Goal: Contribute content: Contribute content

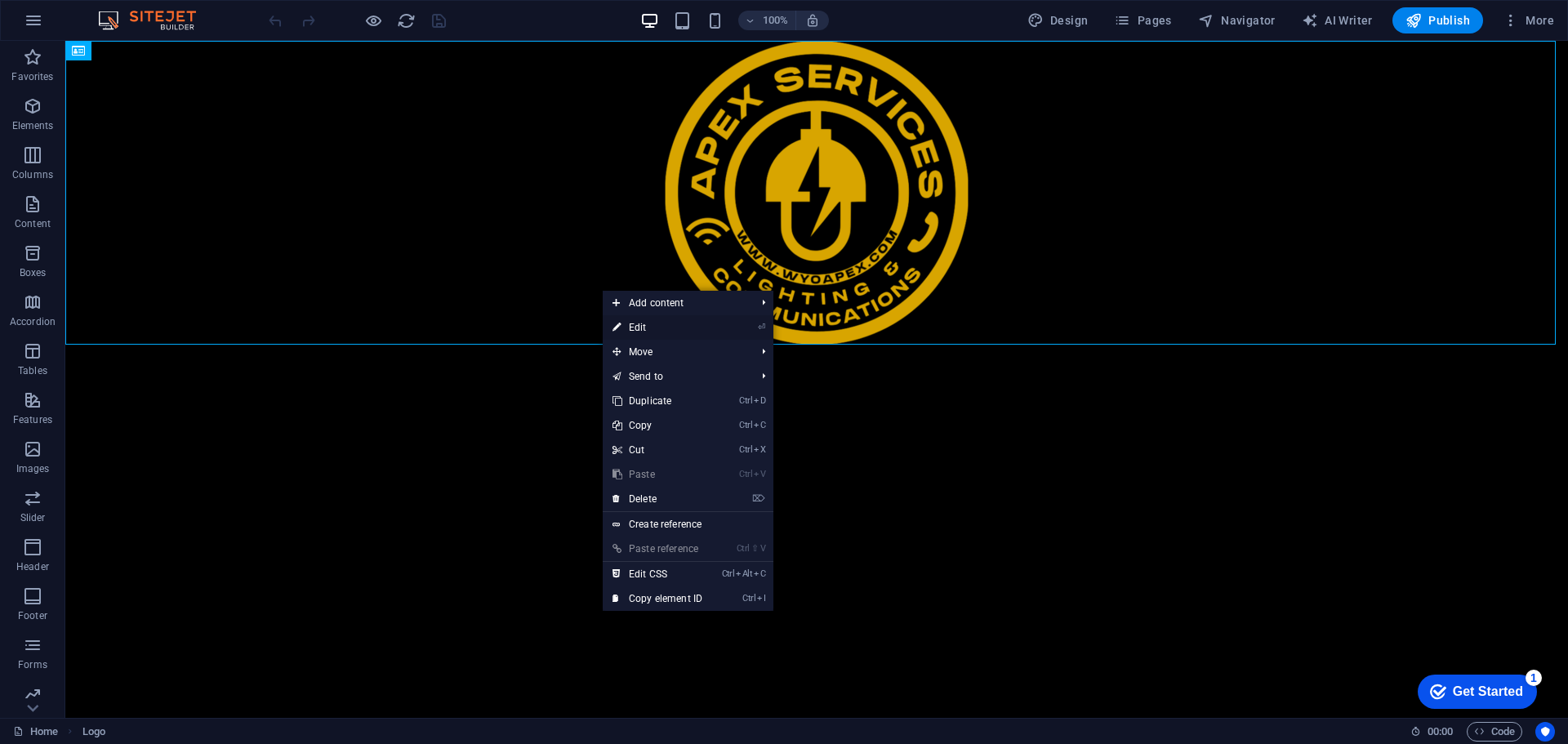
click at [669, 327] on link "⏎ Edit" at bounding box center [657, 328] width 109 height 24
select select "px"
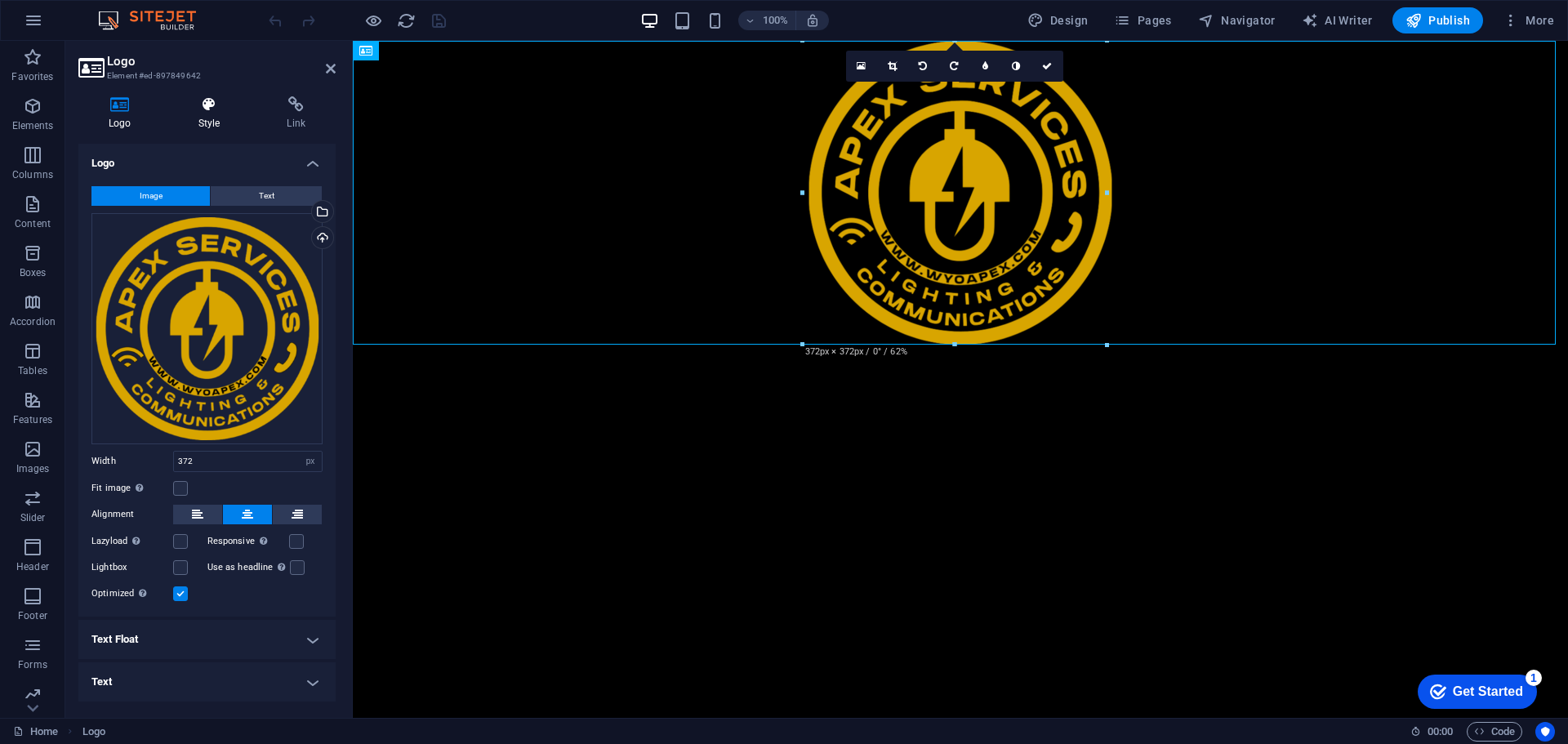
click at [202, 102] on icon at bounding box center [209, 104] width 82 height 16
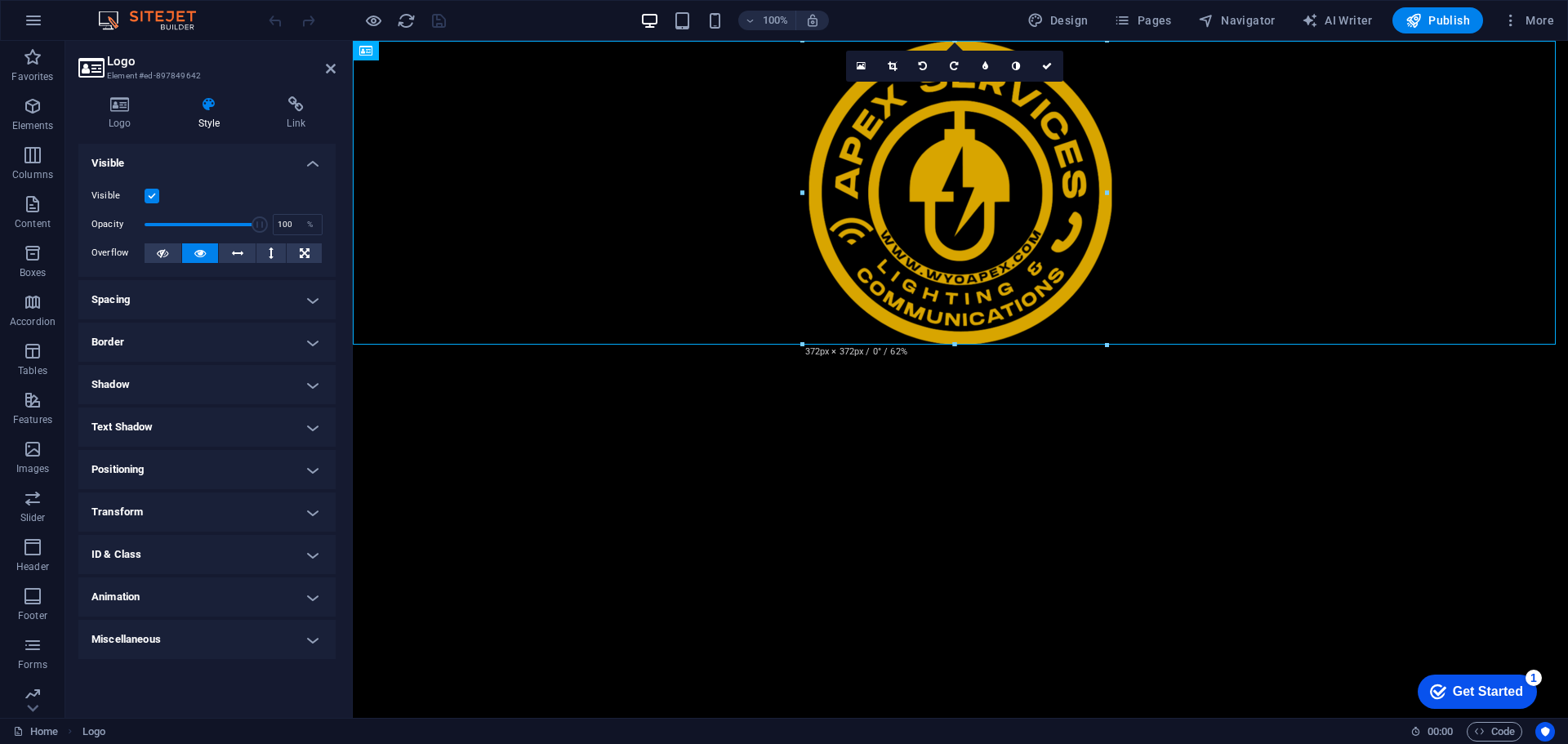
click at [143, 310] on h4 "Spacing" at bounding box center [206, 299] width 257 height 39
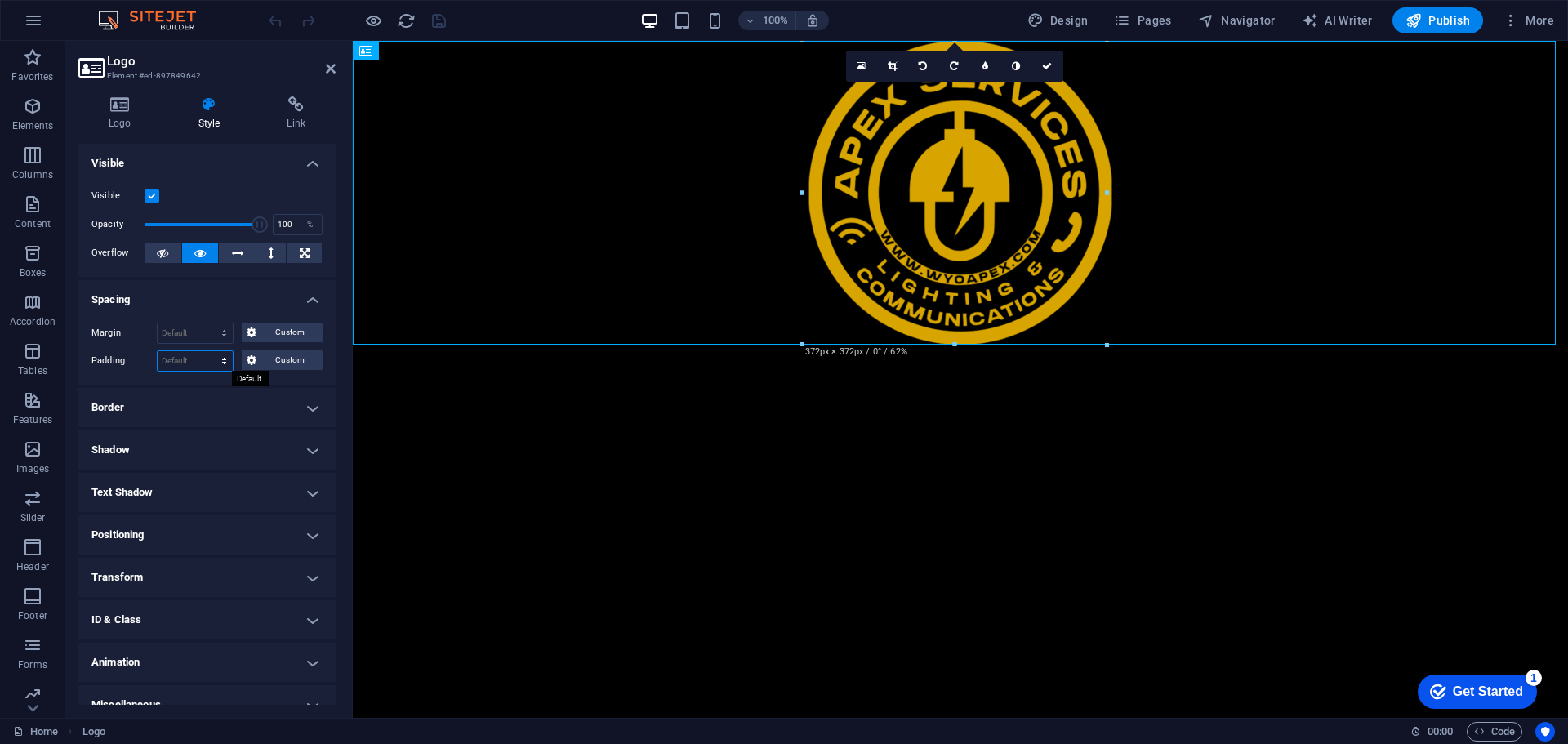
click at [176, 356] on select "Default px rem % vh vw Custom" at bounding box center [195, 361] width 75 height 20
select select "px"
click at [208, 351] on select "Default px rem % vh vw Custom" at bounding box center [195, 361] width 75 height 20
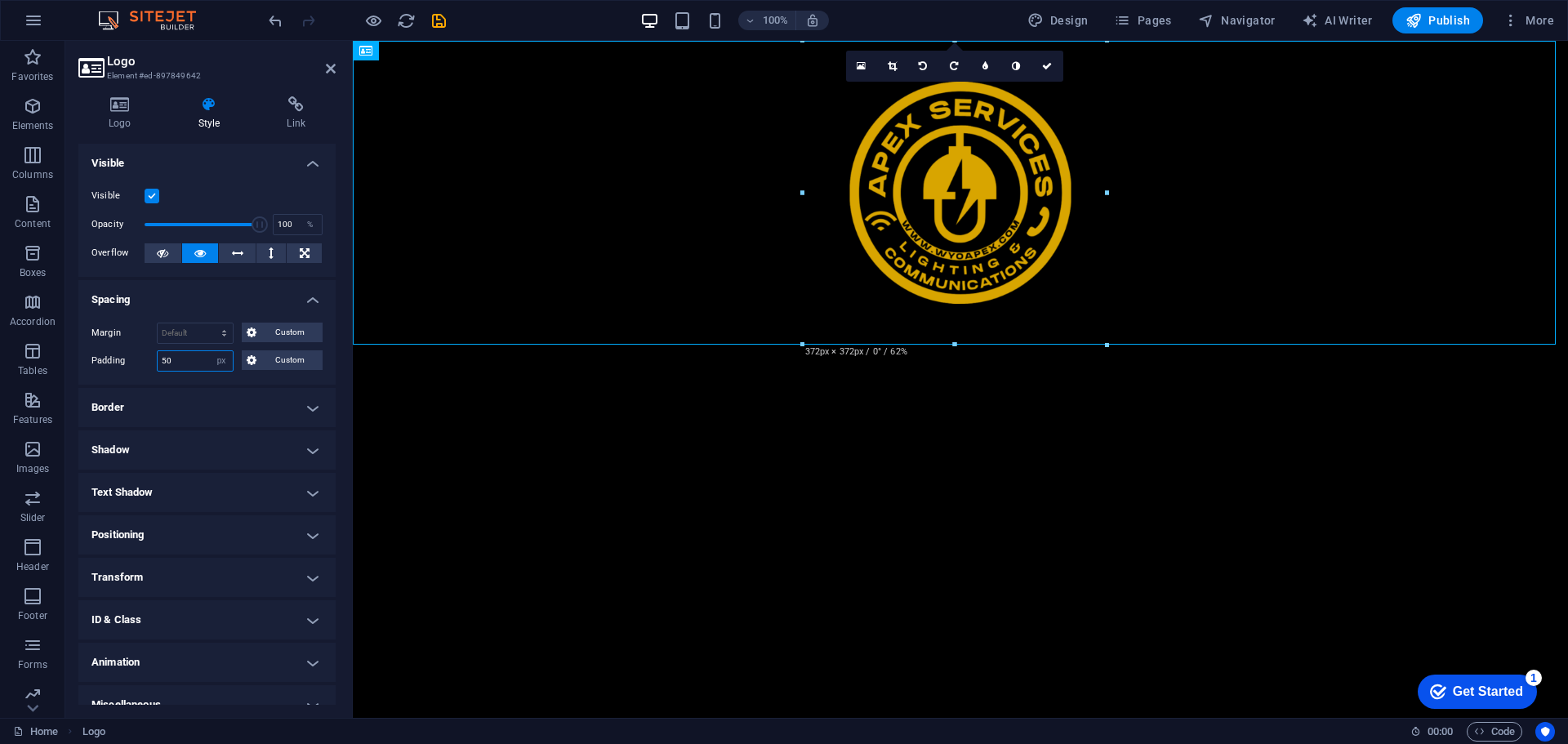
type input "5"
click at [195, 328] on select "Default auto px % rem vw vh Custom" at bounding box center [195, 333] width 75 height 20
select select "px"
click at [208, 323] on select "Default auto px % rem vw vh Custom" at bounding box center [195, 333] width 75 height 20
type input "0"
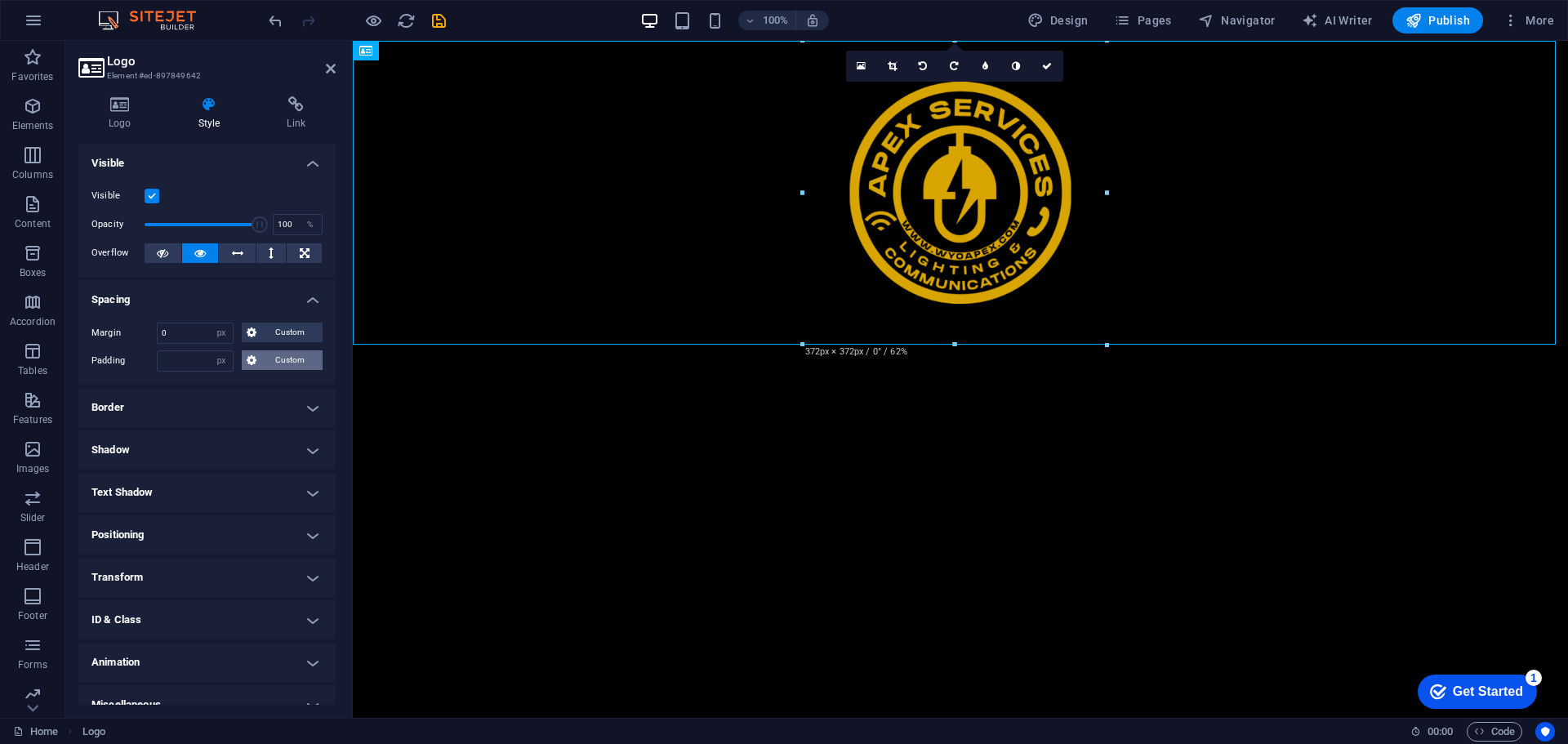
click at [283, 363] on span "Custom" at bounding box center [289, 360] width 56 height 20
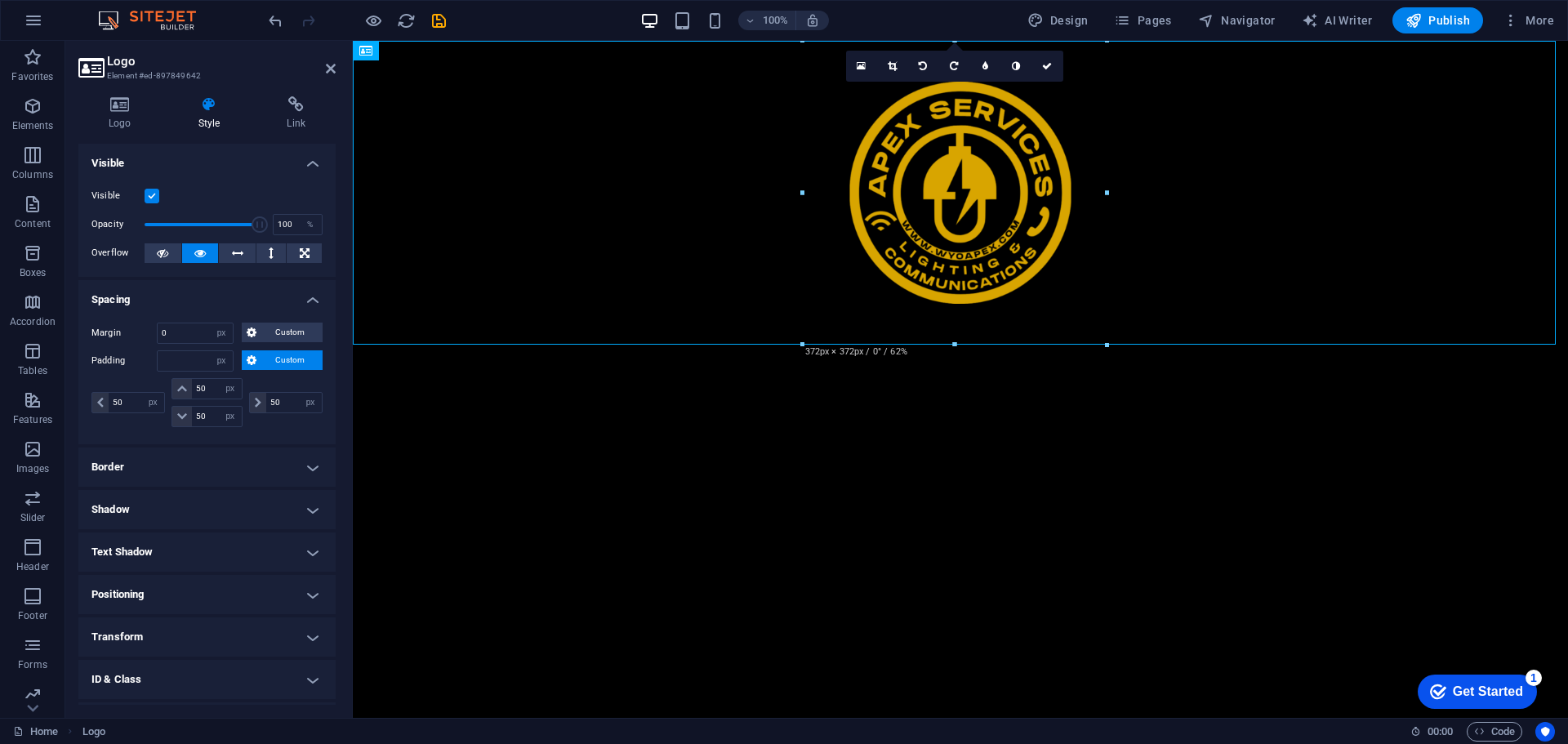
click at [257, 362] on button "Custom" at bounding box center [282, 360] width 81 height 20
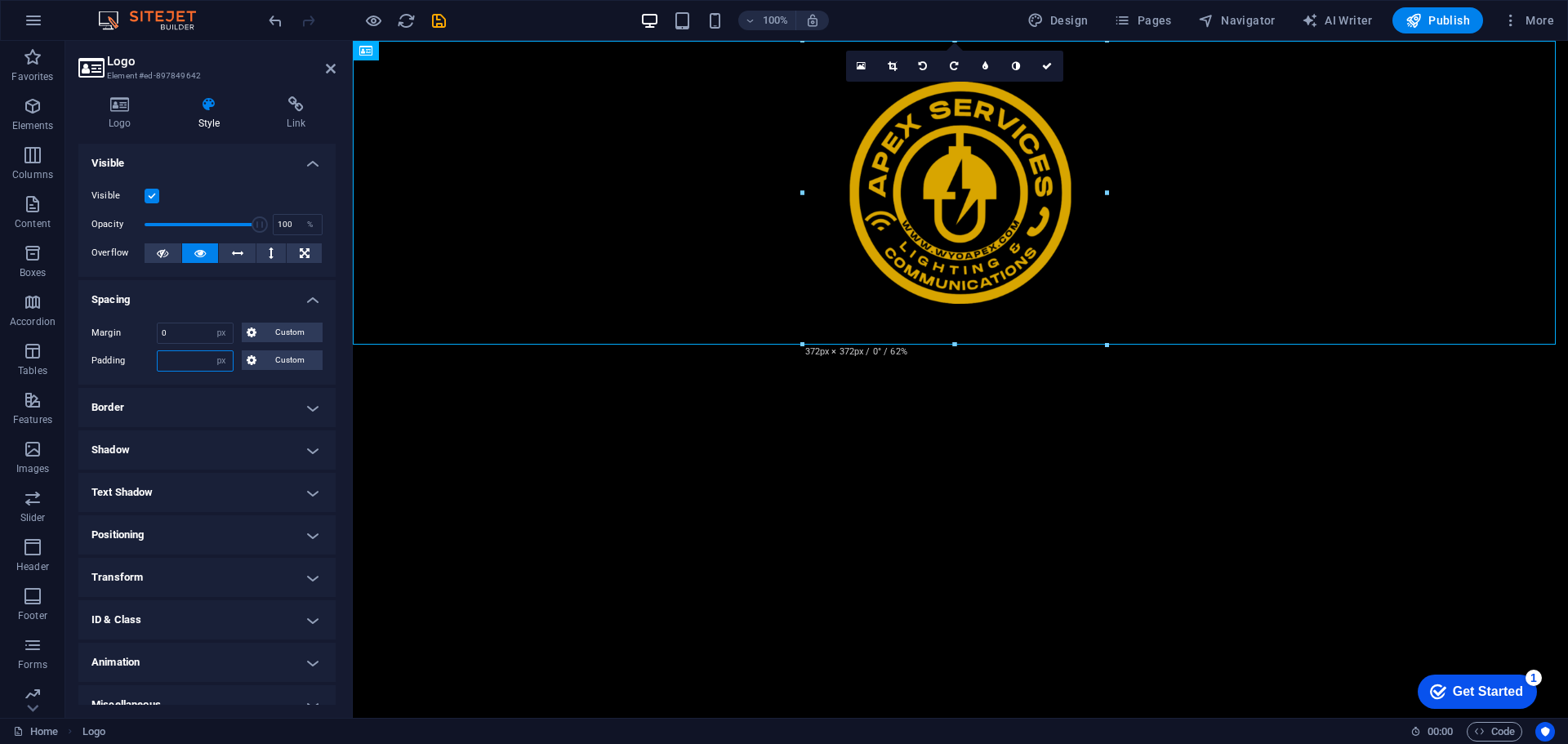
click at [172, 354] on input "number" at bounding box center [195, 361] width 75 height 20
click at [211, 362] on select "Default px rem % vh vw Custom" at bounding box center [221, 361] width 23 height 20
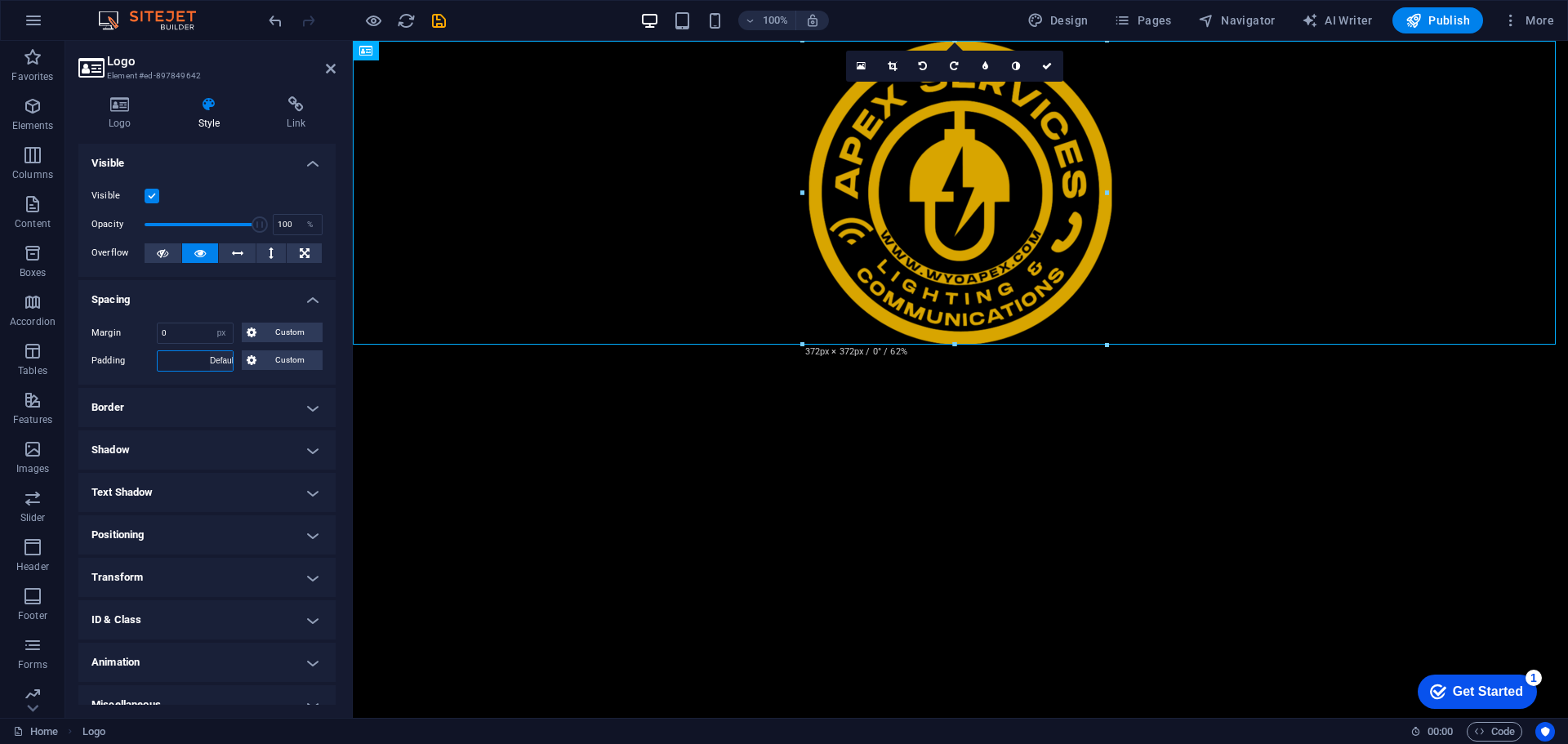
click at [210, 351] on select "Default px rem % vh vw Custom" at bounding box center [221, 361] width 23 height 20
select select "DISABLED_OPTION_VALUE"
click at [204, 335] on input "0" at bounding box center [195, 333] width 75 height 20
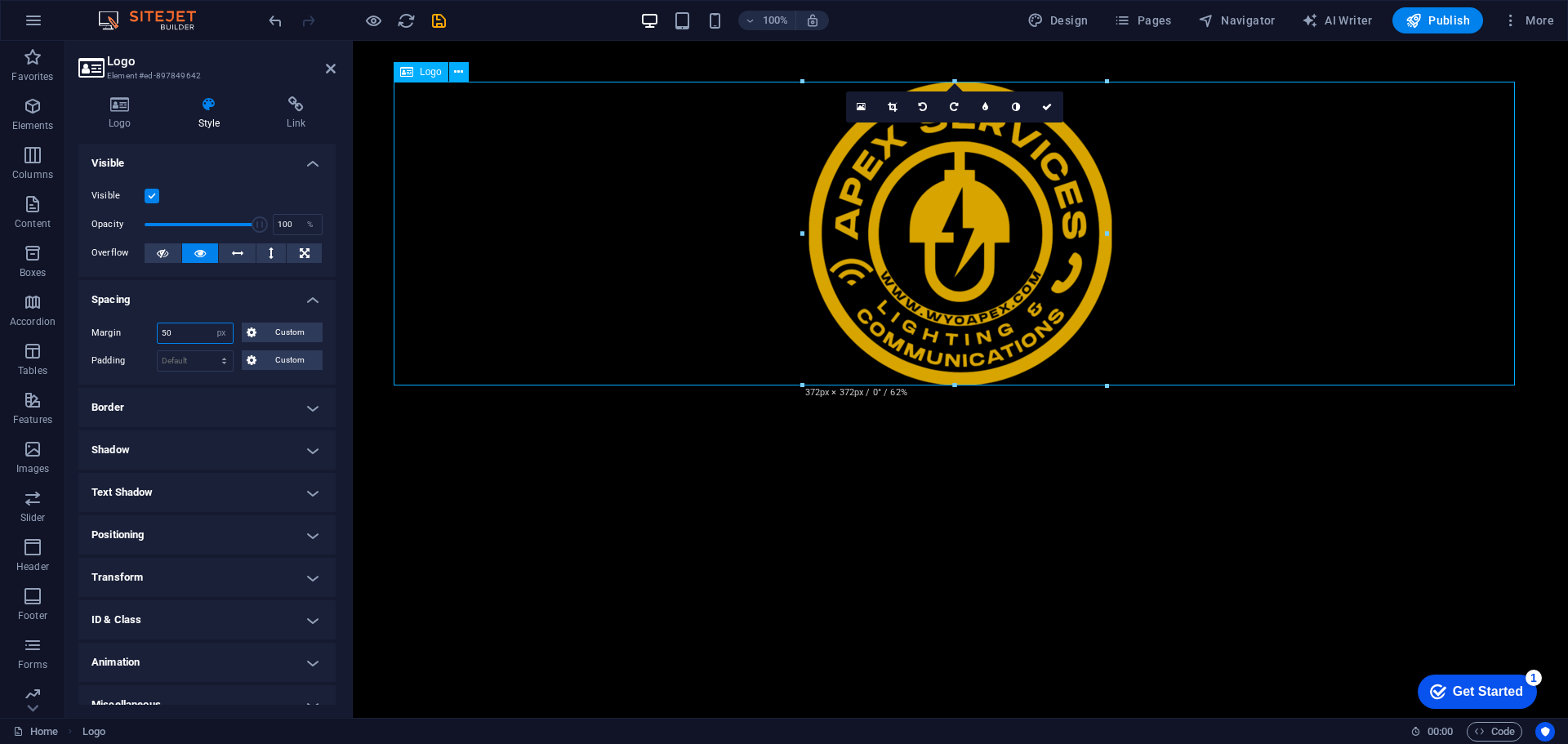
type input "50"
click at [584, 213] on div at bounding box center [960, 233] width 1134 height 303
drag, startPoint x: 706, startPoint y: 238, endPoint x: 711, endPoint y: 124, distance: 114.1
click at [710, 233] on div at bounding box center [960, 233] width 1134 height 303
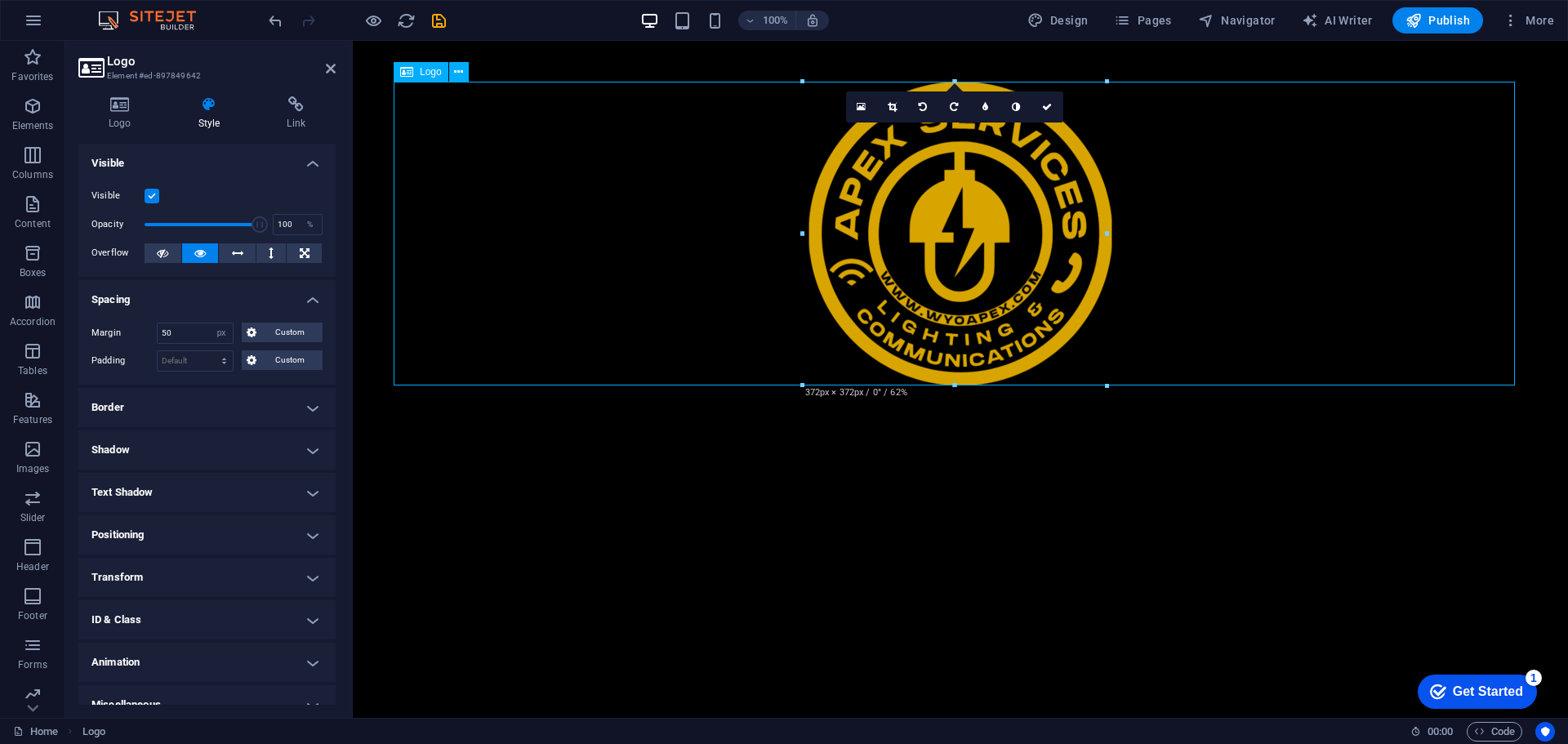
click at [1331, 82] on div at bounding box center [960, 233] width 1134 height 303
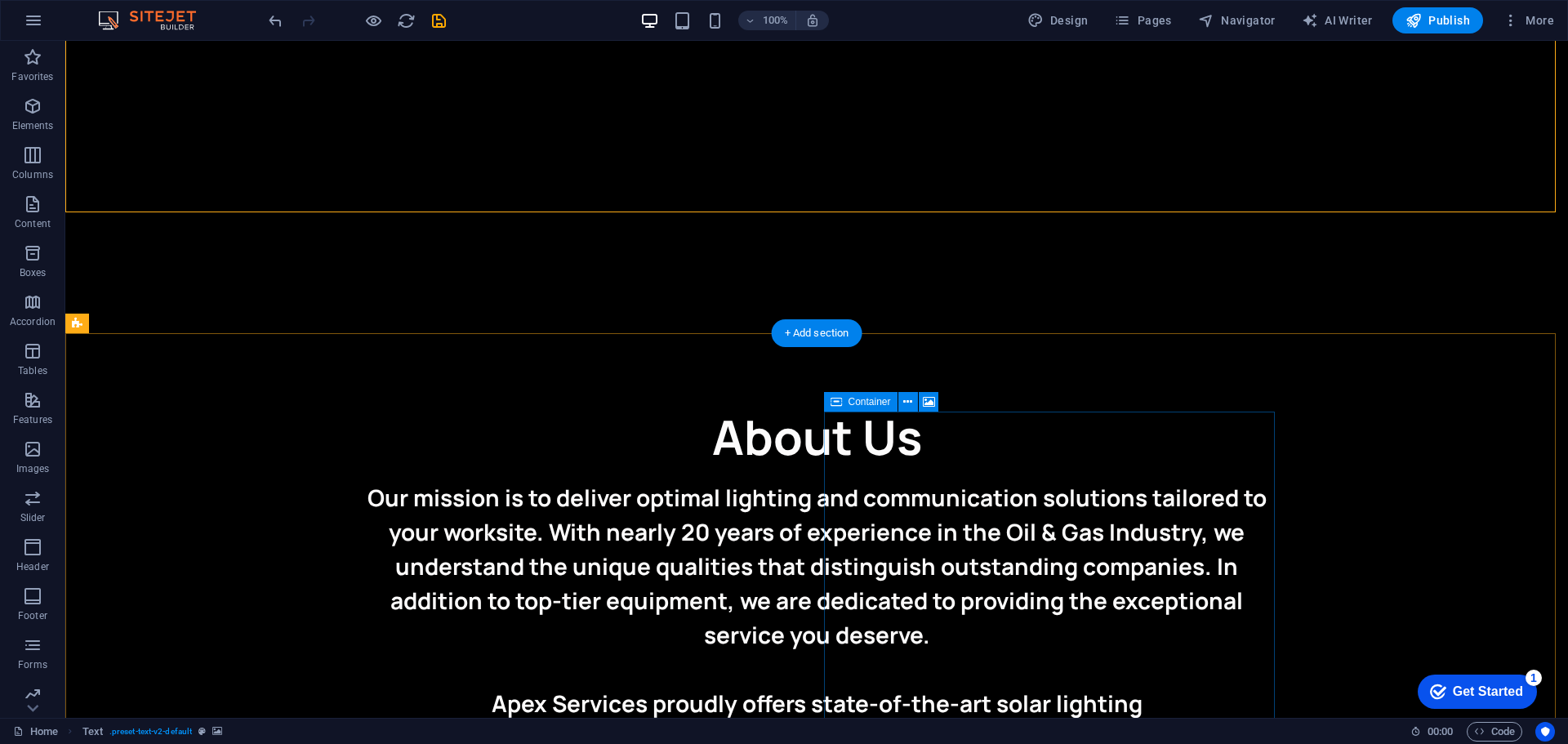
scroll to position [1062, 0]
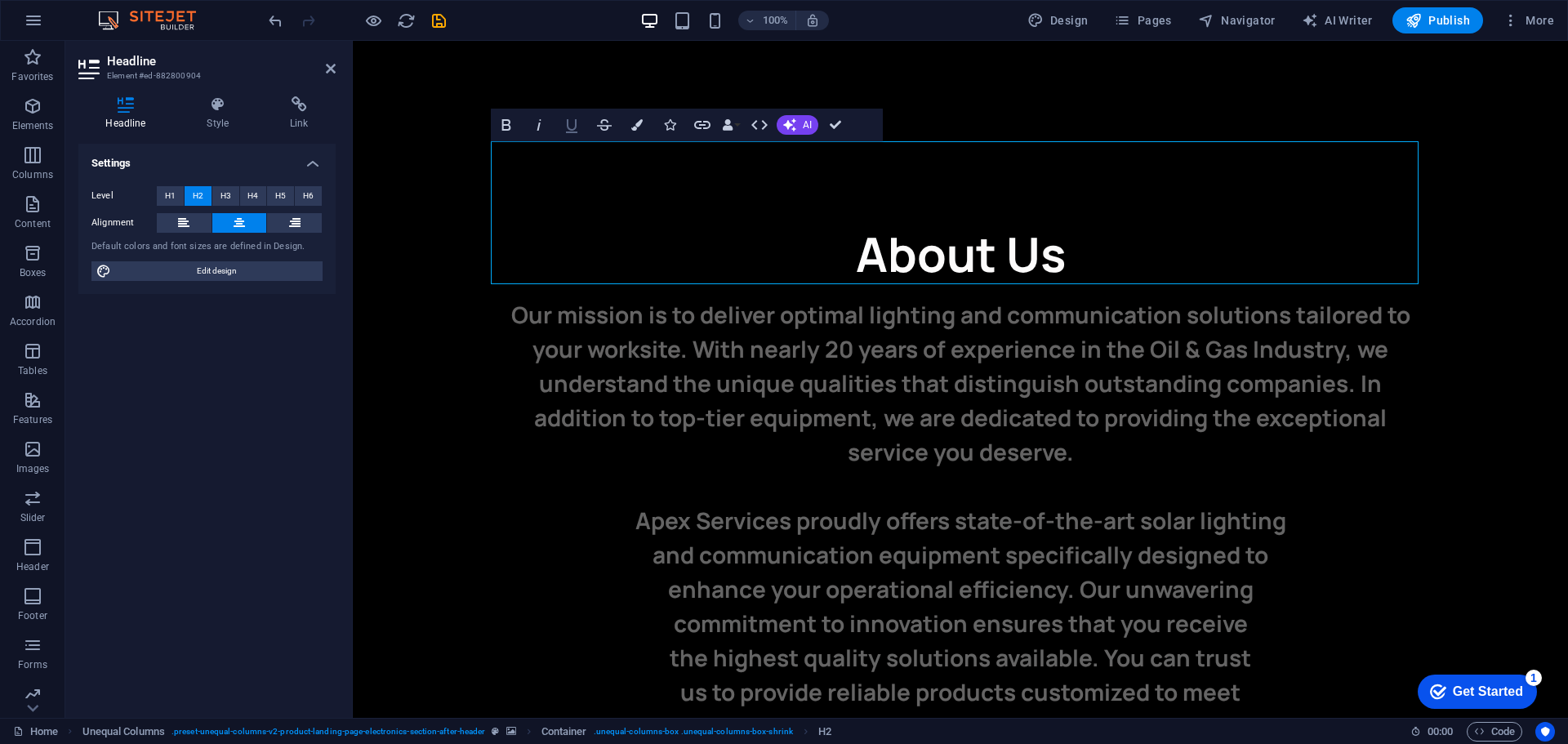
click at [571, 129] on icon "button" at bounding box center [571, 127] width 11 height 14
click at [176, 199] on button "H1" at bounding box center [170, 196] width 27 height 20
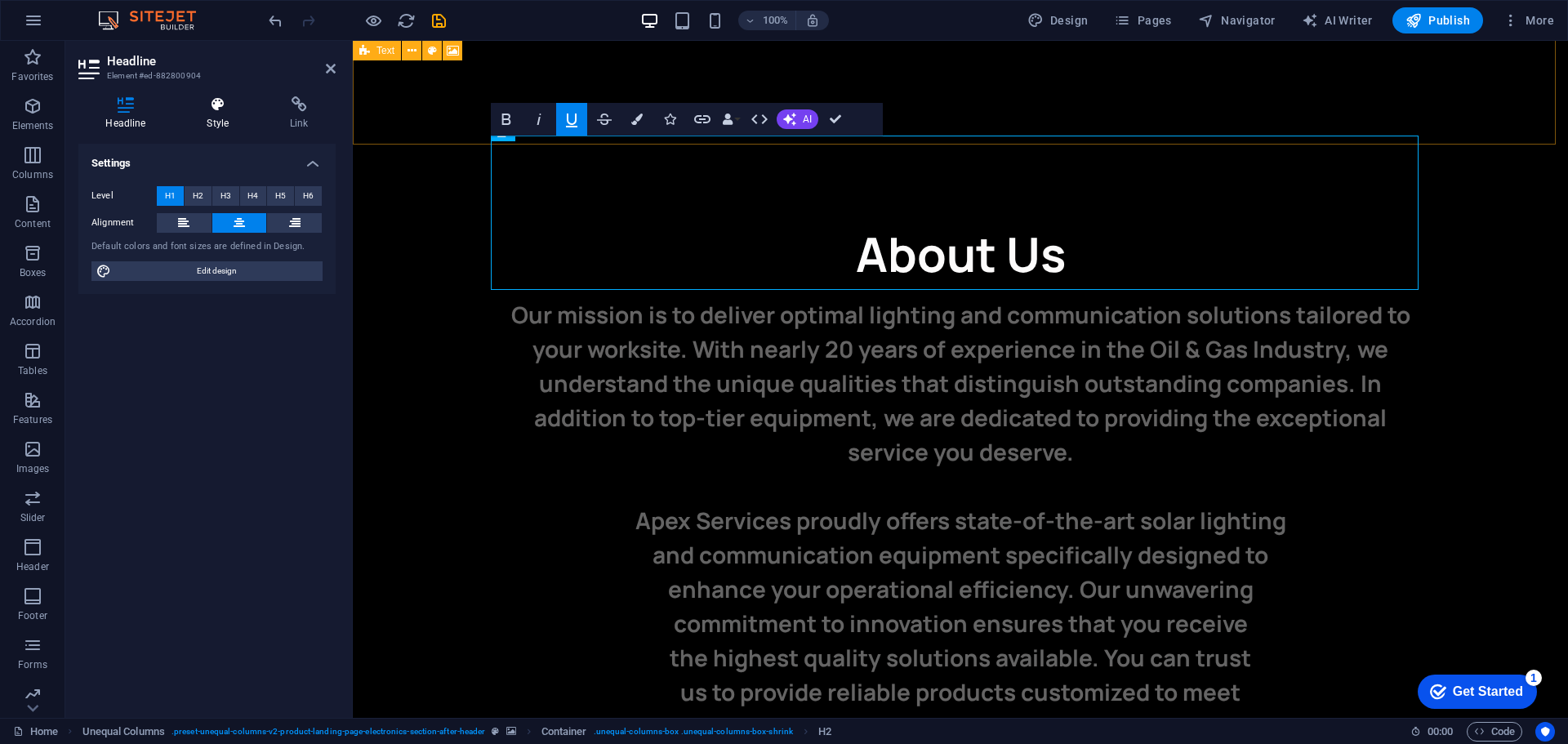
click at [218, 122] on h4 "Style" at bounding box center [221, 114] width 83 height 35
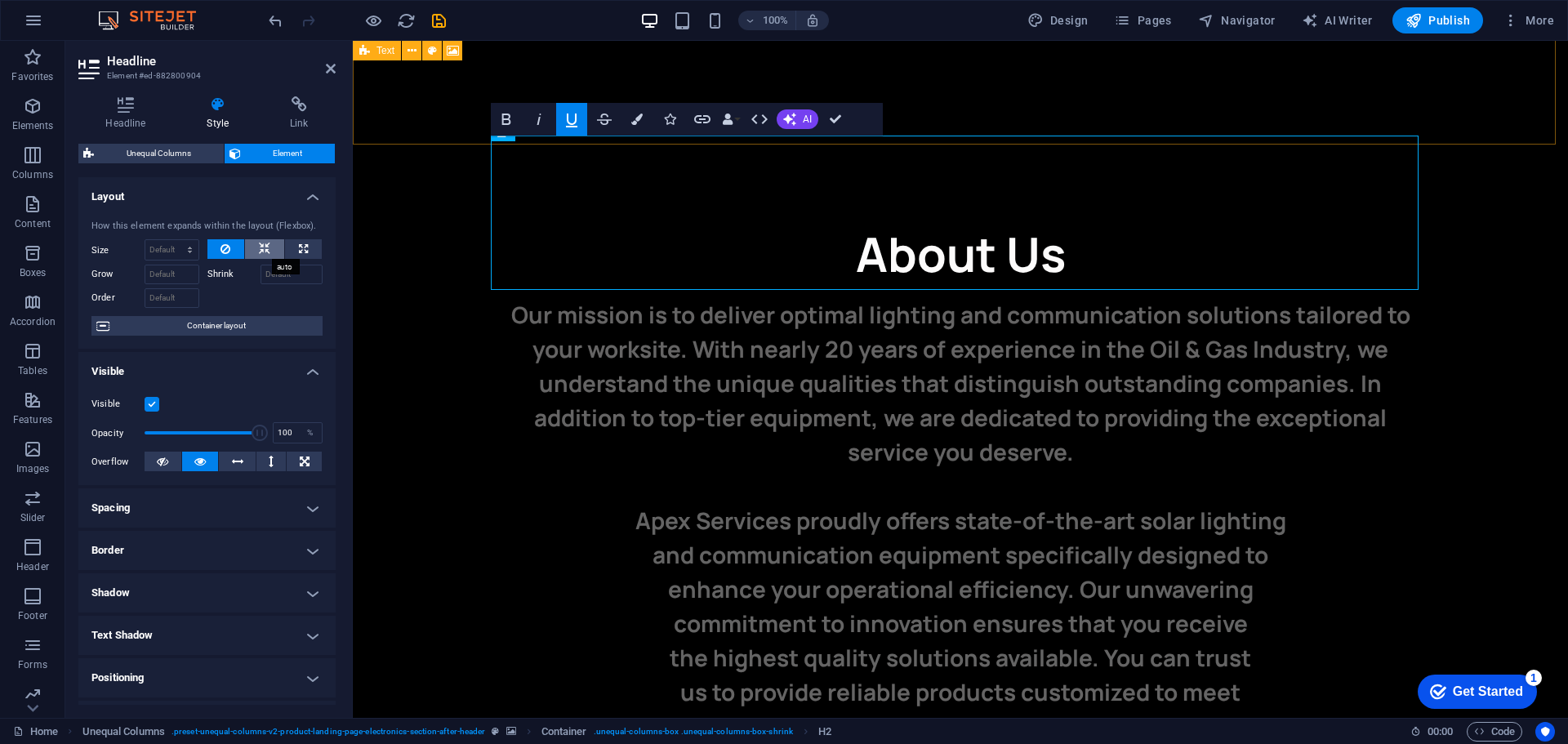
click at [255, 252] on button at bounding box center [264, 249] width 39 height 20
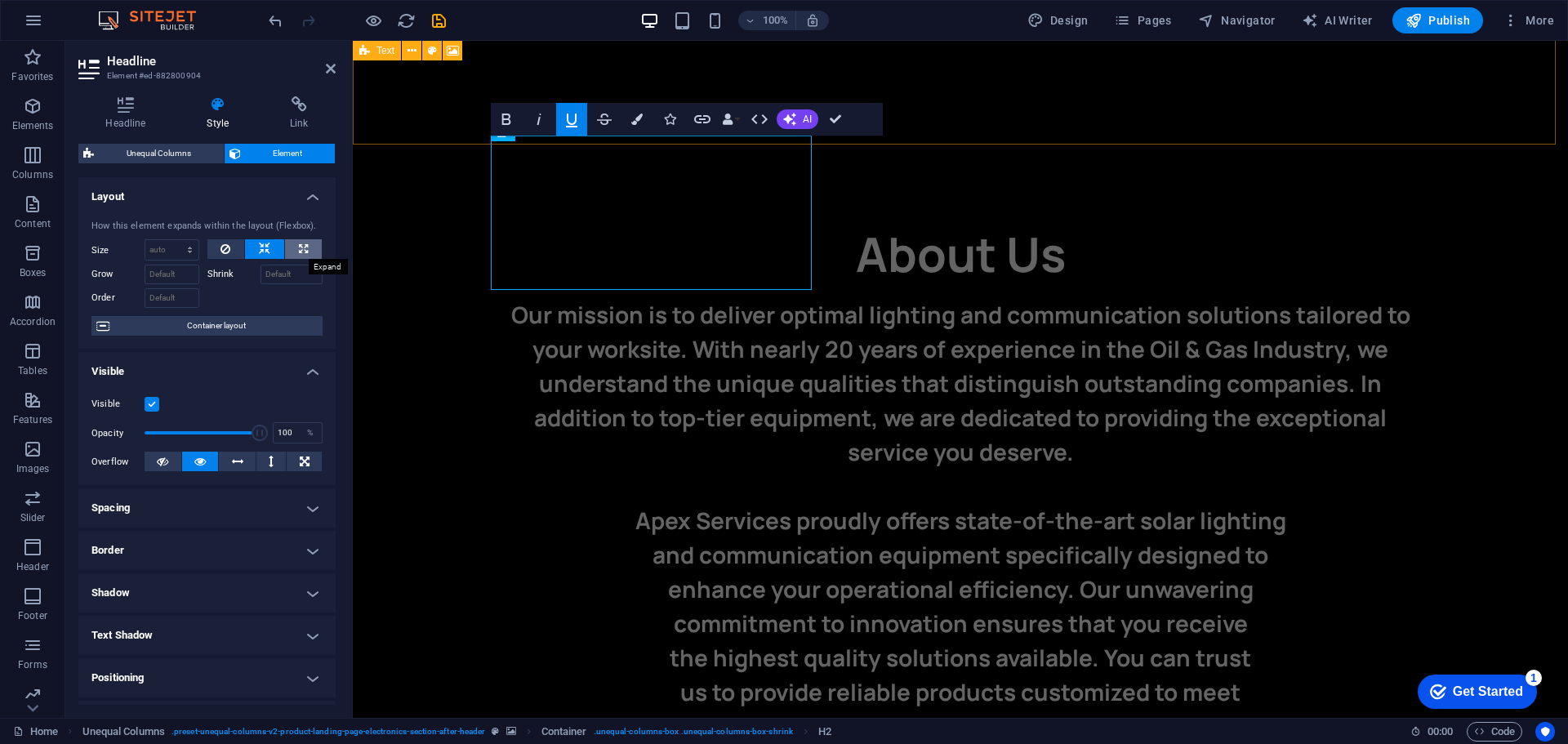
click at [309, 245] on button at bounding box center [303, 249] width 36 height 20
type input "100"
select select "%"
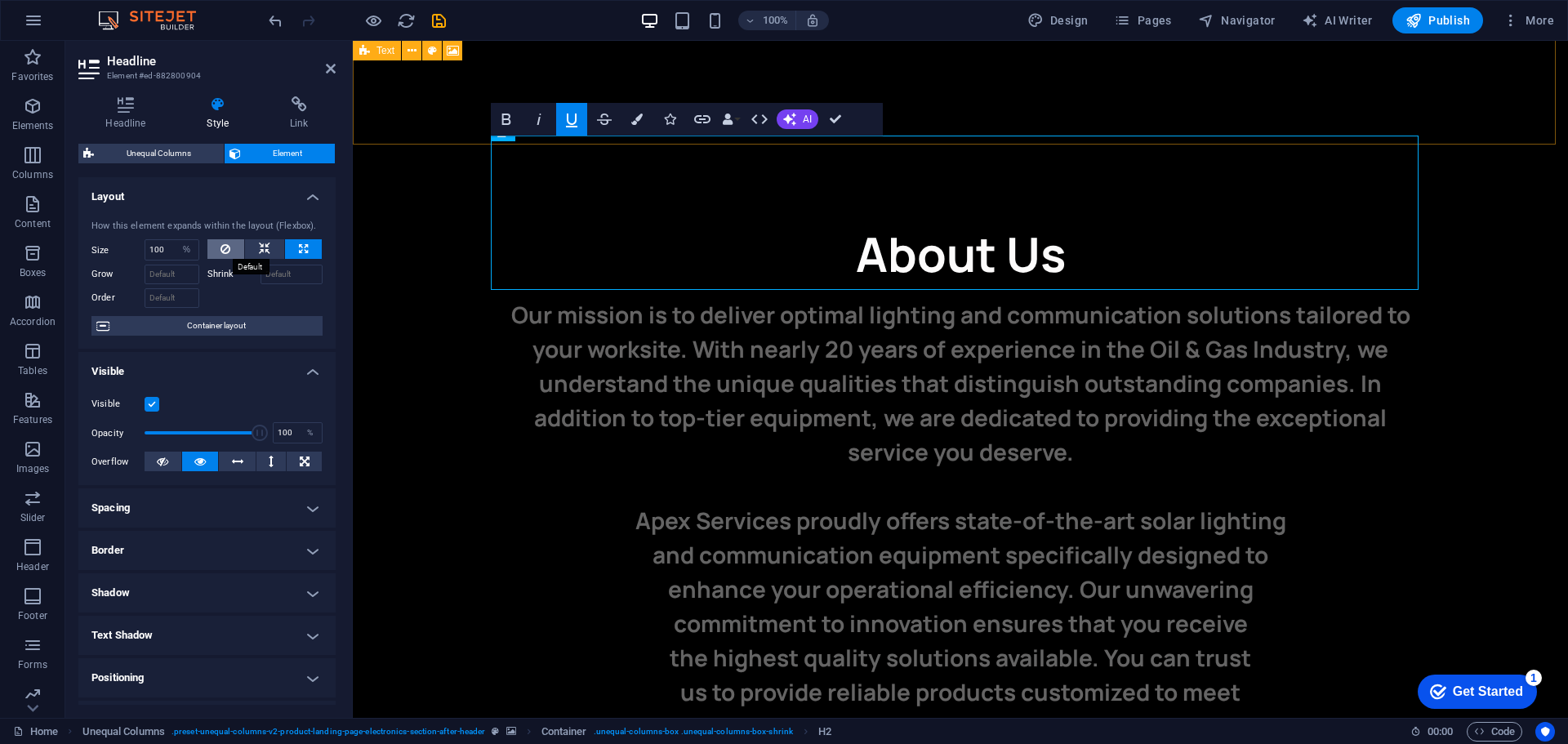
click at [229, 247] on icon at bounding box center [224, 249] width 10 height 20
click at [173, 247] on select "Default auto px % 1/1 1/2 1/3 1/4 1/5 1/6 1/7 1/8 1/9 1/10" at bounding box center [172, 250] width 53 height 20
select select "px"
click at [173, 240] on select "Default auto px % 1/1 1/2 1/3 1/4 1/5 1/6 1/7 1/8 1/9 1/10" at bounding box center [172, 250] width 53 height 20
type input "0"
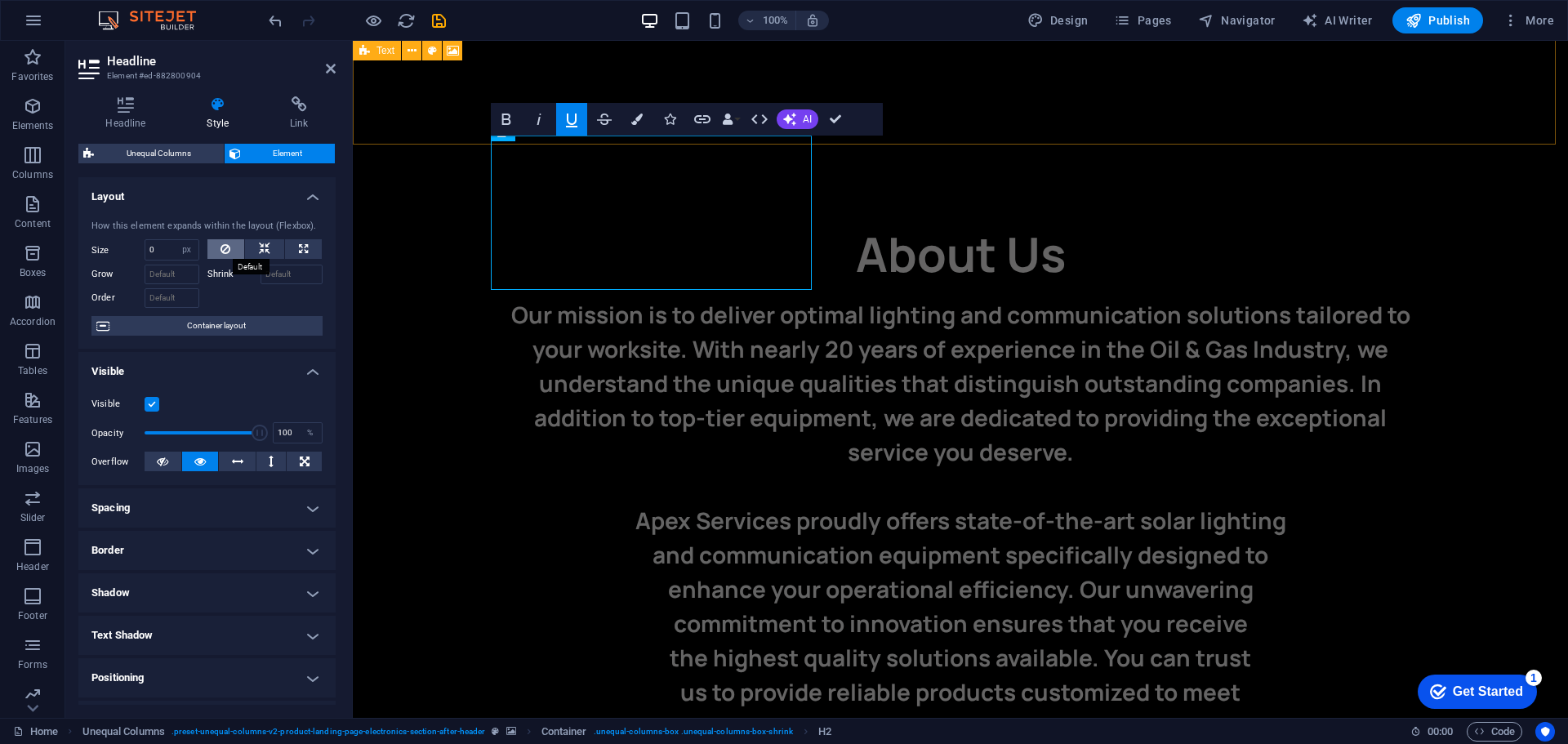
click at [226, 250] on icon at bounding box center [224, 249] width 10 height 20
select select "DISABLED_OPTION_VALUE"
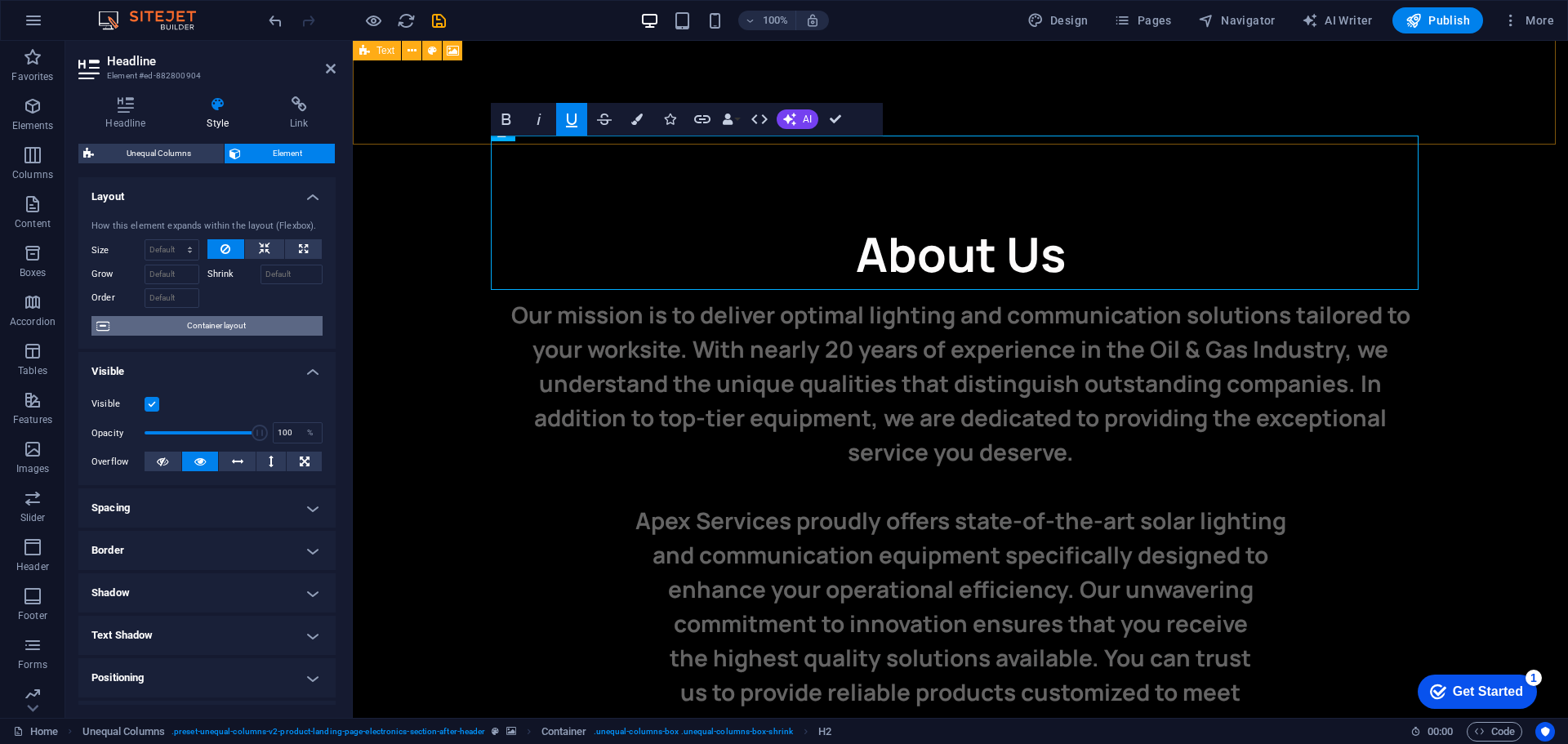
click at [208, 330] on span "Container layout" at bounding box center [216, 326] width 204 height 20
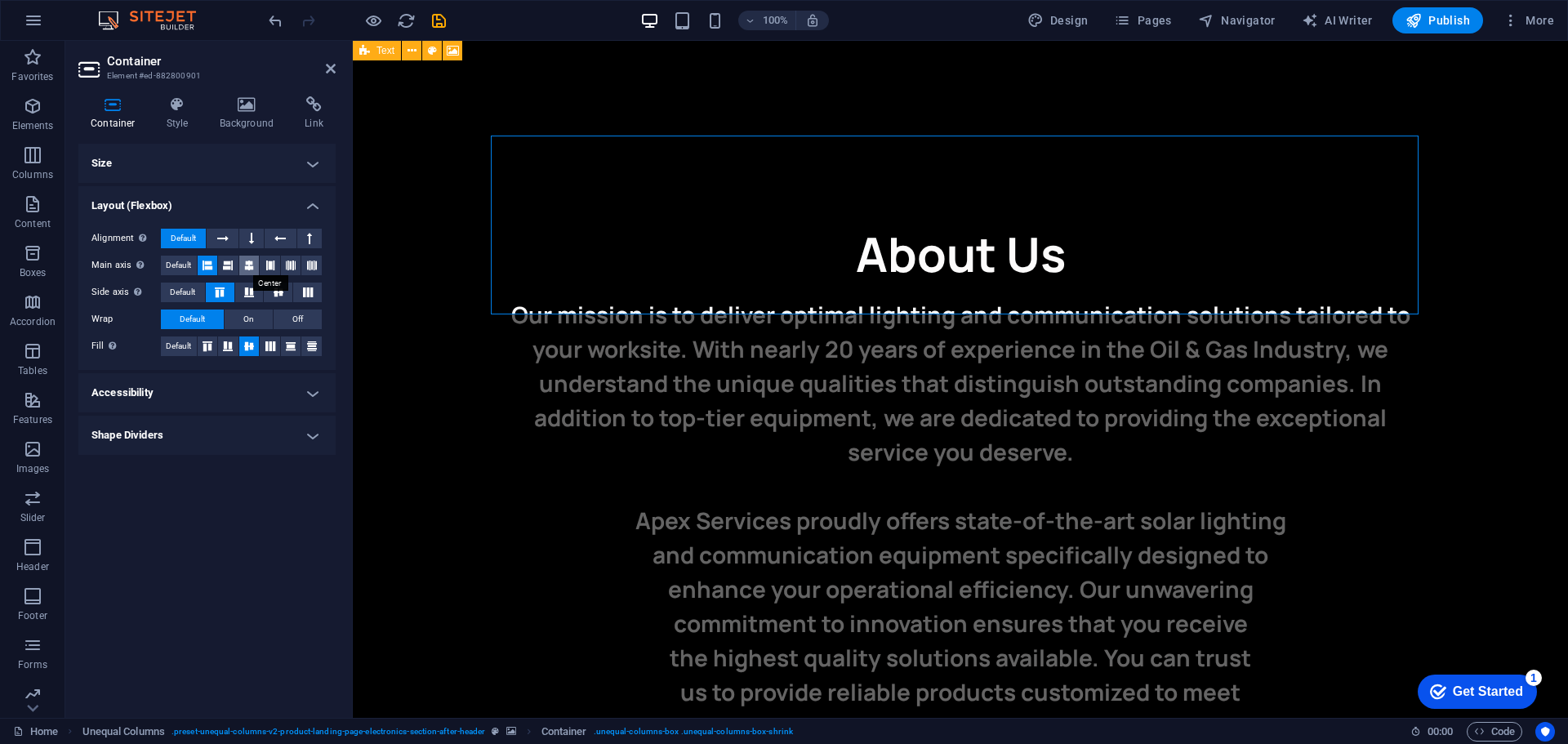
click at [246, 271] on icon at bounding box center [249, 265] width 10 height 20
click at [193, 162] on h4 "Size" at bounding box center [206, 163] width 257 height 39
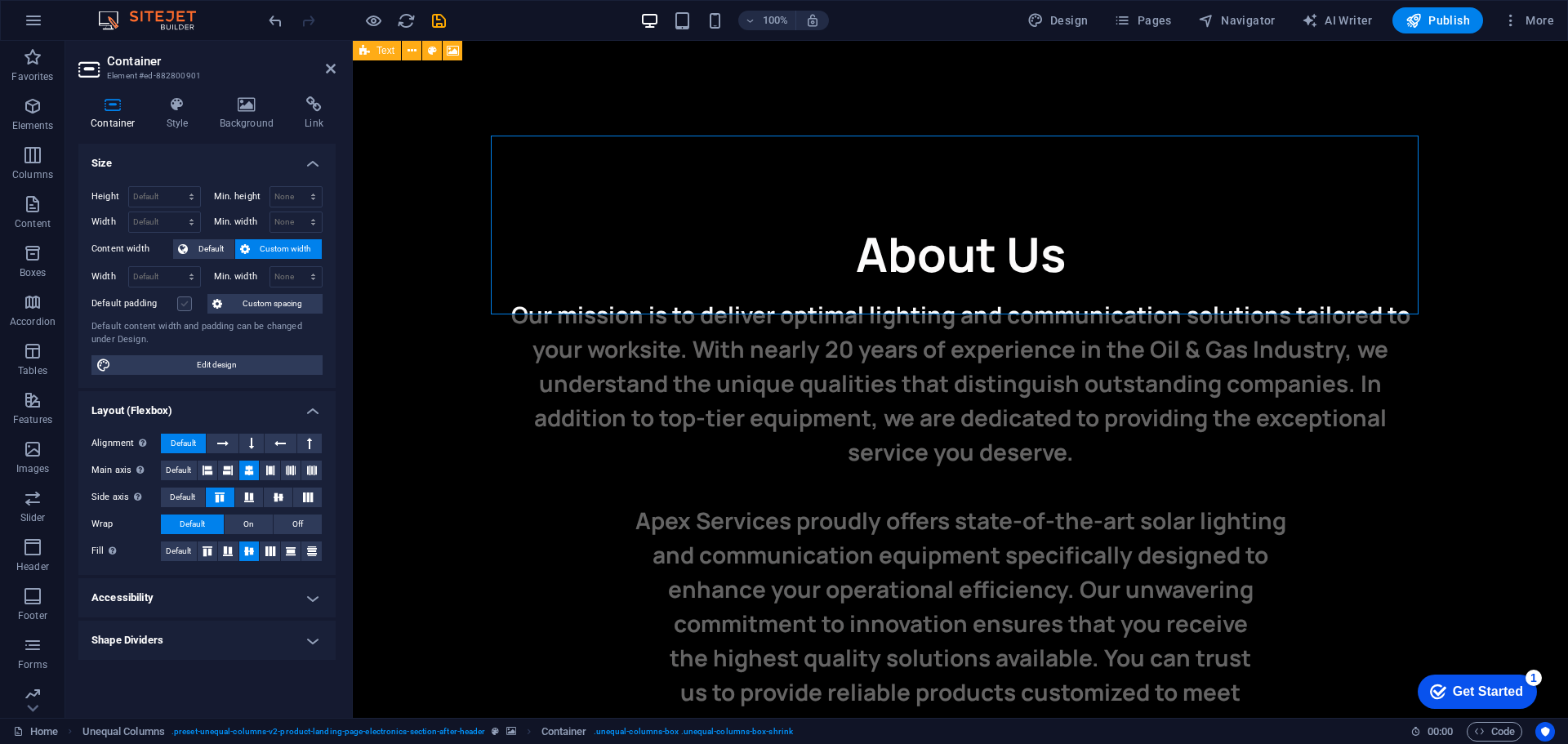
click at [181, 303] on label at bounding box center [184, 303] width 15 height 15
click at [0, 0] on input "Default padding" at bounding box center [0, 0] width 0 height 0
click at [180, 306] on label at bounding box center [184, 303] width 15 height 15
click at [0, 0] on input "Default padding" at bounding box center [0, 0] width 0 height 0
click at [213, 251] on span "Default" at bounding box center [211, 249] width 36 height 20
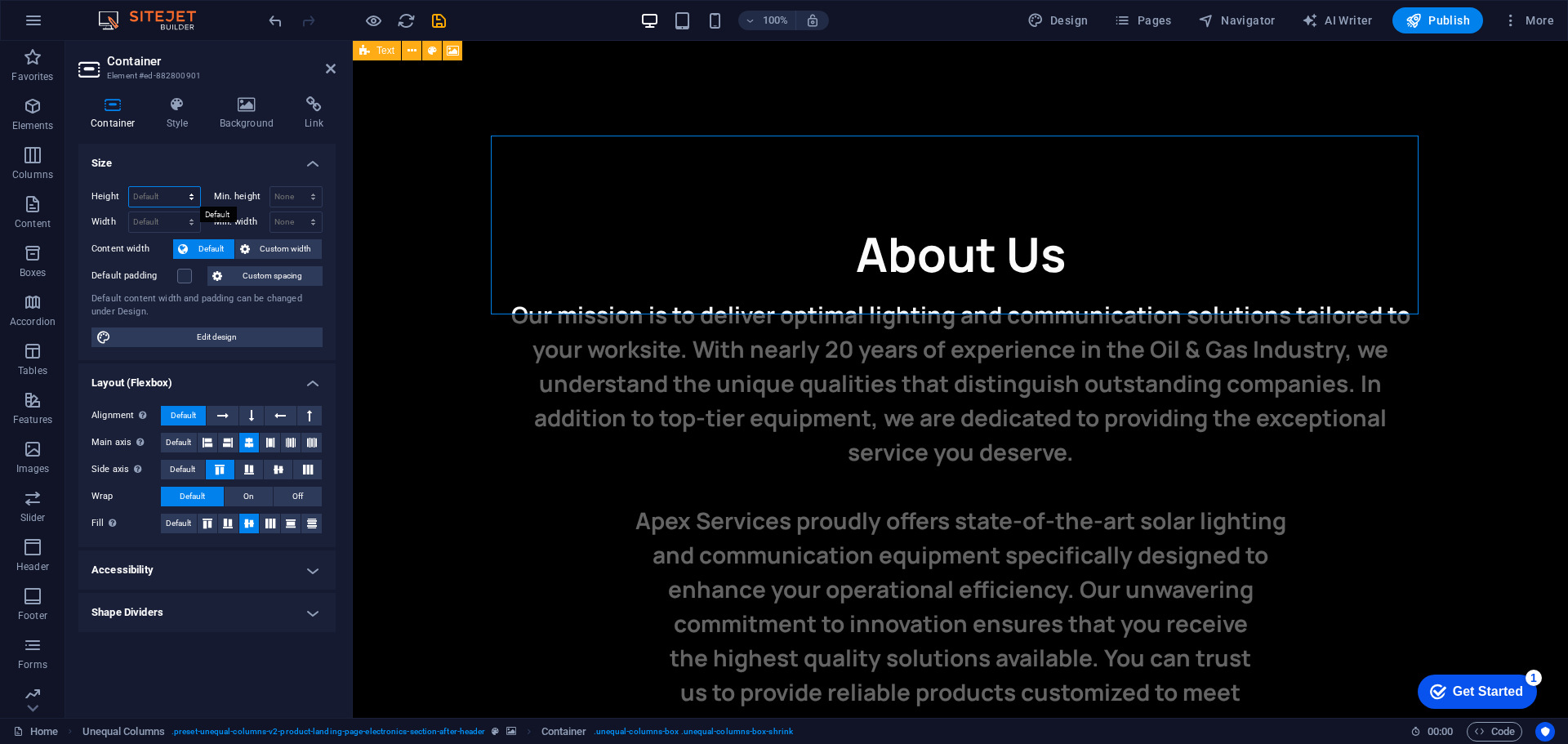
click at [158, 196] on select "Default px rem % vh vw" at bounding box center [165, 197] width 71 height 20
select select "px"
click at [176, 187] on select "Default px rem % vh vw" at bounding box center [165, 197] width 71 height 20
click at [156, 191] on input "218" at bounding box center [165, 197] width 71 height 20
click at [150, 191] on input "200" at bounding box center [165, 197] width 71 height 20
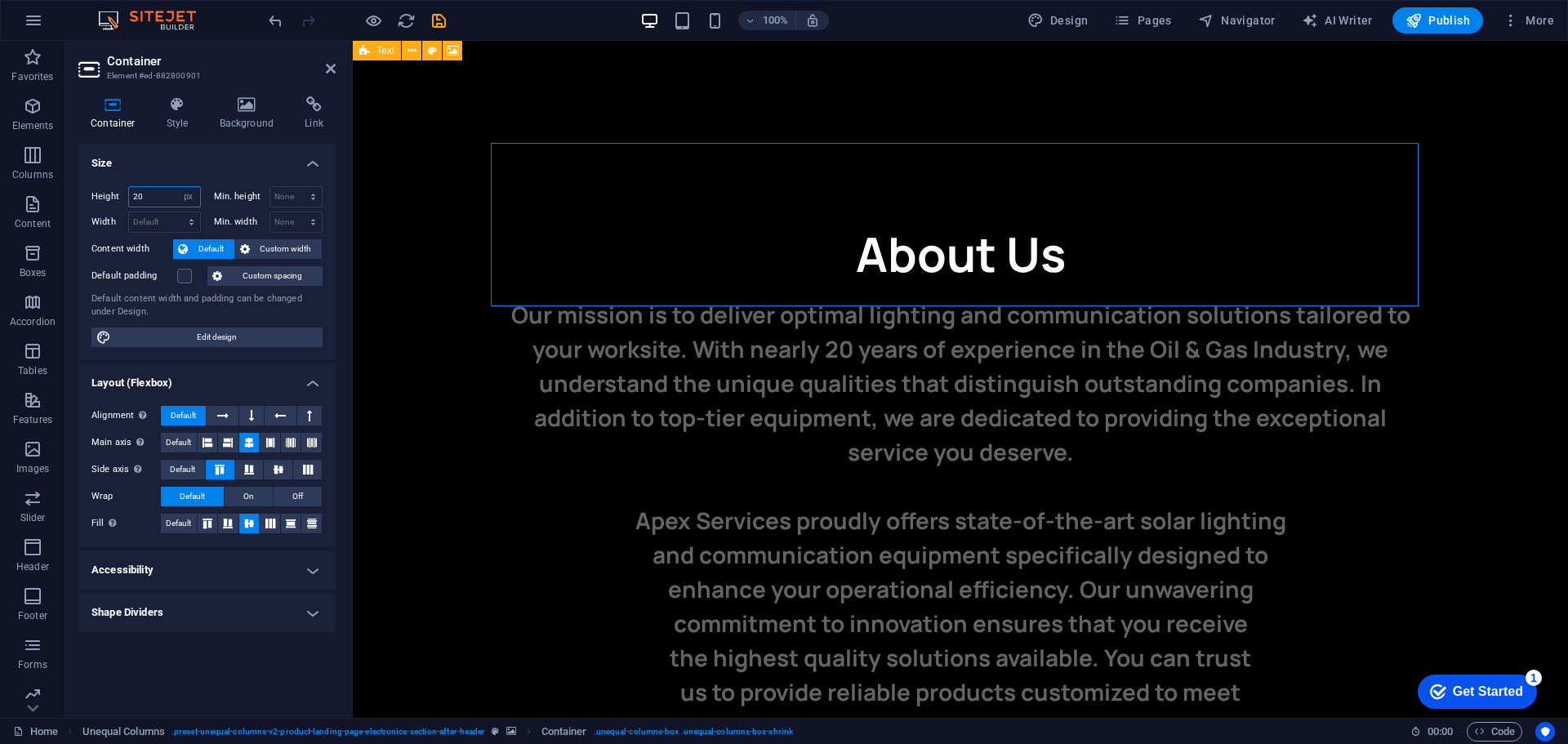
type input "2"
type input "175"
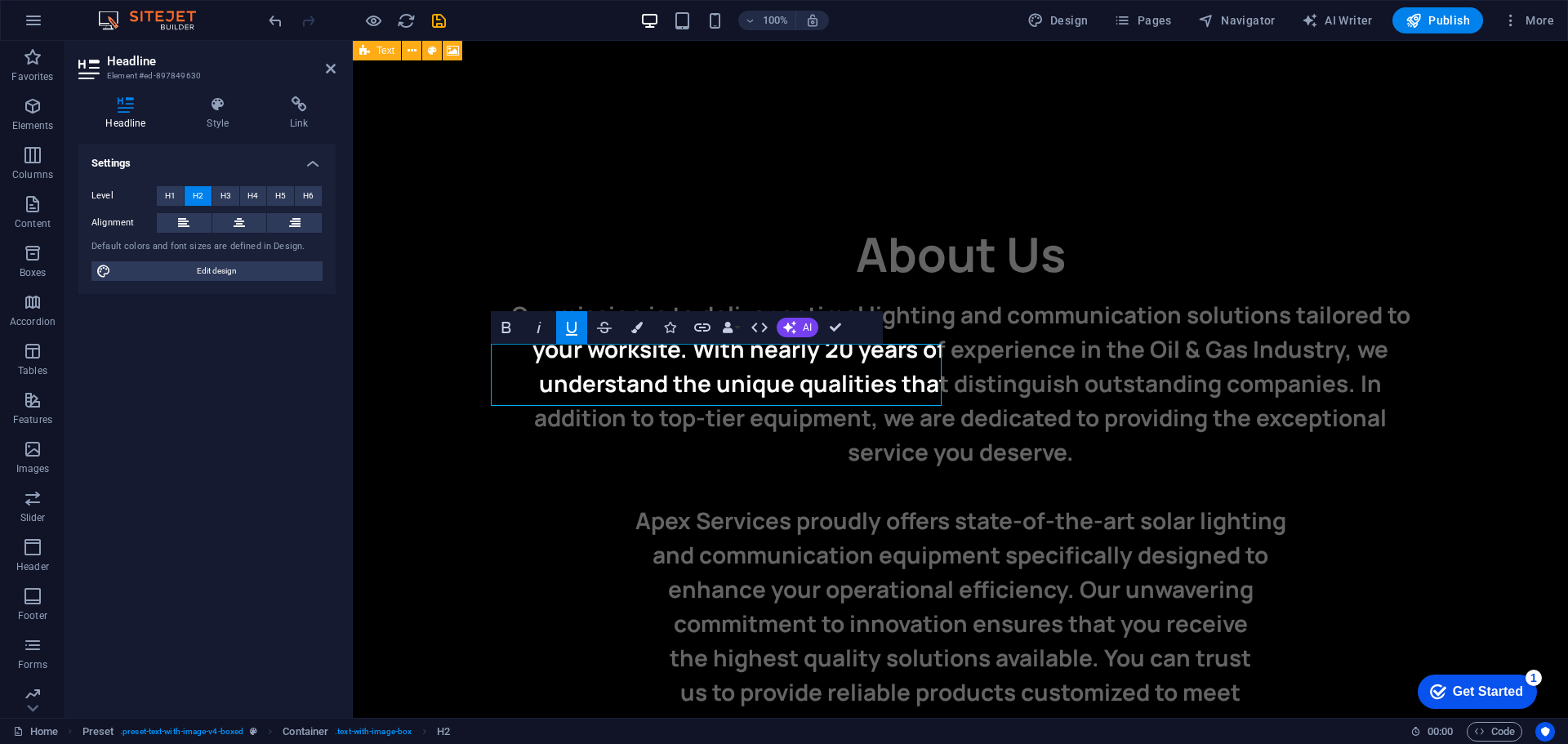
click at [576, 327] on icon "button" at bounding box center [571, 329] width 11 height 14
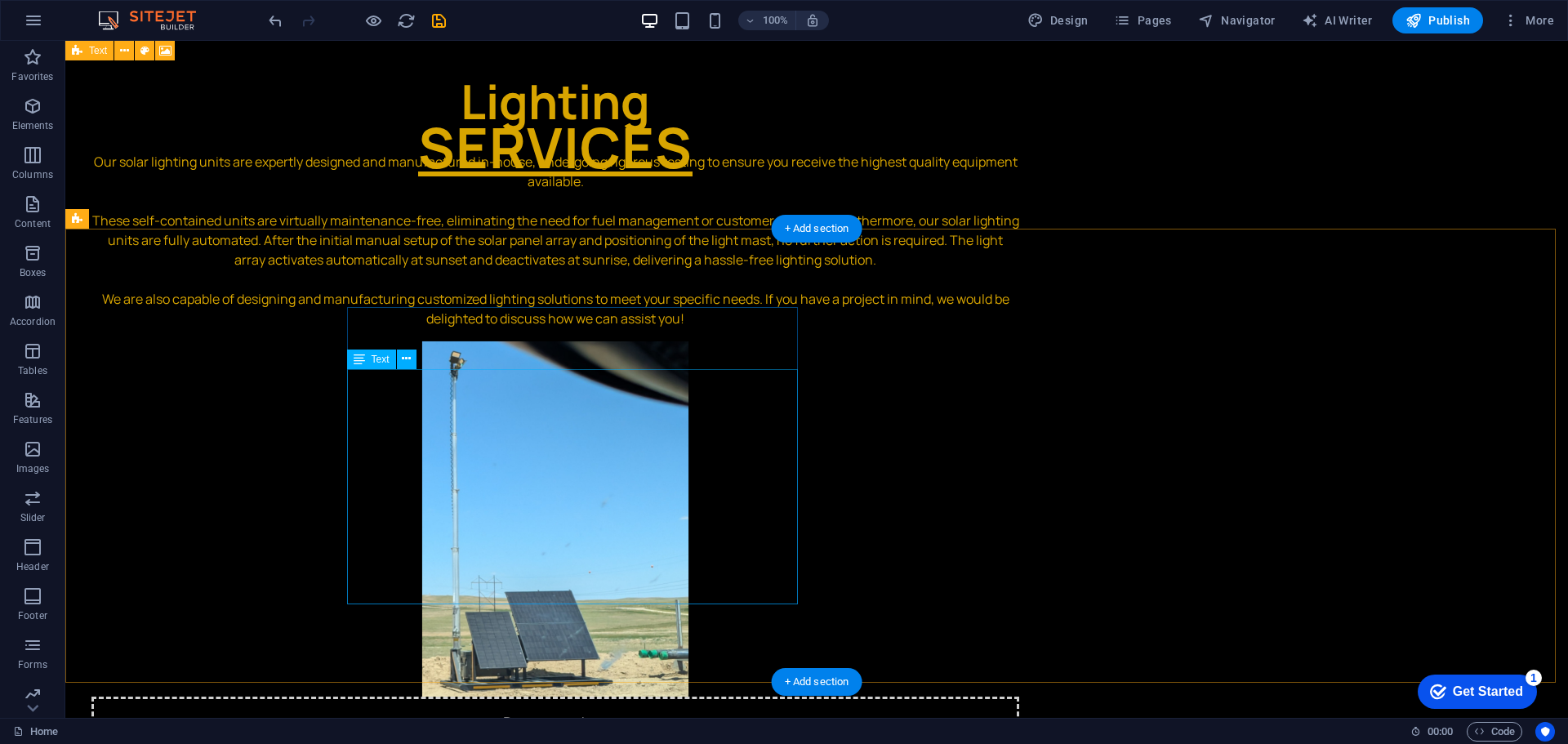
scroll to position [2124, 0]
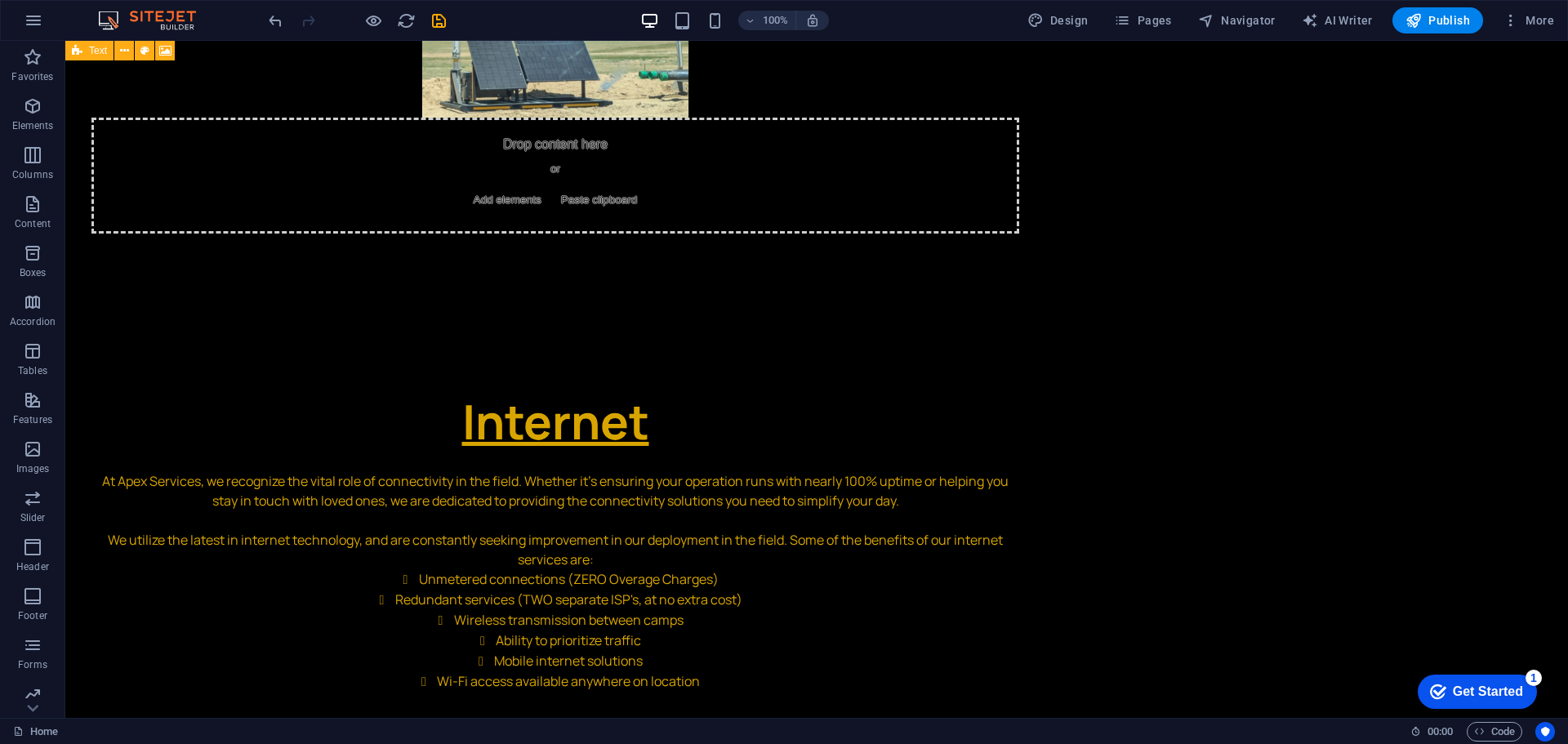
scroll to position [2696, 0]
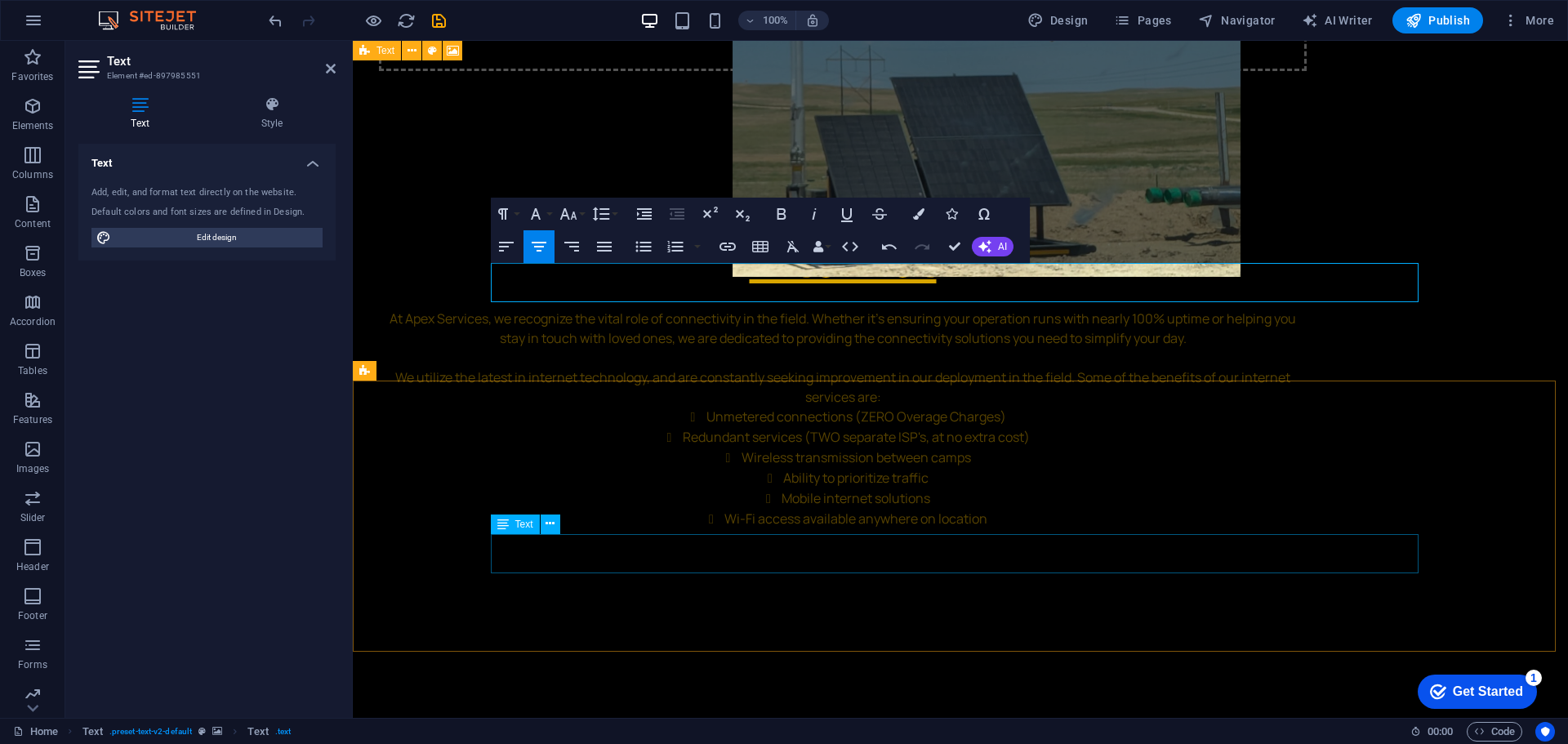
scroll to position [2859, 0]
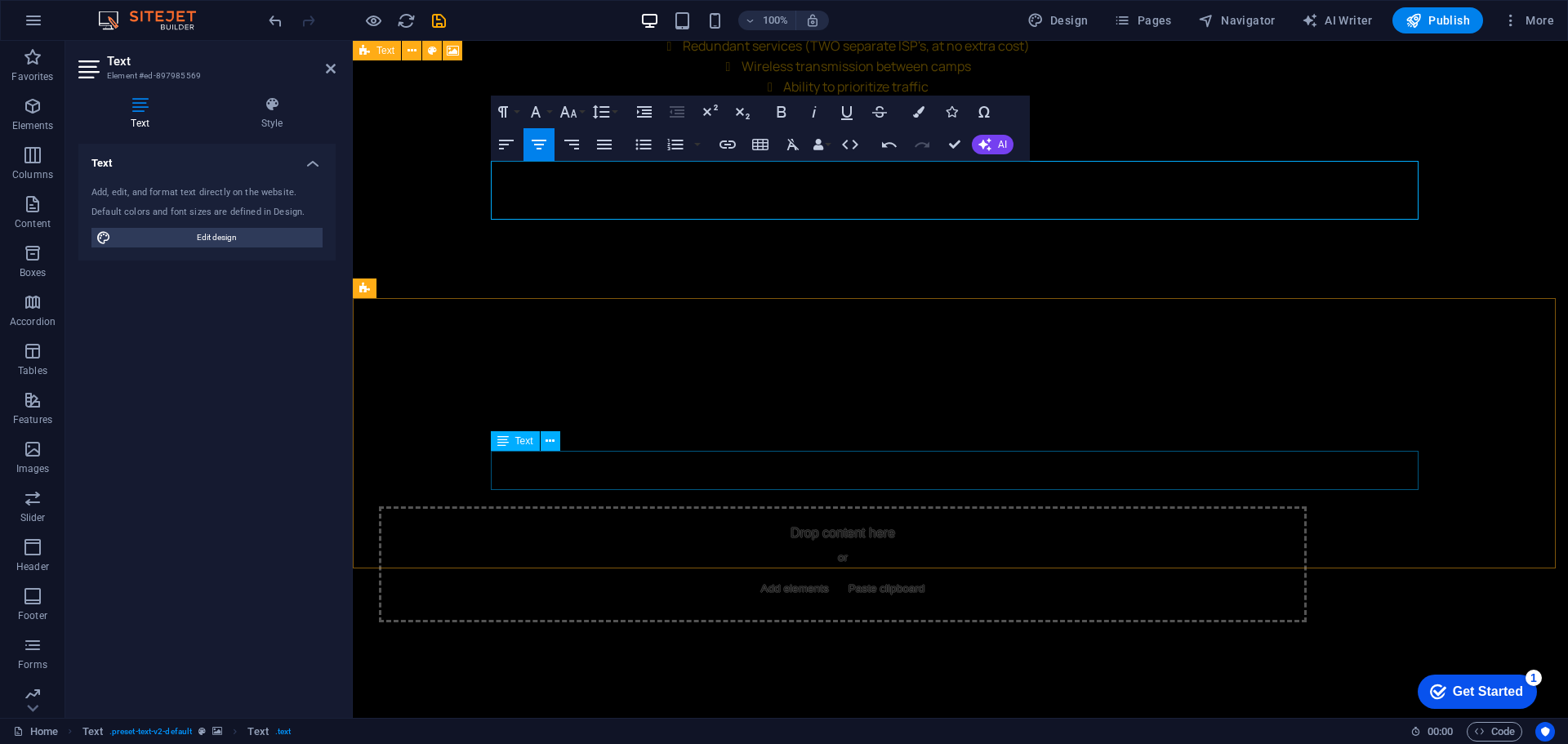
scroll to position [3267, 0]
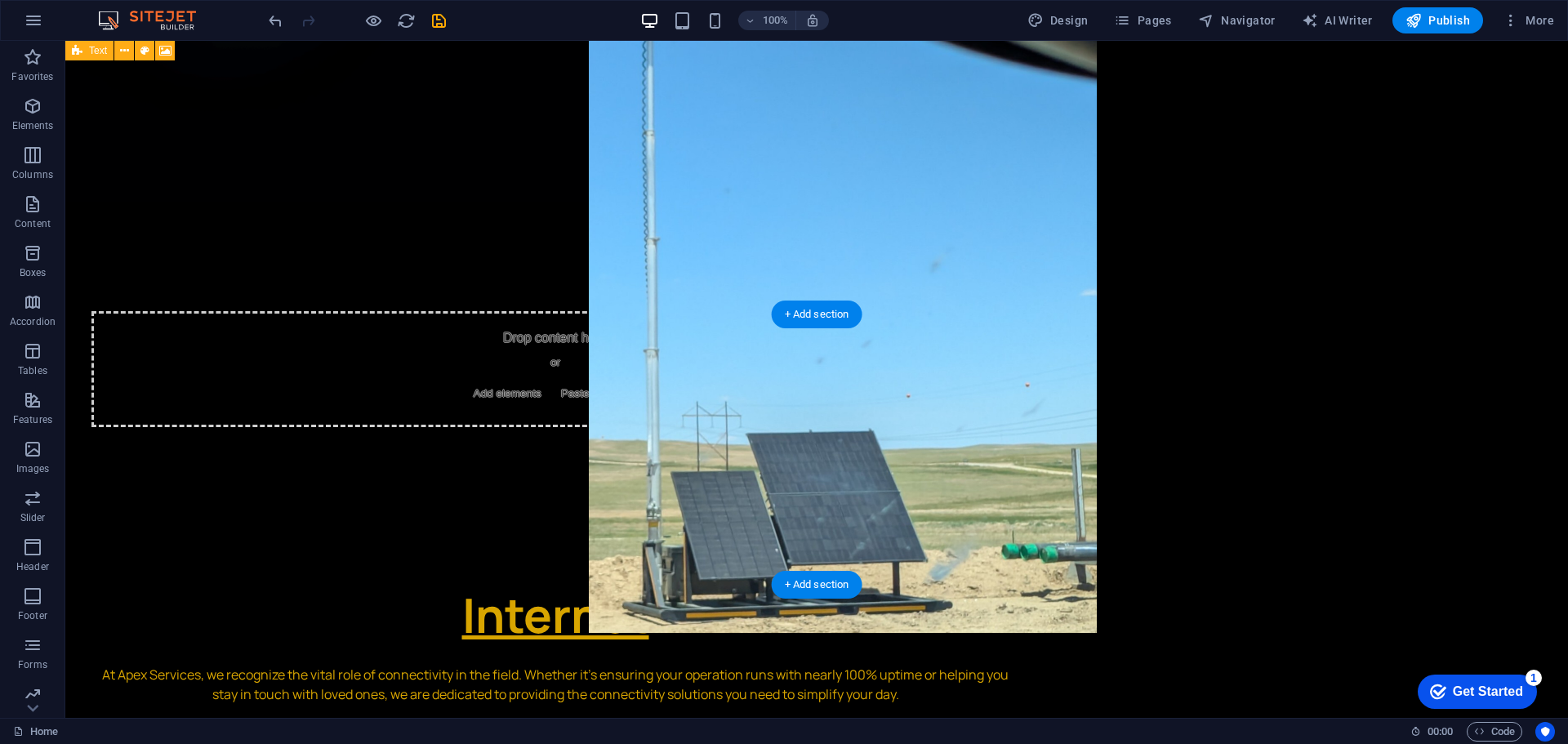
scroll to position [2165, 0]
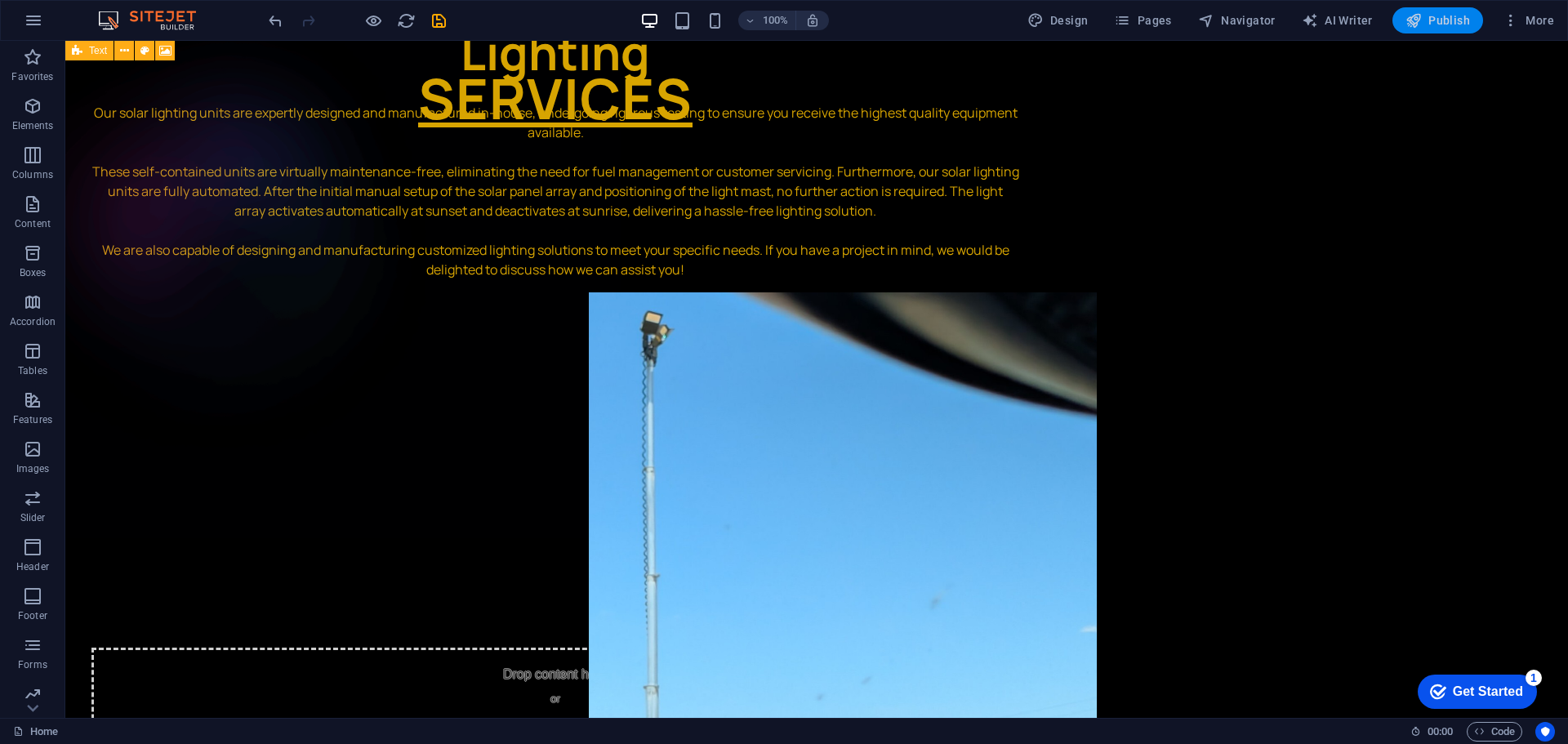
click at [1425, 13] on span "Publish" at bounding box center [1437, 20] width 64 height 16
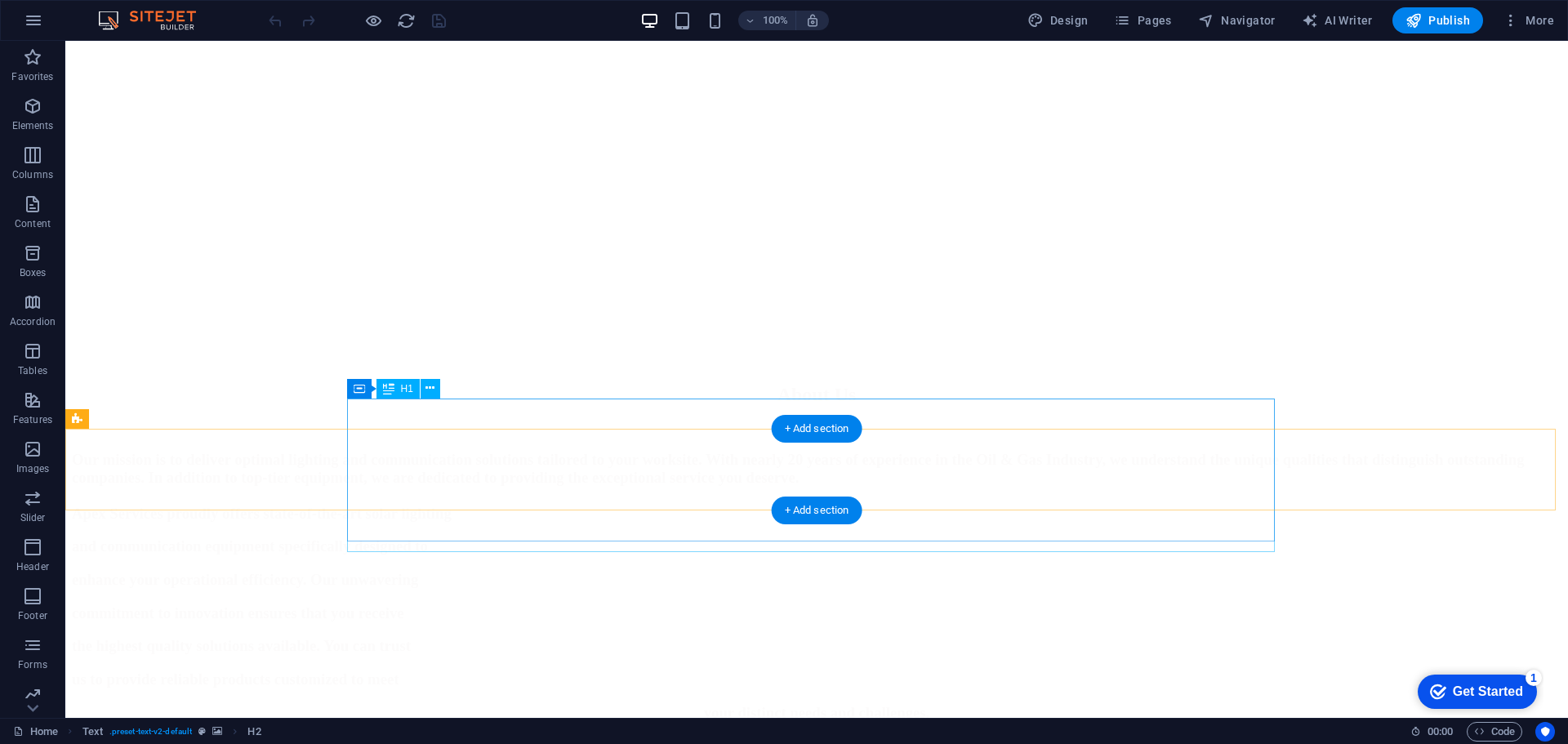
scroll to position [898, 0]
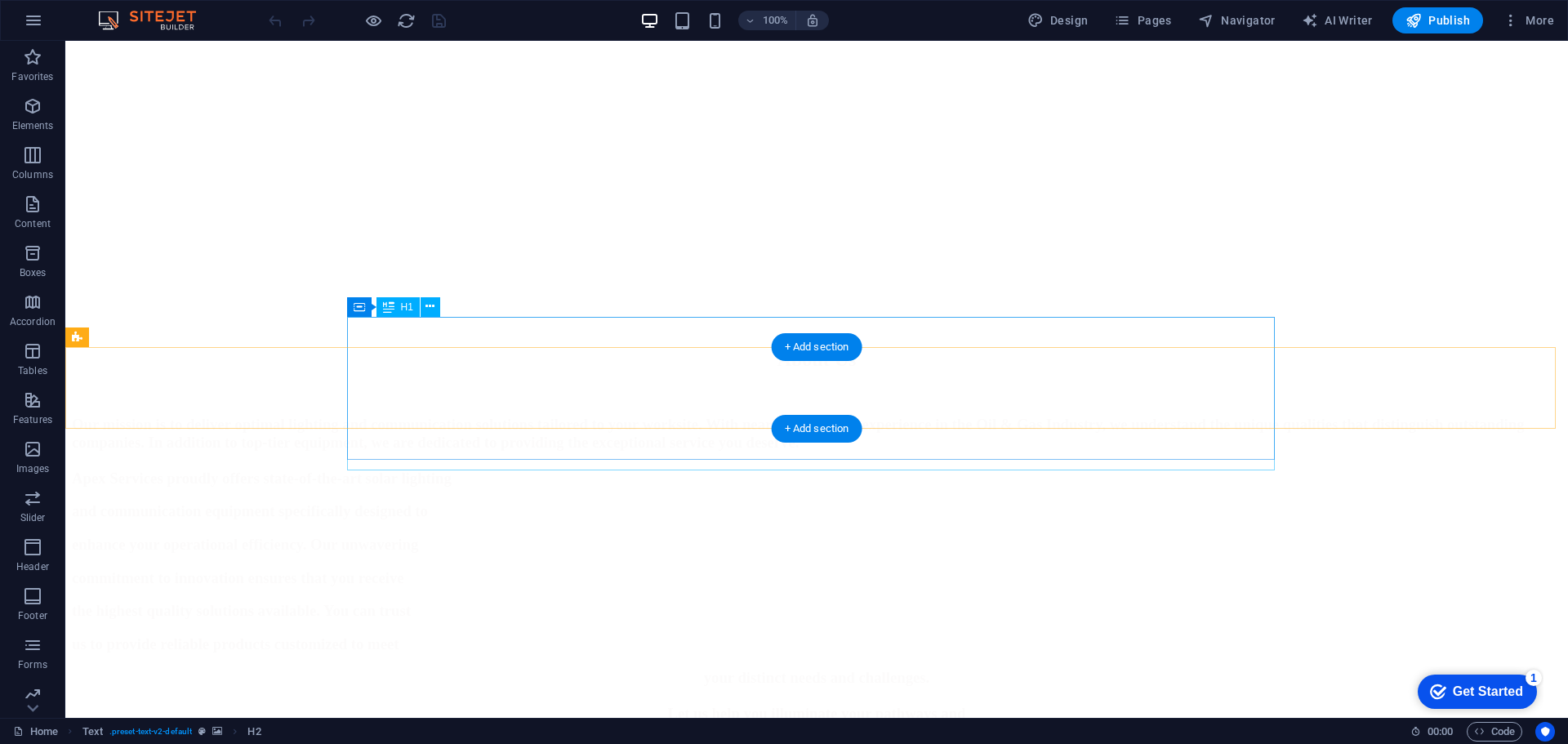
drag, startPoint x: 924, startPoint y: 465, endPoint x: 868, endPoint y: 404, distance: 82.8
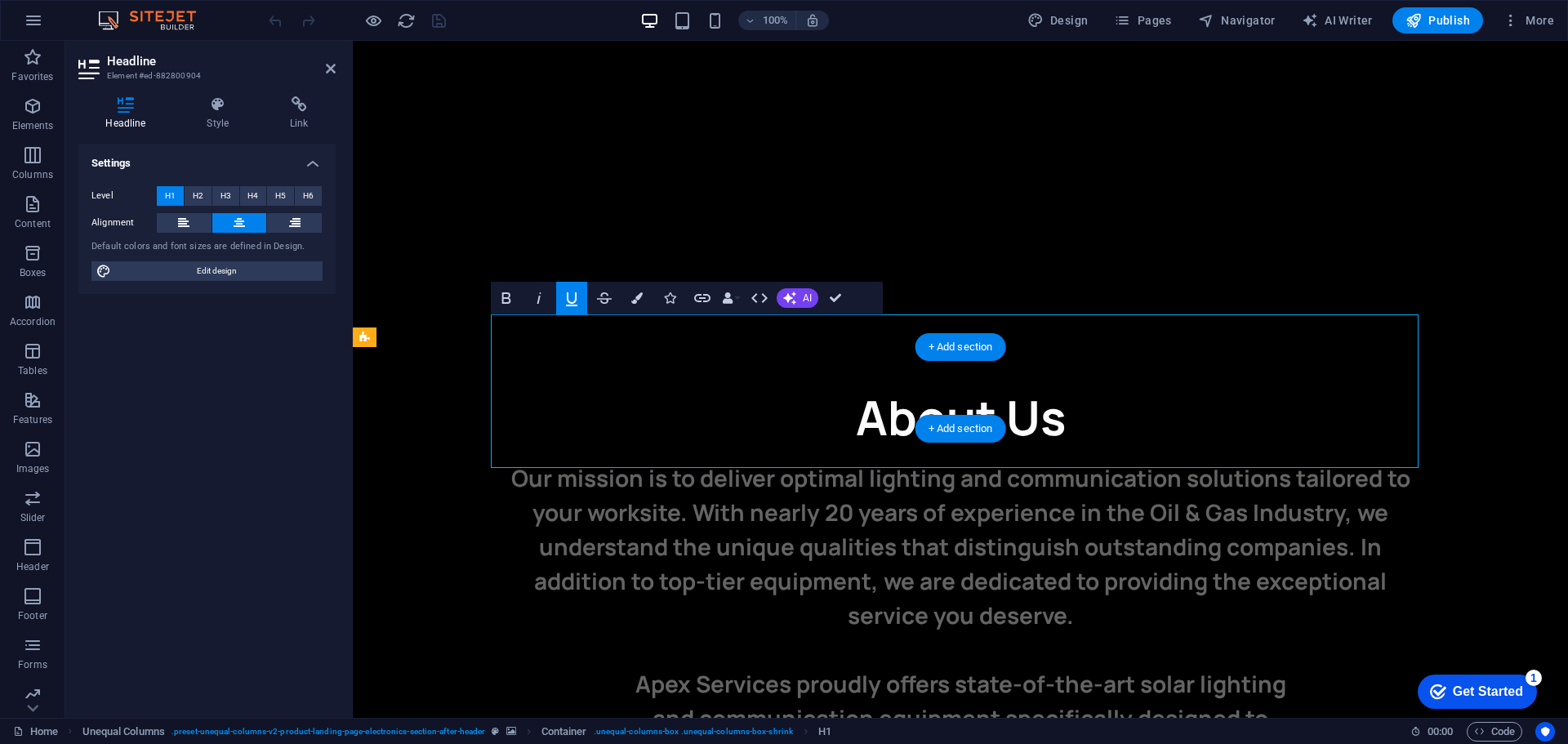
scroll to position [3, 0]
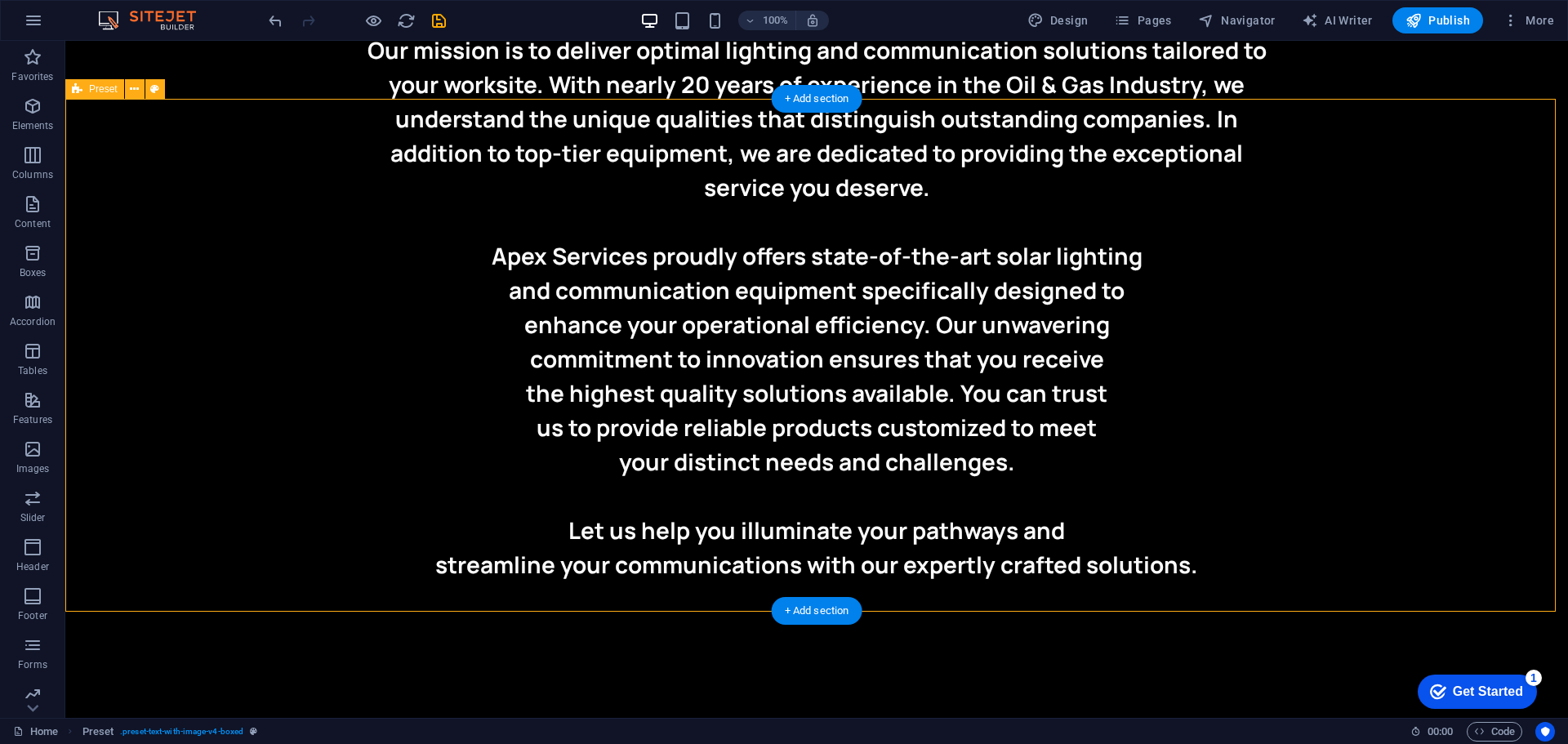
scroll to position [1471, 0]
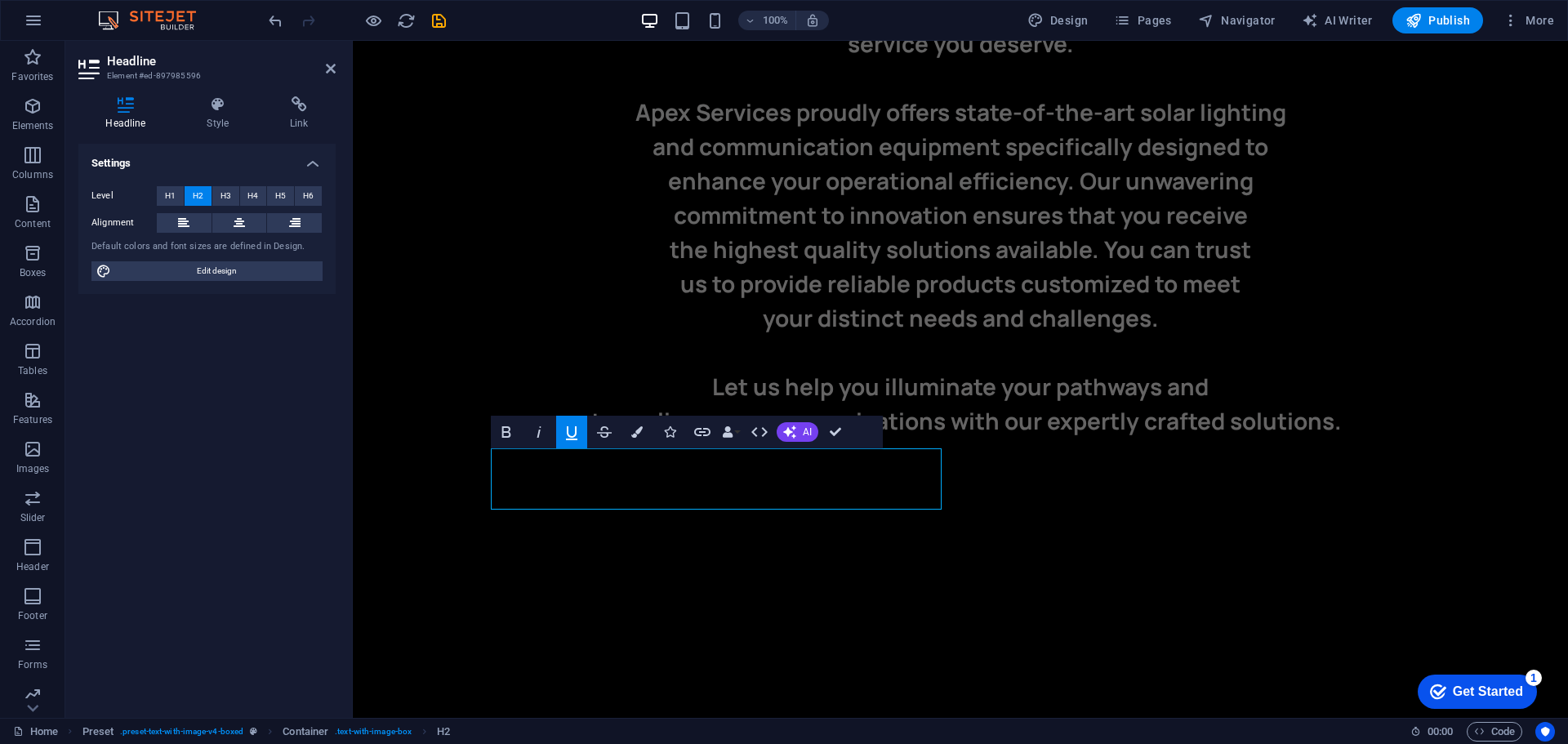
click at [563, 436] on icon "button" at bounding box center [571, 432] width 20 height 20
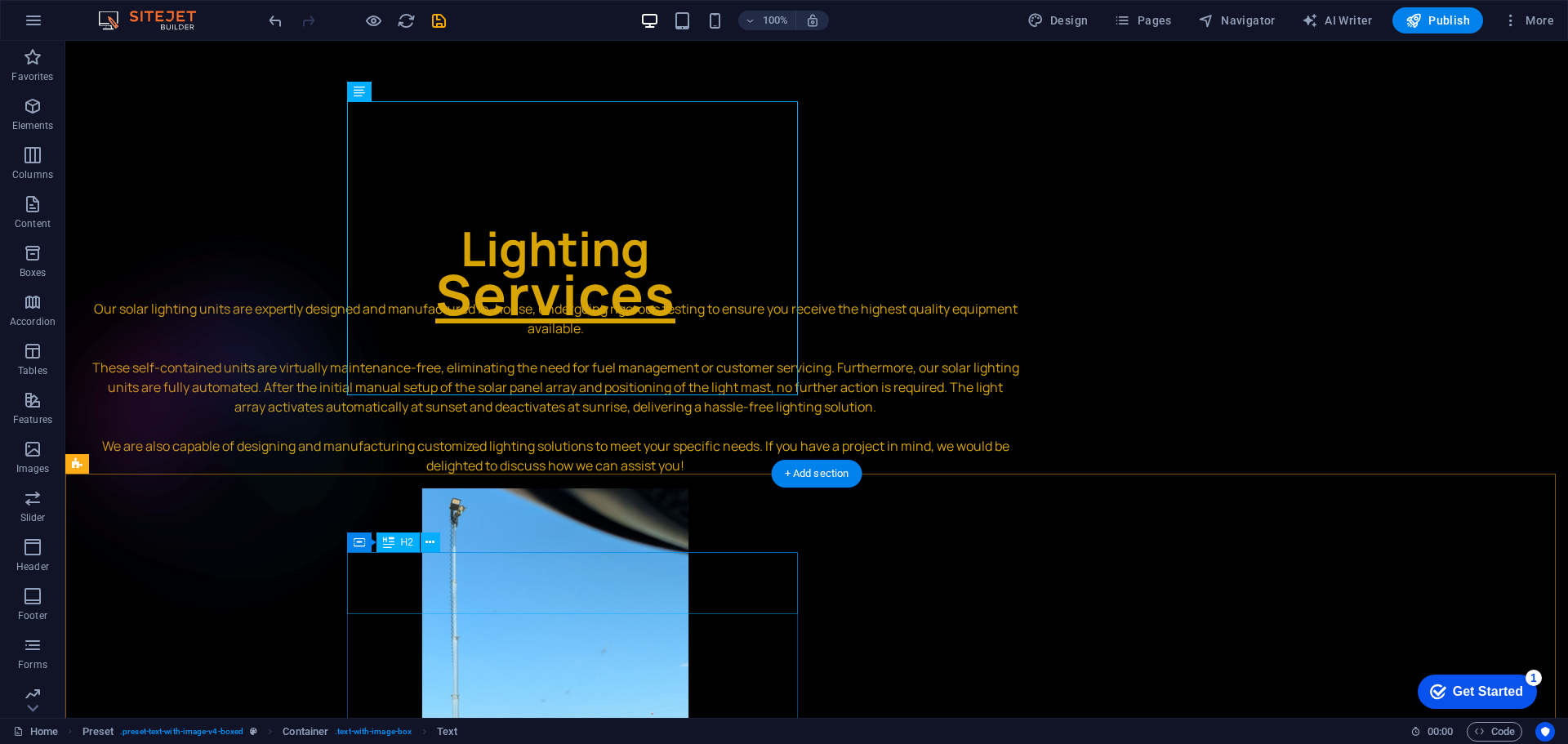
scroll to position [2124, 0]
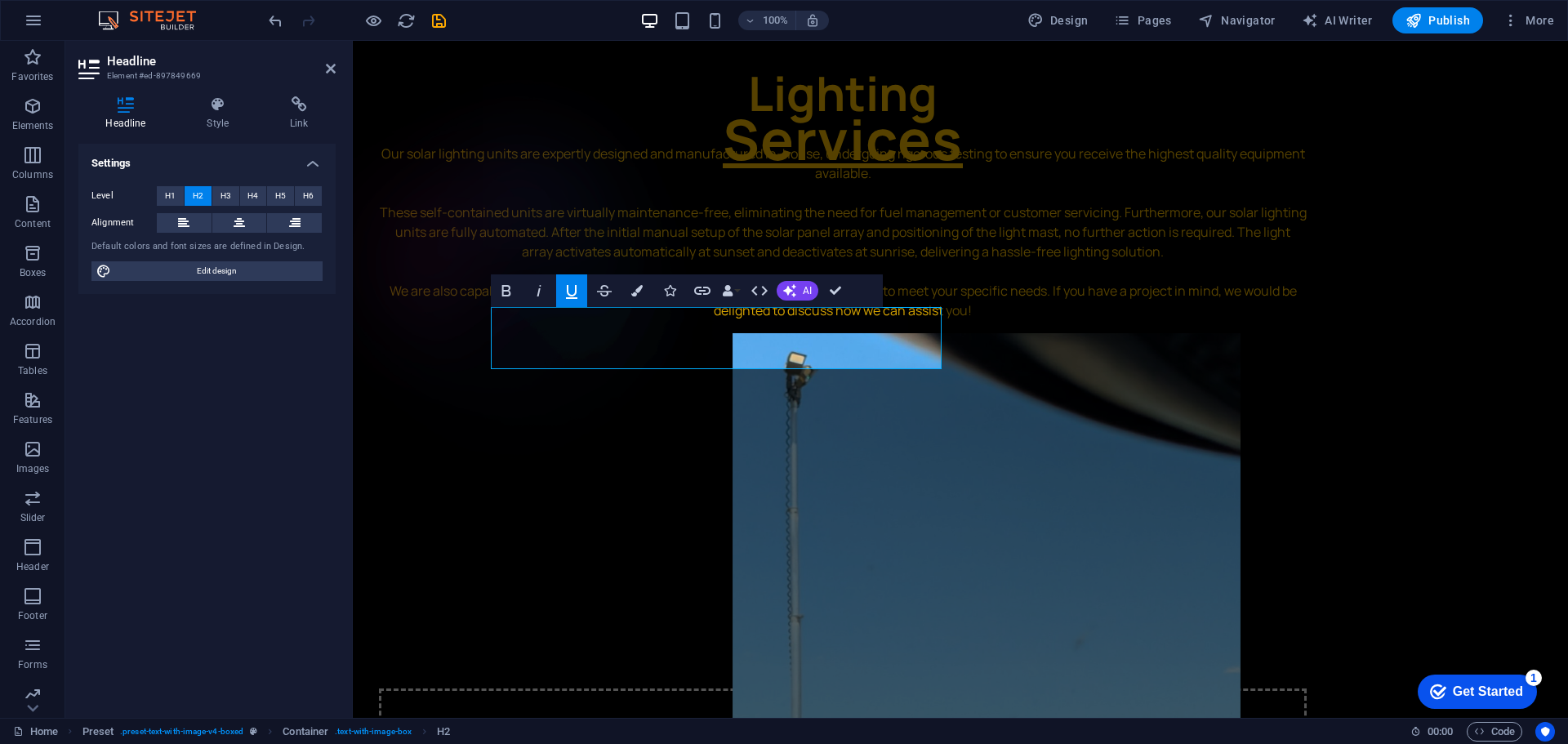
click at [581, 286] on icon "button" at bounding box center [571, 290] width 20 height 20
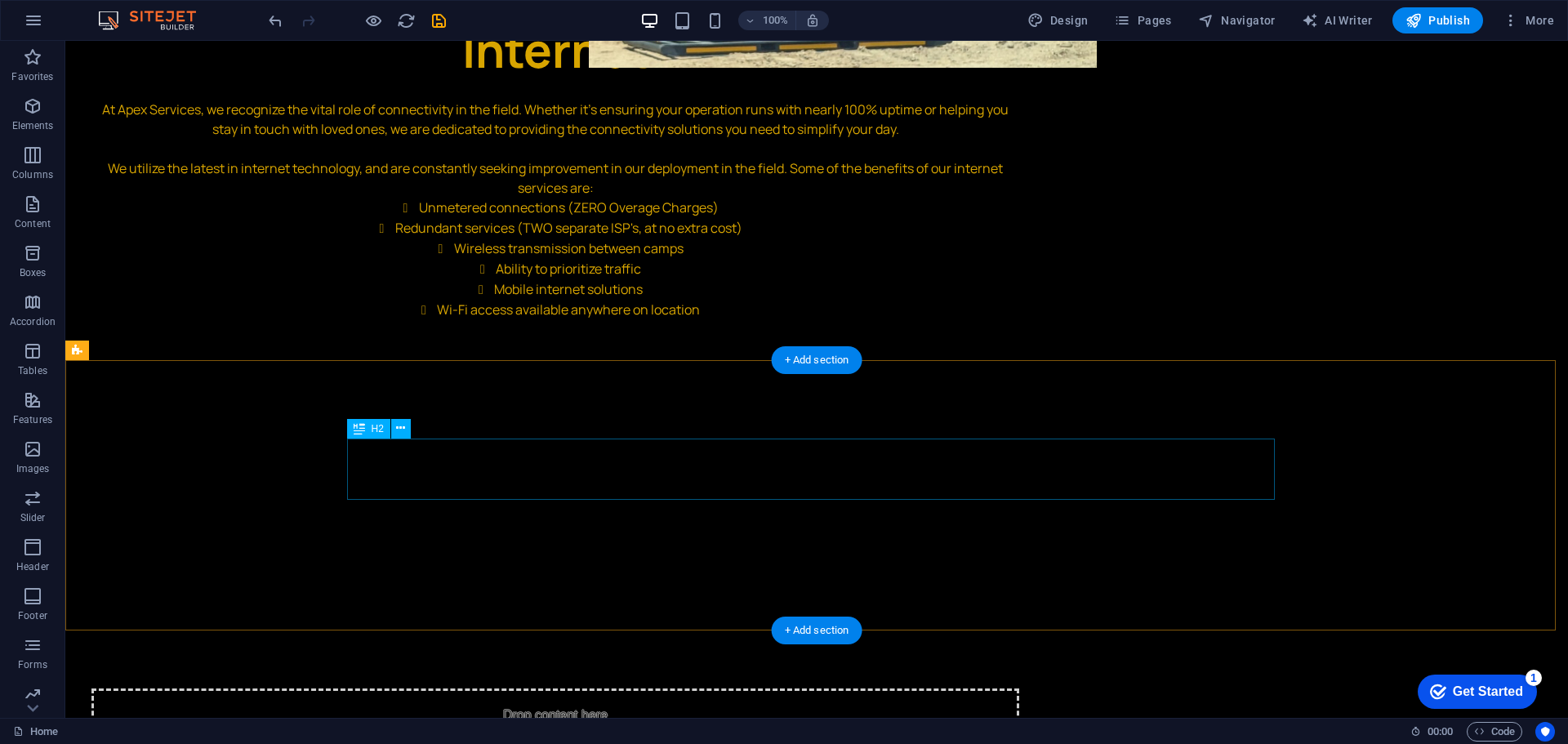
scroll to position [3064, 0]
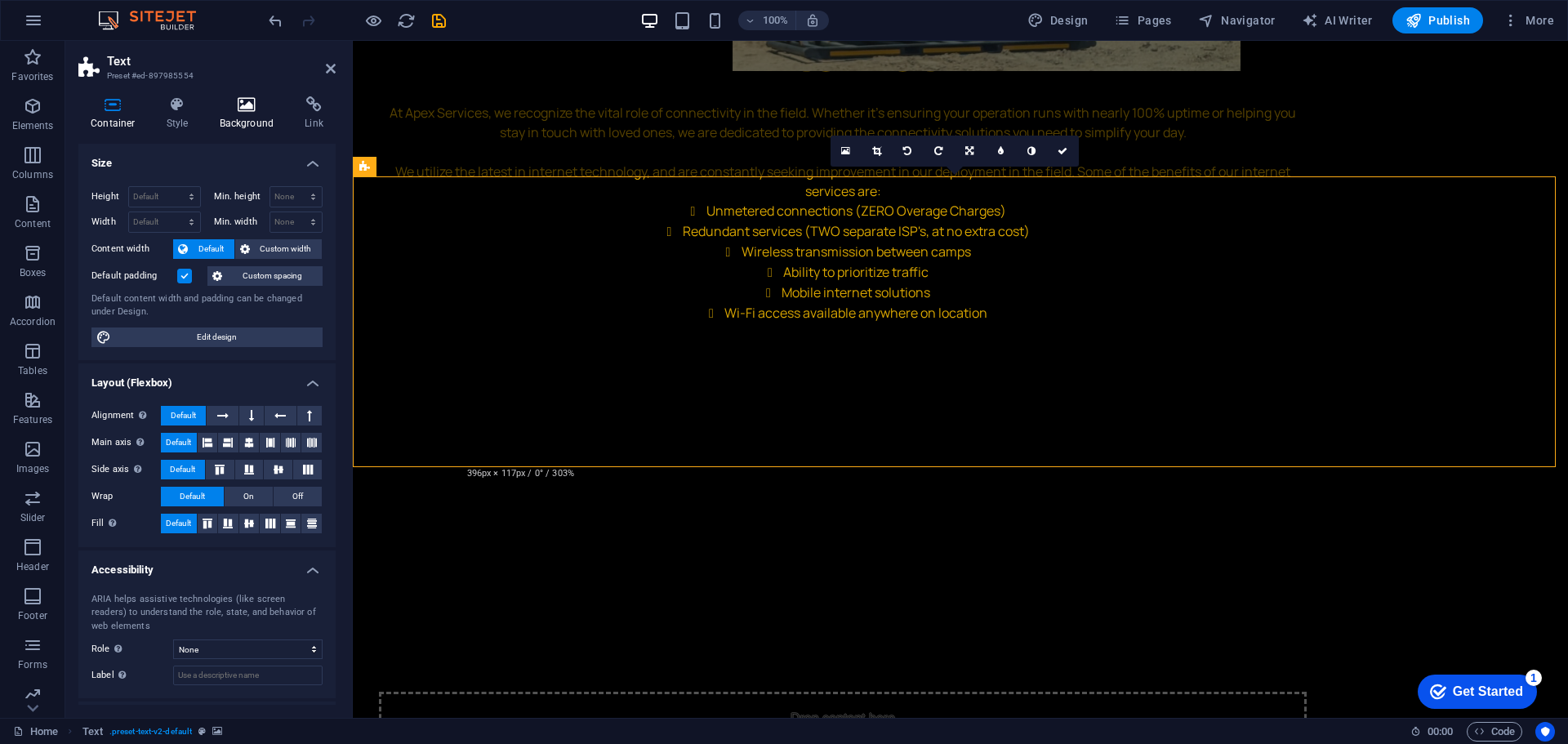
click at [231, 101] on icon at bounding box center [246, 104] width 79 height 16
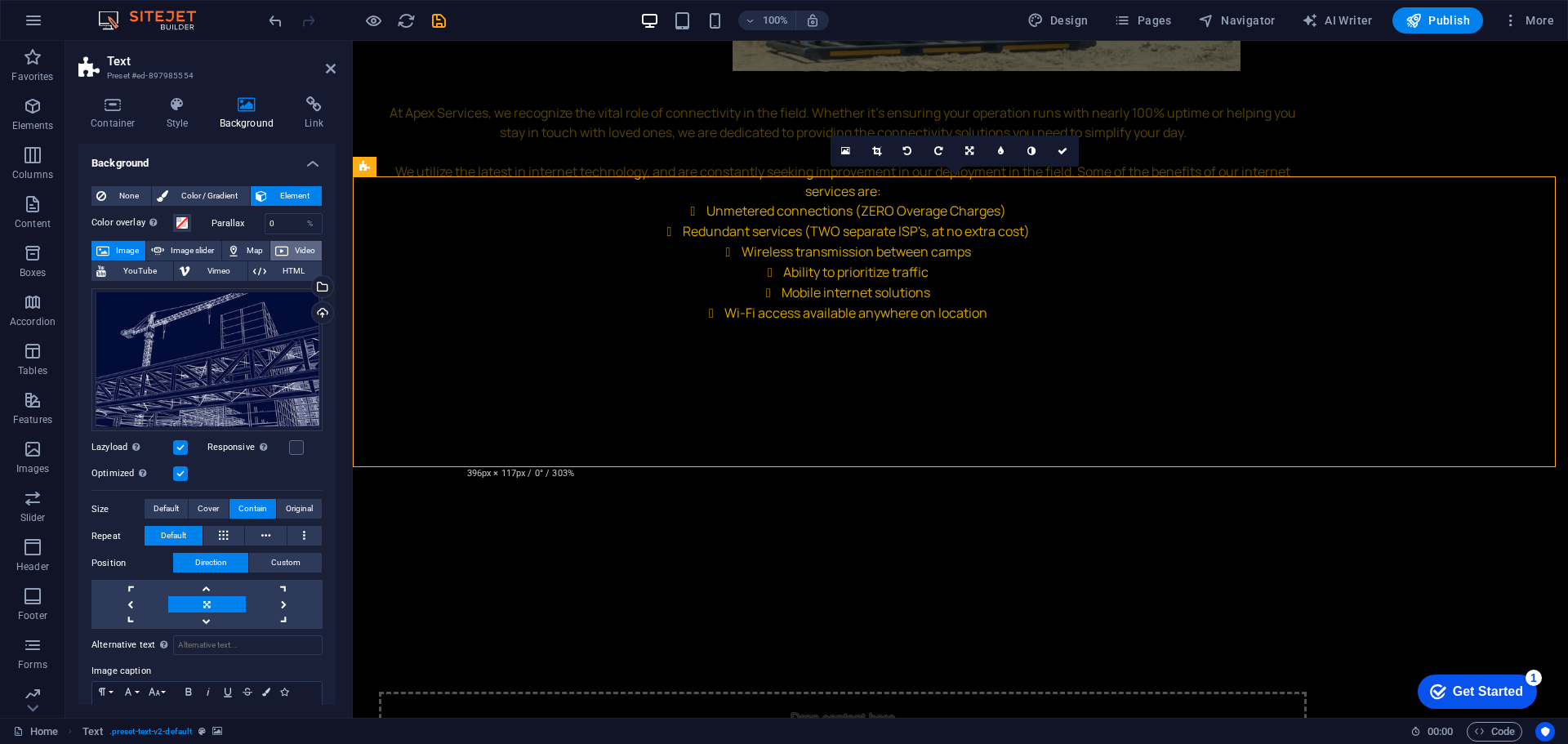
click at [275, 247] on icon at bounding box center [281, 251] width 13 height 20
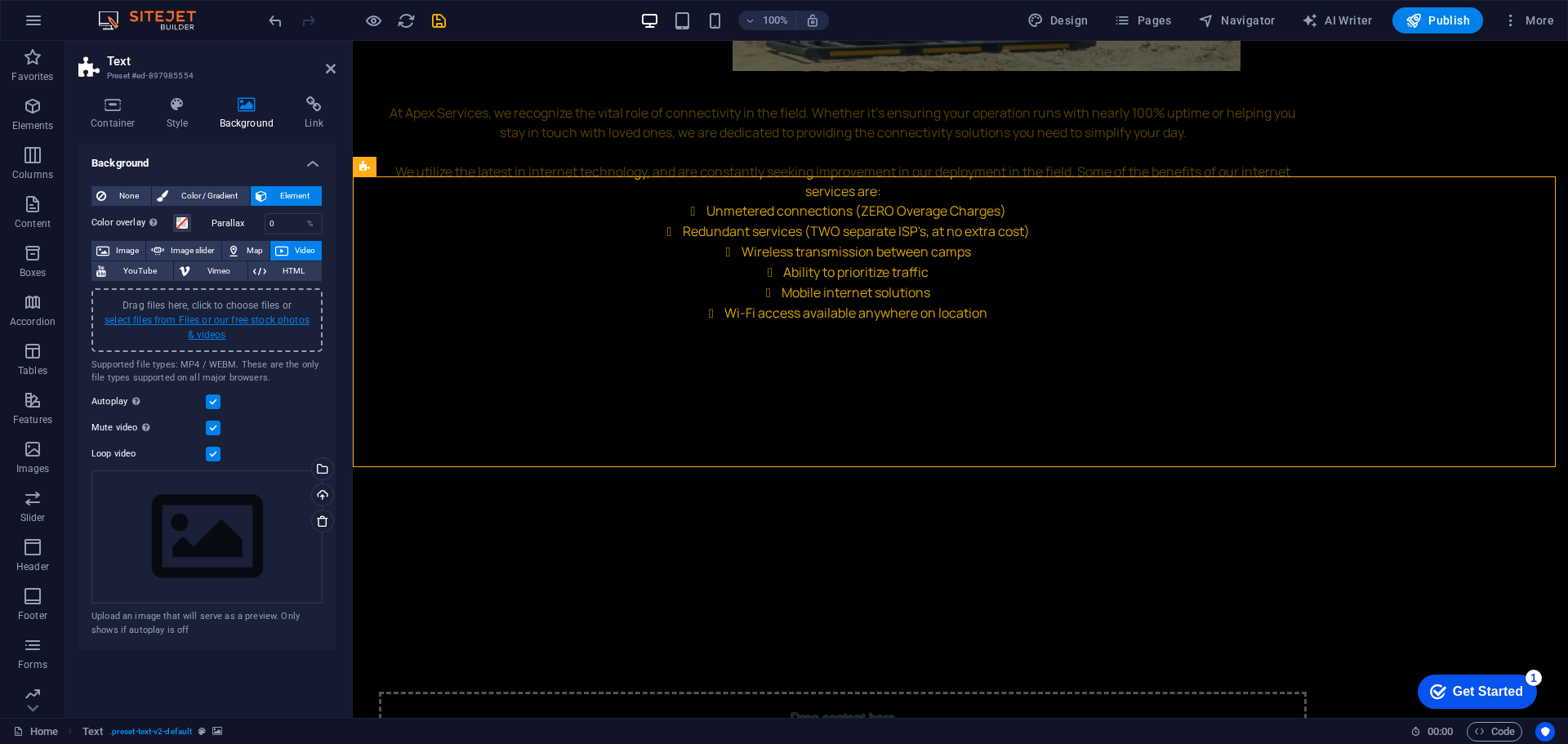
click at [210, 319] on link "select files from Files or our free stock photos & videos" at bounding box center [207, 328] width 205 height 26
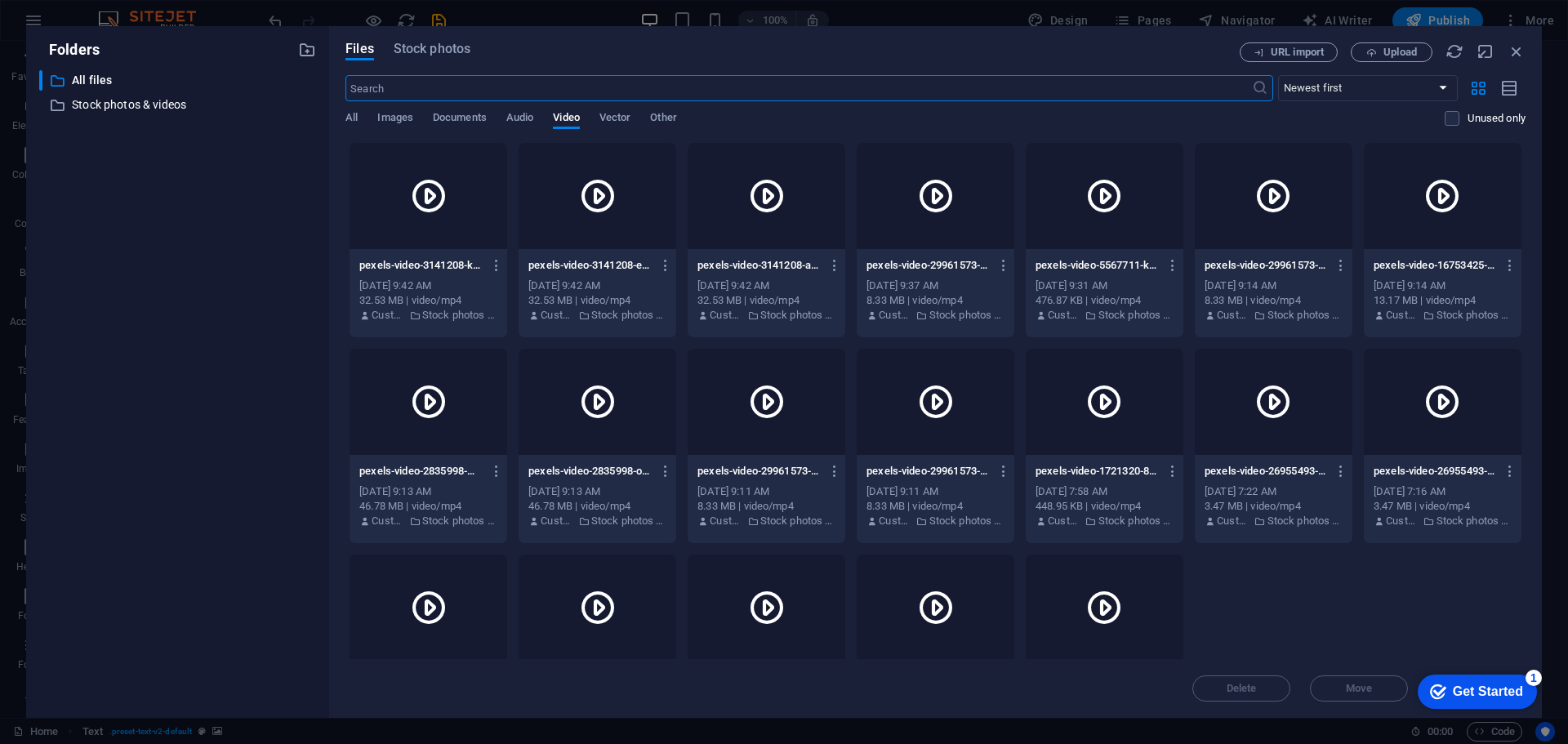
click at [476, 95] on input "text" at bounding box center [798, 88] width 906 height 26
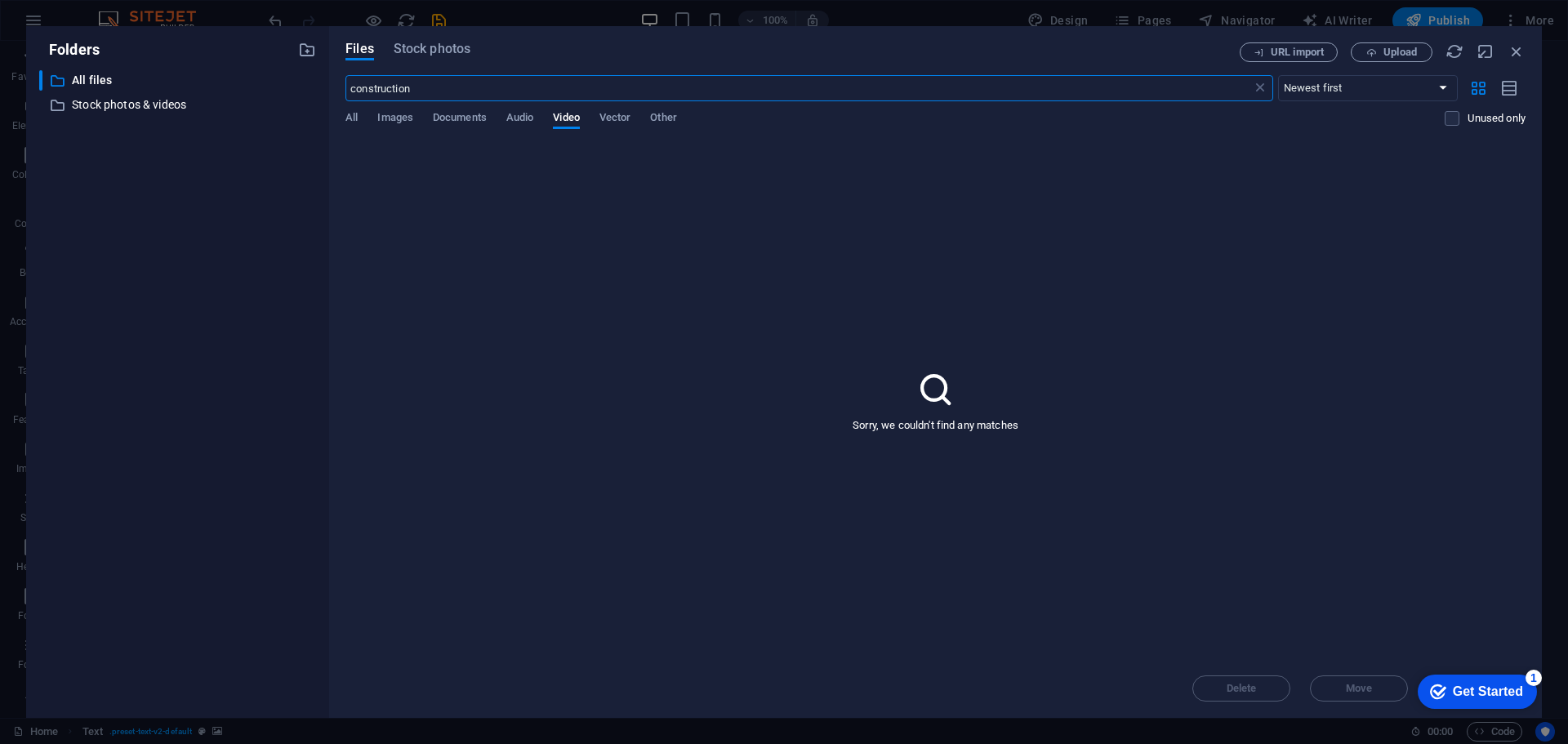
click at [472, 92] on input "construction" at bounding box center [798, 88] width 906 height 26
type input "construction"
click at [408, 44] on span "Stock photos" at bounding box center [432, 49] width 77 height 20
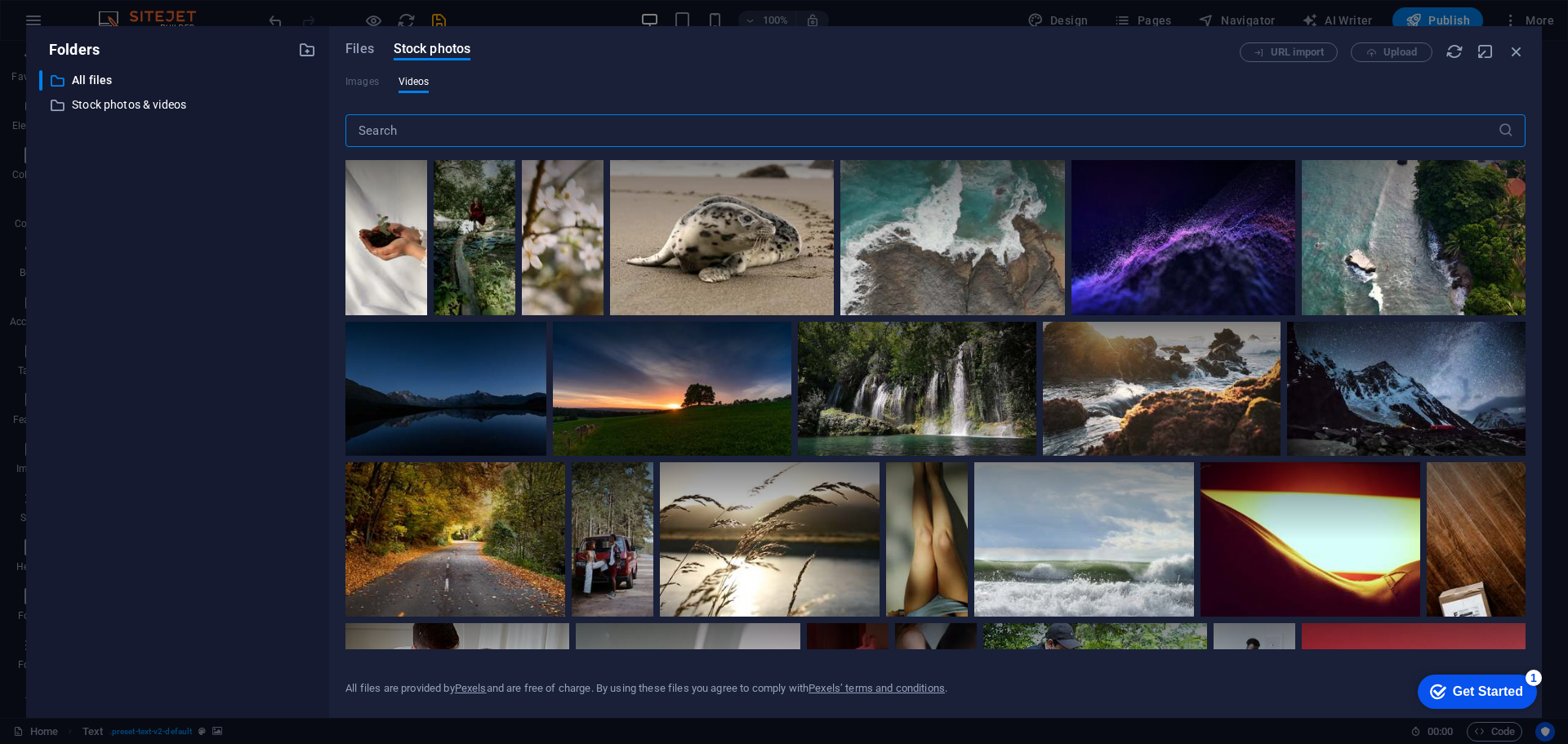
click at [470, 134] on input "text" at bounding box center [921, 131] width 1152 height 33
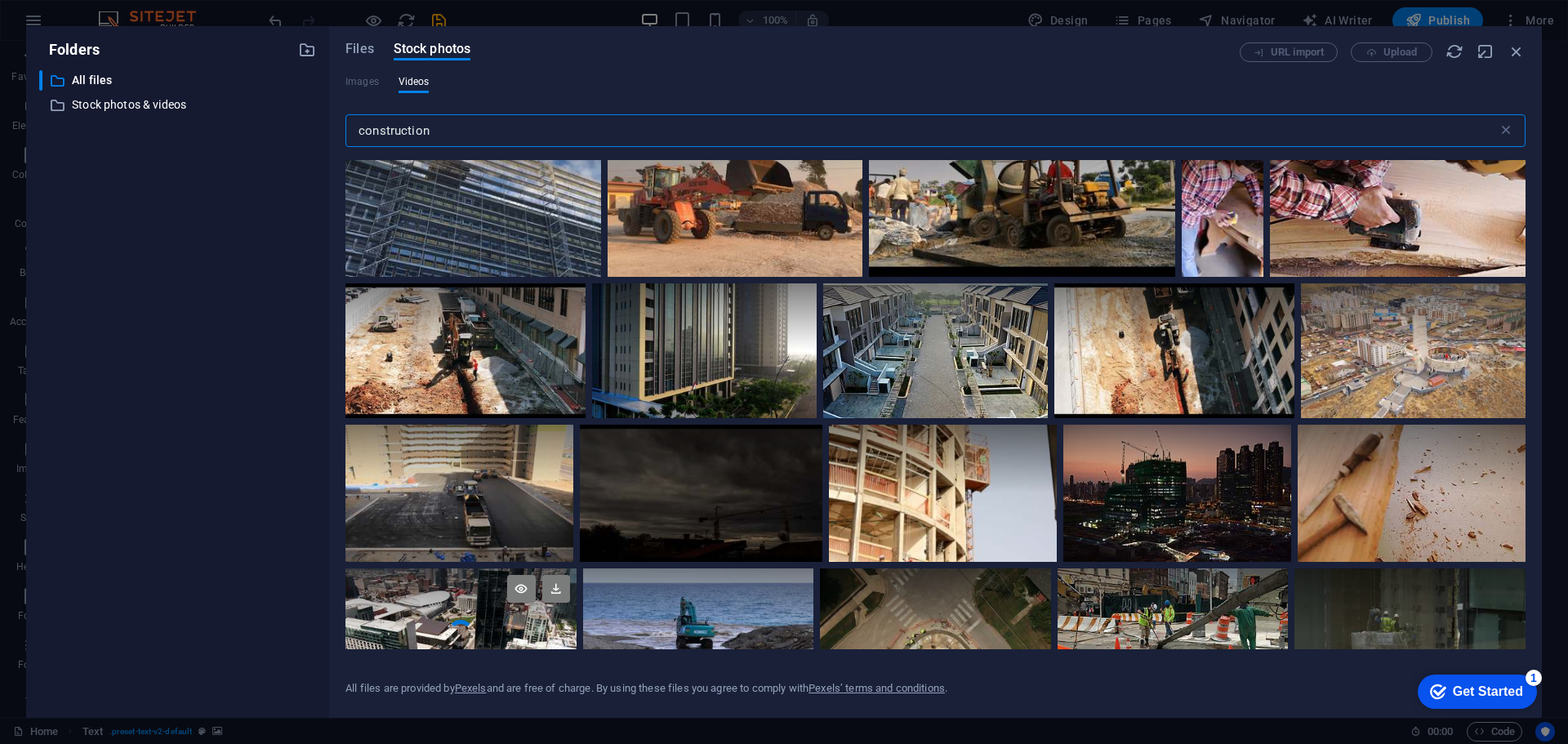
scroll to position [735, 0]
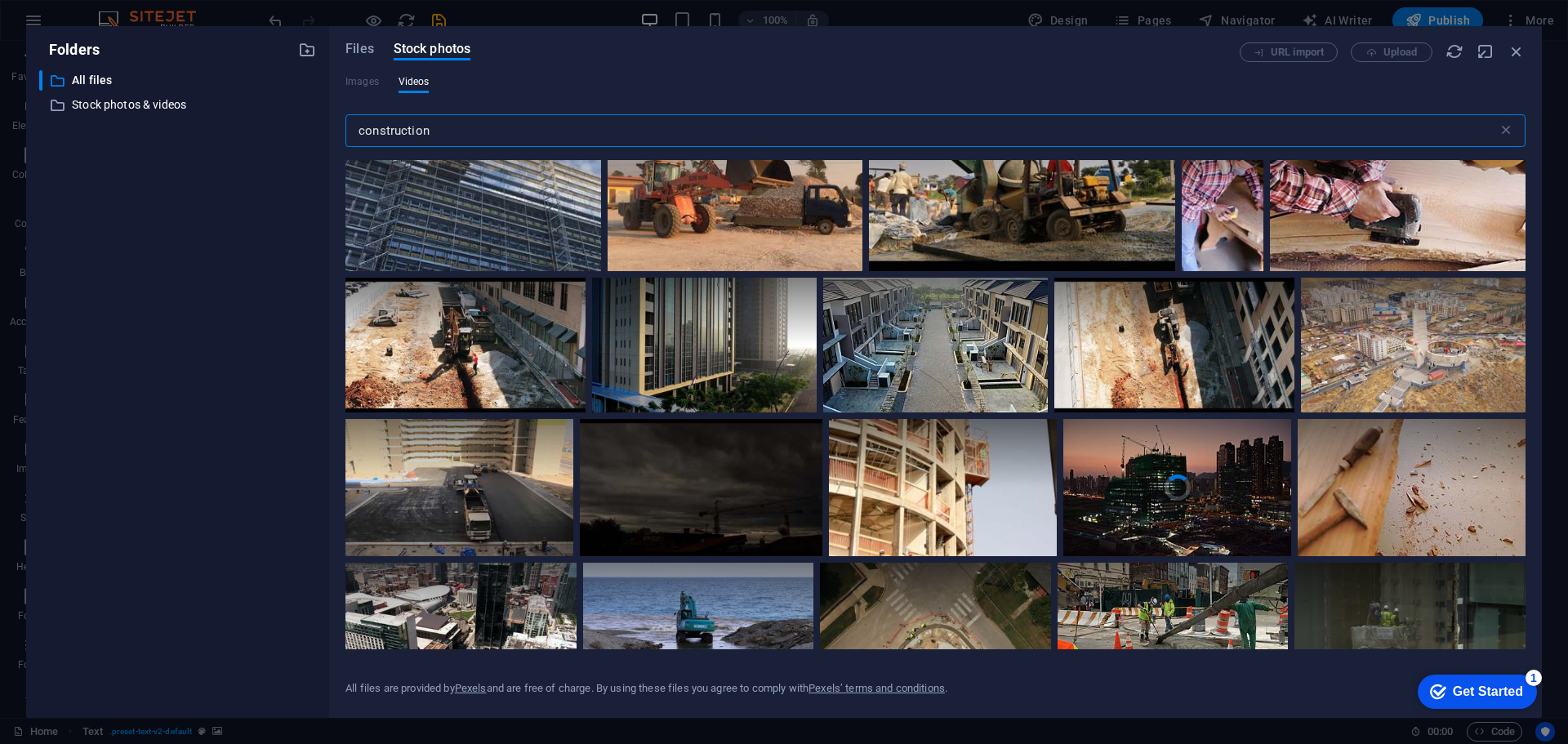
type input "construction"
click at [1147, 517] on video "Your browser does not support the video tag." at bounding box center [1177, 487] width 228 height 137
click at [1147, 517] on div at bounding box center [1177, 521] width 228 height 69
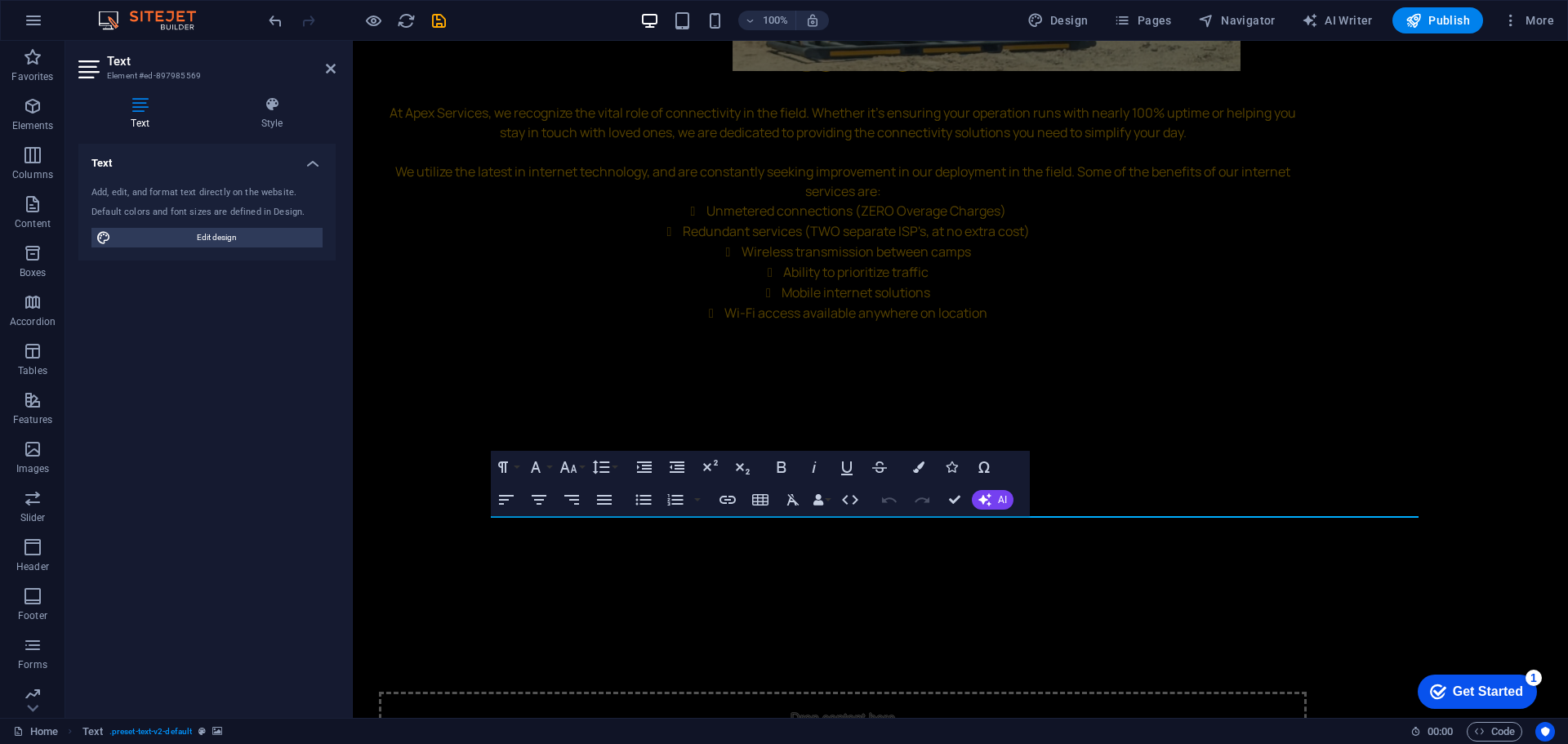
scroll to position [2877, 0]
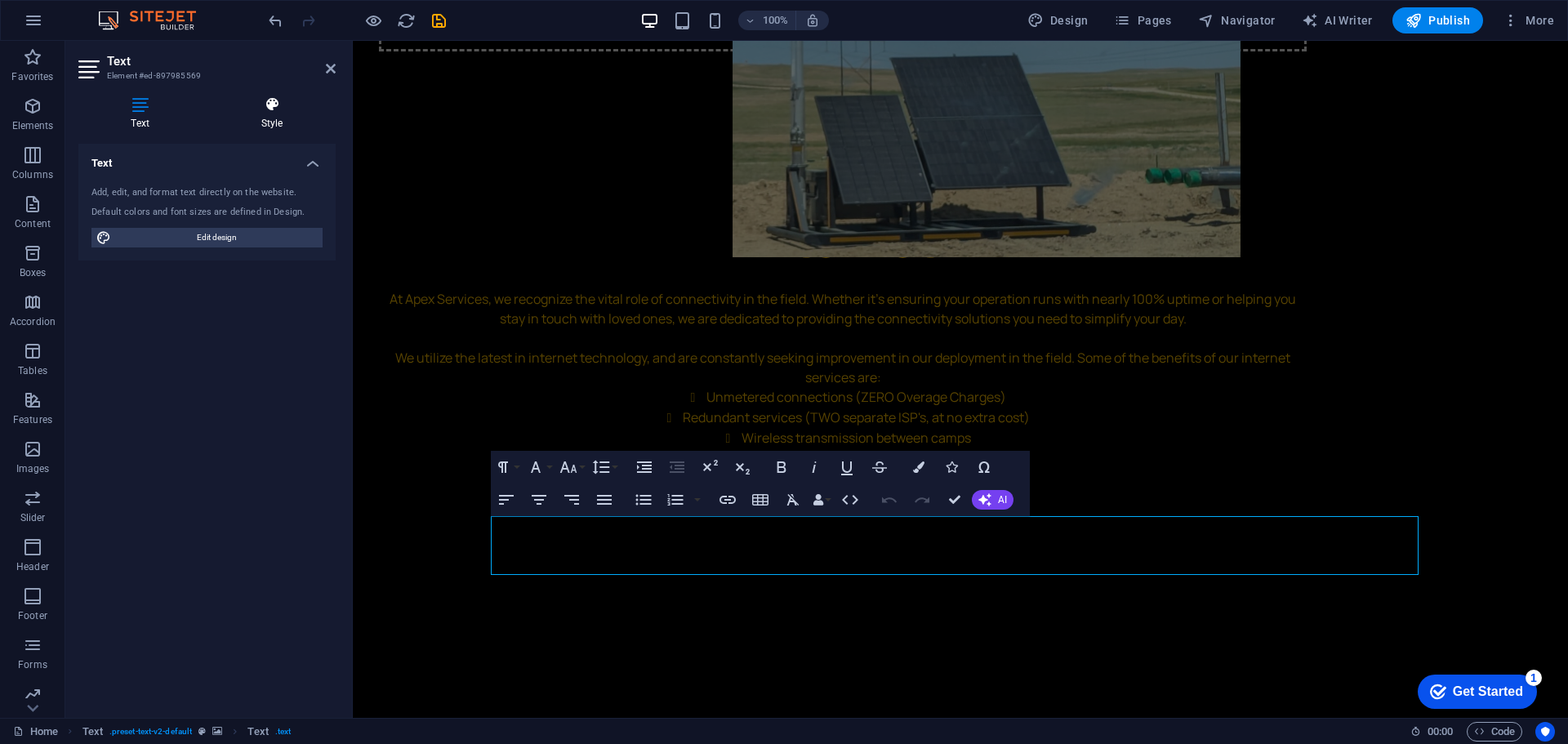
click at [283, 120] on h4 "Style" at bounding box center [271, 114] width 127 height 35
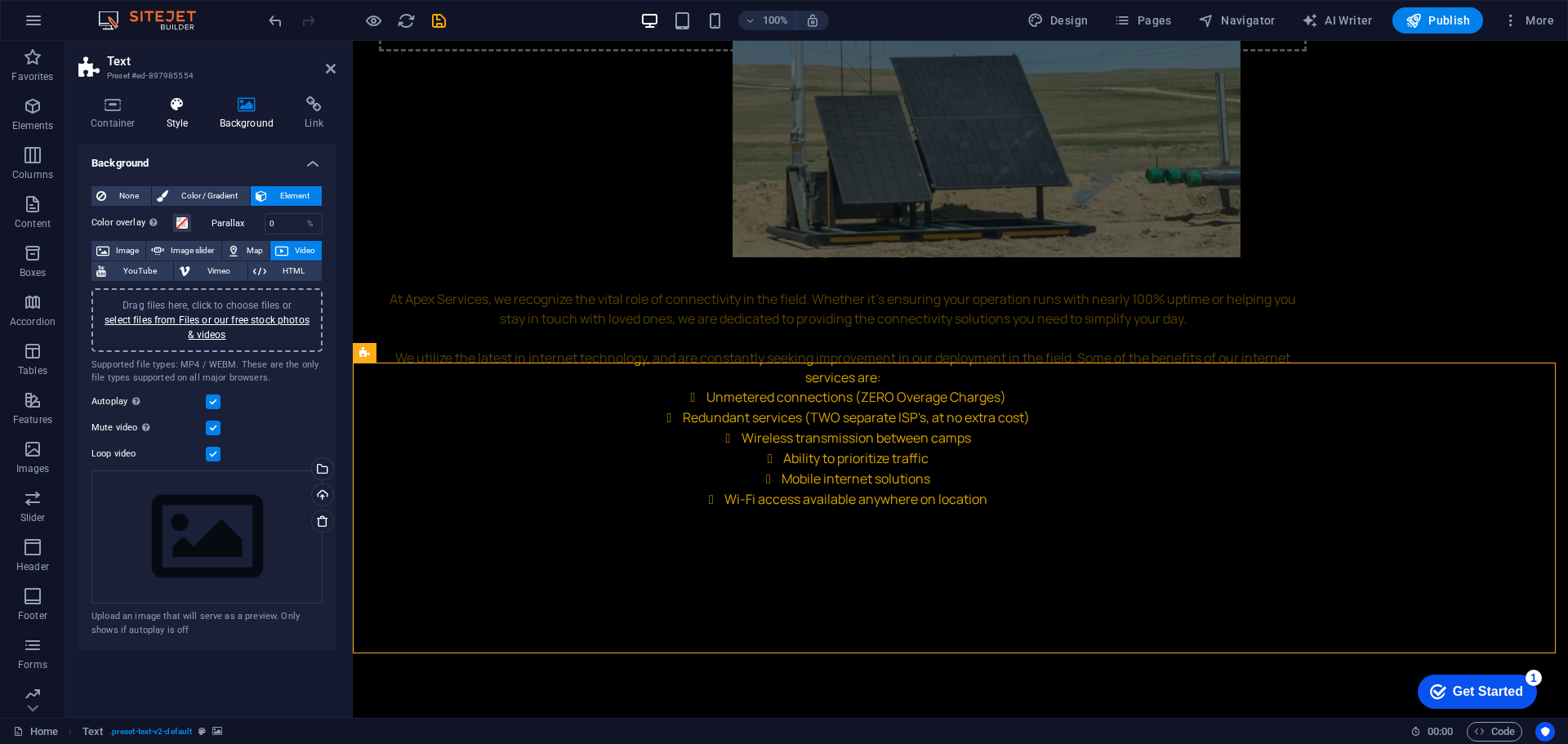
click at [176, 122] on h4 "Style" at bounding box center [180, 114] width 53 height 35
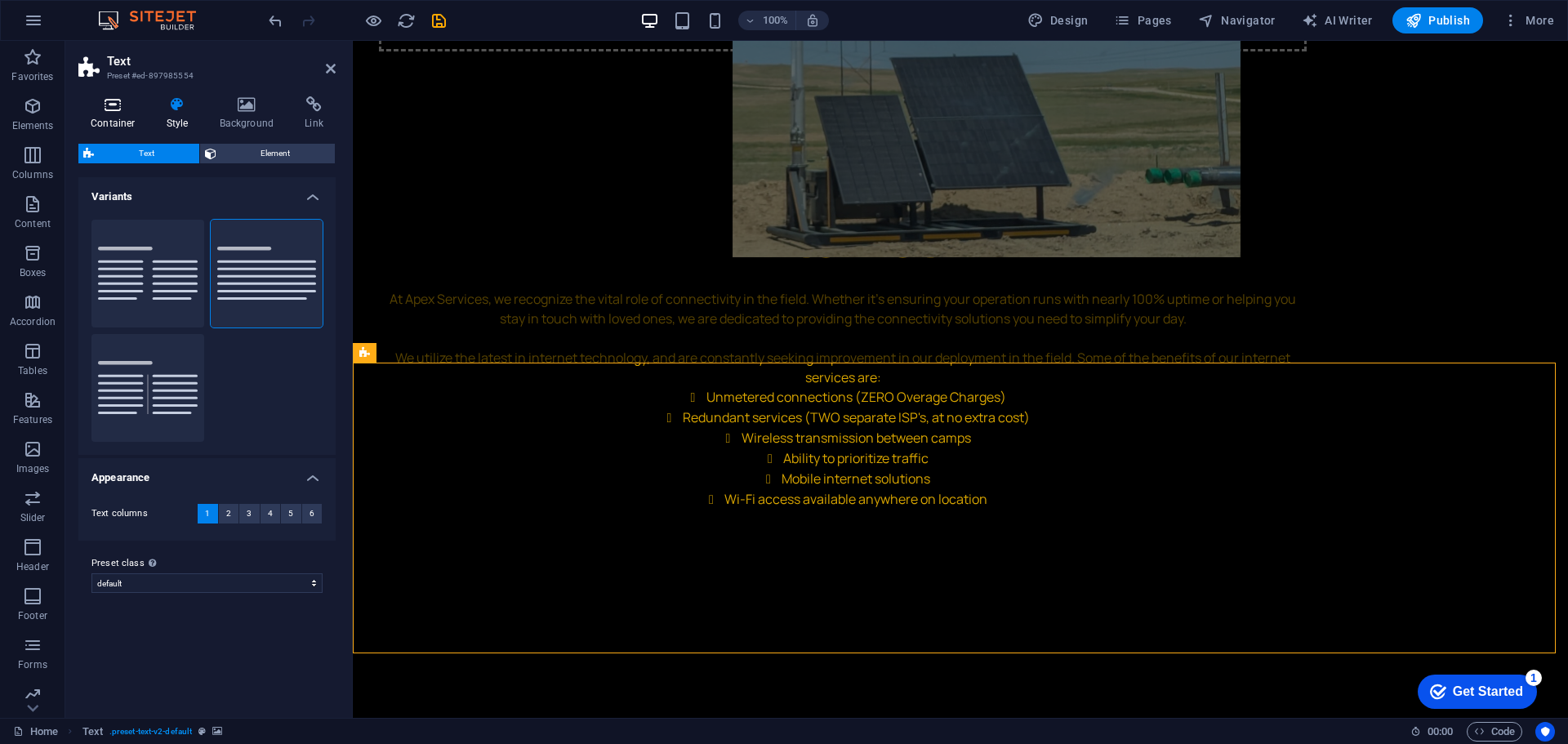
click at [95, 110] on icon at bounding box center [113, 104] width 69 height 16
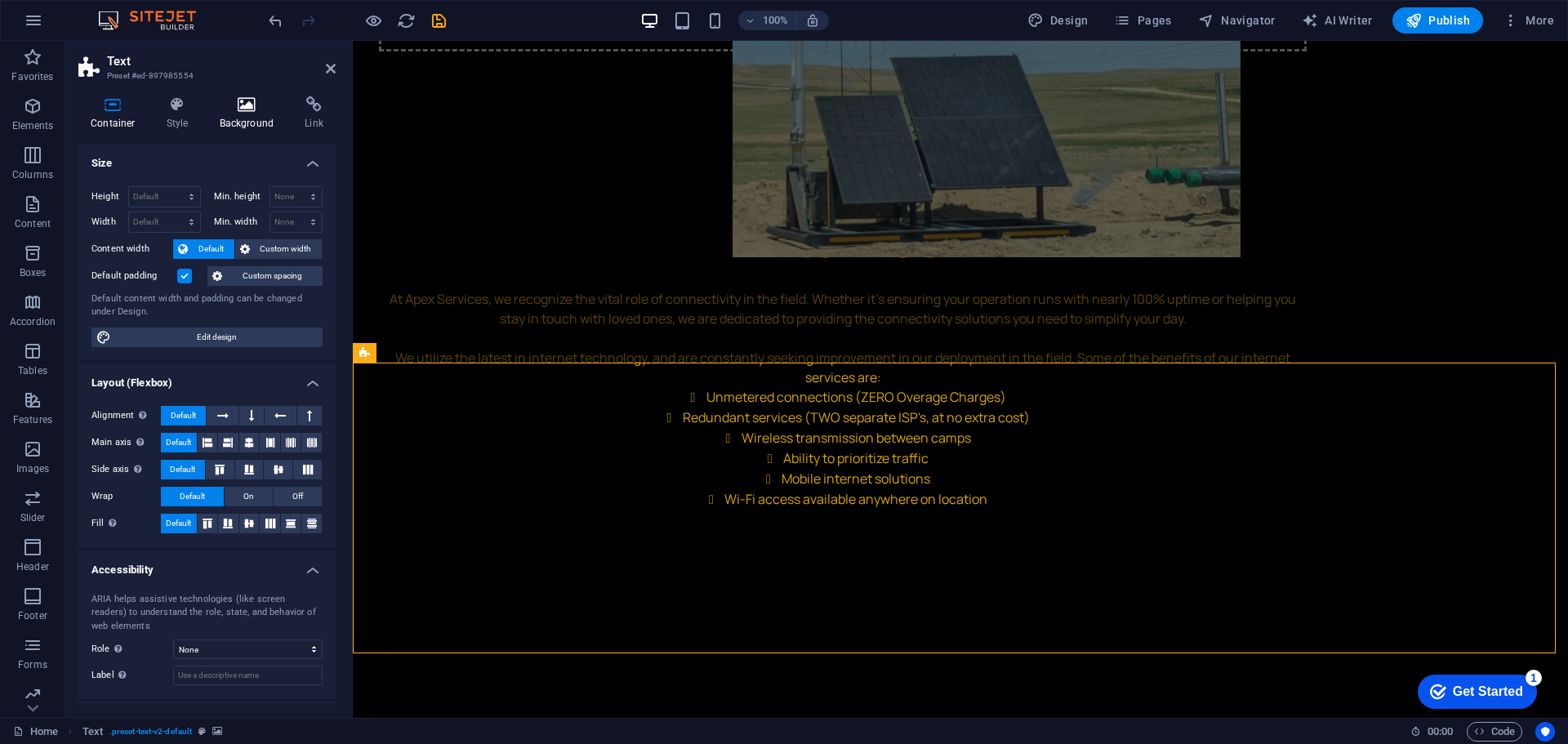
click at [241, 99] on icon at bounding box center [246, 104] width 79 height 16
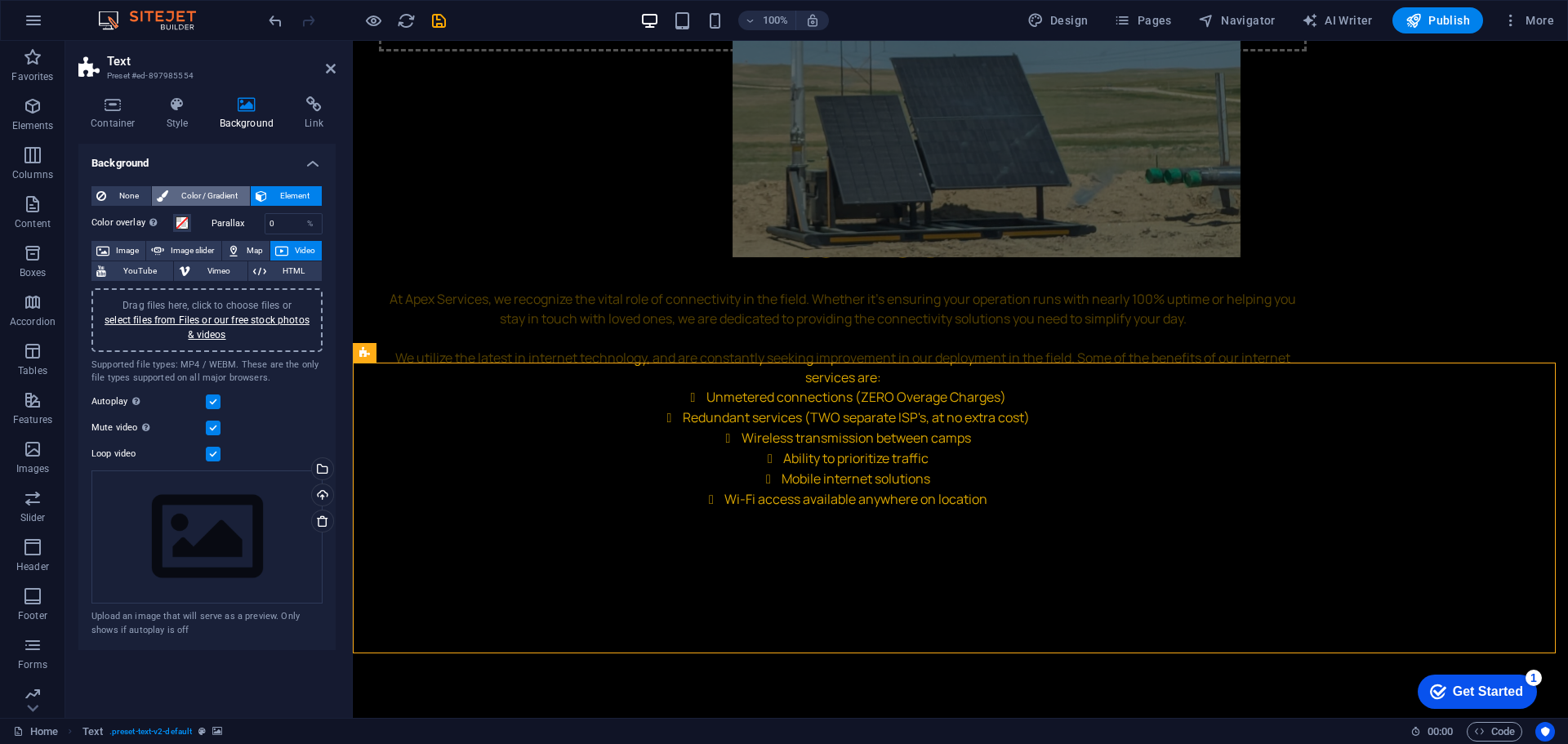
click at [183, 199] on span "Color / Gradient" at bounding box center [209, 196] width 72 height 20
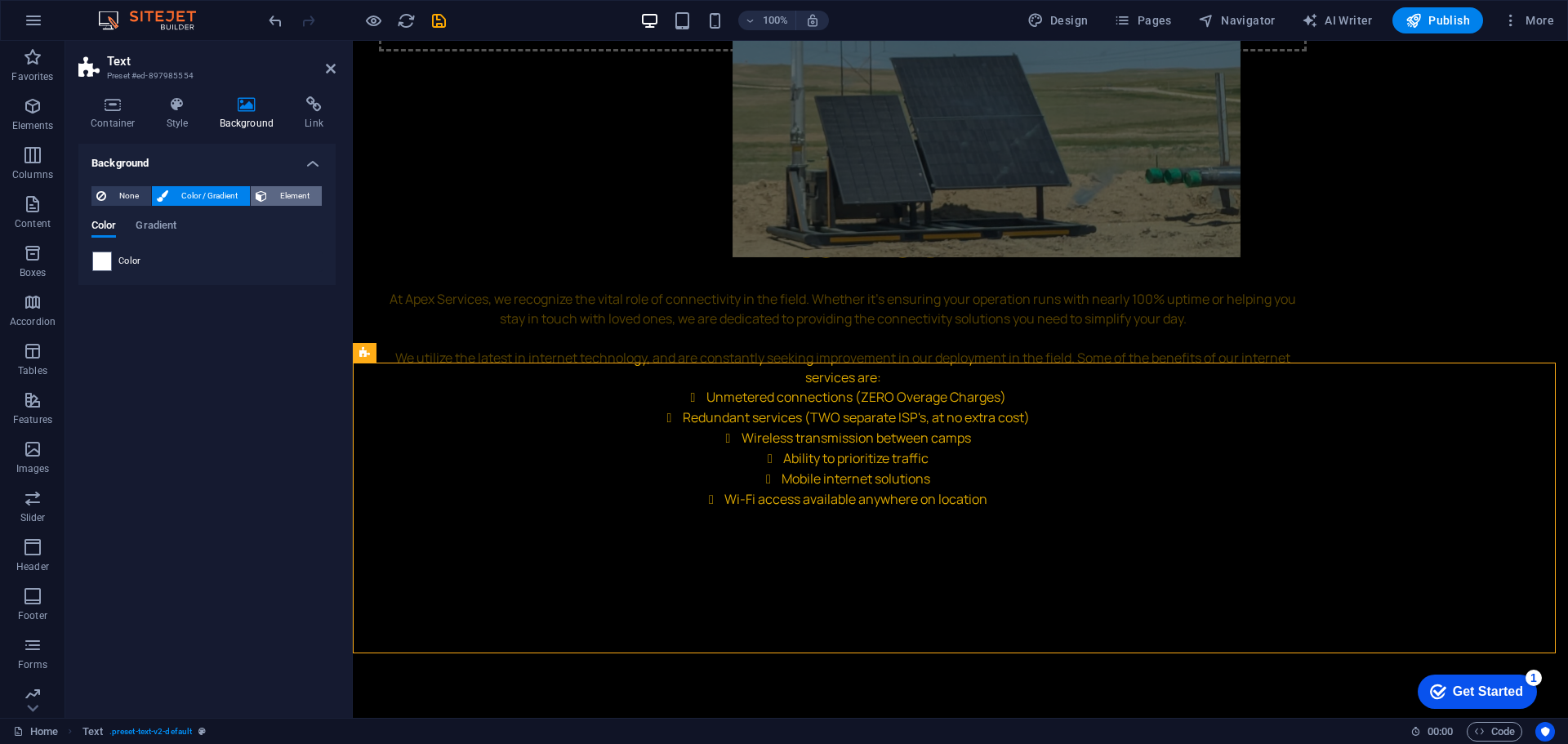
click at [300, 200] on span "Element" at bounding box center [295, 196] width 45 height 20
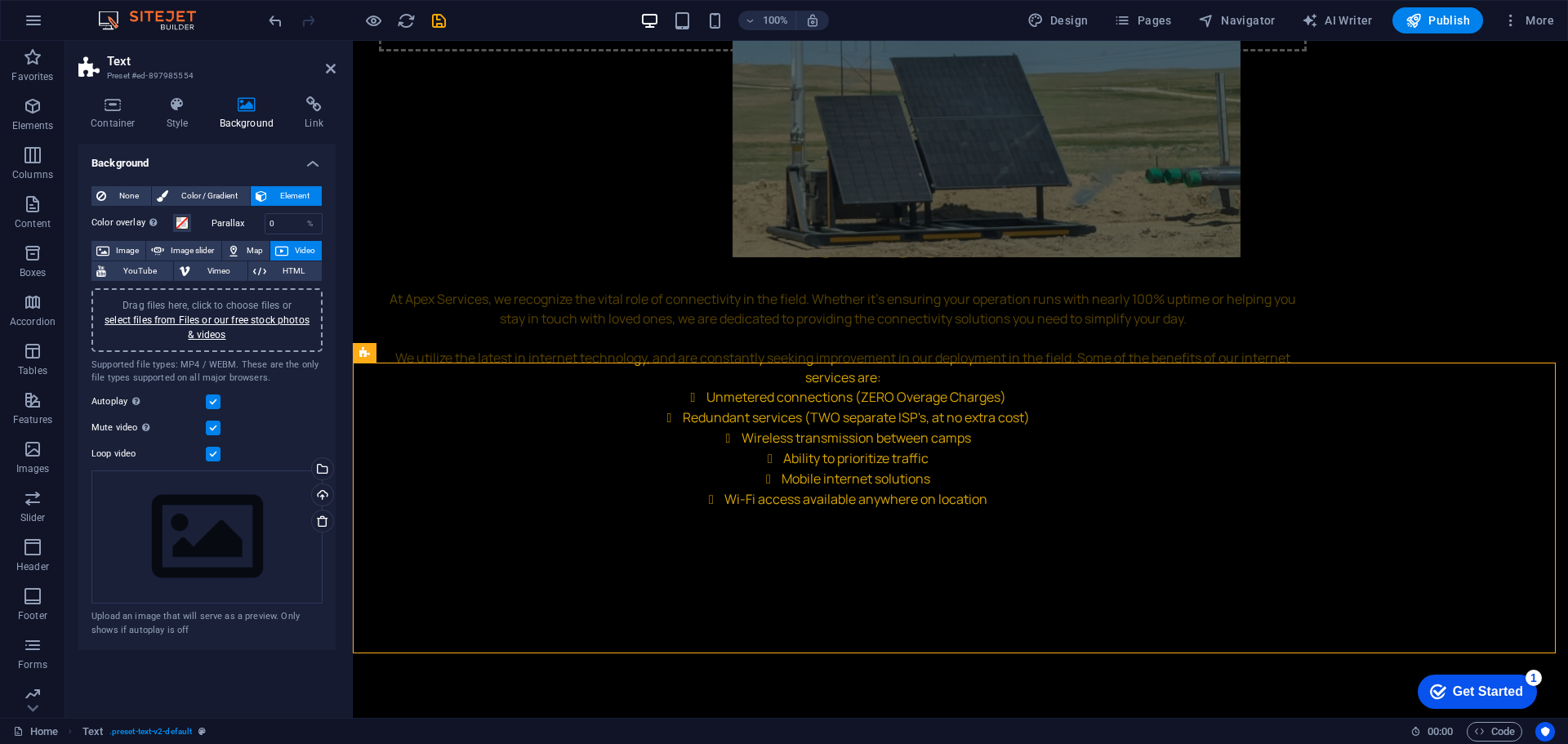
click at [300, 253] on span "Video" at bounding box center [304, 251] width 23 height 20
click at [264, 321] on link "select files from Files or our free stock photos & videos" at bounding box center [207, 328] width 205 height 26
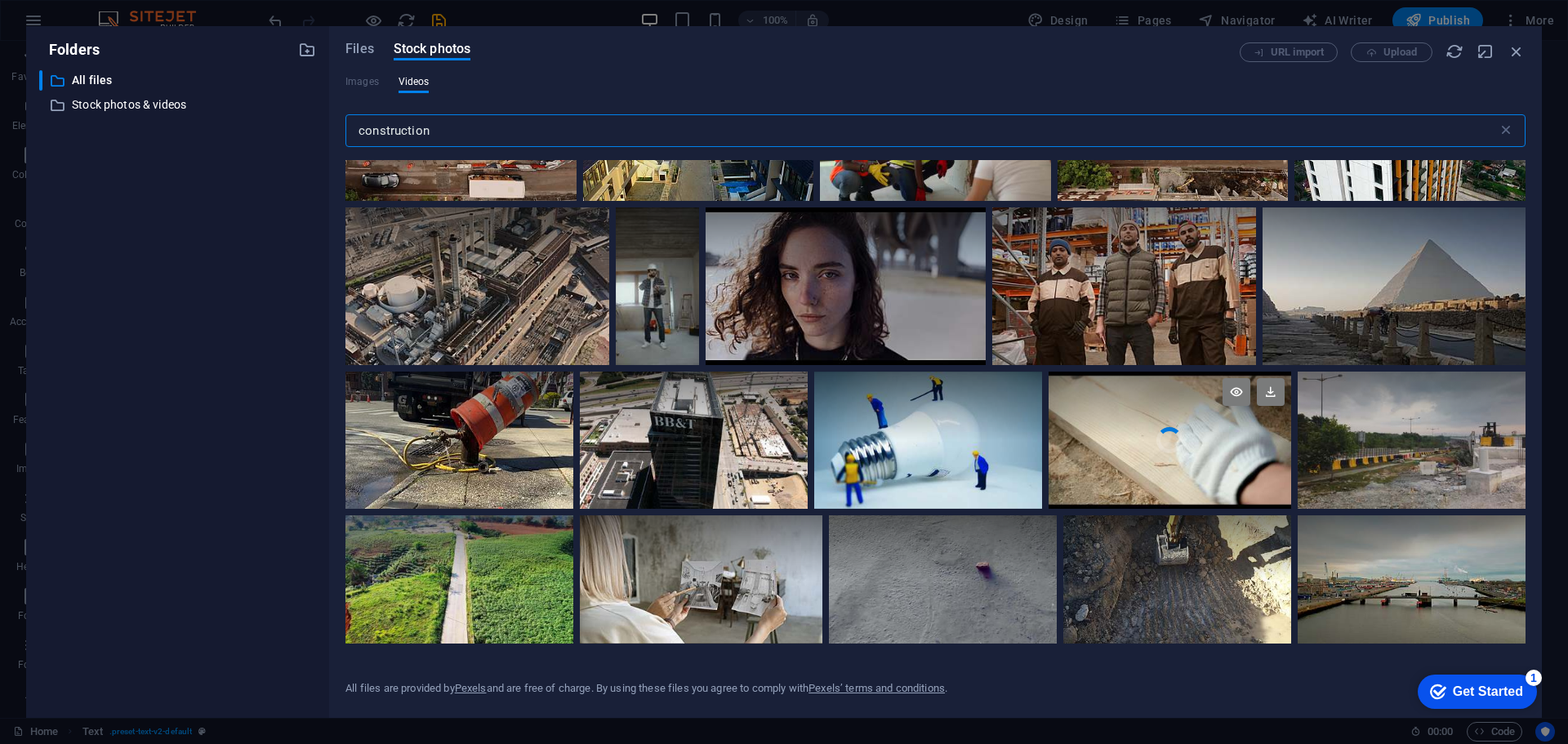
scroll to position [2941, 0]
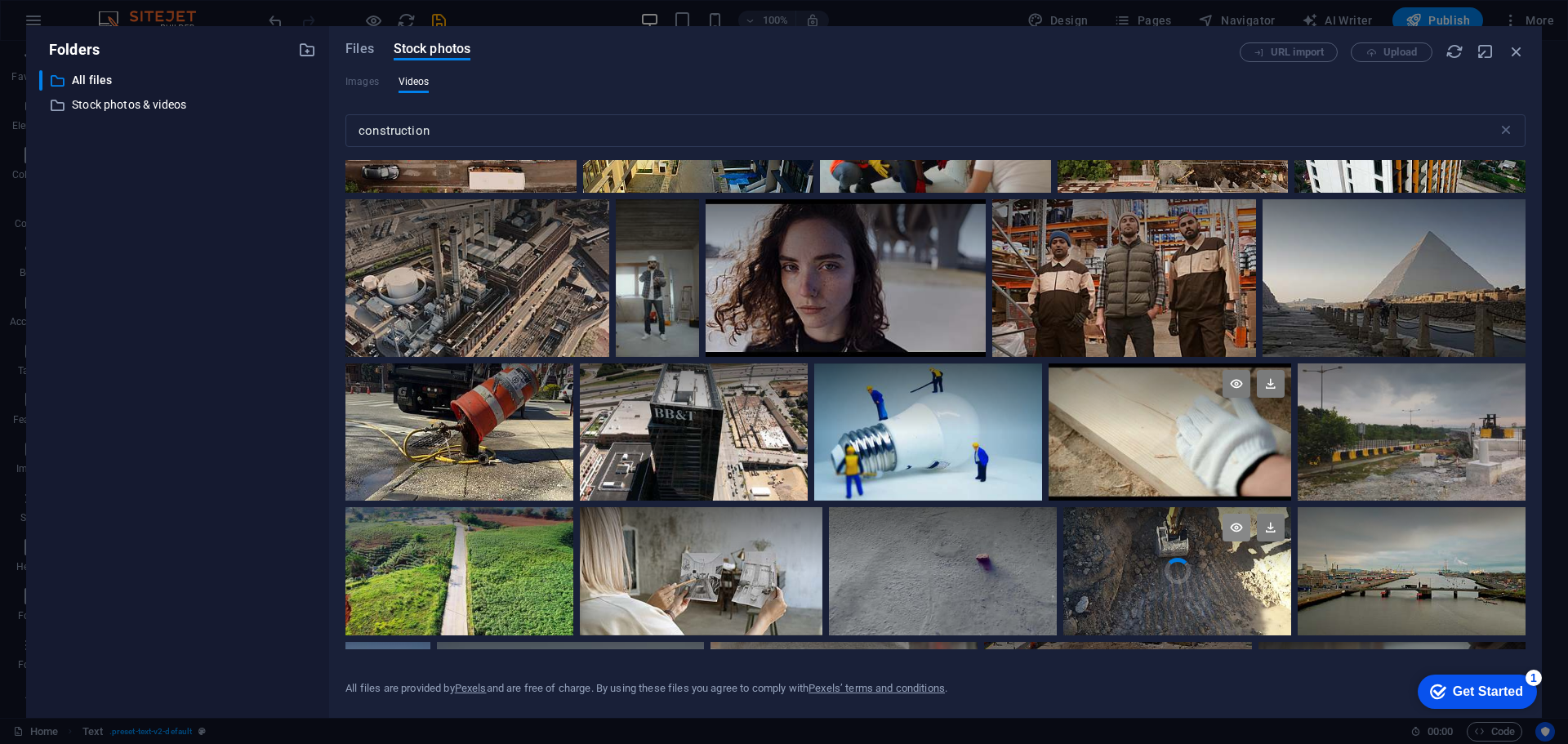
click at [1226, 519] on icon at bounding box center [1236, 528] width 28 height 28
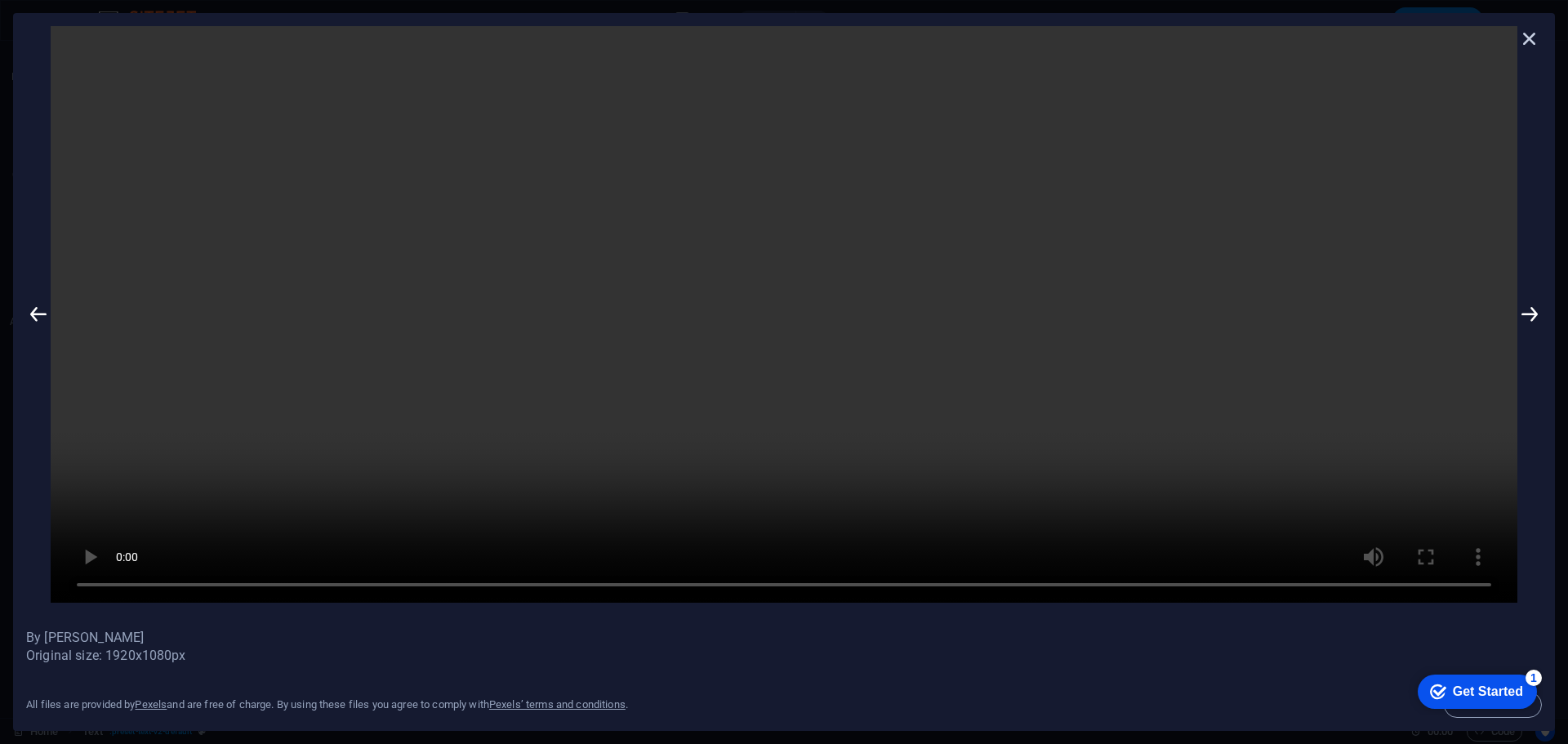
click at [1519, 43] on icon at bounding box center [1529, 38] width 24 height 24
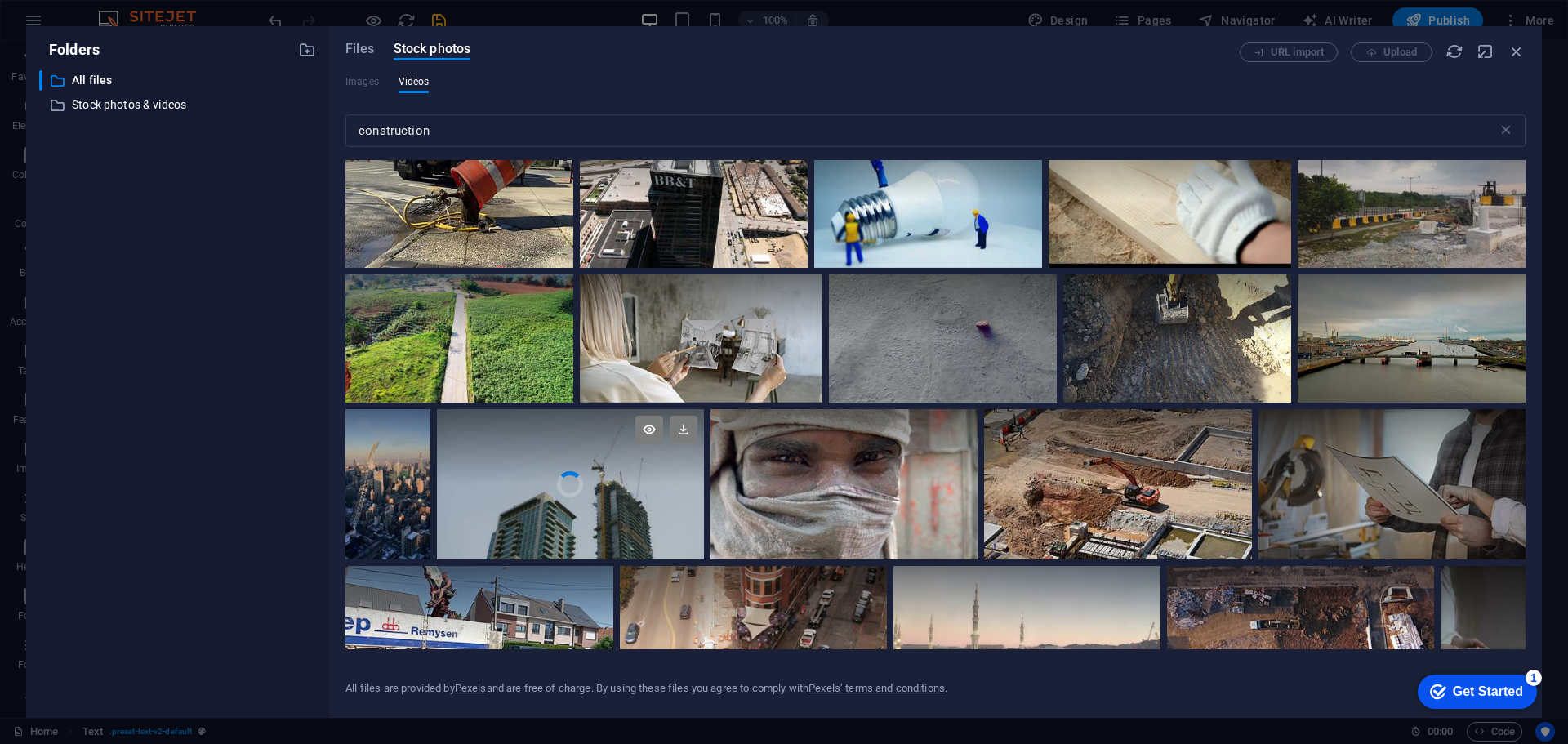
scroll to position [3350, 0]
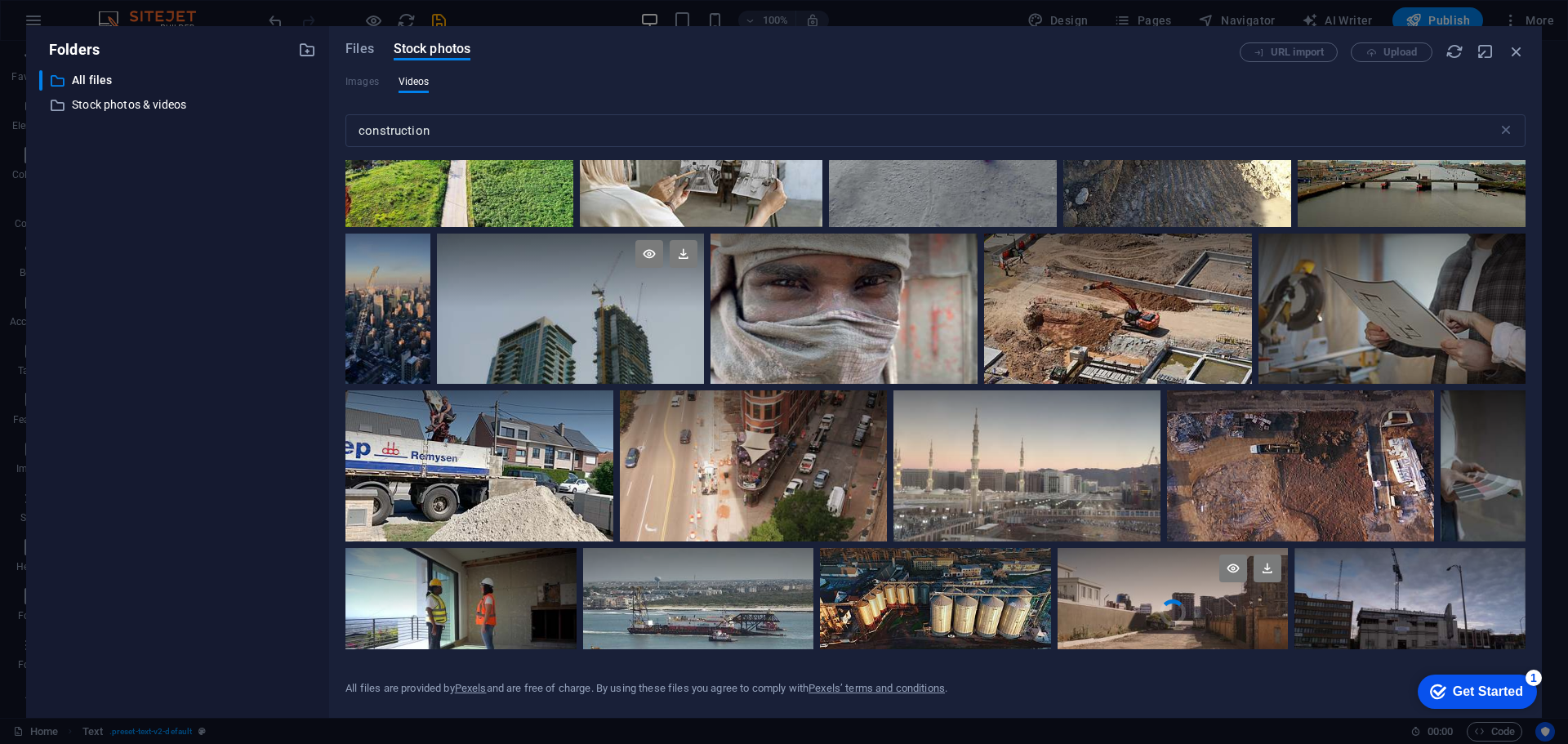
drag, startPoint x: 1207, startPoint y: 539, endPoint x: 1178, endPoint y: 586, distance: 55.2
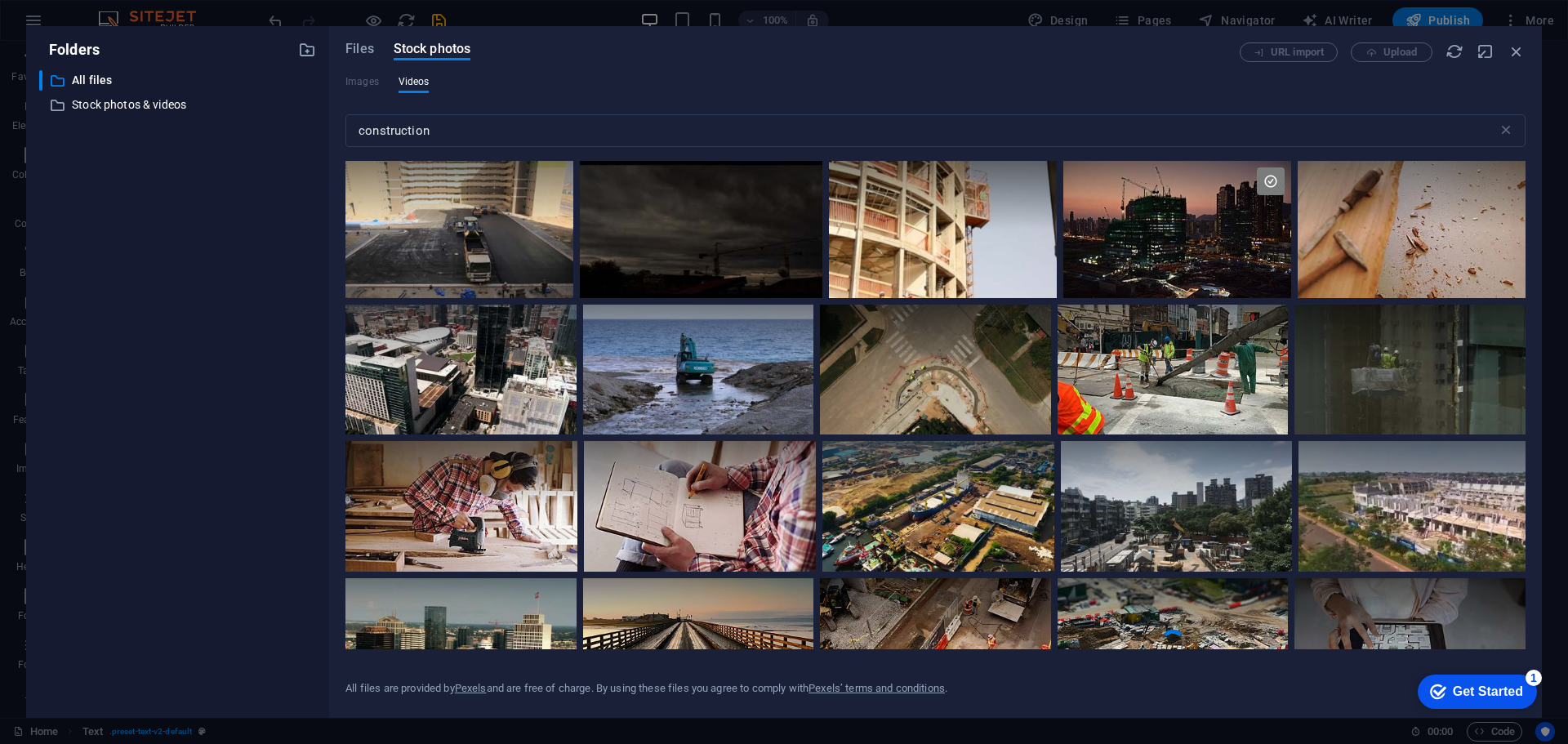
scroll to position [1225, 0]
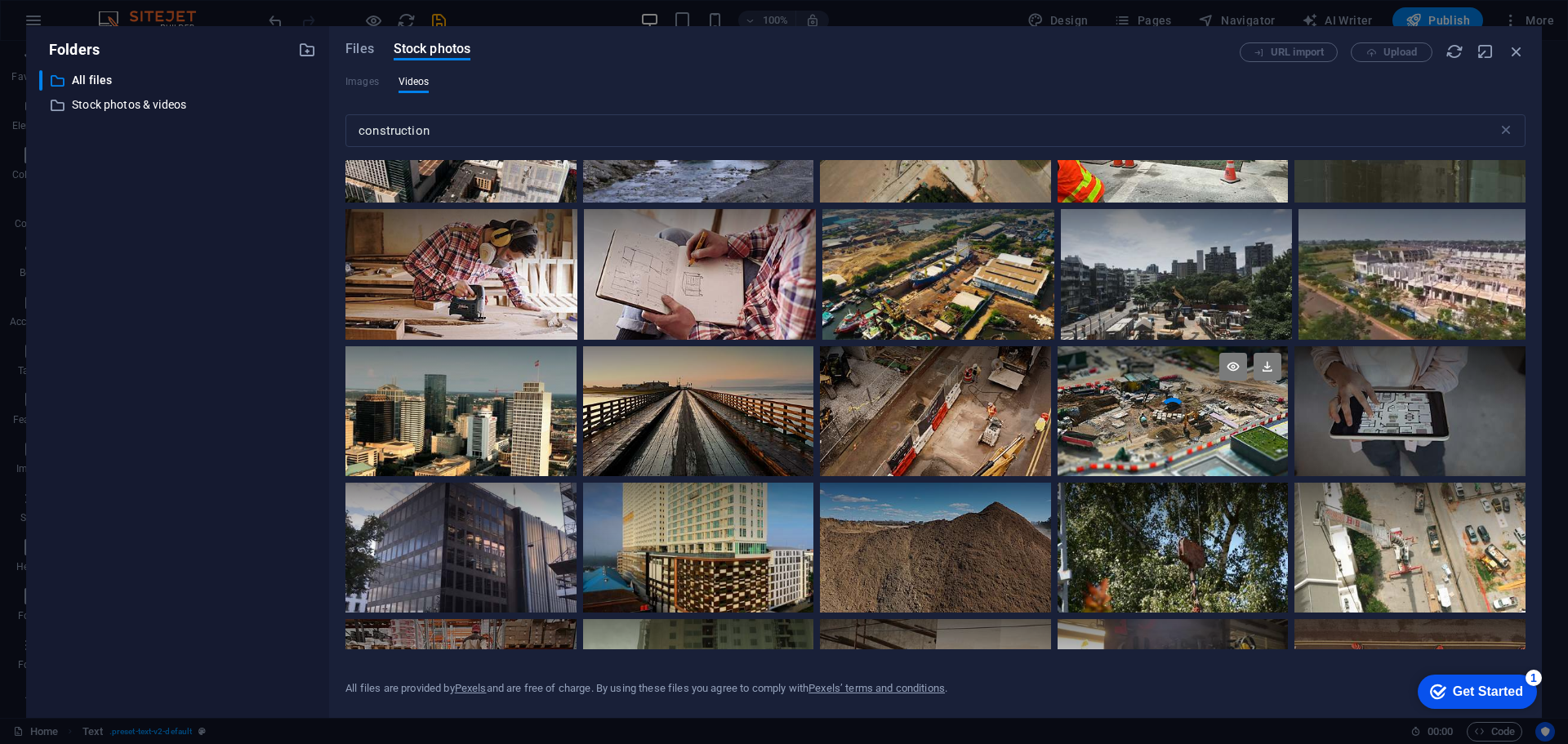
click at [1181, 424] on video "Your browser does not support the video tag." at bounding box center [1173, 411] width 231 height 130
click at [1180, 421] on div at bounding box center [1173, 443] width 231 height 65
click at [1180, 416] on video "Your browser does not support the video tag." at bounding box center [1173, 411] width 231 height 130
click at [1180, 416] on div at bounding box center [1173, 443] width 231 height 65
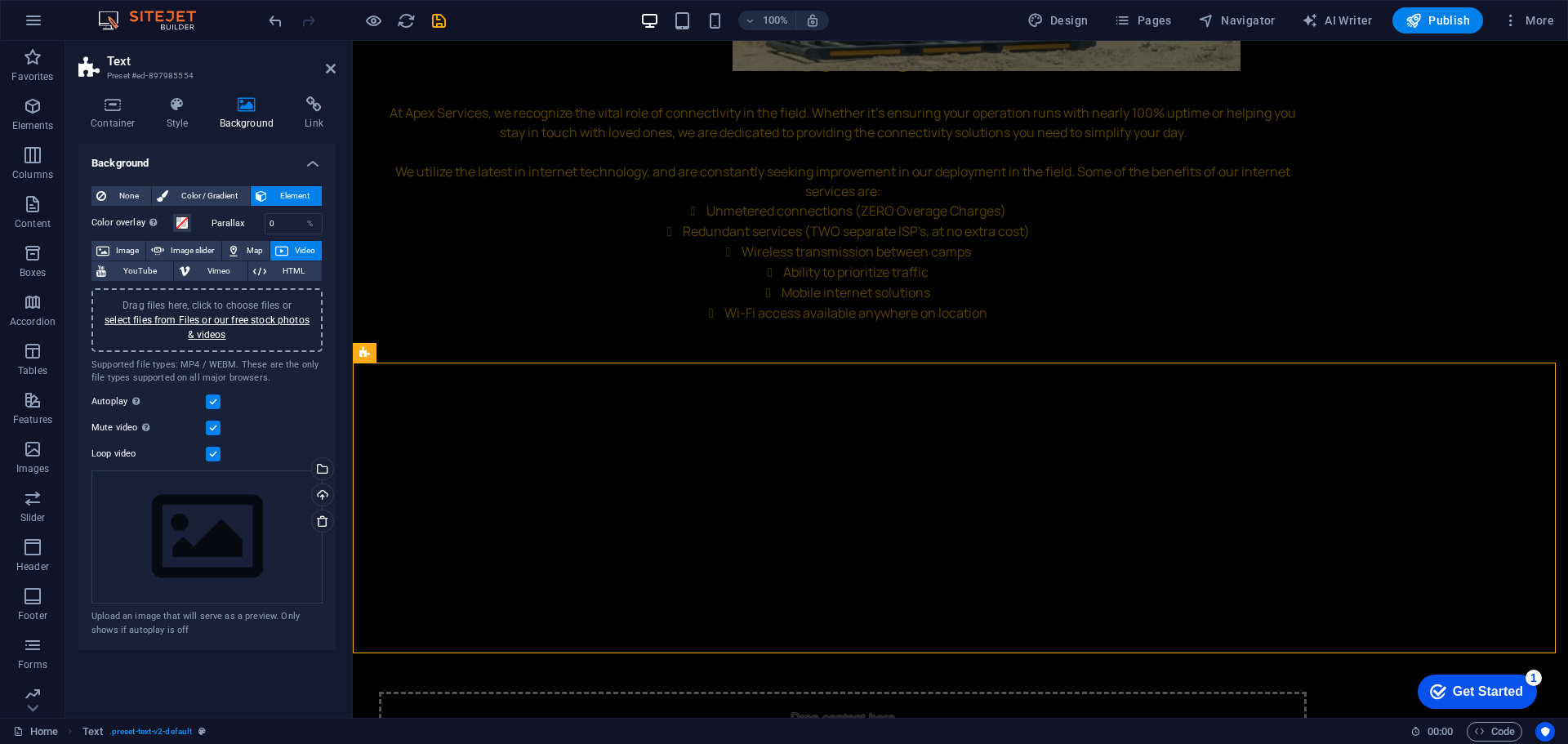
scroll to position [2877, 0]
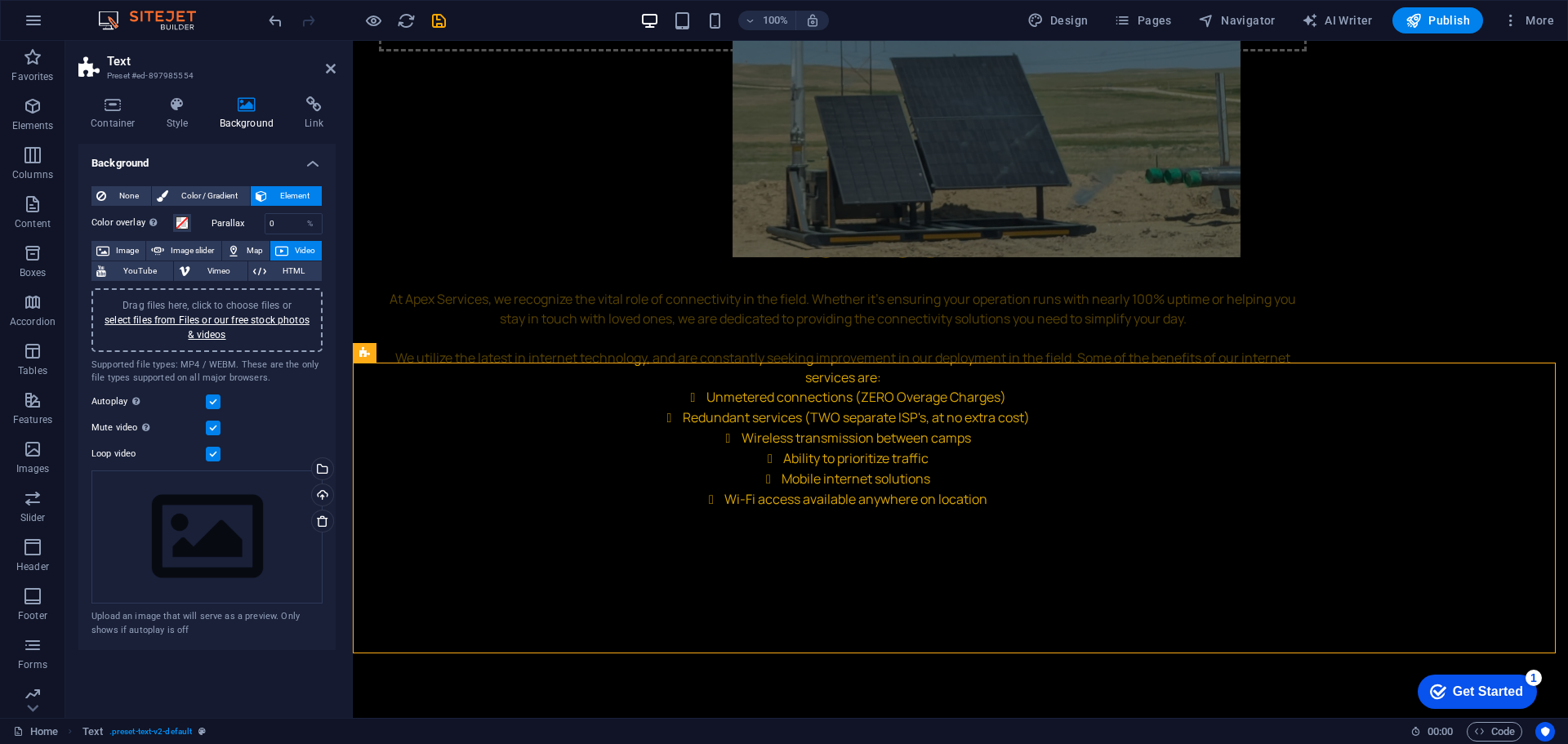
click at [132, 251] on span "Image" at bounding box center [127, 251] width 26 height 20
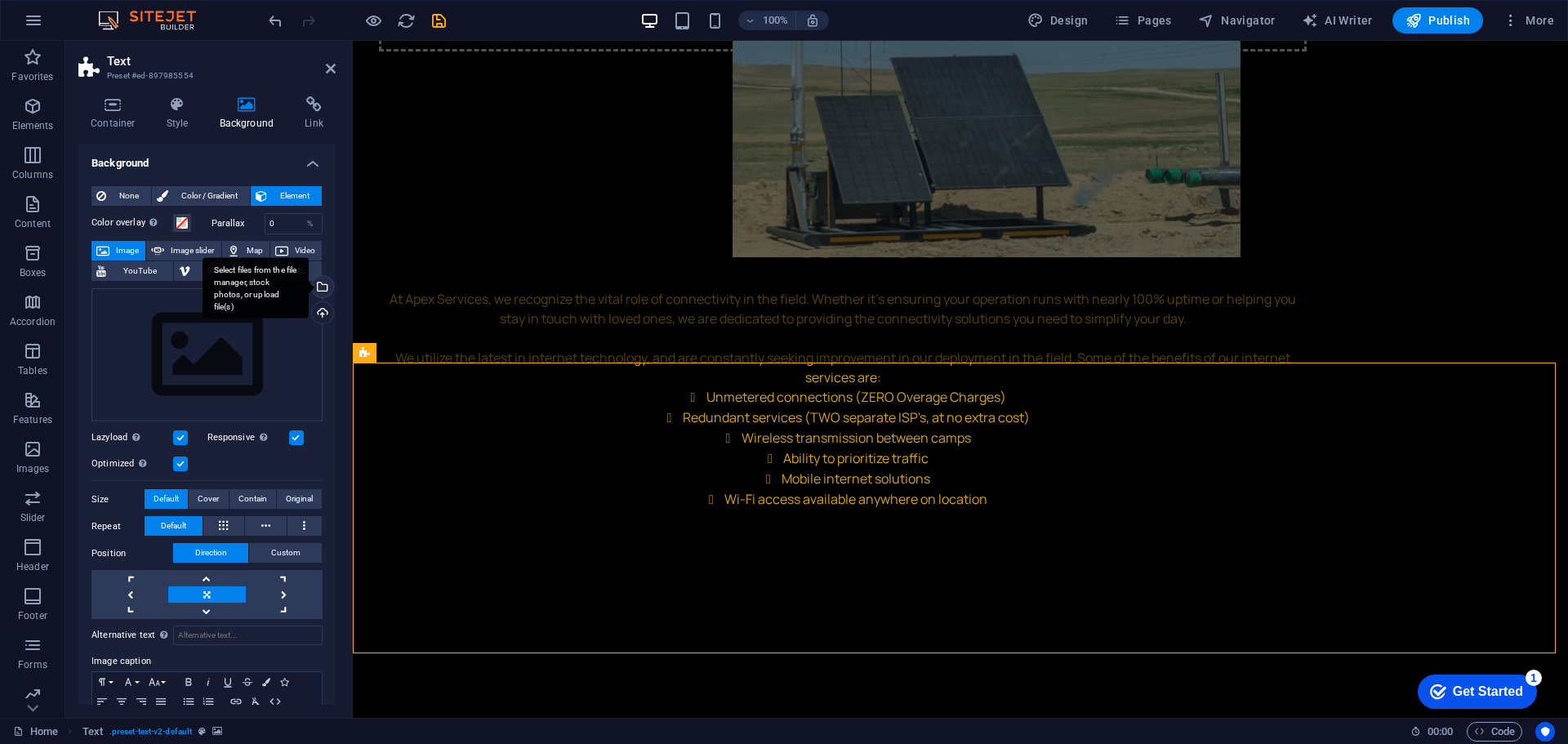
click at [322, 288] on div "Select files from the file manager, stock photos, or upload file(s)" at bounding box center [321, 288] width 24 height 24
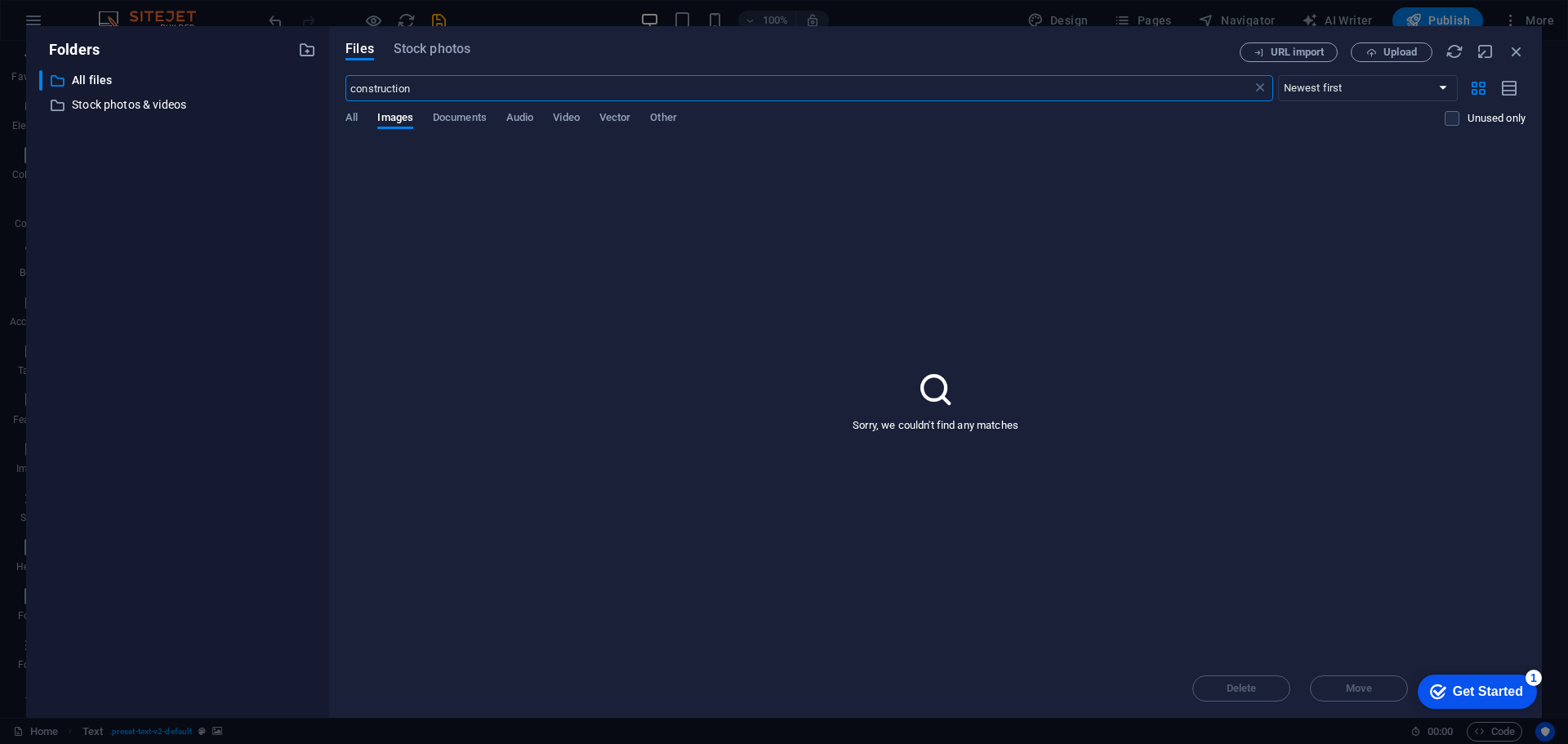
scroll to position [3064, 0]
click at [449, 43] on div "Files Stock photos URL import Upload construction ​ Newest first Oldest first N…" at bounding box center [935, 372] width 1213 height 692
click at [450, 49] on span "Stock photos" at bounding box center [432, 49] width 77 height 20
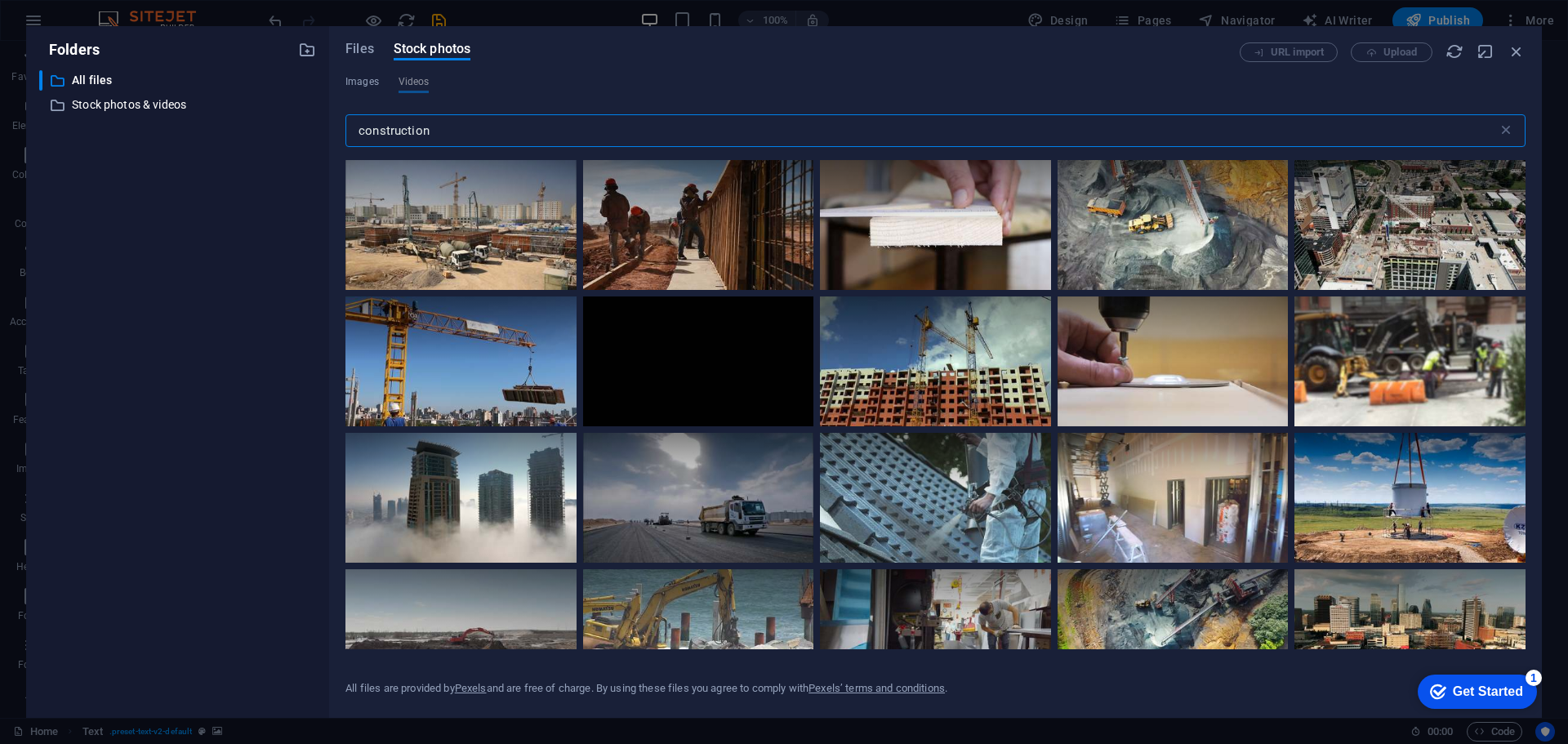
click at [446, 133] on input "construction" at bounding box center [921, 131] width 1152 height 33
click at [373, 81] on span "Images" at bounding box center [362, 82] width 34 height 20
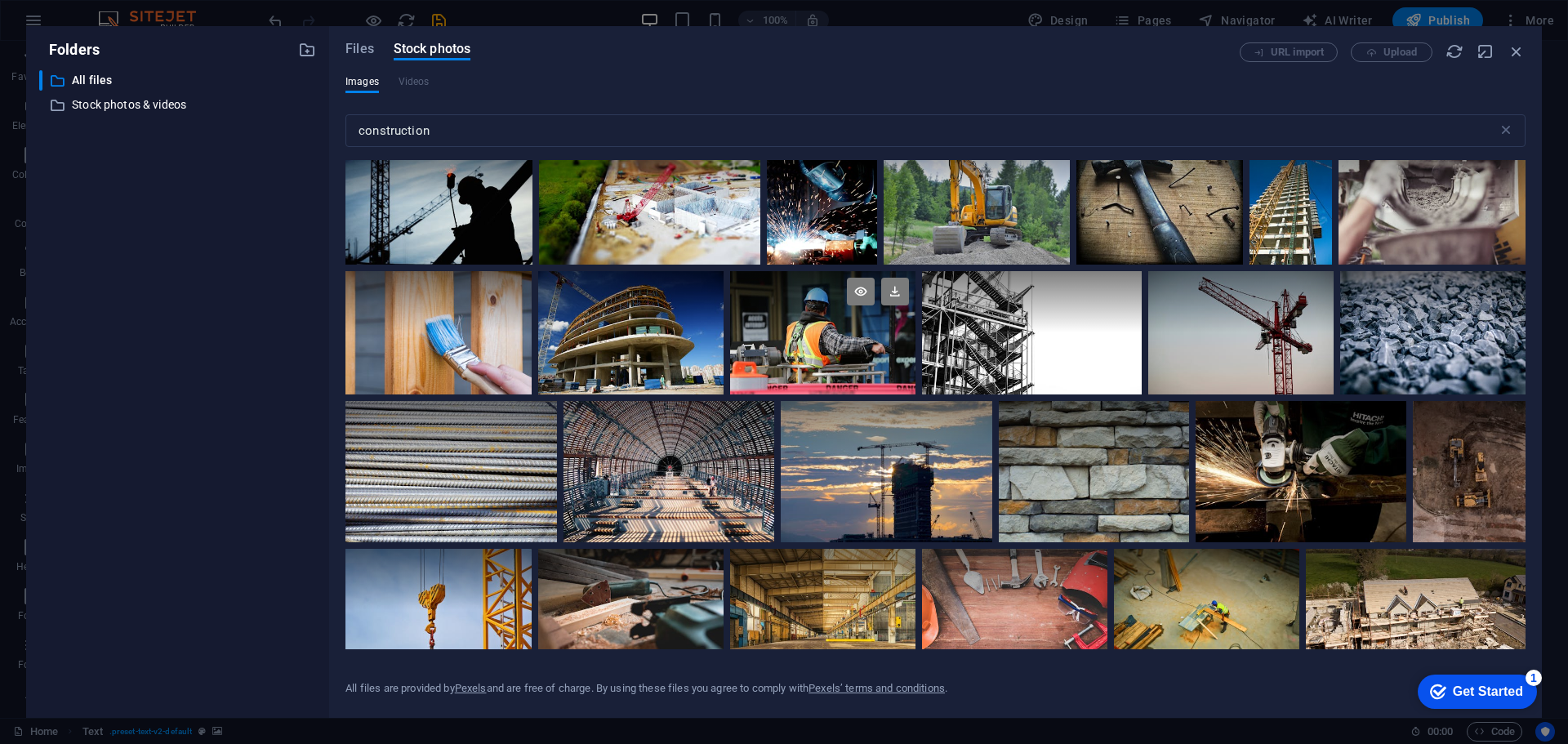
scroll to position [490, 0]
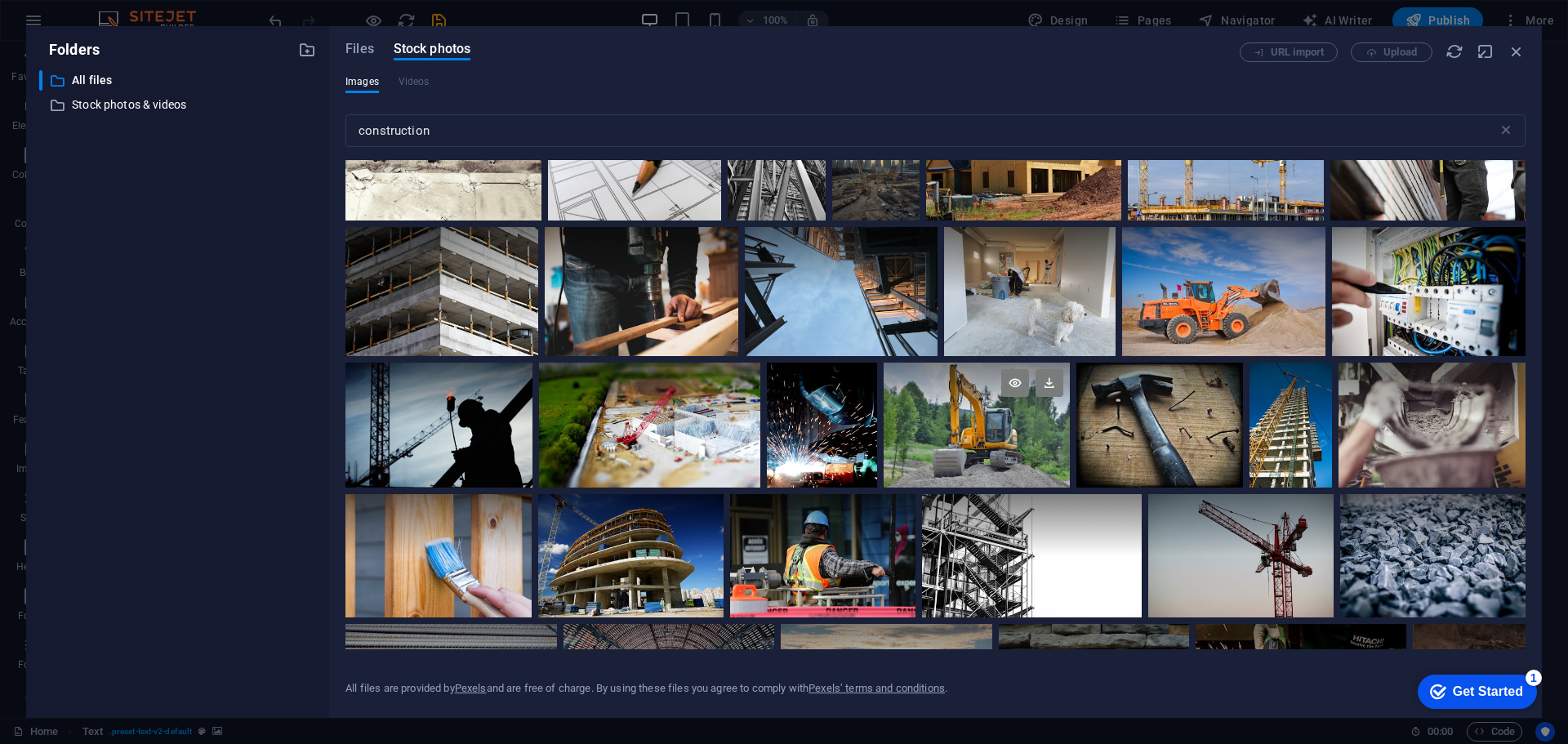
click at [994, 430] on div at bounding box center [977, 425] width 187 height 125
click at [994, 430] on div at bounding box center [977, 456] width 187 height 62
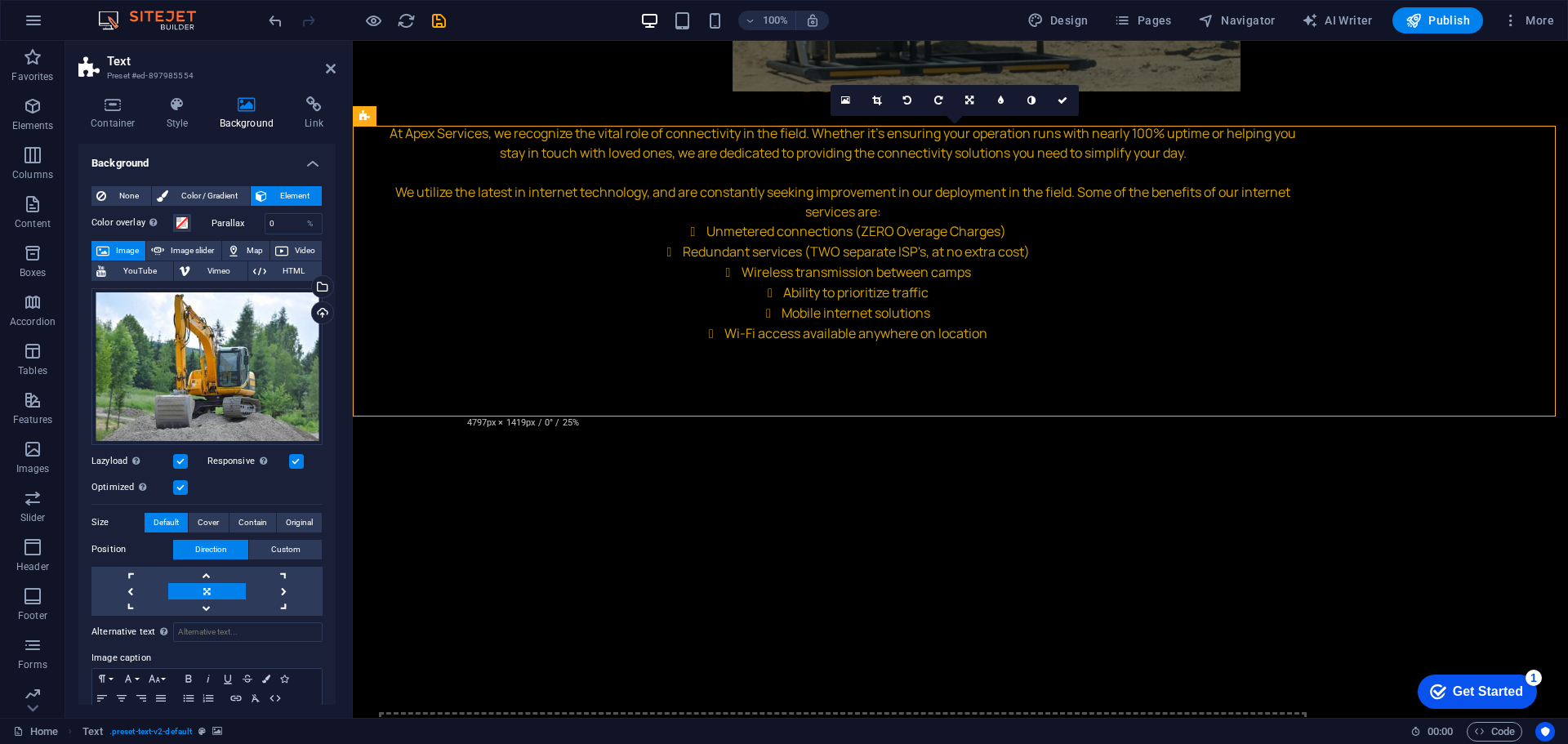
scroll to position [2959, 0]
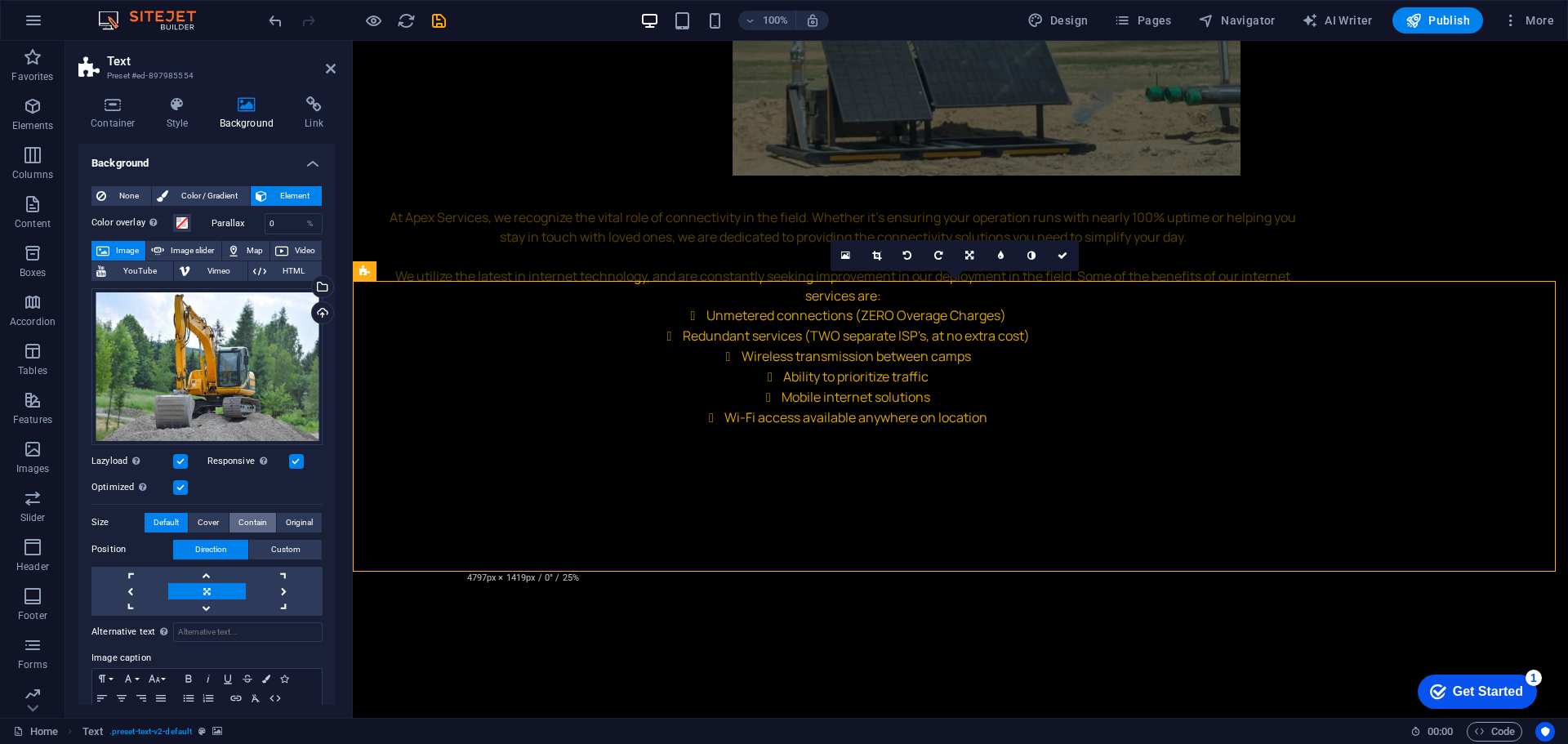
click at [230, 523] on button "Contain" at bounding box center [253, 523] width 47 height 20
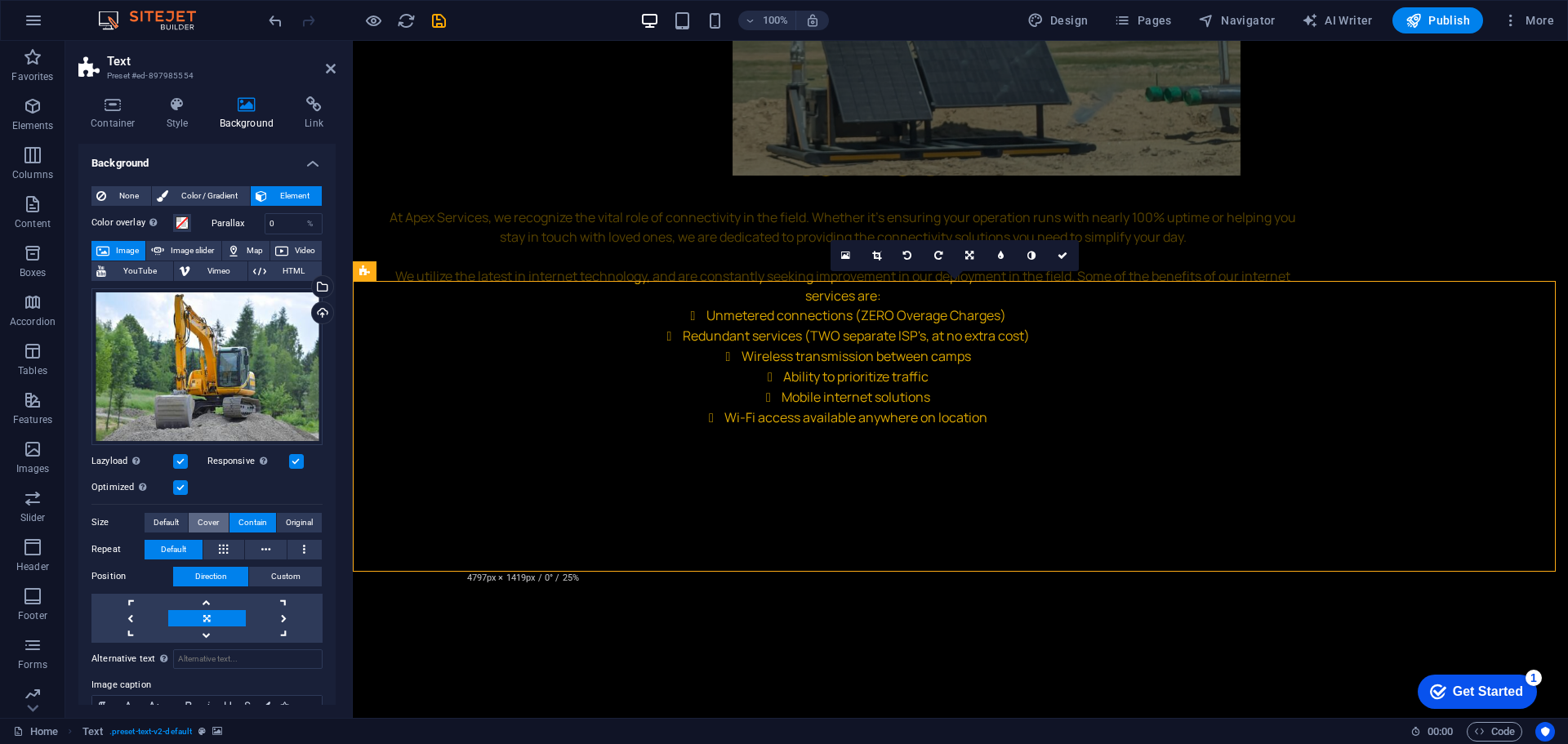
click at [189, 519] on button "Cover" at bounding box center [208, 523] width 39 height 20
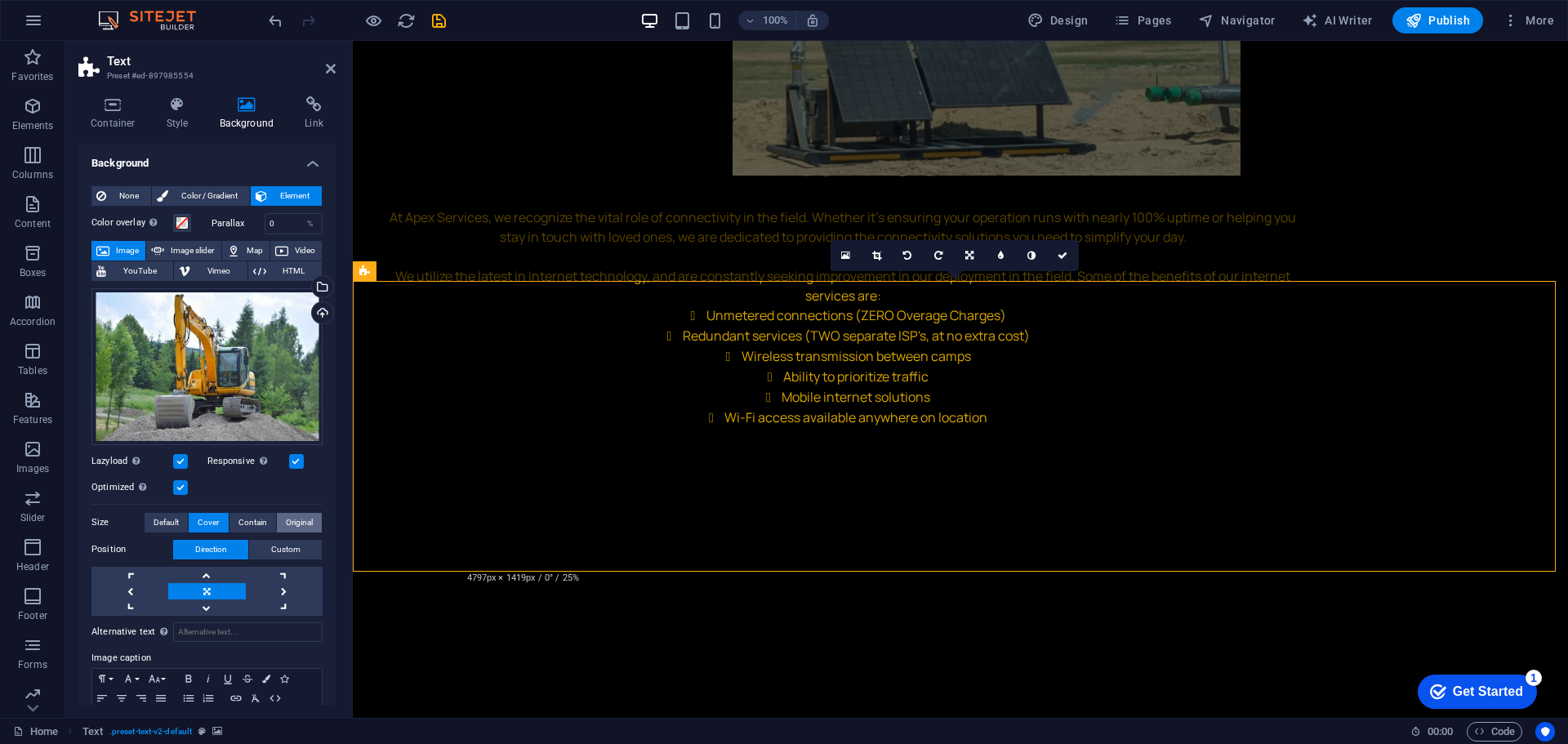
click at [286, 524] on span "Original" at bounding box center [299, 523] width 27 height 20
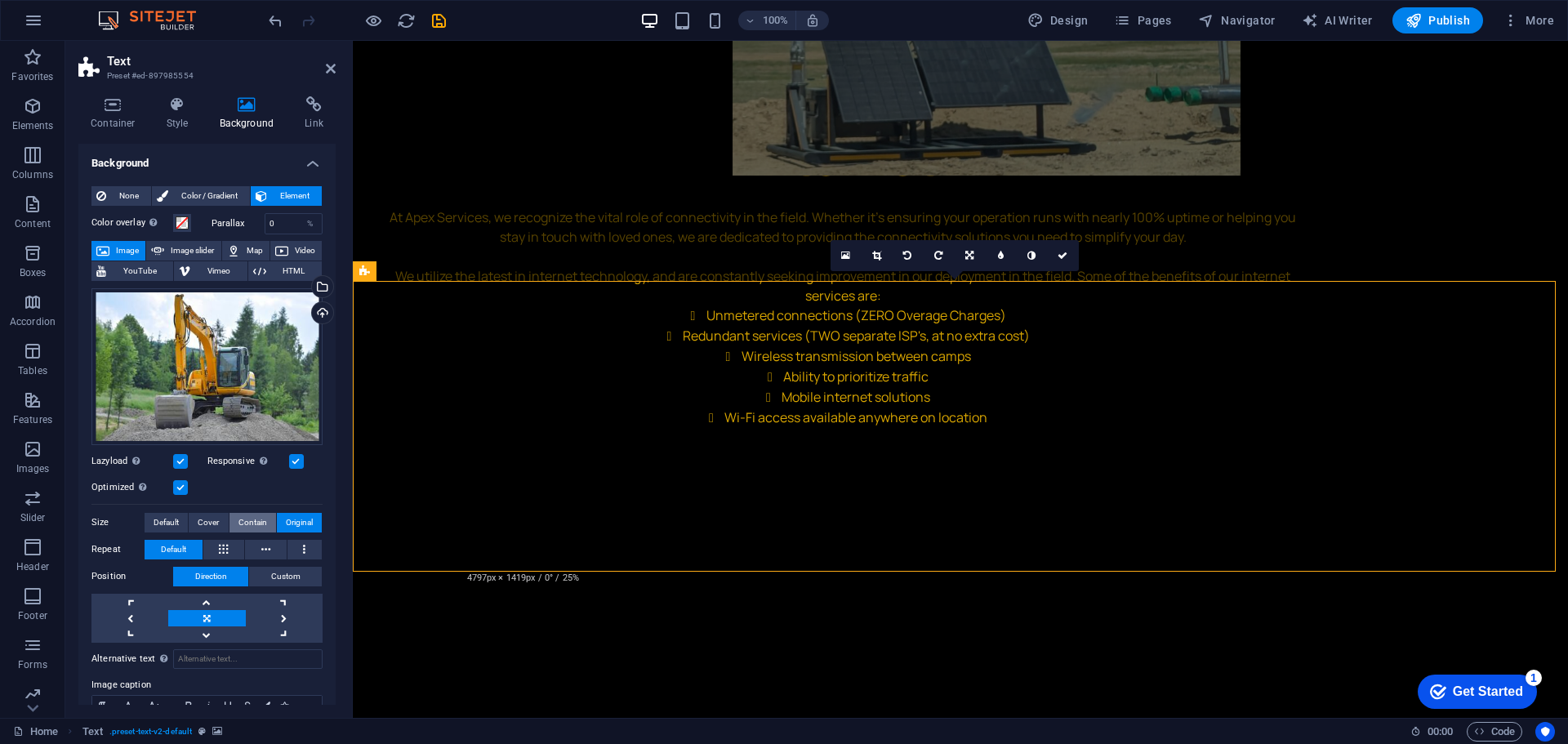
click at [255, 522] on span "Contain" at bounding box center [252, 523] width 29 height 20
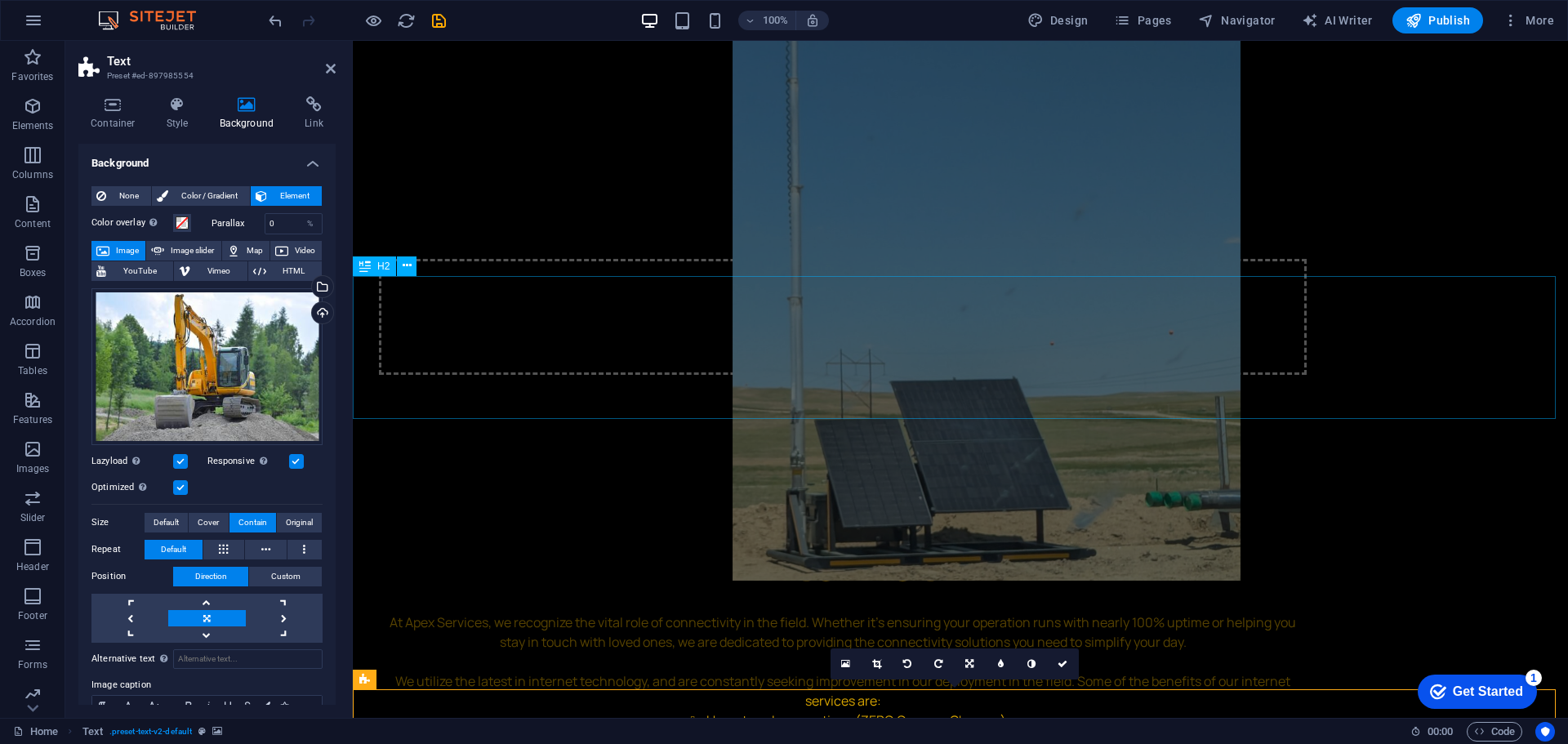
scroll to position [2550, 0]
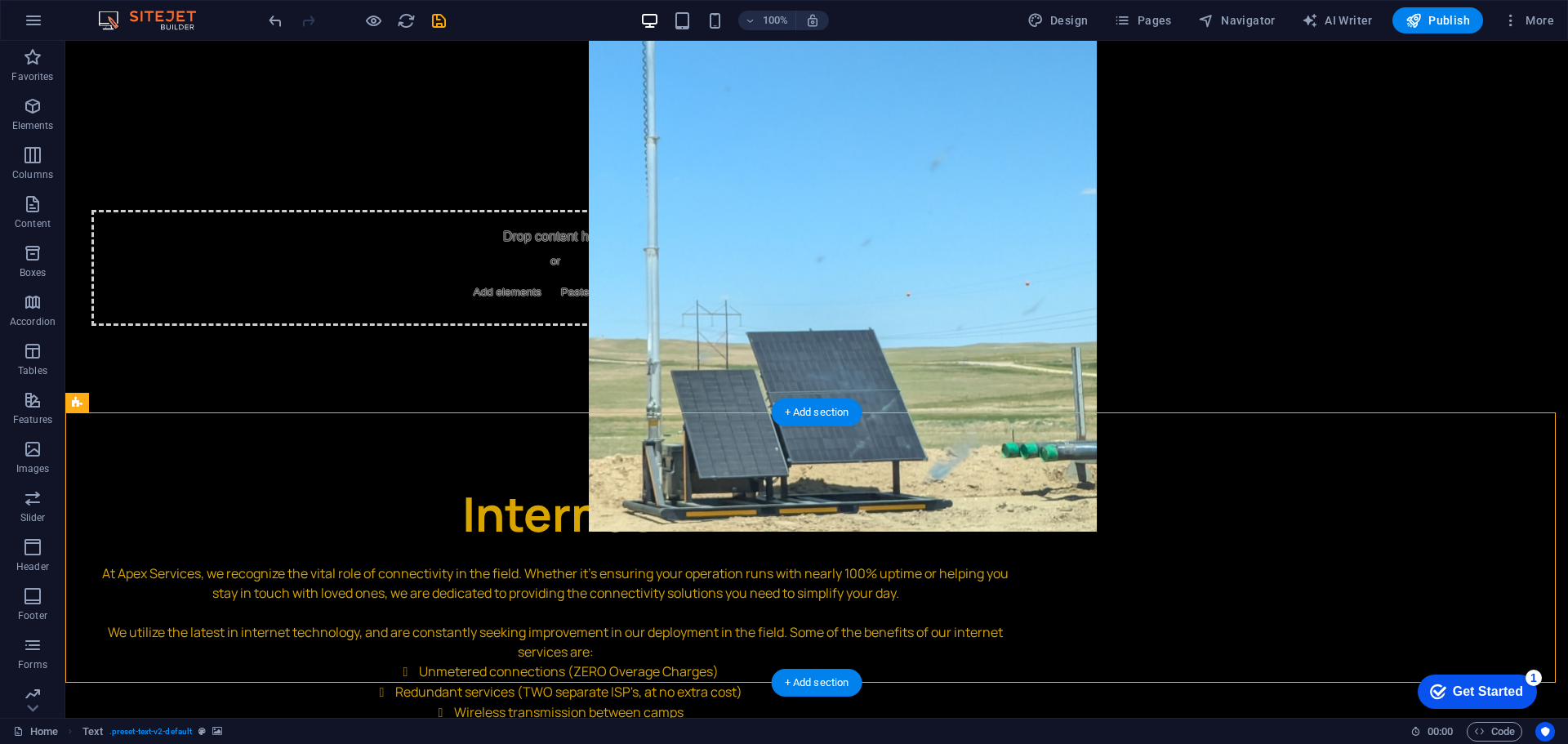
scroll to position [2714, 0]
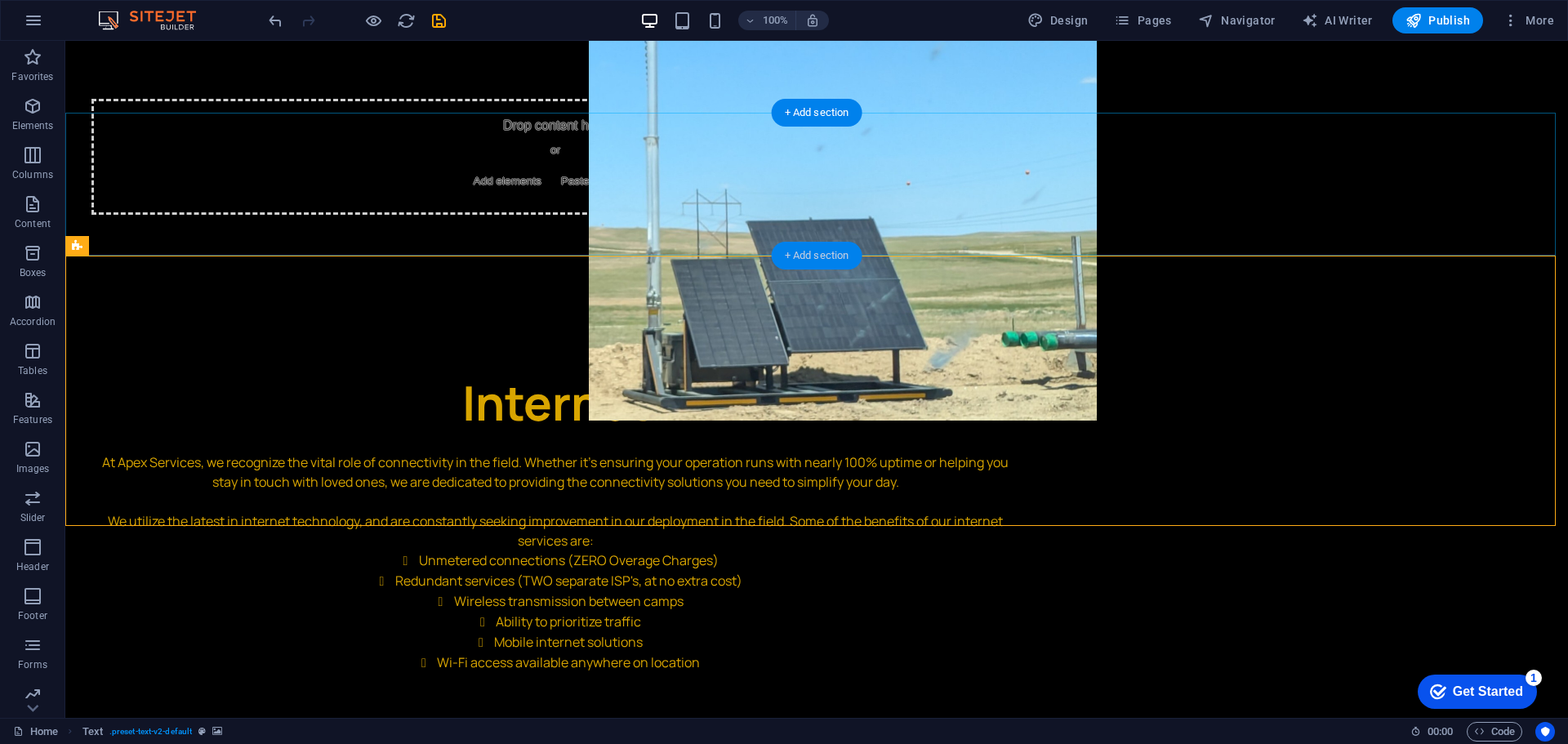
drag, startPoint x: 797, startPoint y: 258, endPoint x: 452, endPoint y: 218, distance: 347.3
click at [797, 258] on div "+ Add section" at bounding box center [817, 256] width 91 height 28
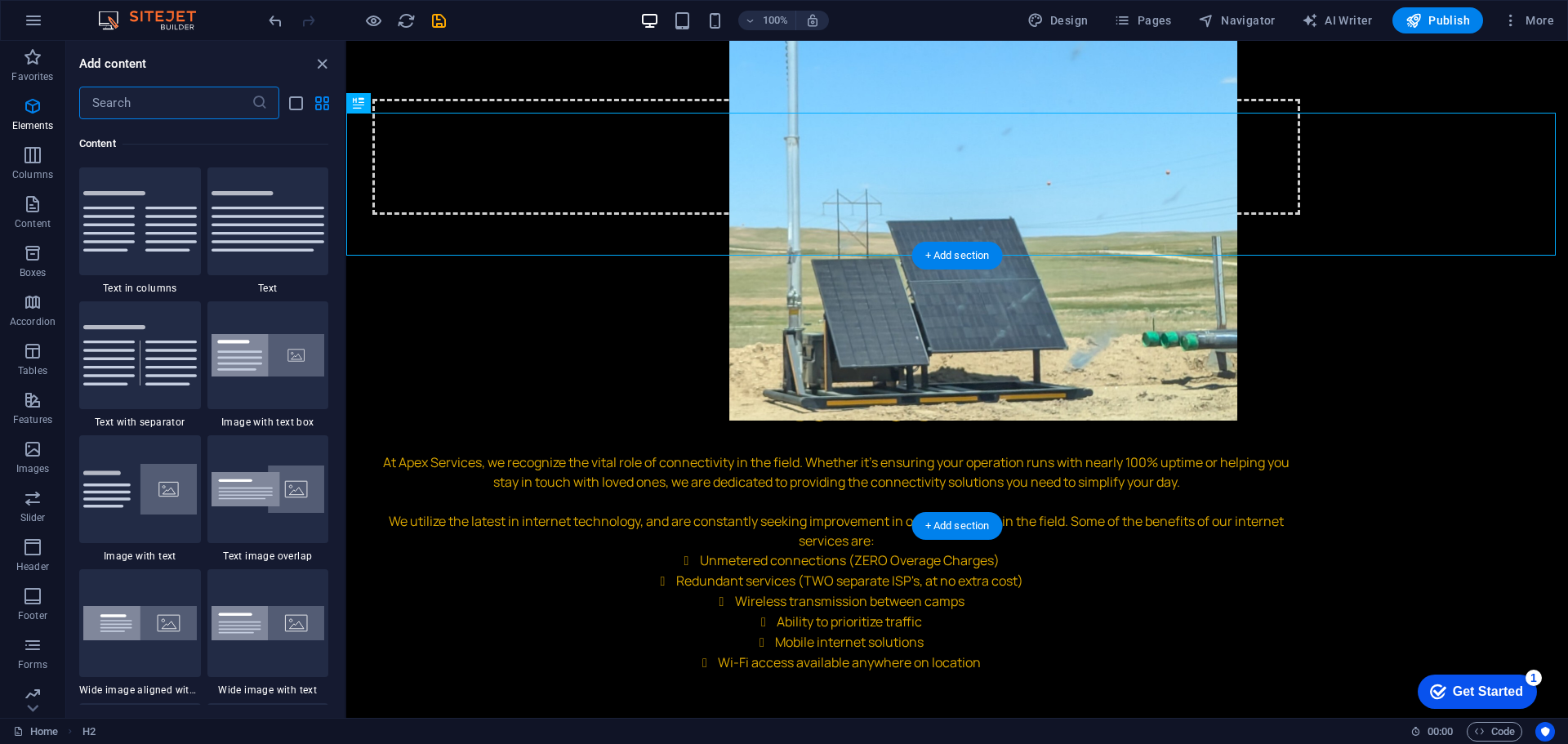
scroll to position [2858, 0]
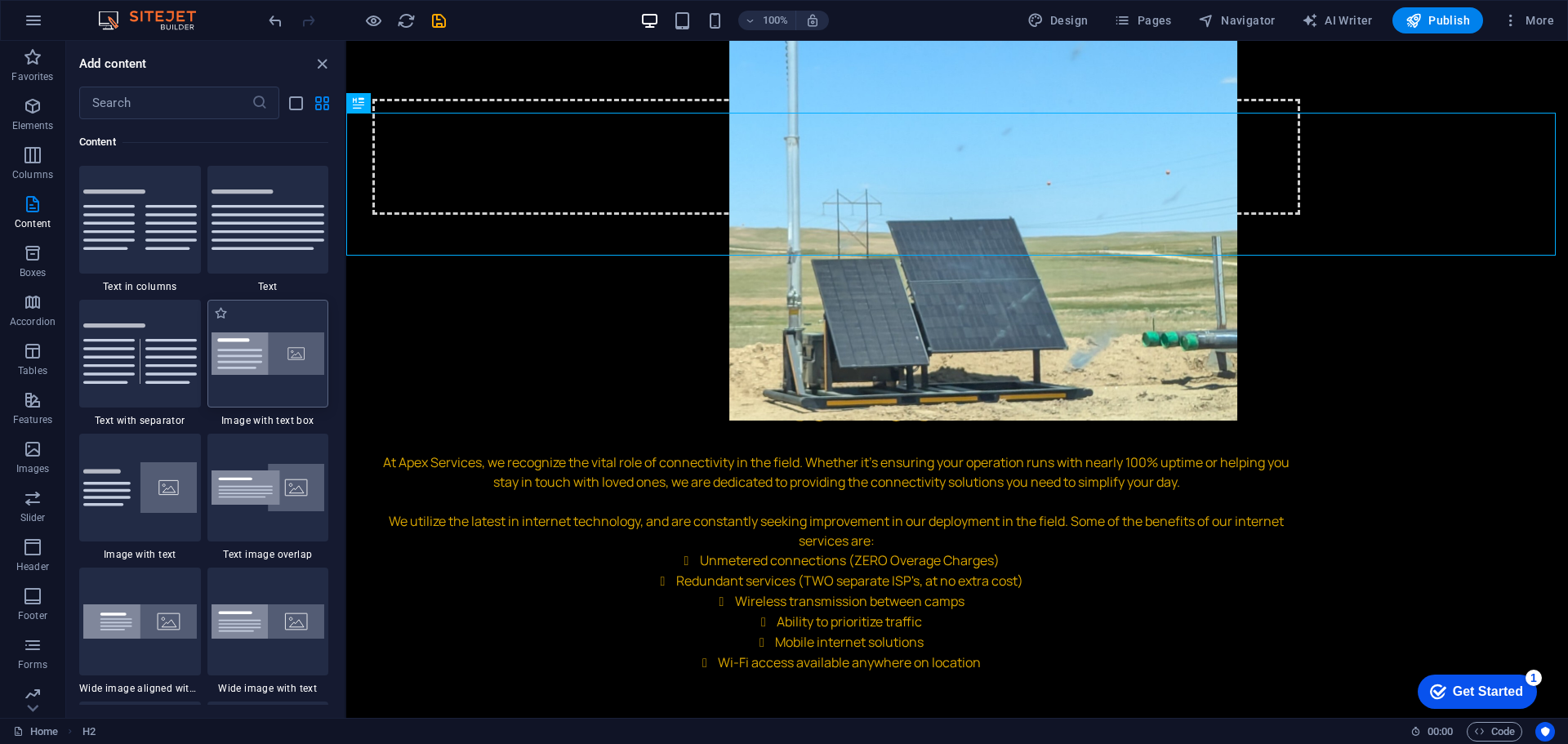
click at [283, 360] on img at bounding box center [268, 354] width 114 height 43
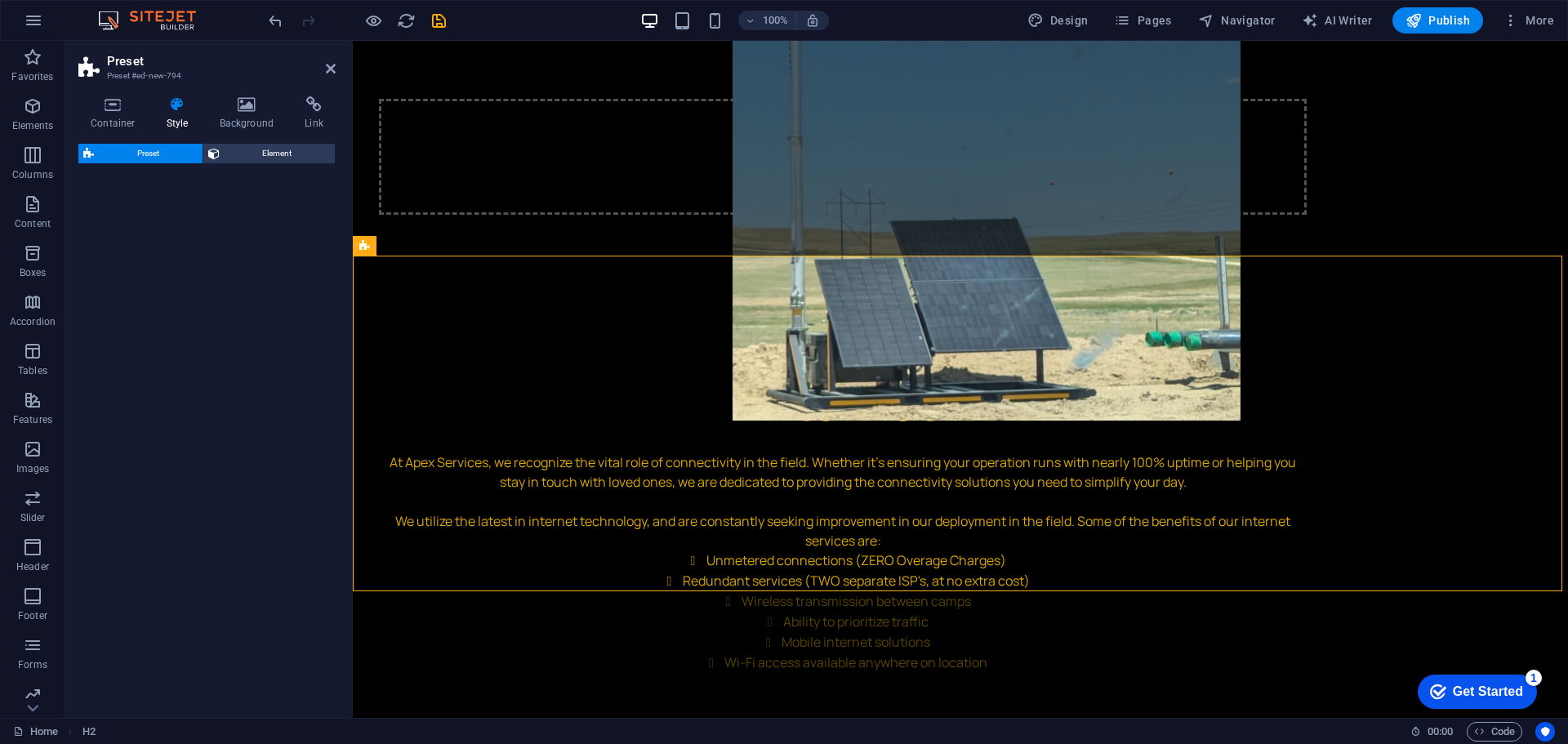
select select "rem"
select select "px"
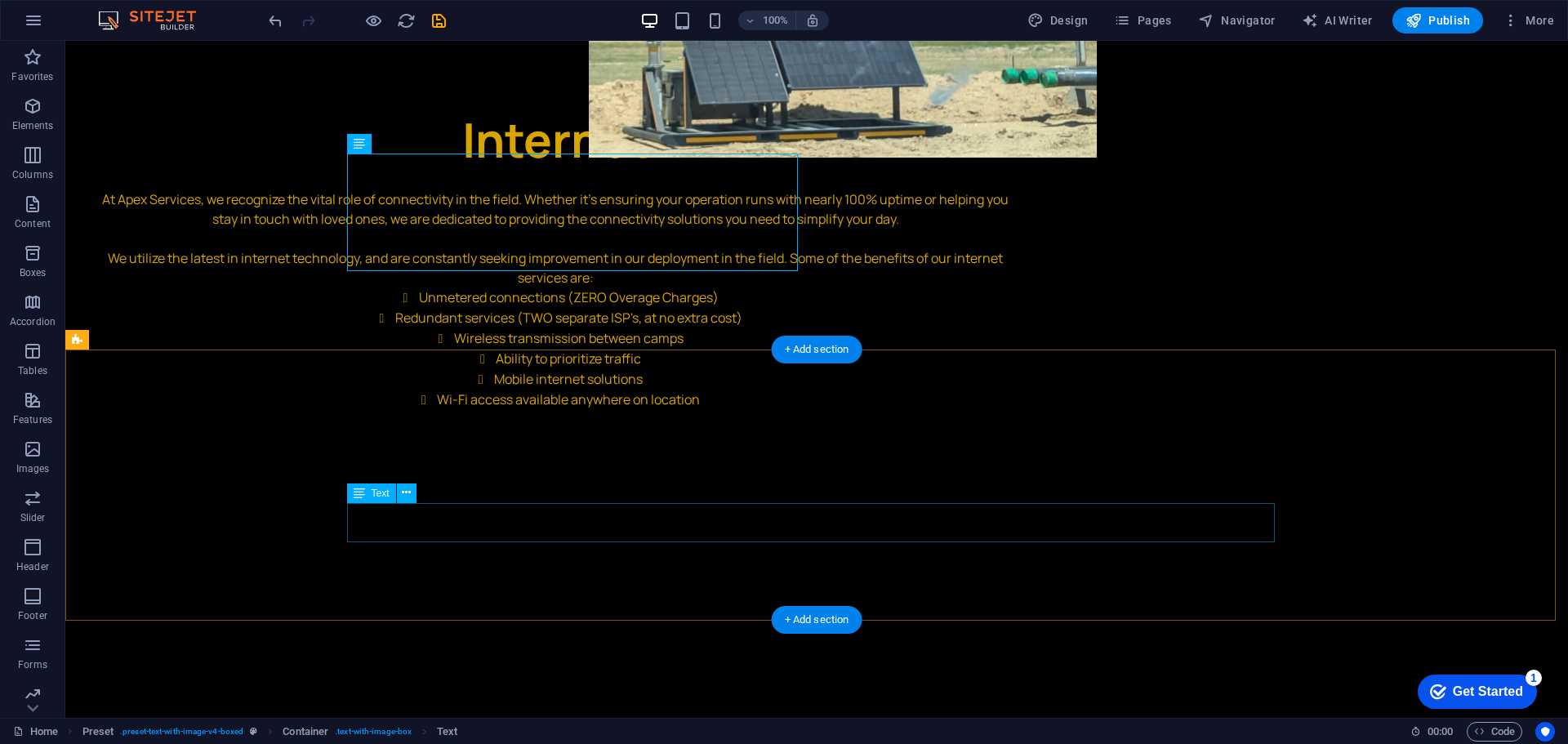
scroll to position [3041, 0]
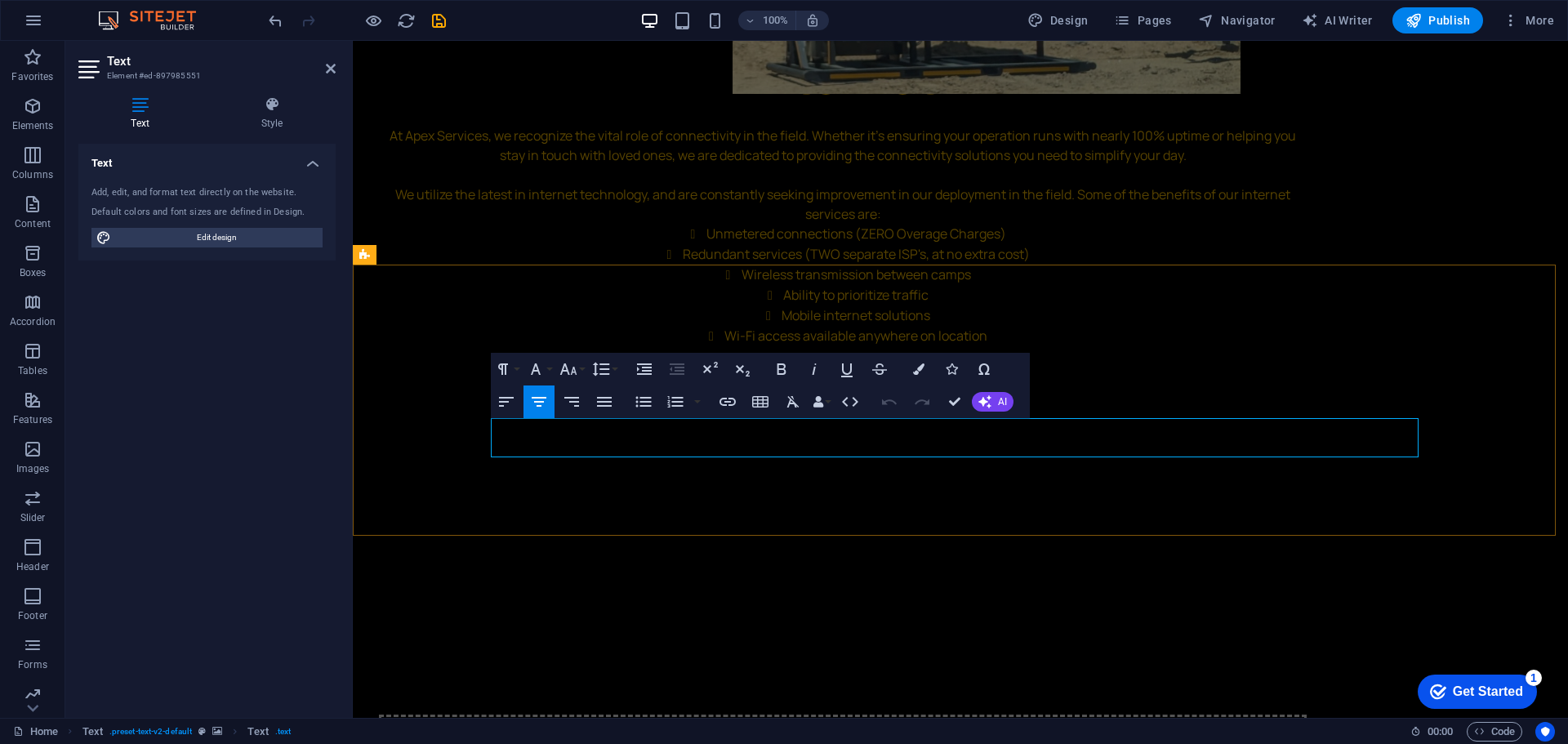
drag, startPoint x: 1104, startPoint y: 448, endPoint x: 797, endPoint y: 430, distance: 307.5
copy div "We service all levels of the Oil & Gas industry, from the prep-work stages, thr…"
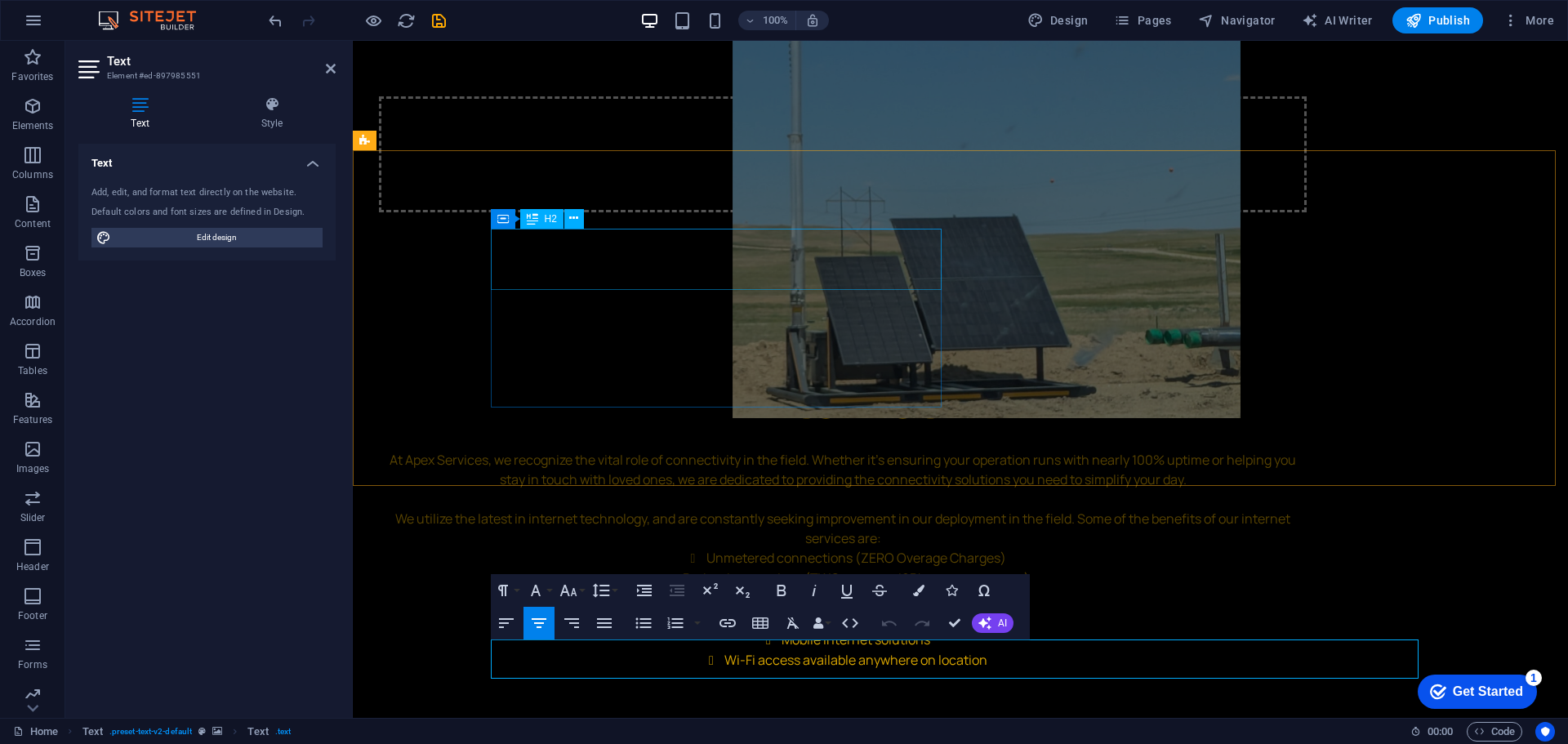
scroll to position [2714, 0]
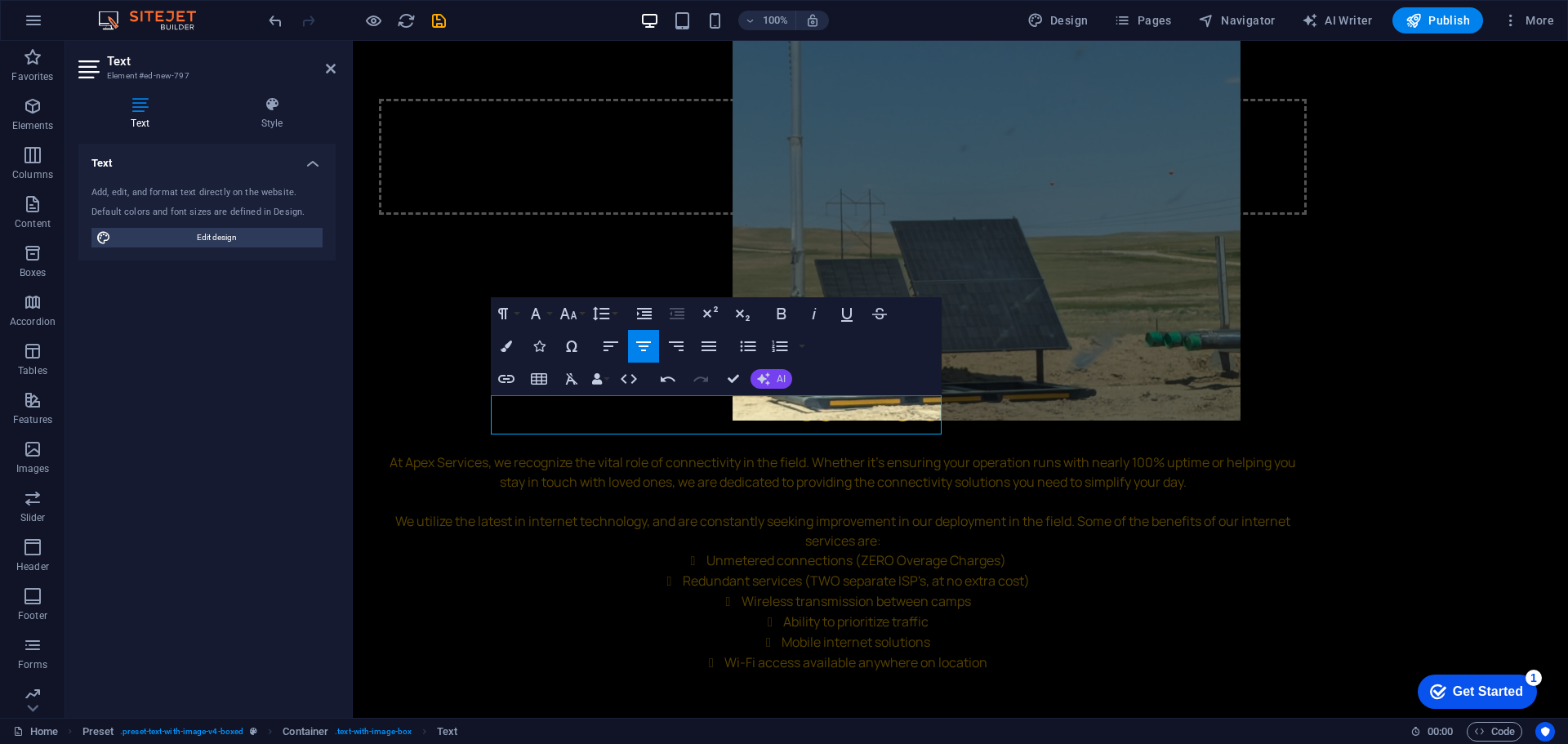
click at [771, 374] on button "AI" at bounding box center [771, 379] width 42 height 20
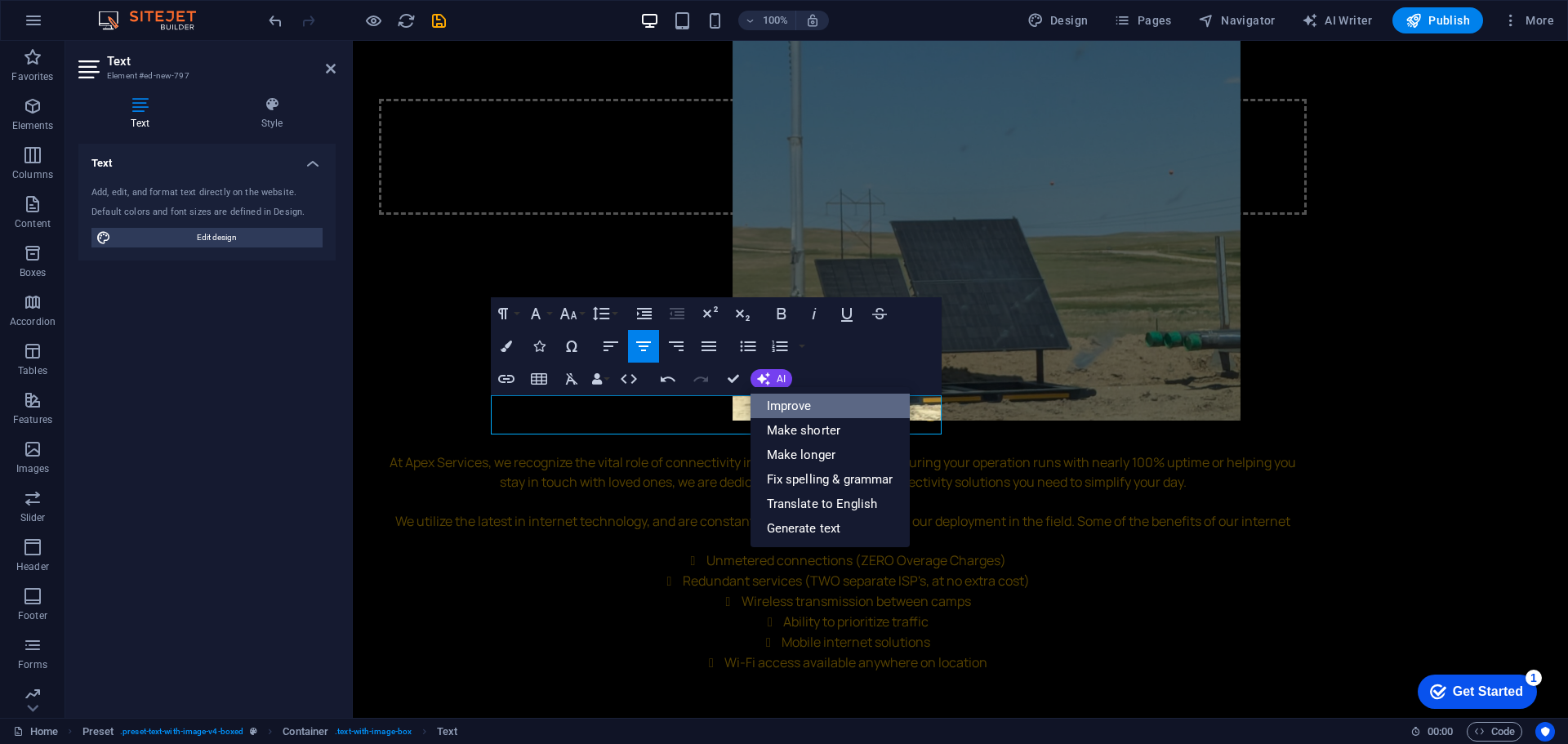
click at [808, 402] on link "Improve" at bounding box center [830, 406] width 159 height 24
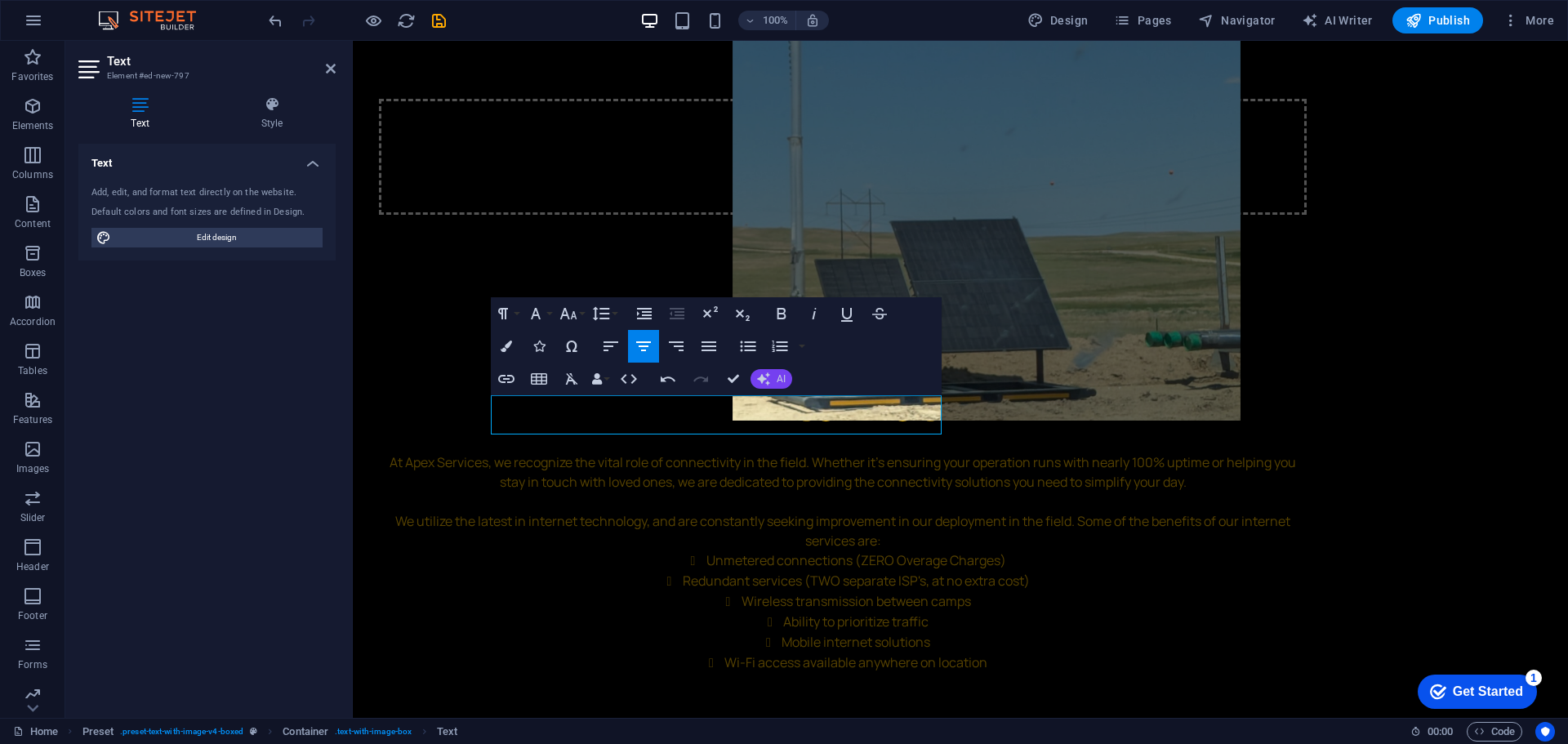
click at [783, 383] on span "AI" at bounding box center [781, 378] width 9 height 10
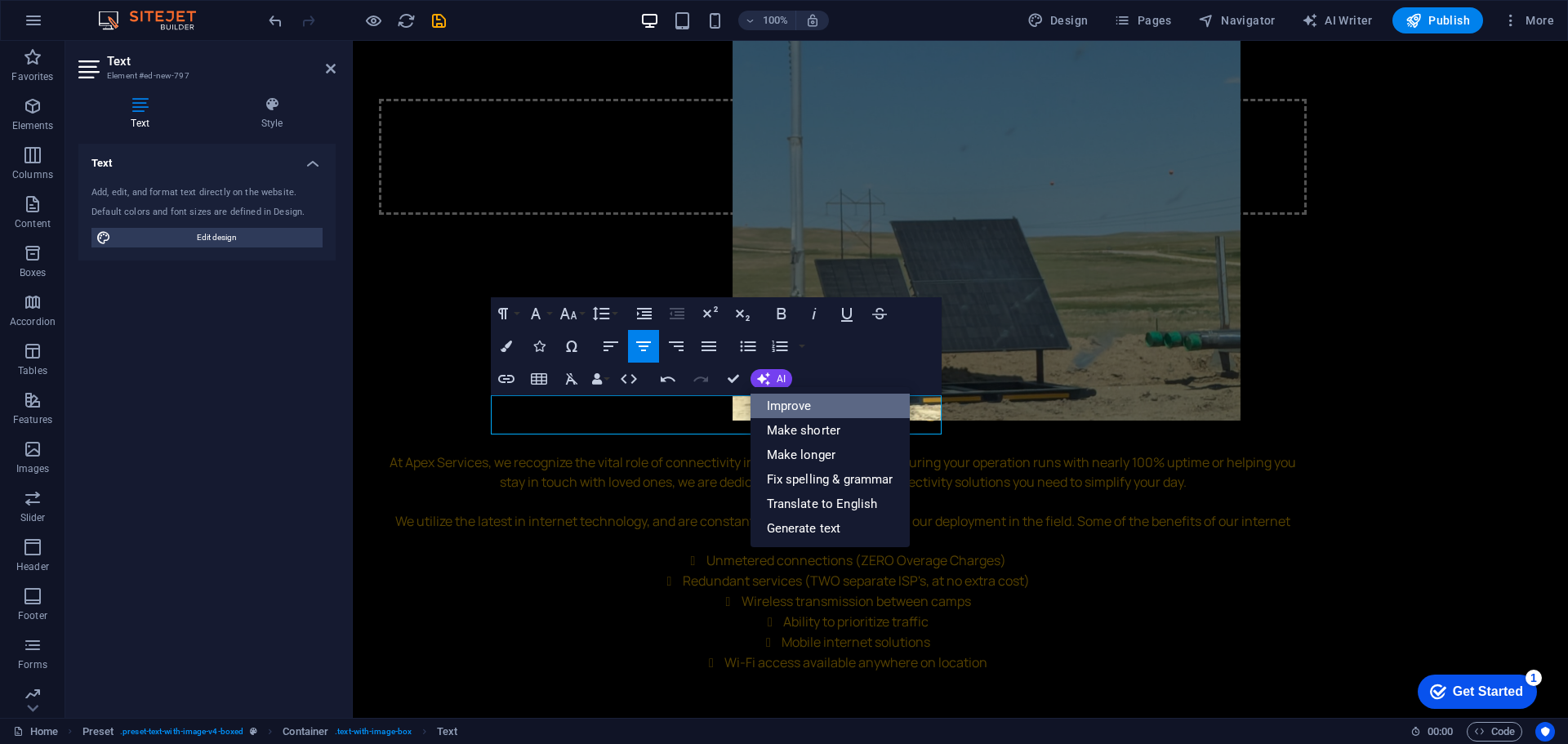
click at [807, 406] on link "Improve" at bounding box center [830, 406] width 159 height 24
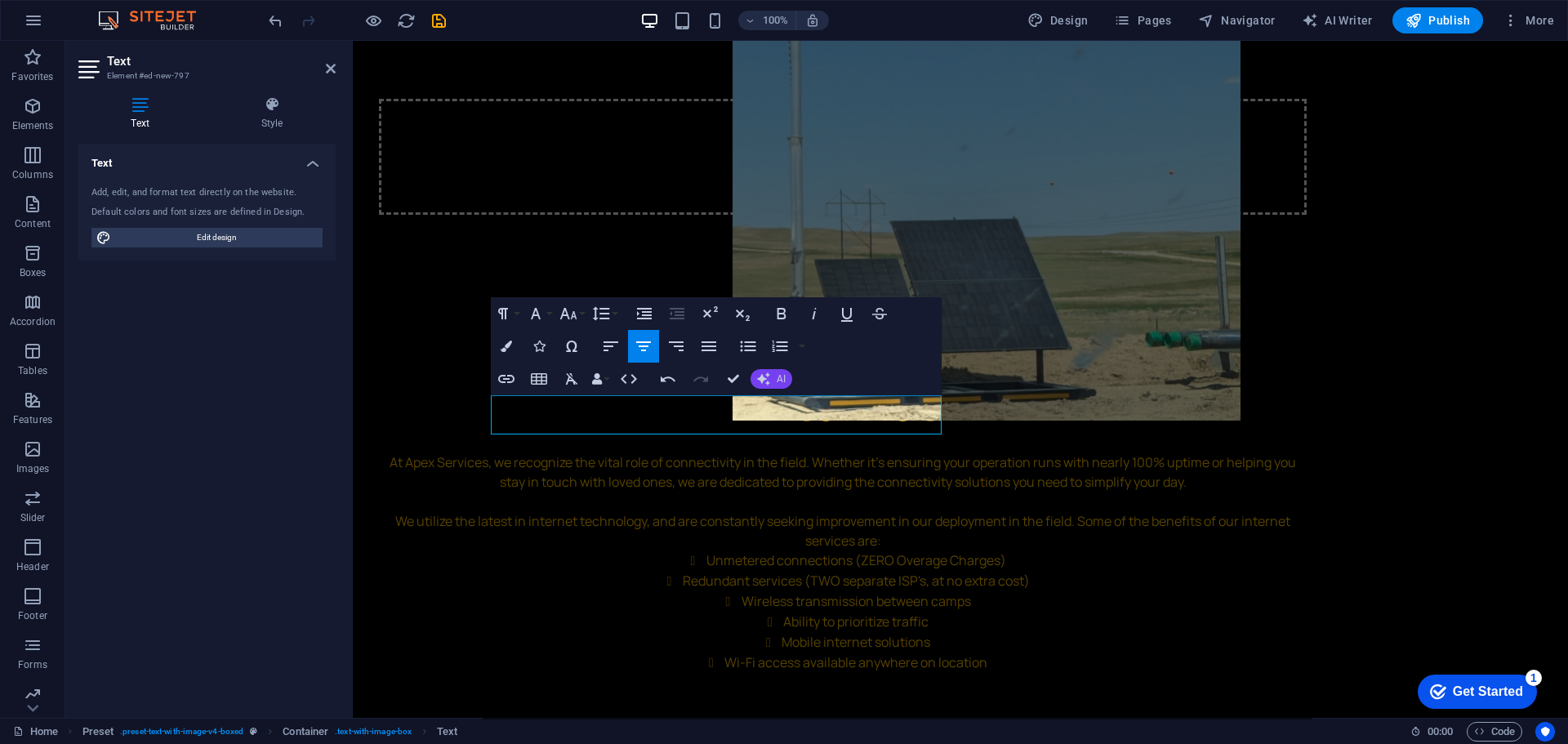
click at [769, 387] on button "AI" at bounding box center [771, 379] width 42 height 20
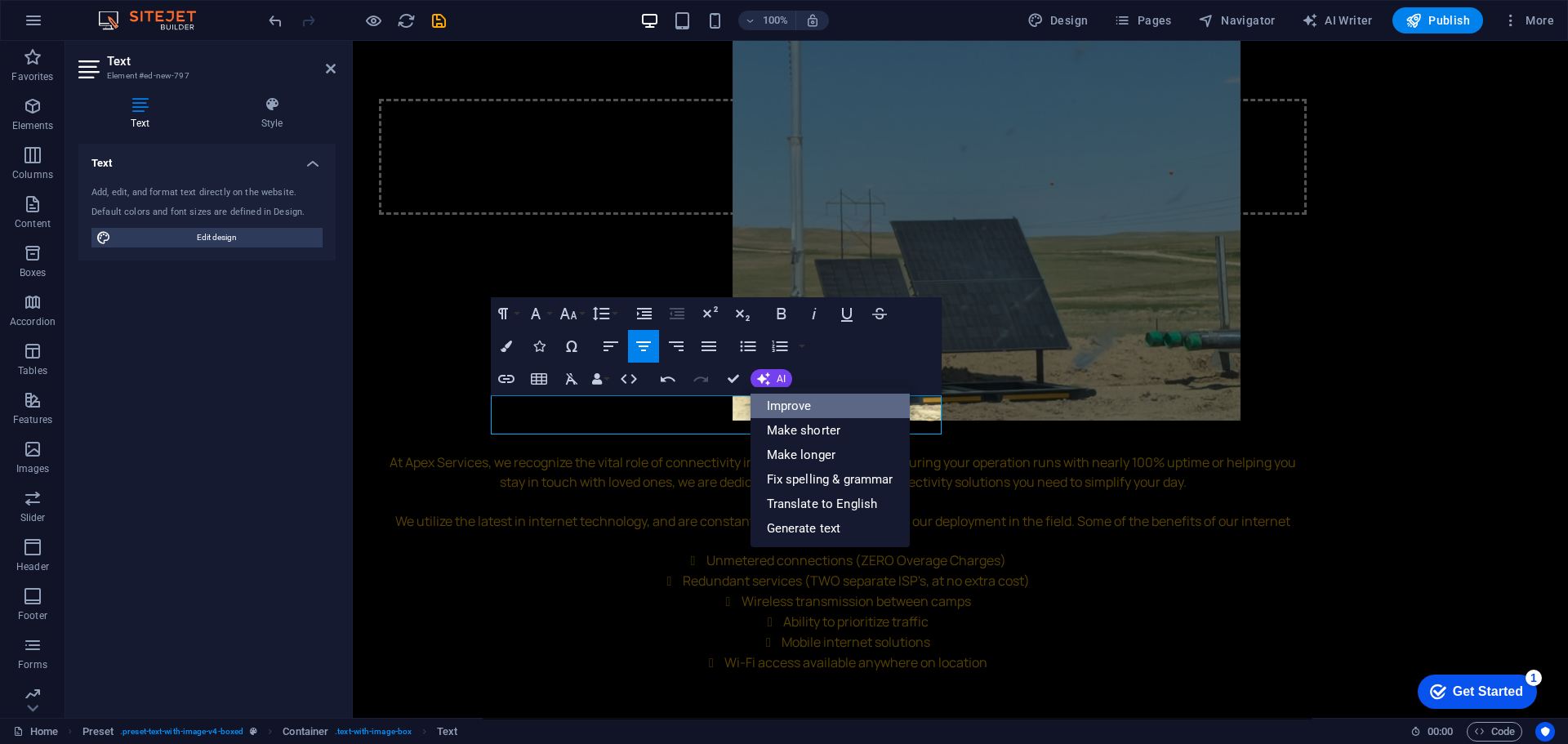
click at [783, 403] on link "Improve" at bounding box center [830, 406] width 159 height 24
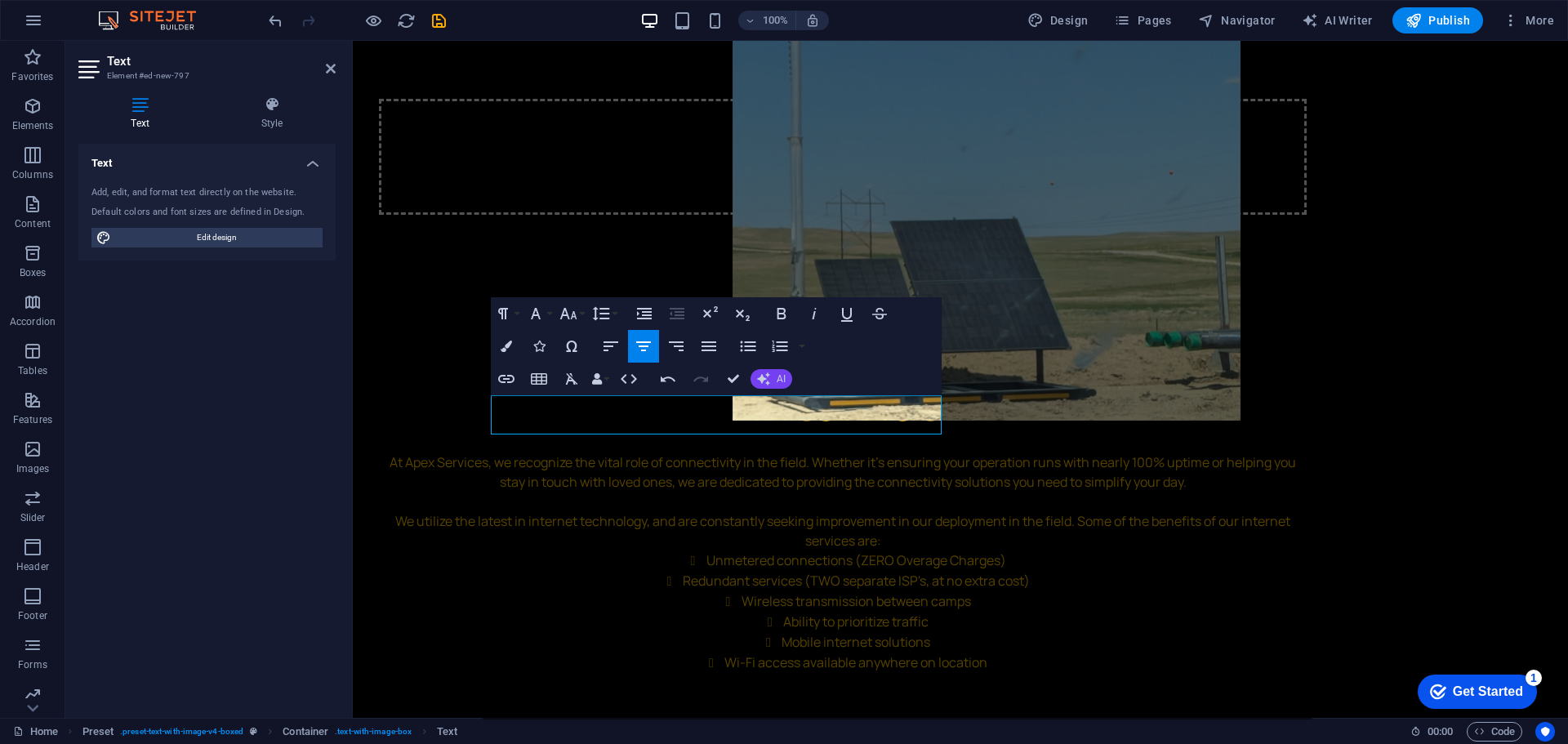
click at [771, 388] on button "AI" at bounding box center [771, 379] width 42 height 20
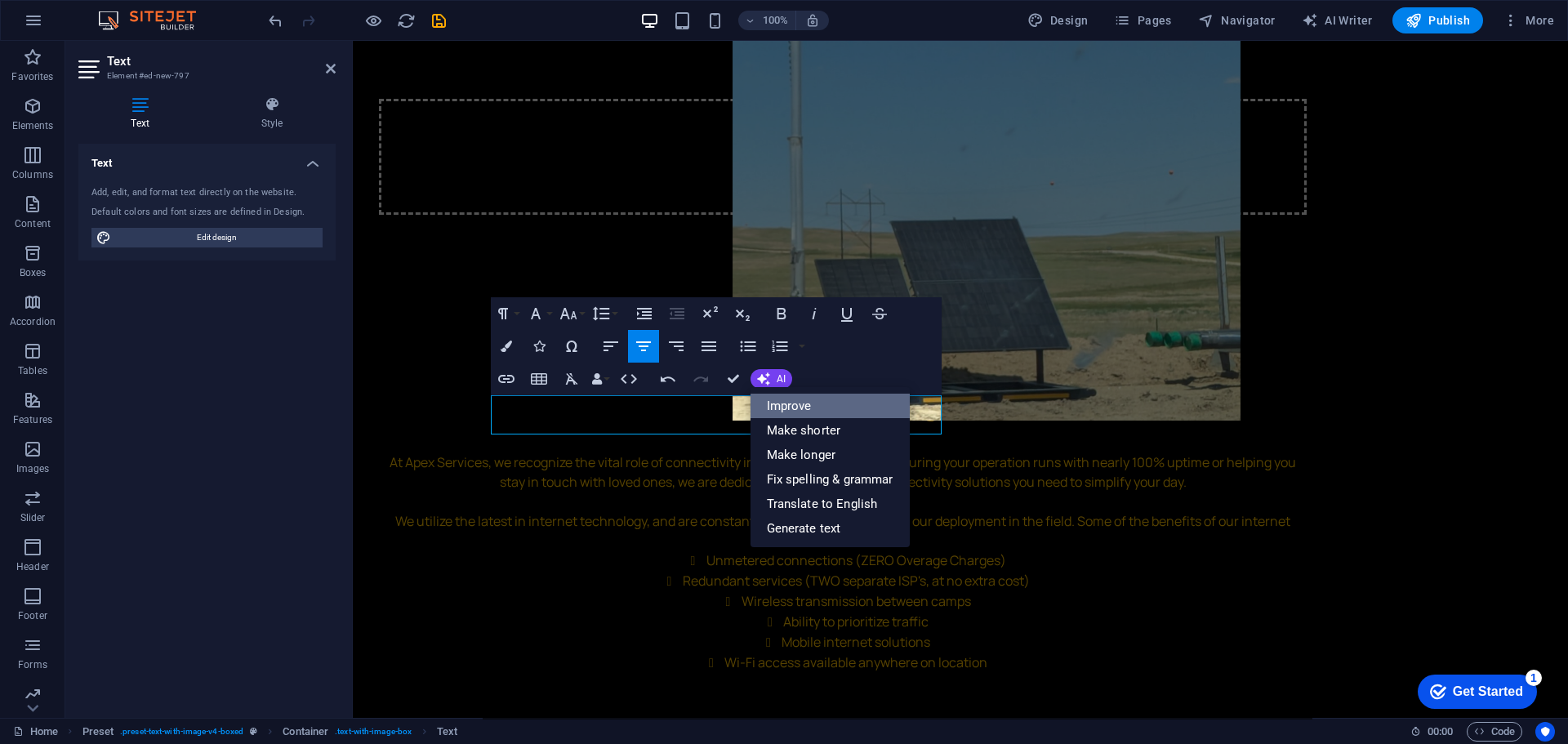
click at [777, 406] on link "Improve" at bounding box center [830, 406] width 159 height 24
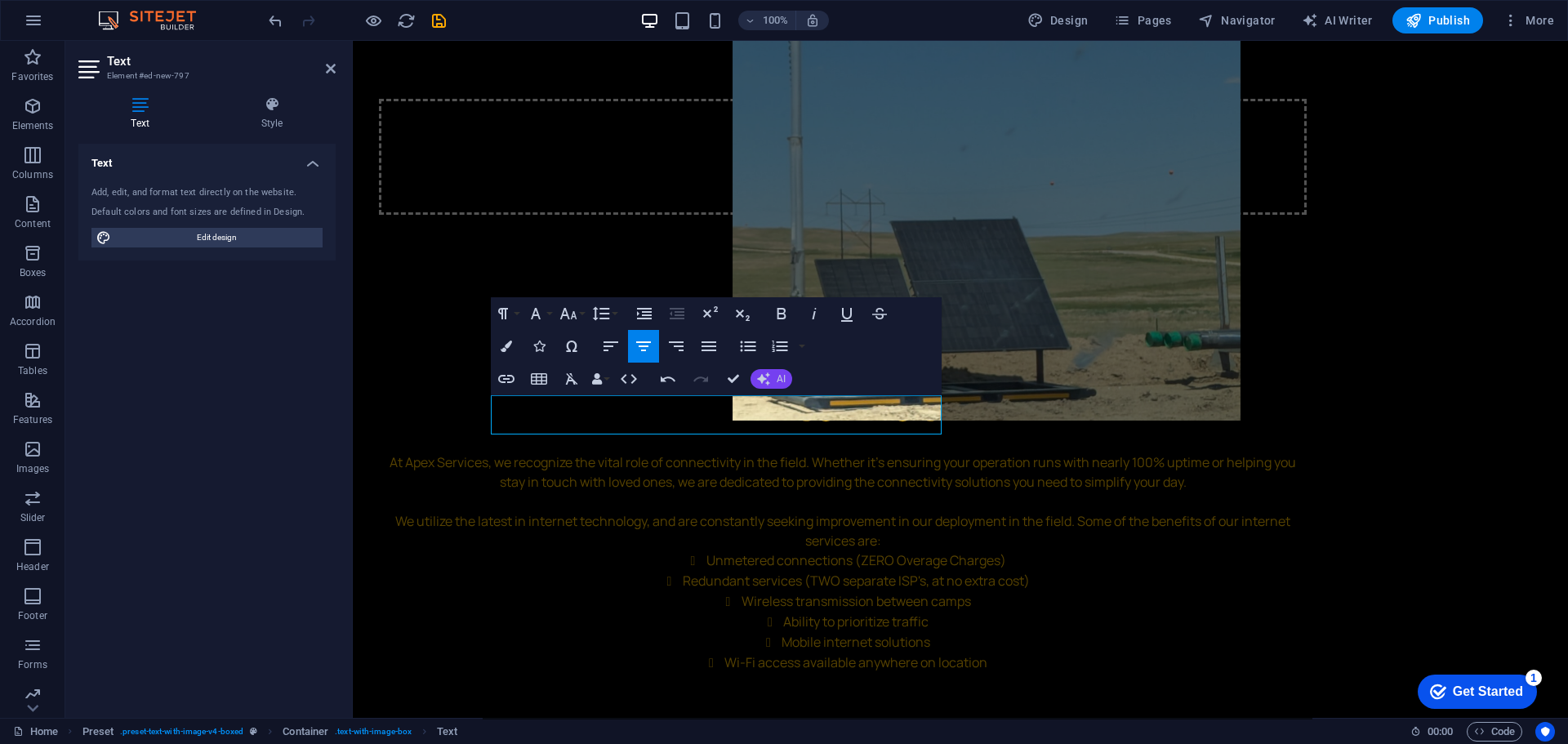
click at [771, 387] on button "AI" at bounding box center [771, 379] width 42 height 20
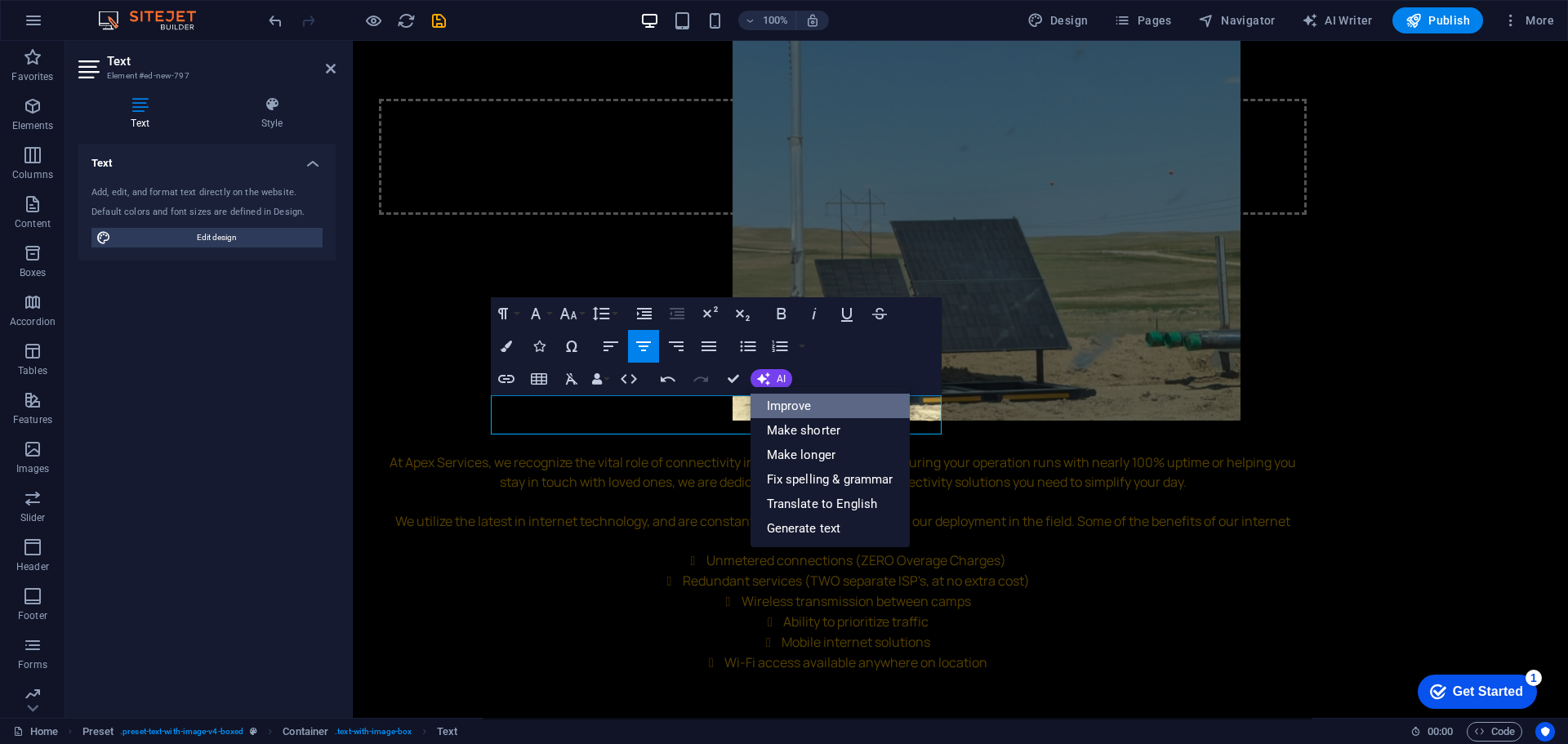
click at [777, 400] on link "Improve" at bounding box center [830, 406] width 159 height 24
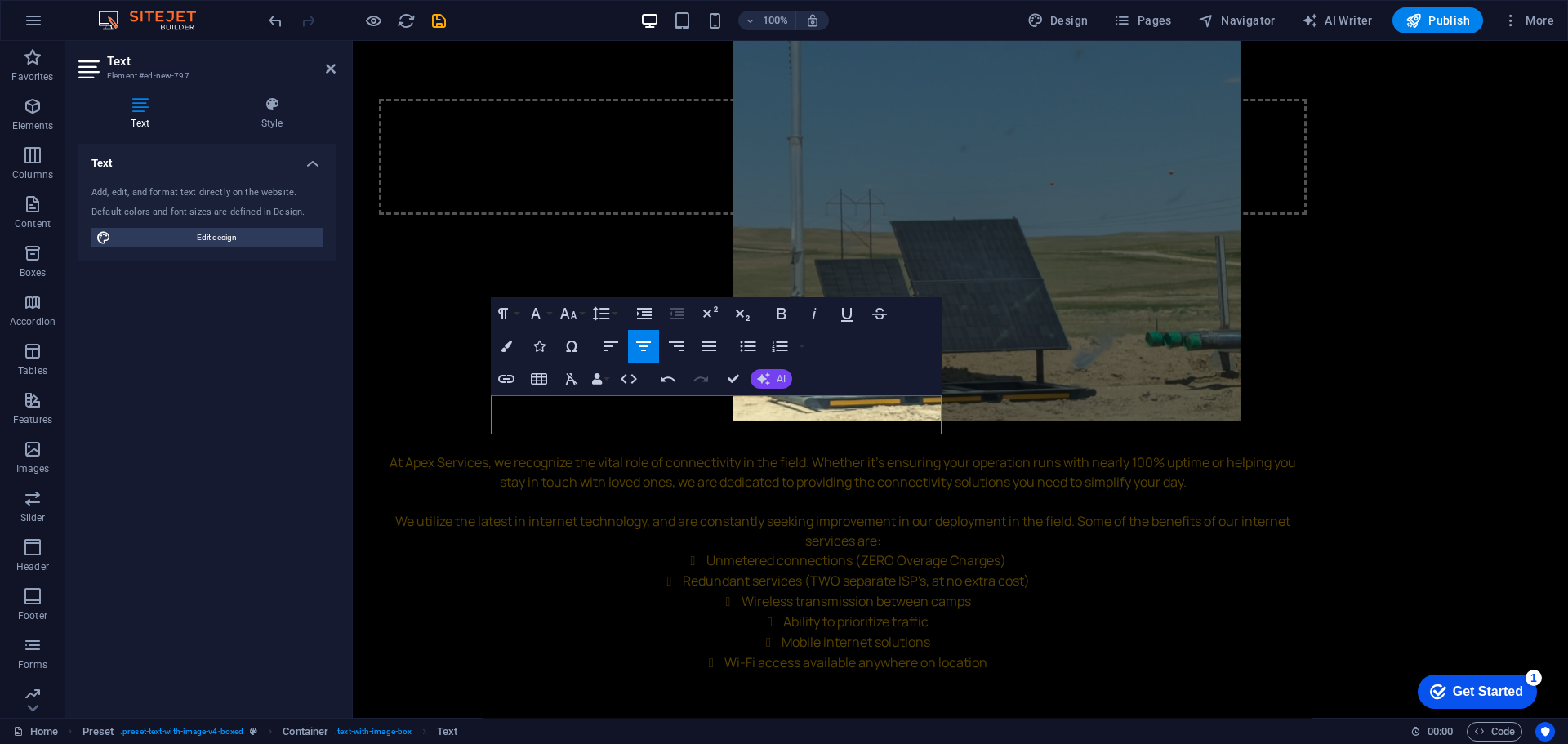
click at [772, 382] on button "AI" at bounding box center [771, 379] width 42 height 20
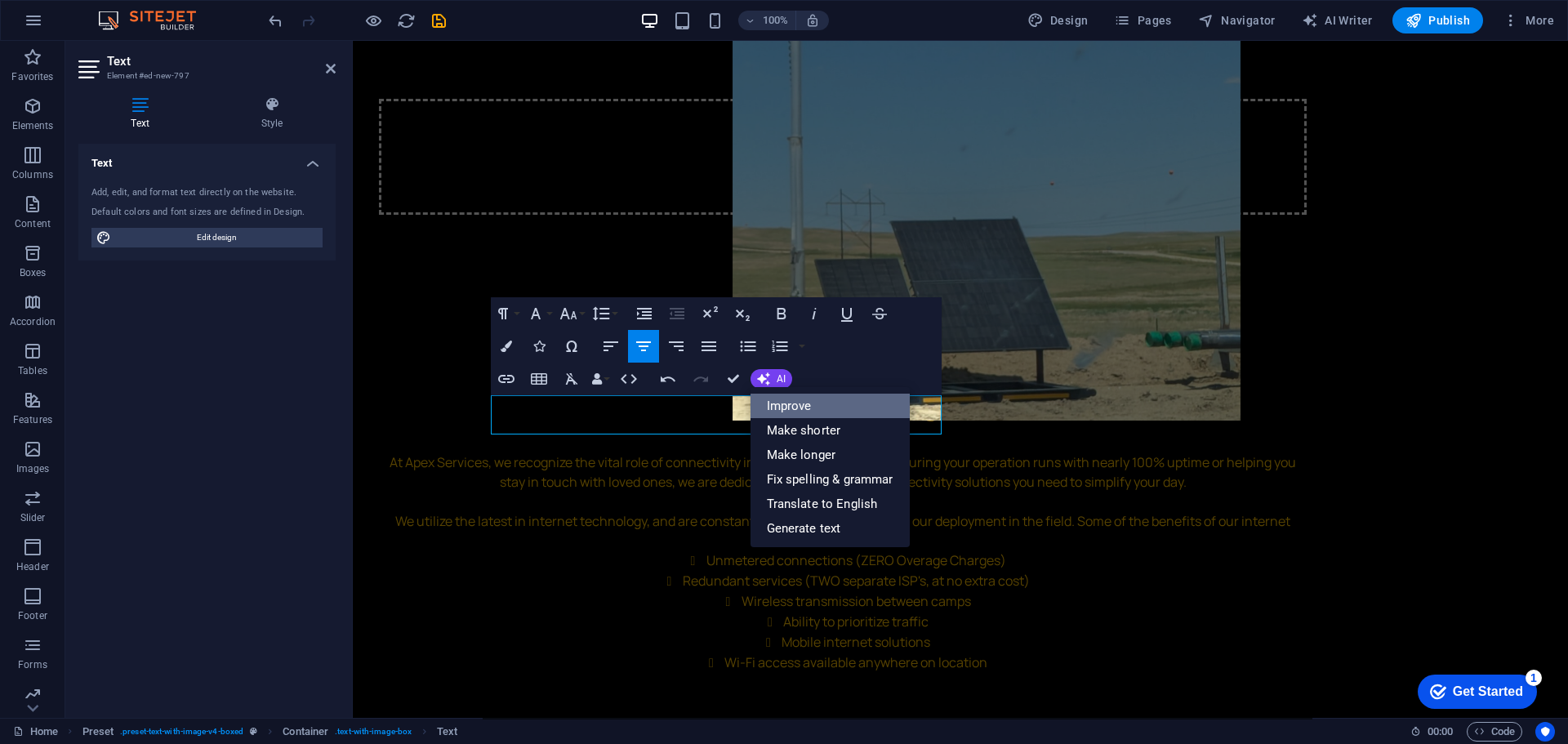
click at [795, 407] on link "Improve" at bounding box center [830, 406] width 159 height 24
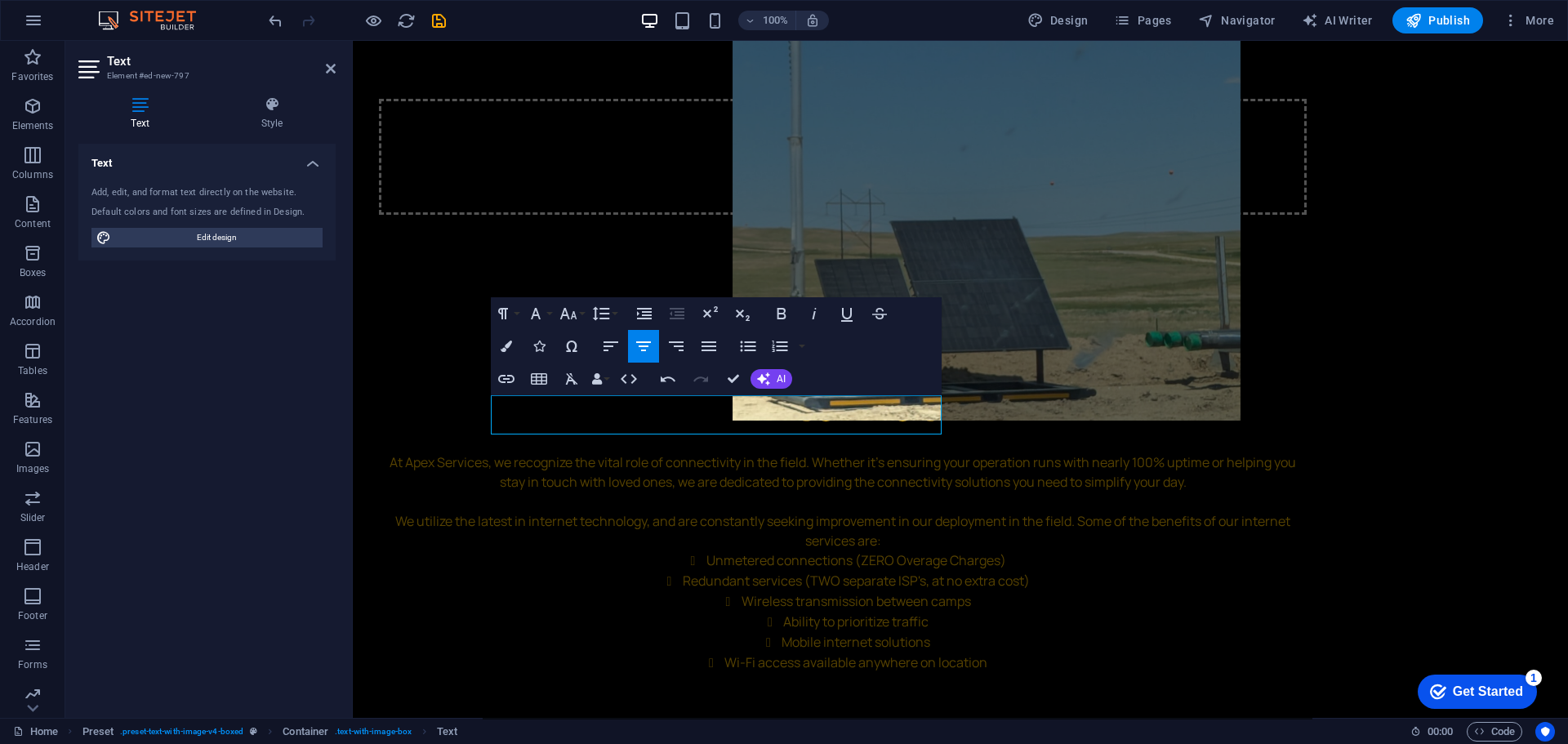
click at [777, 388] on button "AI" at bounding box center [771, 379] width 42 height 20
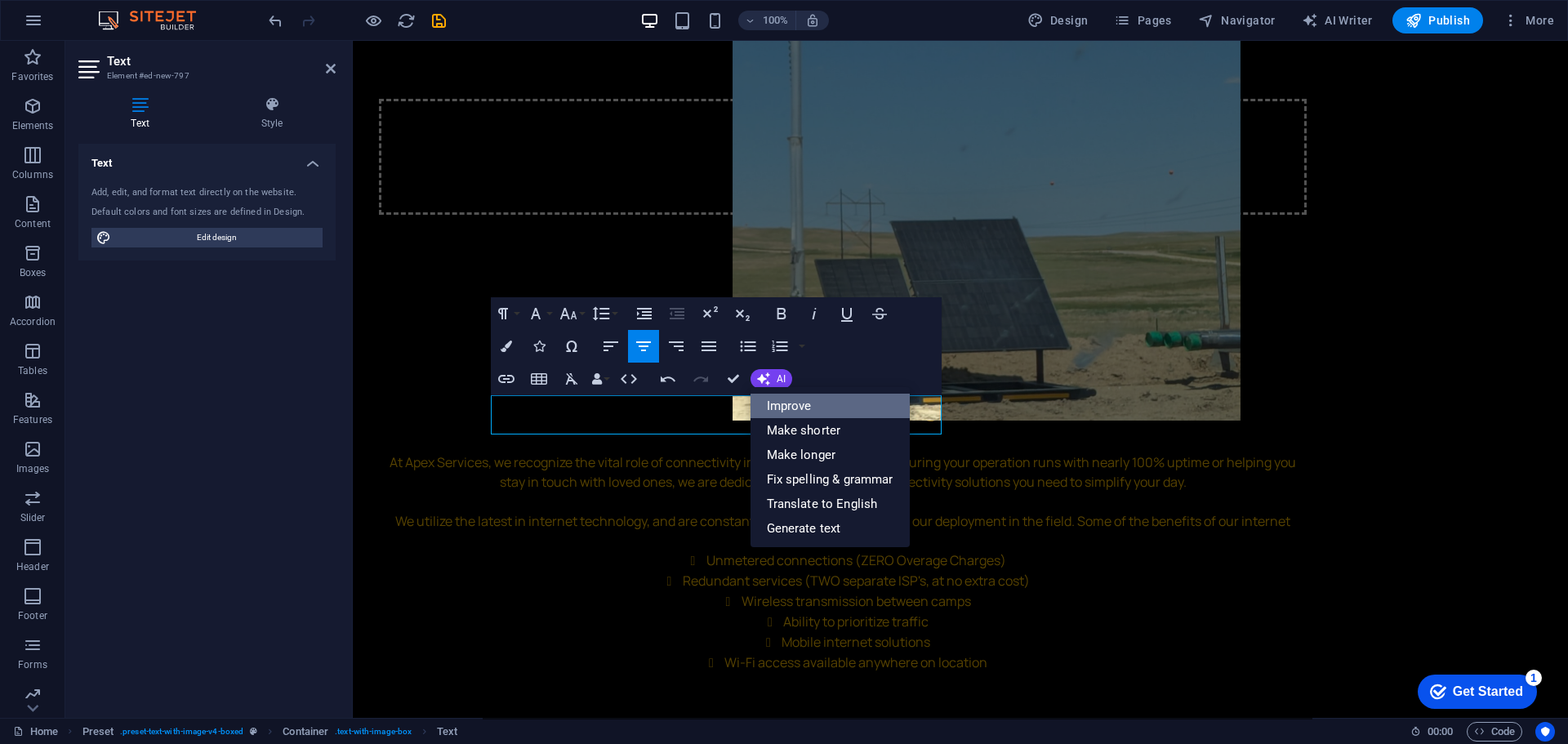
click at [779, 409] on link "Improve" at bounding box center [830, 406] width 159 height 24
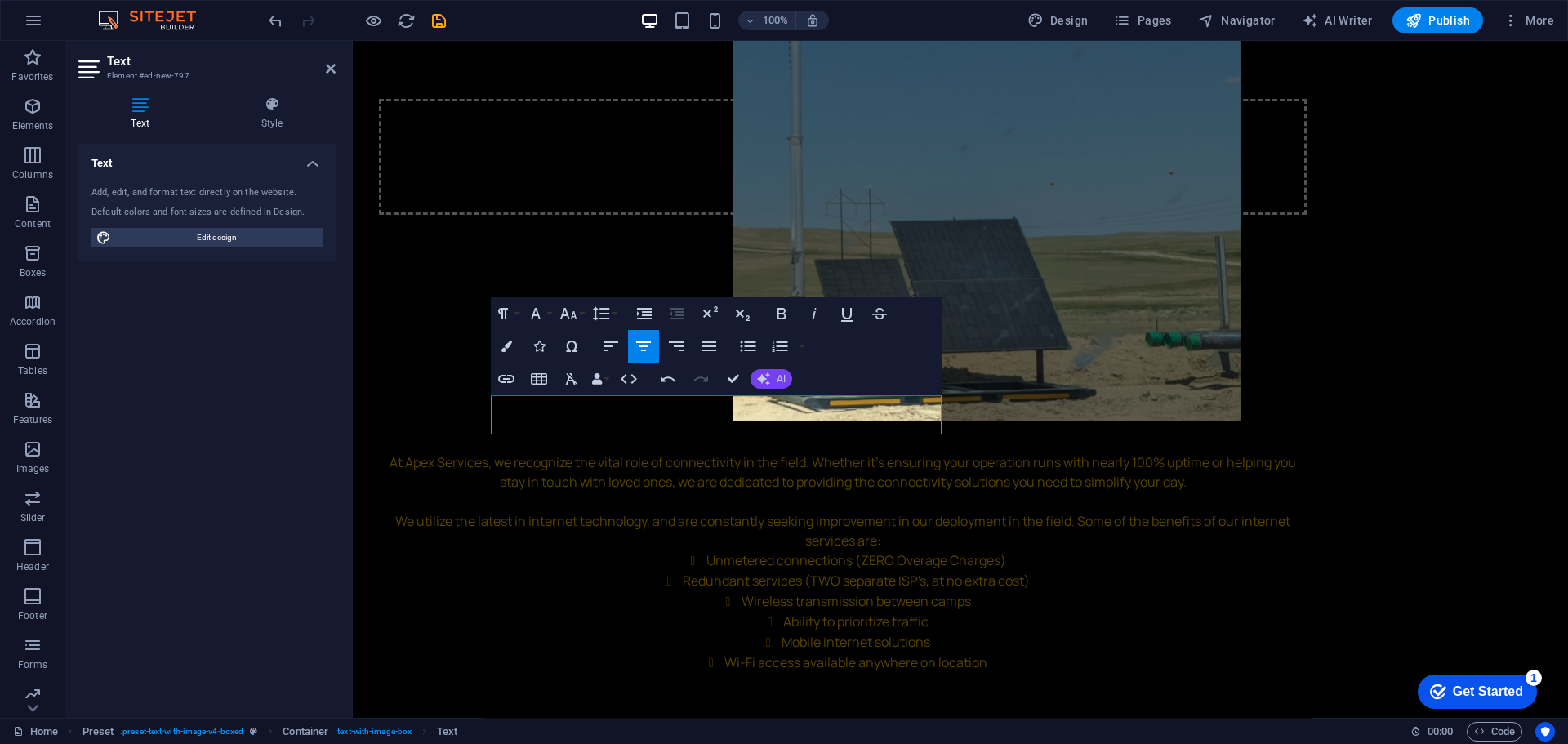
click at [771, 382] on button "AI" at bounding box center [771, 379] width 42 height 20
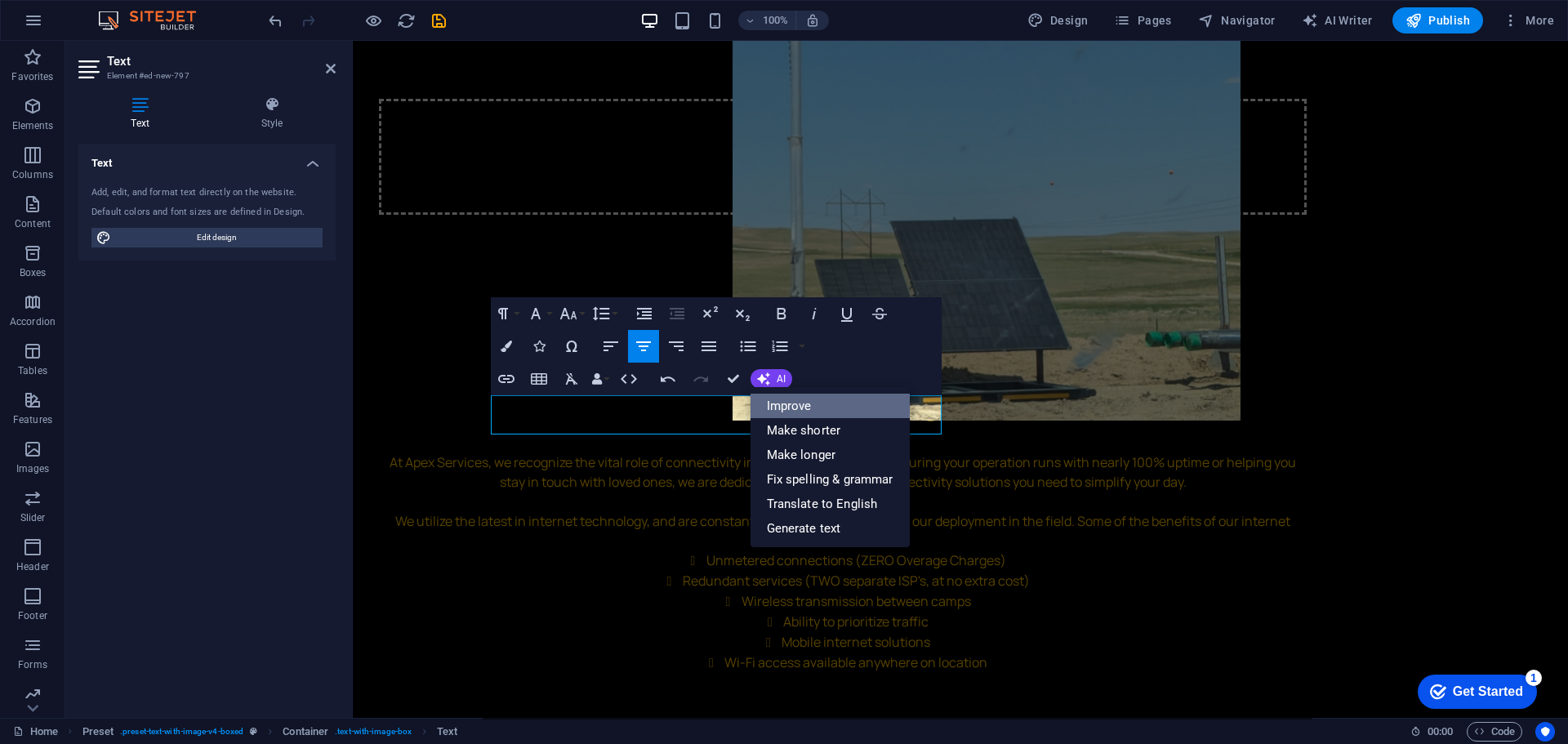
click at [781, 397] on link "Improve" at bounding box center [830, 406] width 159 height 24
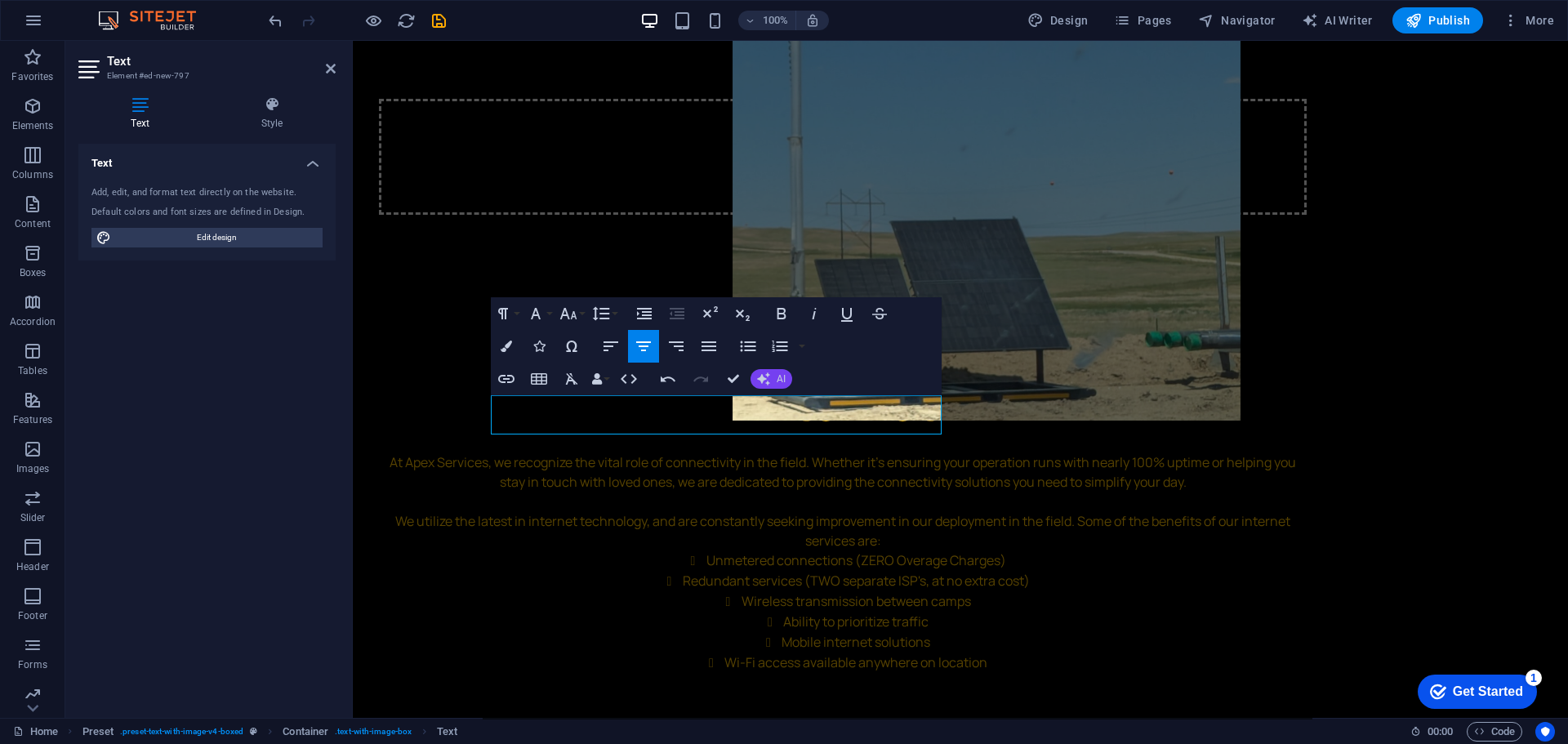
click at [770, 378] on button "AI" at bounding box center [771, 379] width 42 height 20
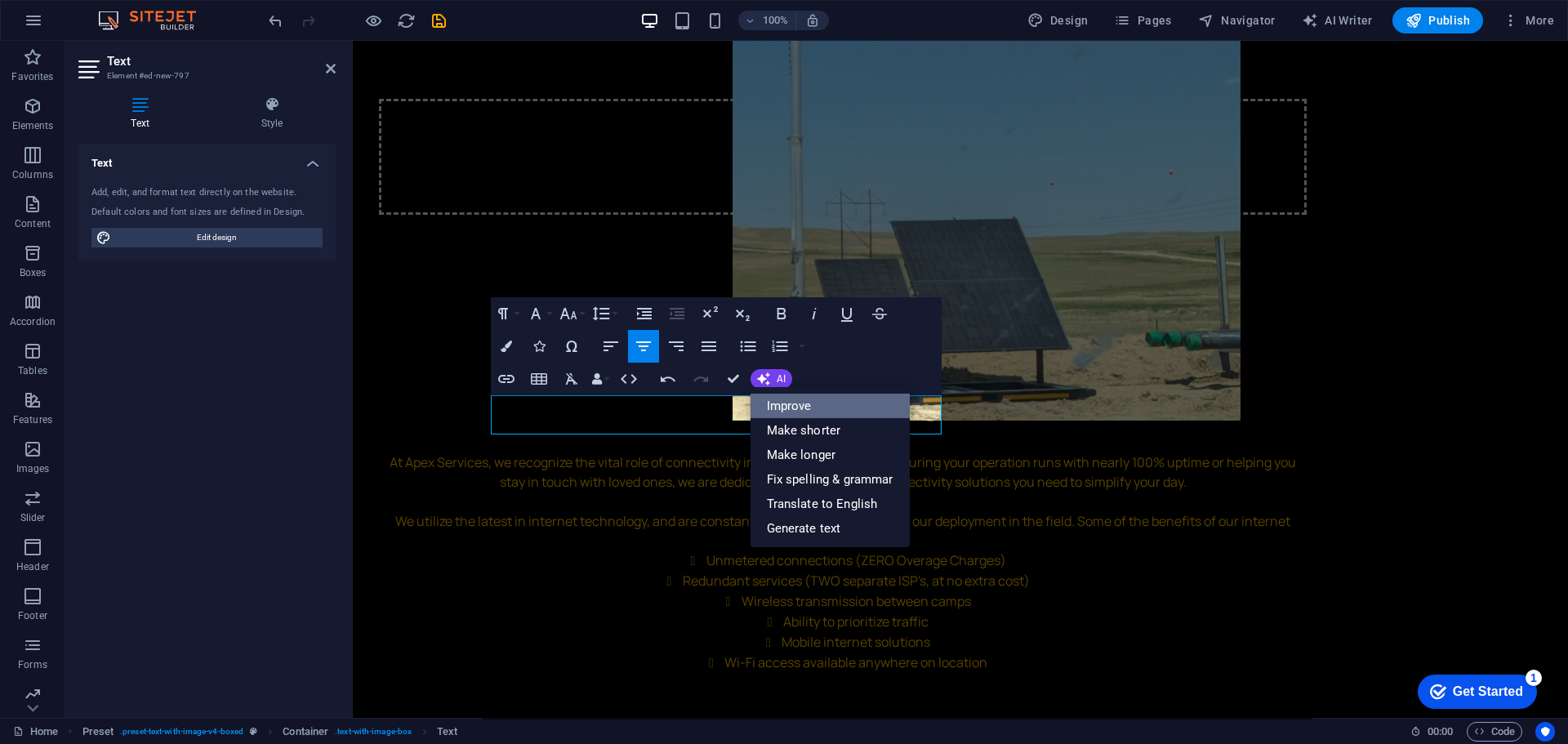
click at [776, 400] on link "Improve" at bounding box center [830, 406] width 159 height 24
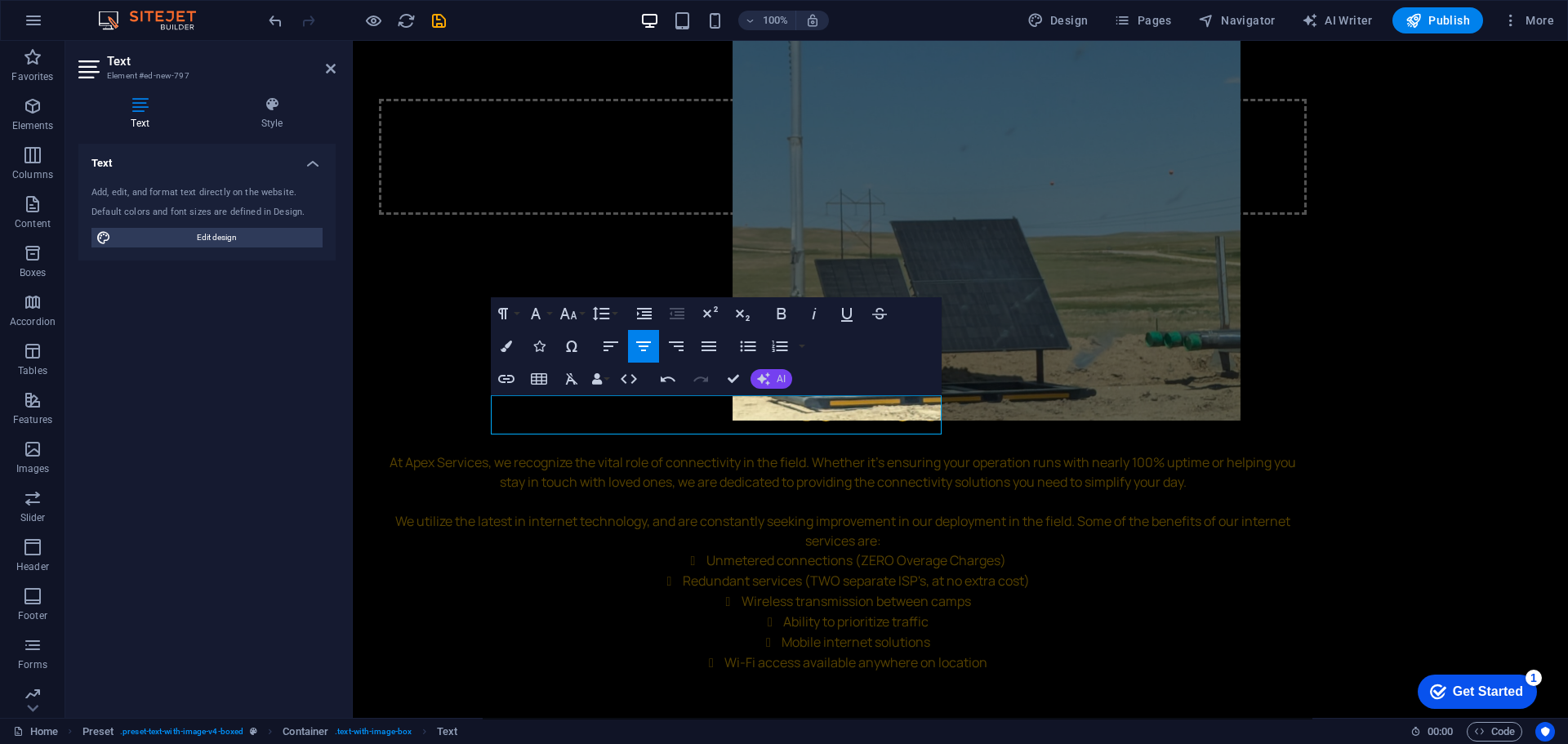
click at [767, 375] on icon "button" at bounding box center [763, 379] width 13 height 13
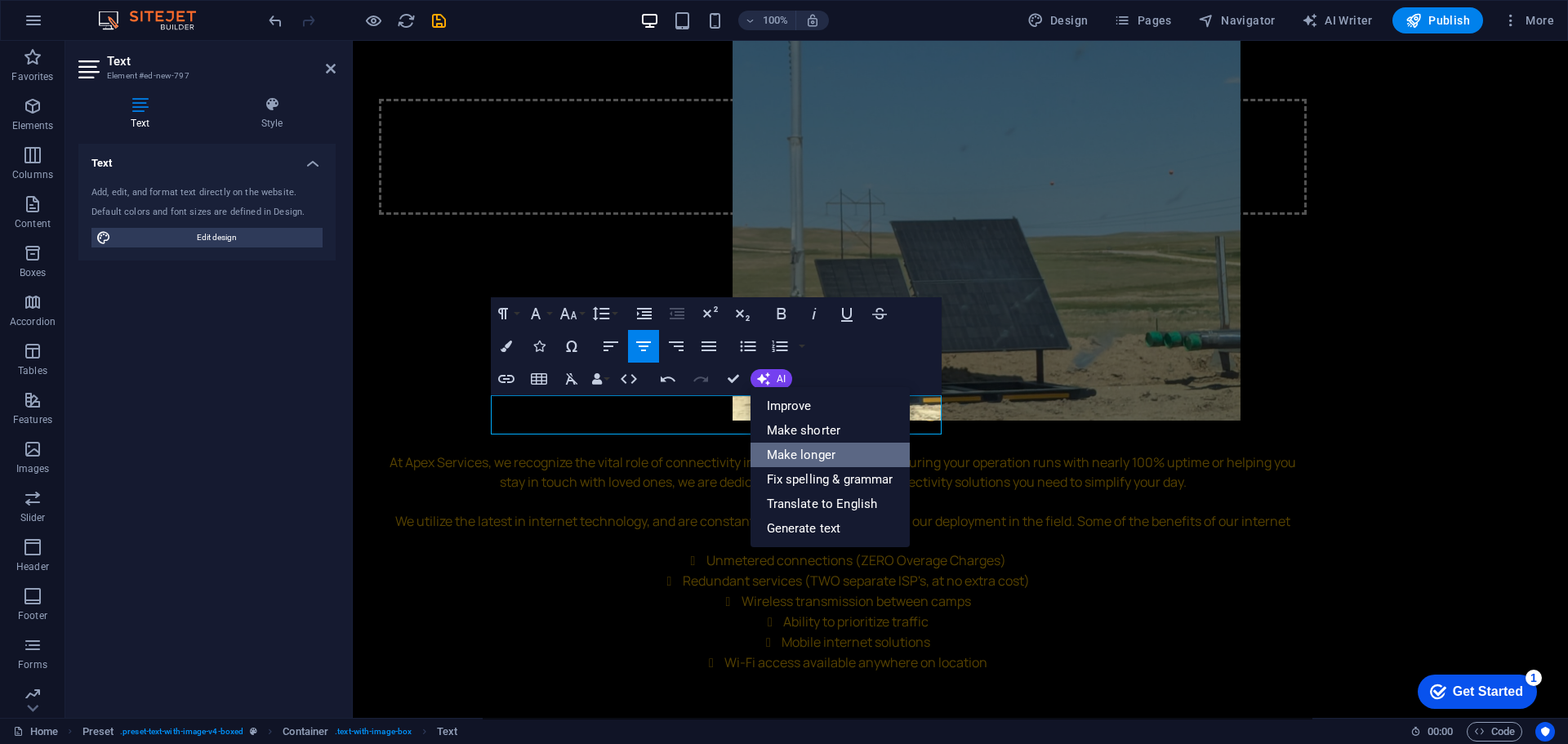
click at [795, 448] on link "Make longer" at bounding box center [830, 455] width 159 height 24
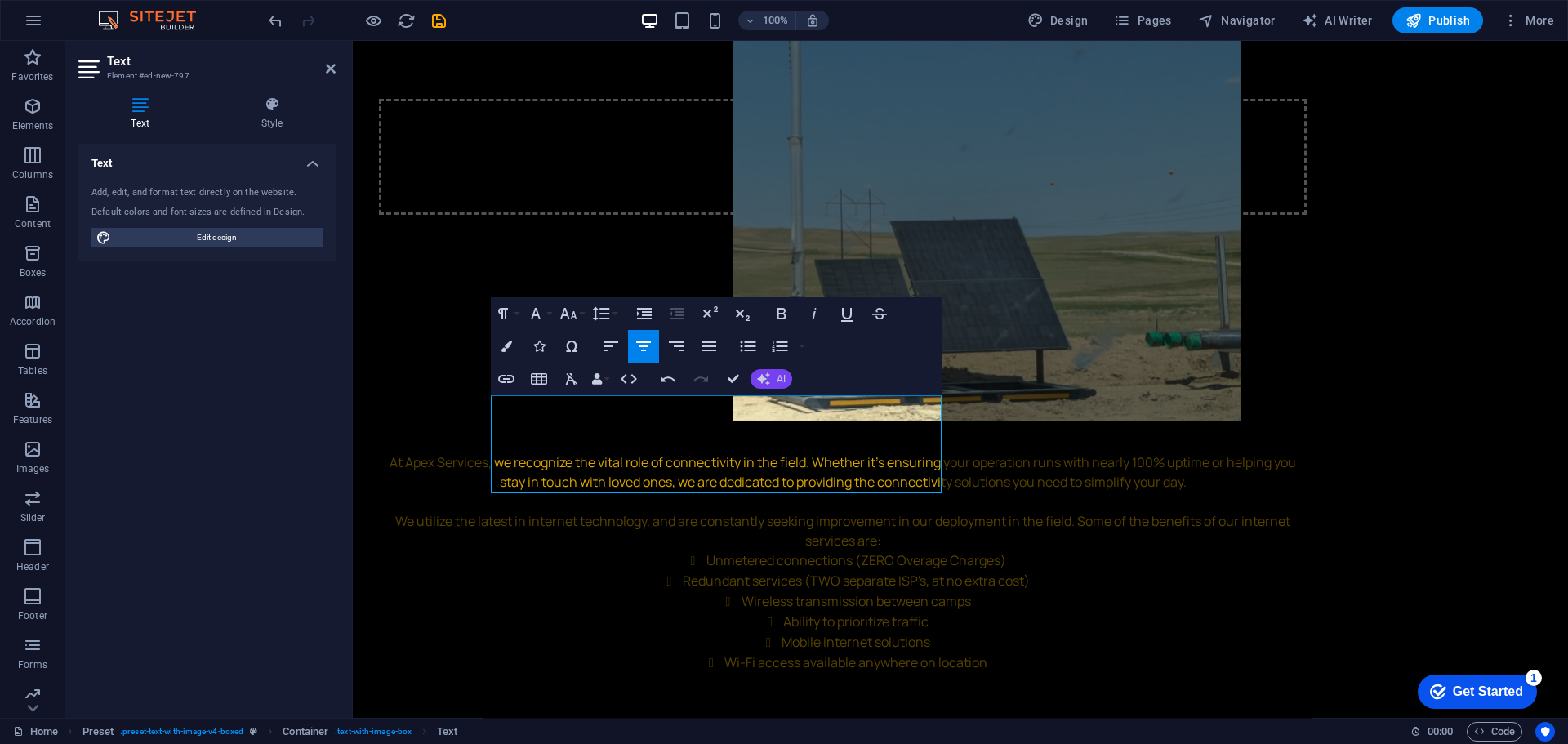
click at [783, 384] on span "AI" at bounding box center [781, 378] width 9 height 10
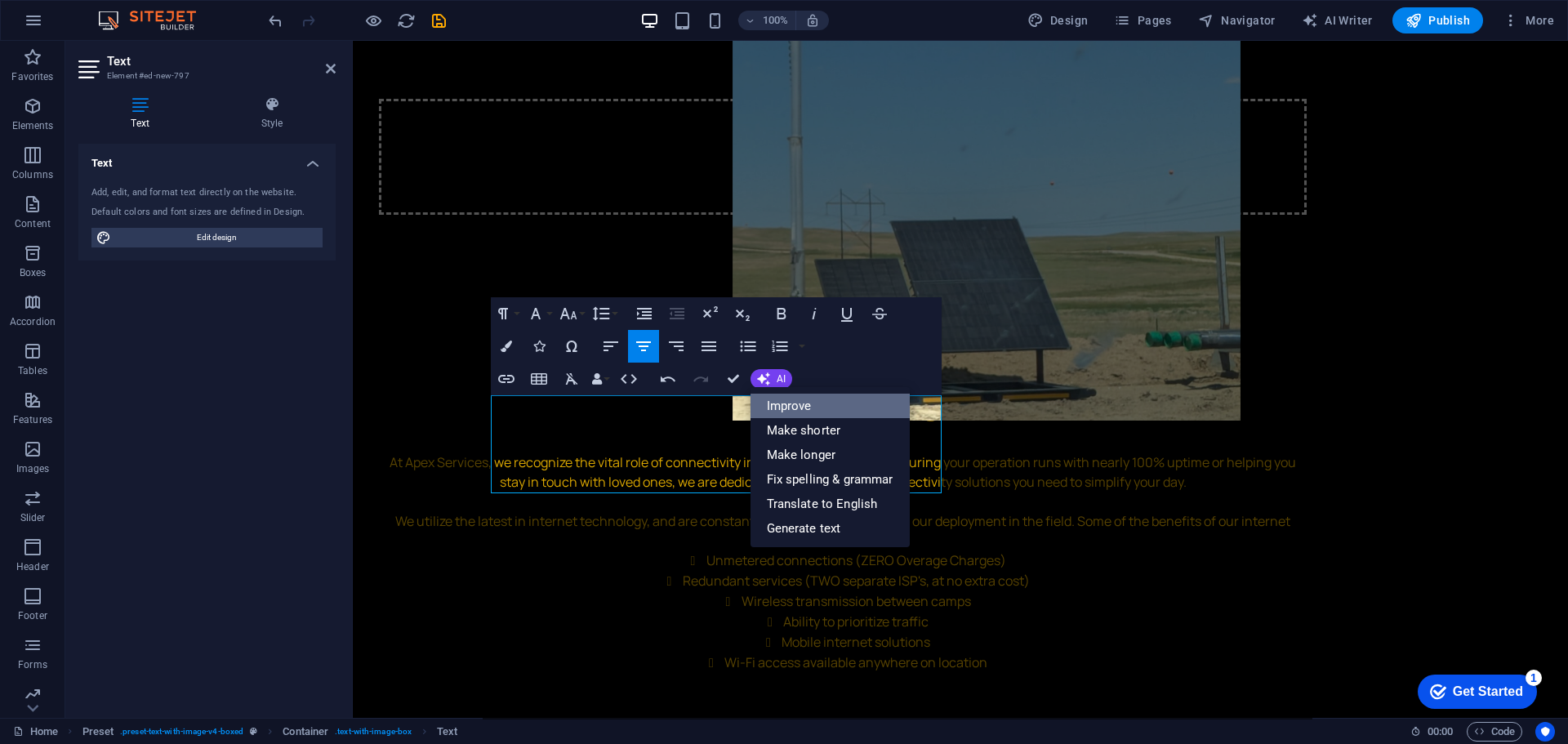
click at [800, 403] on link "Improve" at bounding box center [830, 406] width 159 height 24
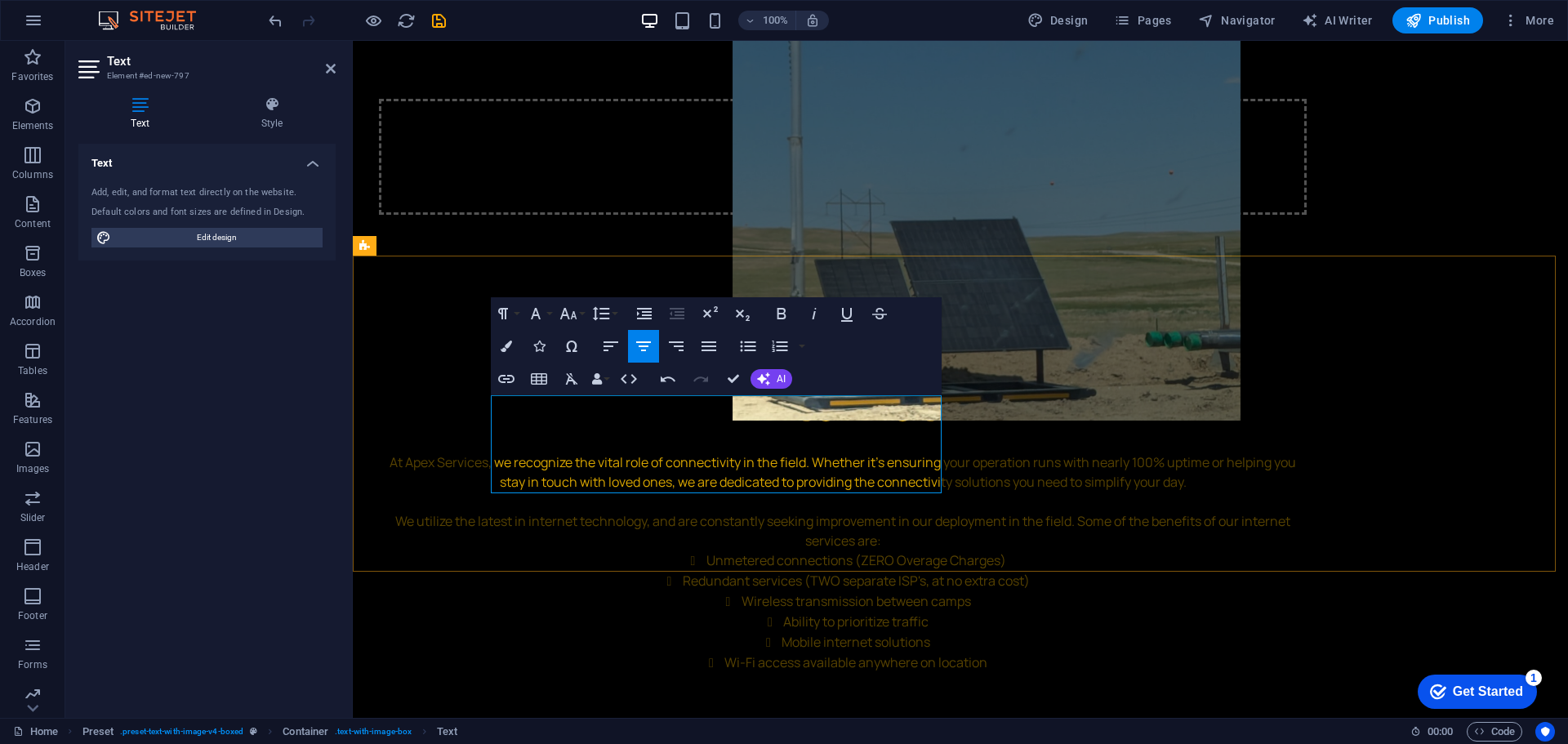
drag, startPoint x: 762, startPoint y: 484, endPoint x: 493, endPoint y: 401, distance: 281.5
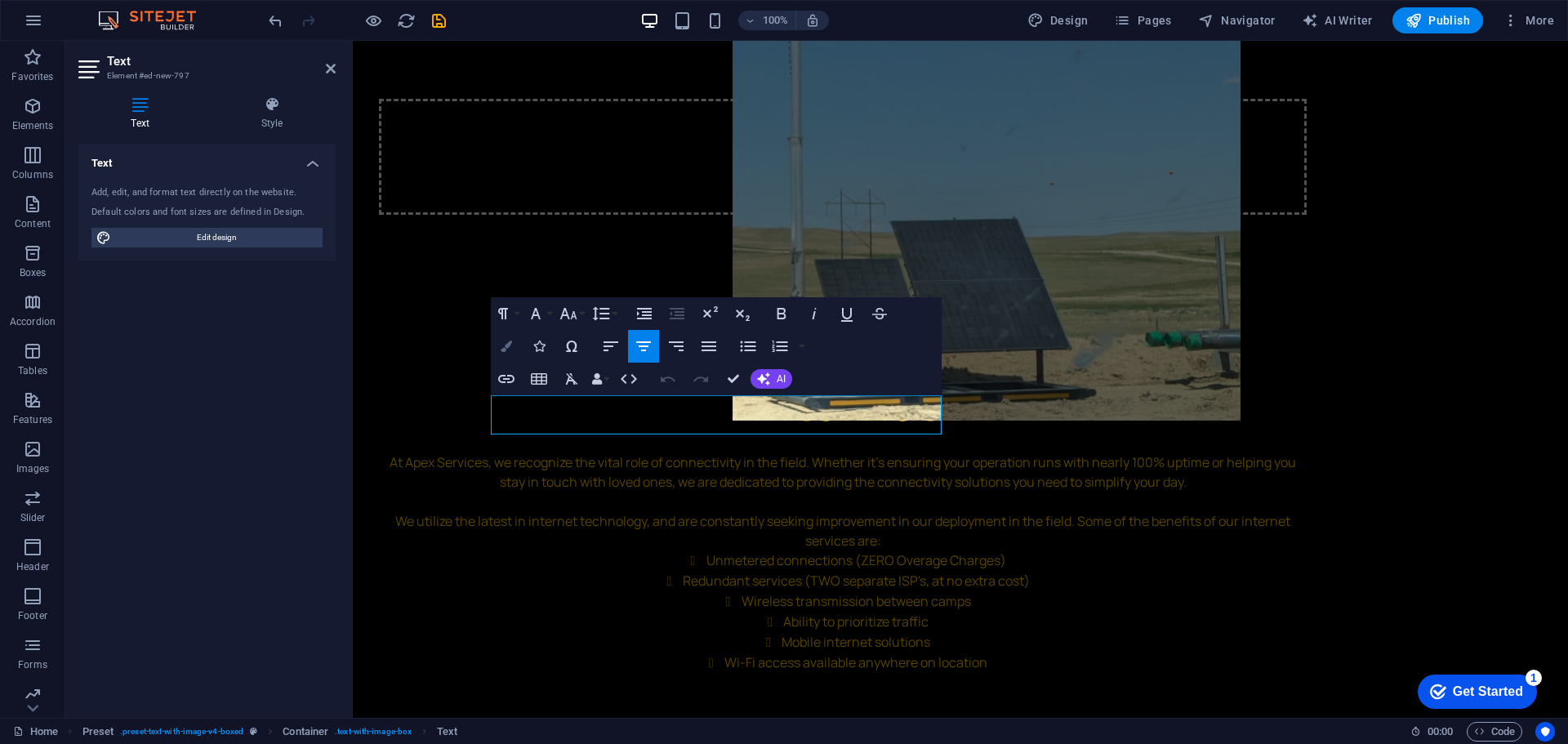
click at [499, 344] on button "Colors" at bounding box center [506, 347] width 31 height 33
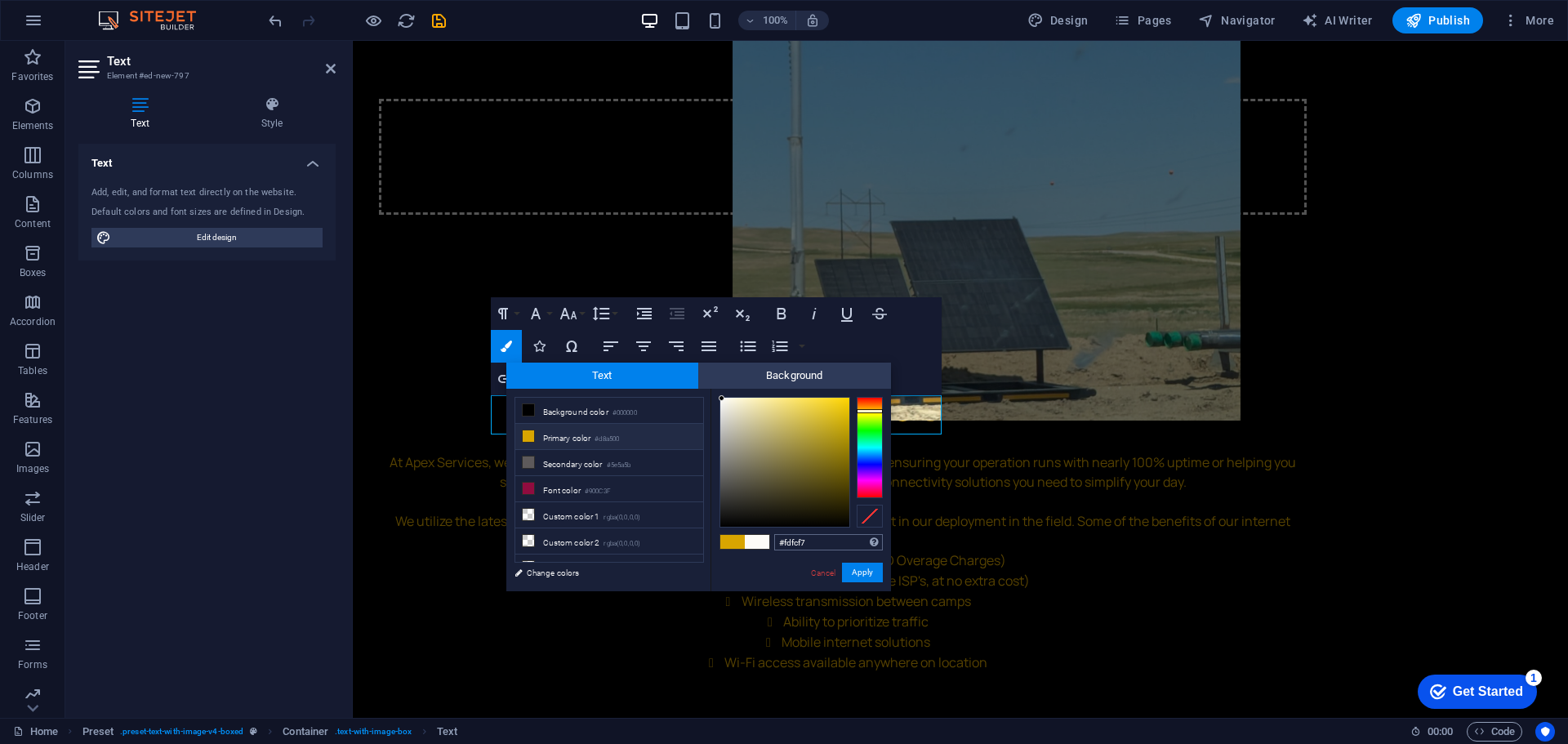
click at [821, 544] on input "#fdfcf7" at bounding box center [828, 542] width 108 height 16
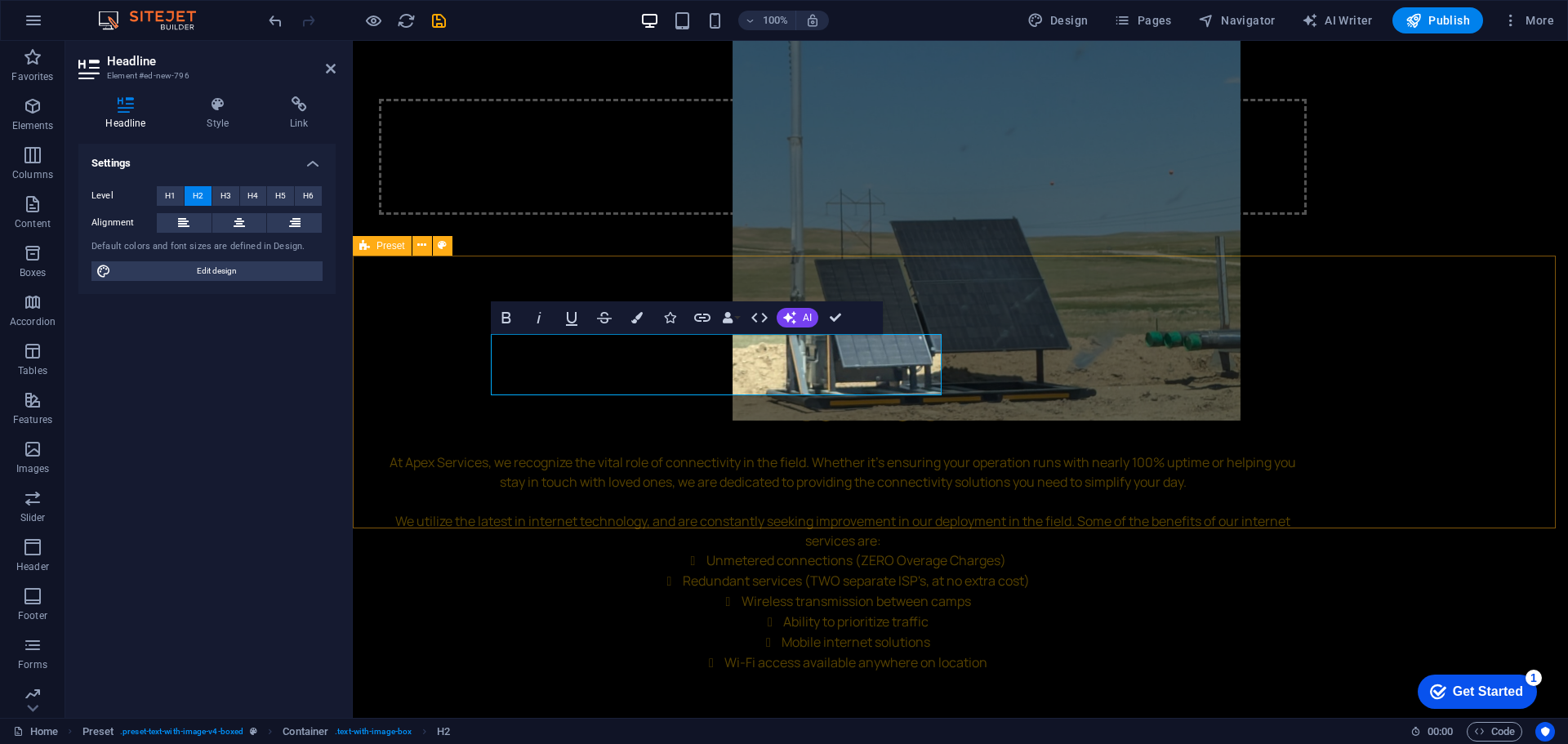
scroll to position [0, 6]
click at [627, 317] on button "Colors" at bounding box center [637, 318] width 31 height 33
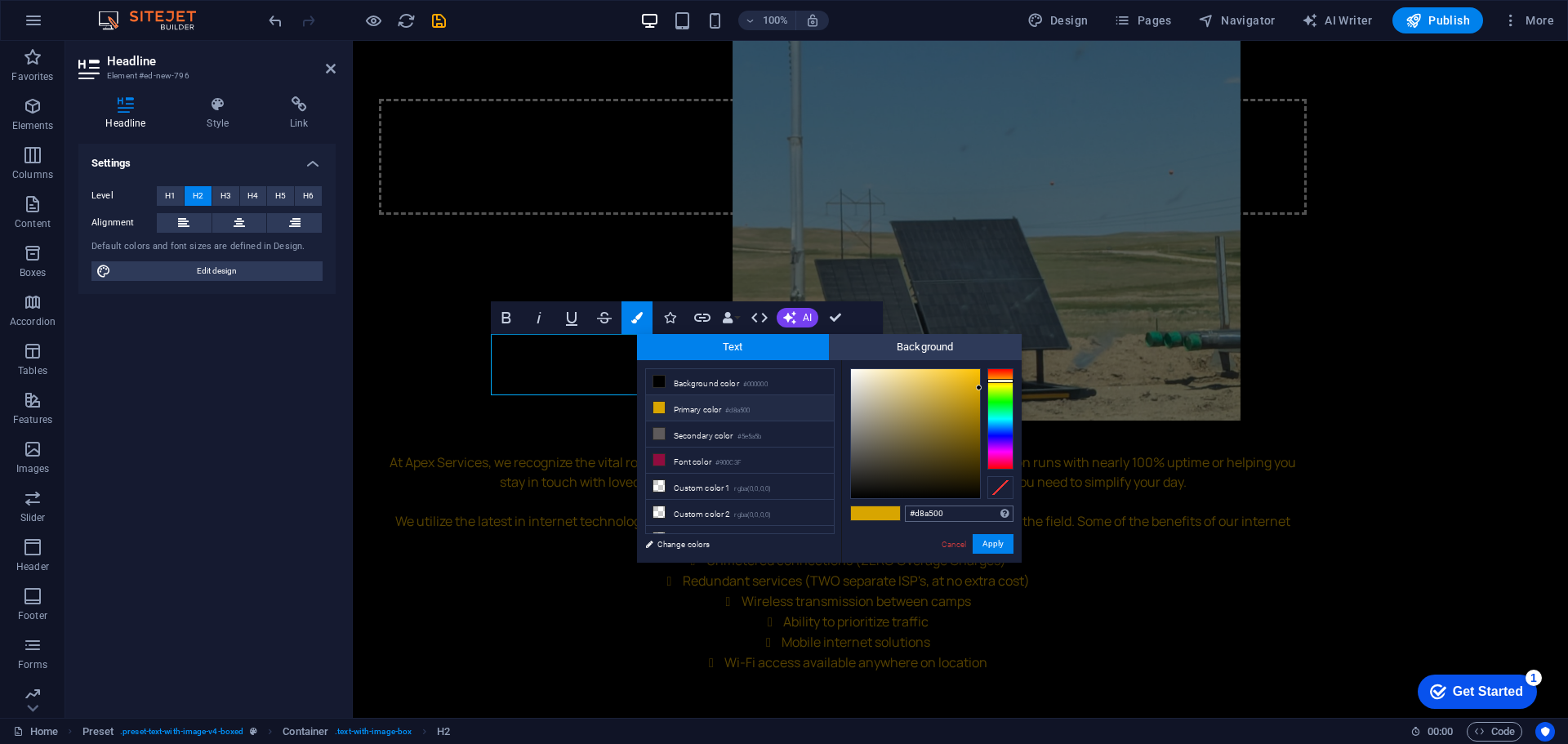
click at [961, 510] on input "#d8a500" at bounding box center [959, 513] width 108 height 16
type input "#fdfcf7"
click at [942, 546] on link "Cancel" at bounding box center [953, 545] width 29 height 12
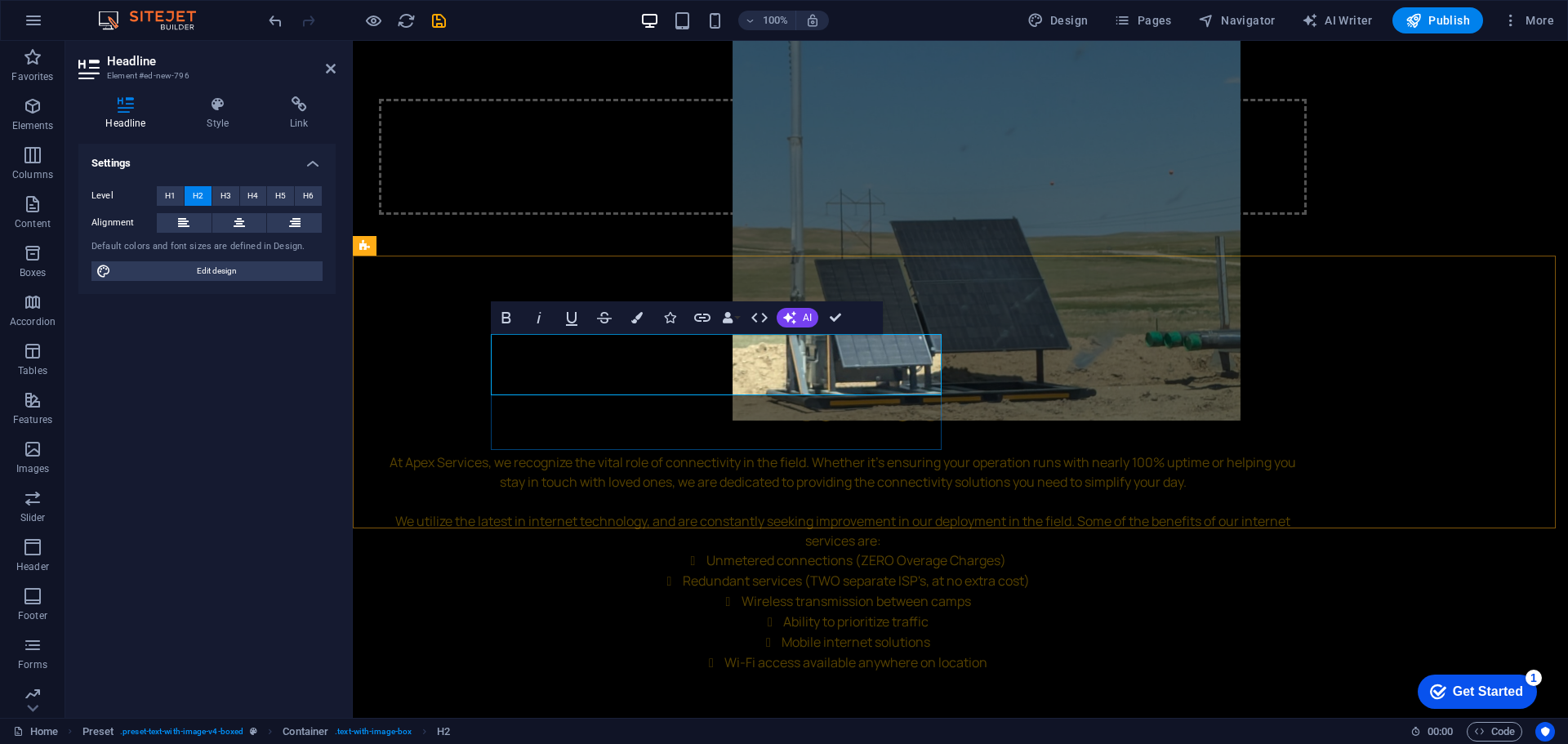
click at [643, 316] on button "Colors" at bounding box center [637, 318] width 31 height 33
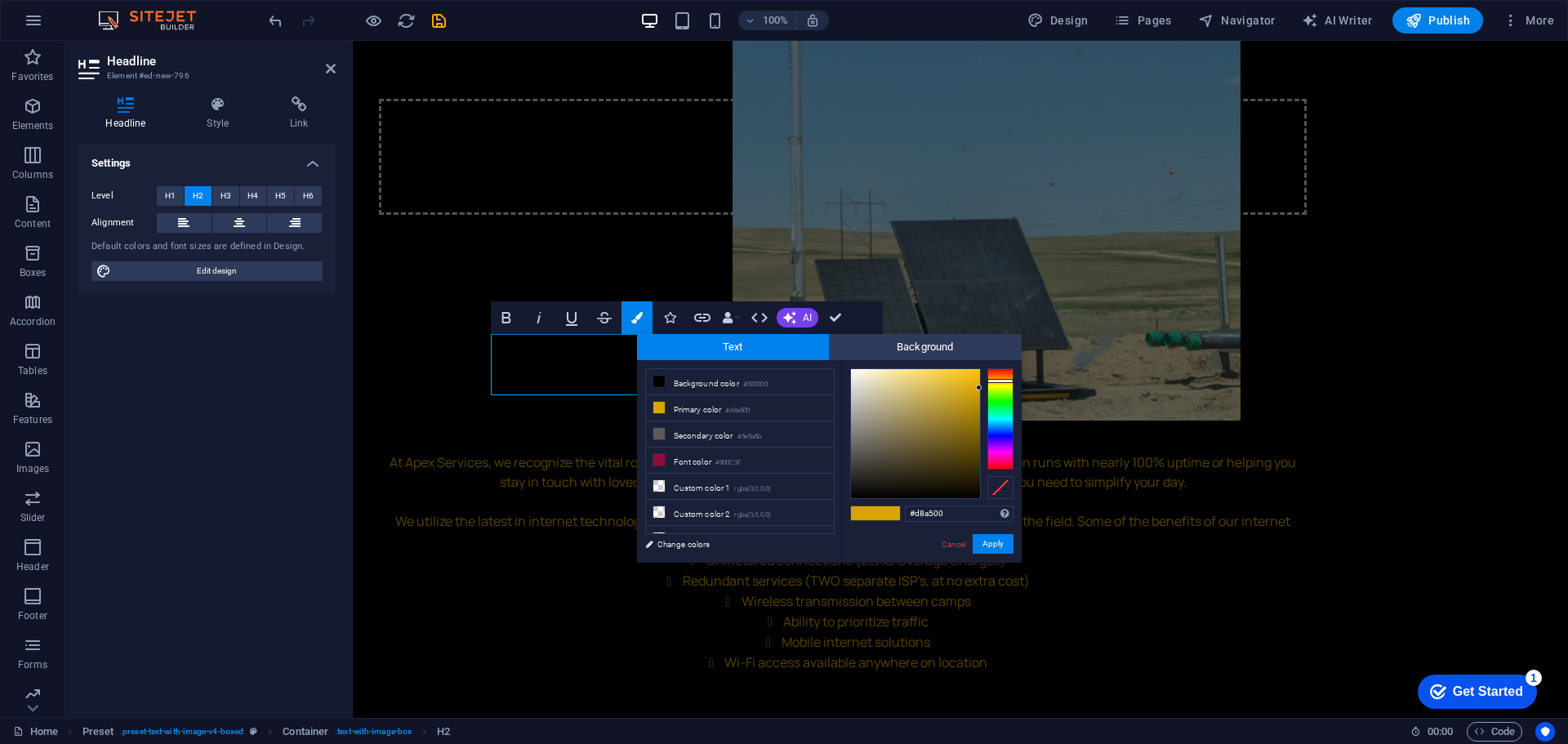
click at [948, 504] on div "#d8a500 Supported formats #0852ed rgb(8, 82, 237) rgba(8, 82, 237, 90%) hsv(221…" at bounding box center [931, 579] width 180 height 440
click at [948, 506] on input "#d8a500" at bounding box center [959, 513] width 108 height 16
click at [962, 545] on link "Cancel" at bounding box center [953, 545] width 29 height 12
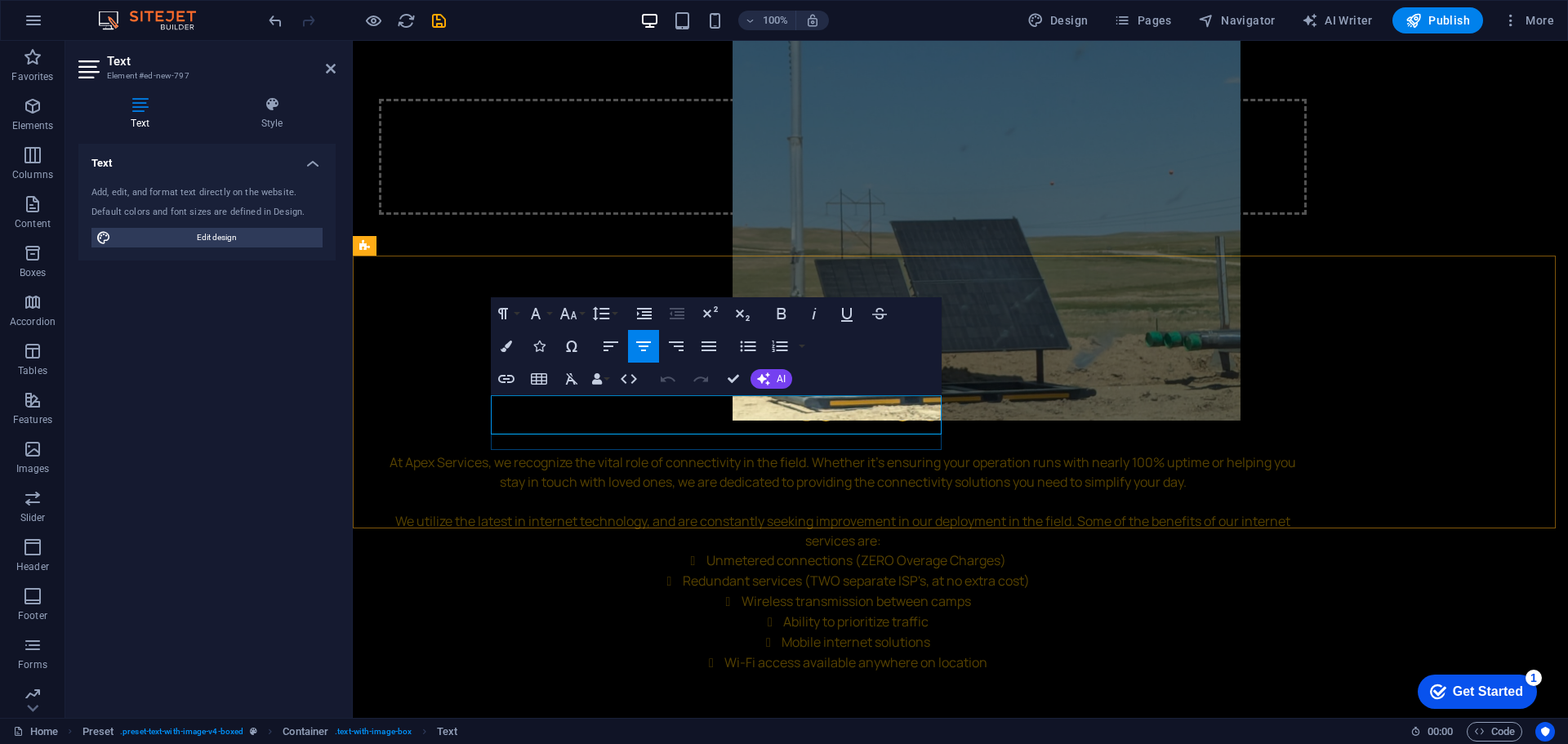
drag, startPoint x: 869, startPoint y: 424, endPoint x: 533, endPoint y: 407, distance: 336.4
click at [508, 344] on icon "button" at bounding box center [506, 346] width 11 height 11
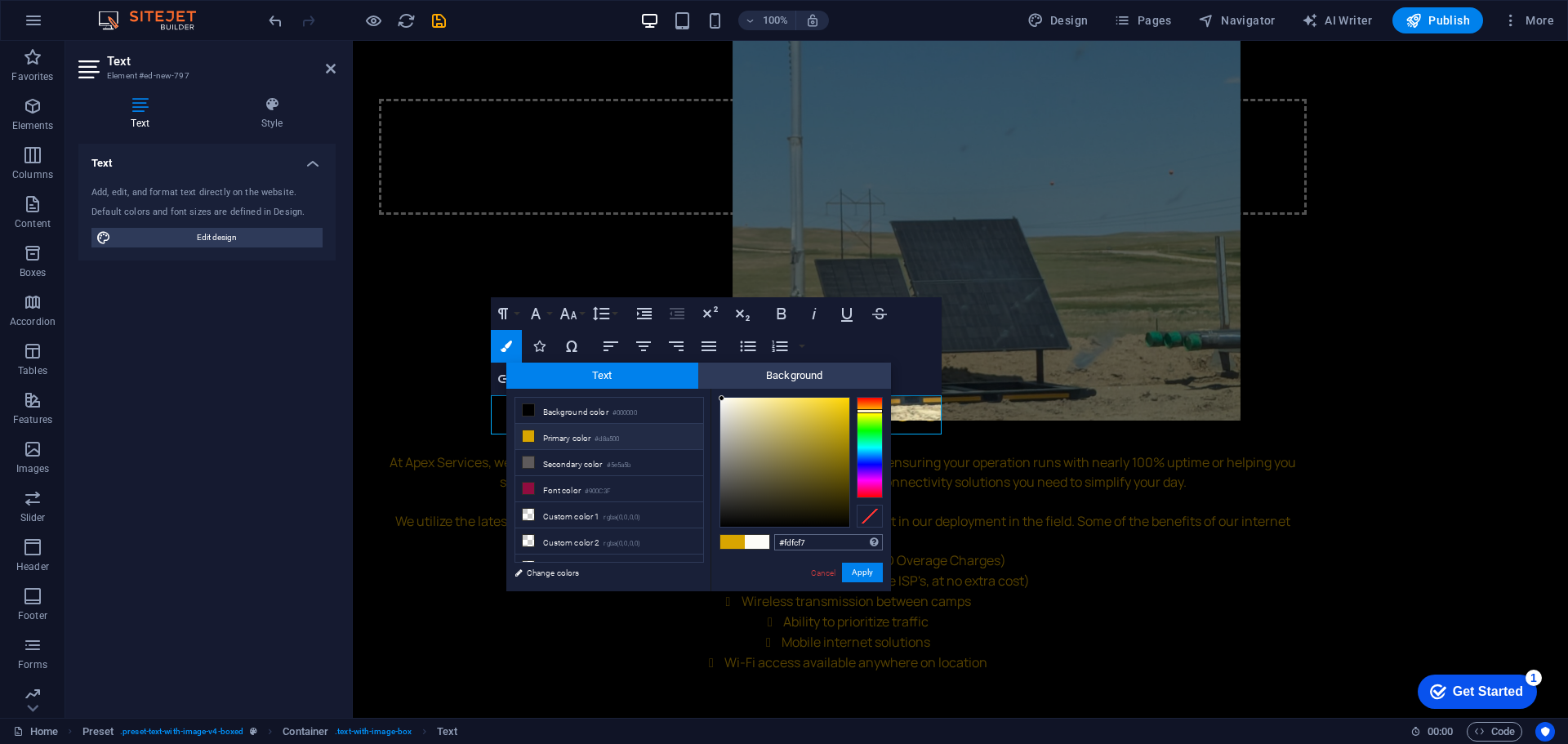
click at [829, 544] on input "#fdfcf7" at bounding box center [828, 542] width 108 height 16
type input "#d8a500"
click at [850, 571] on button "Apply" at bounding box center [862, 572] width 41 height 20
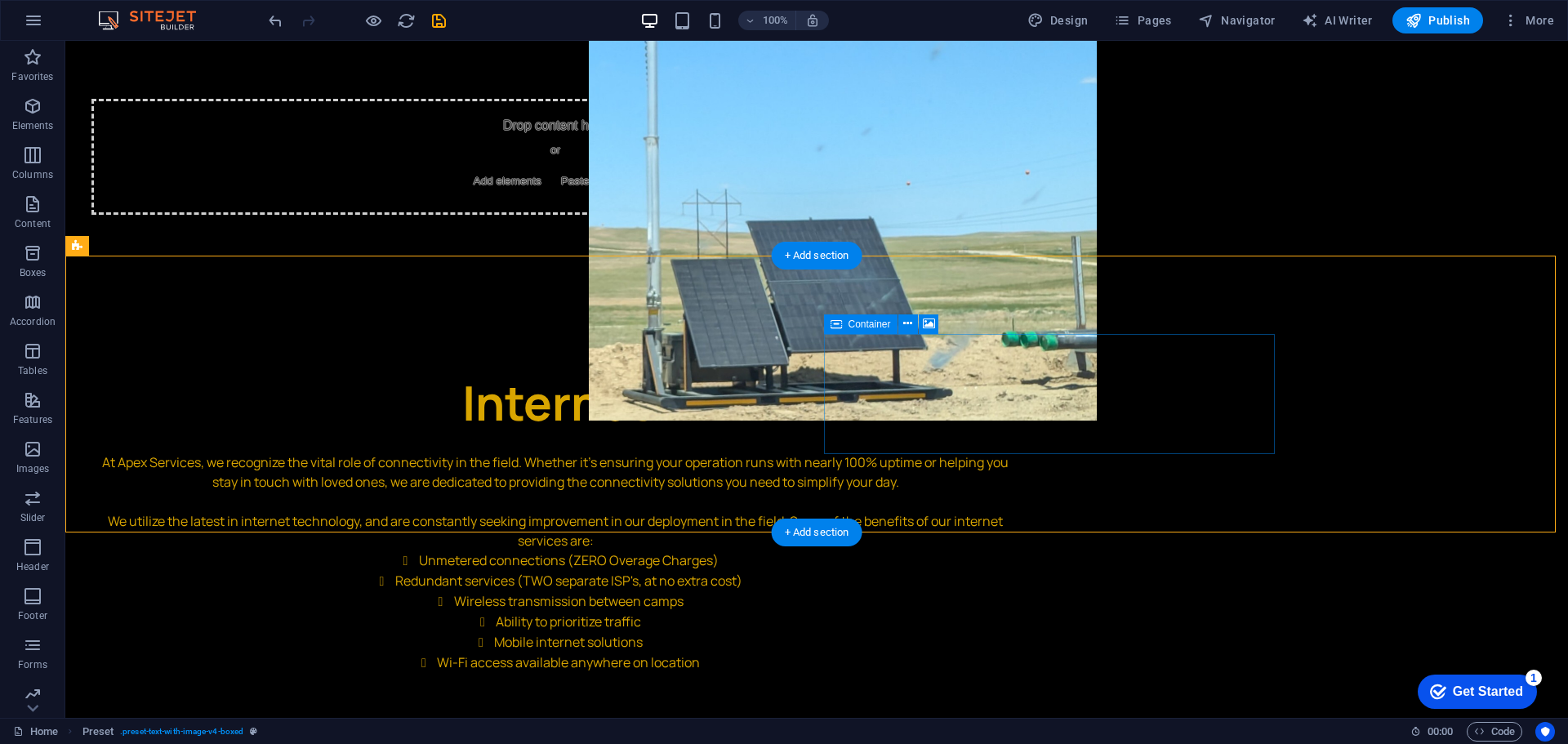
click at [935, 318] on button at bounding box center [928, 324] width 20 height 20
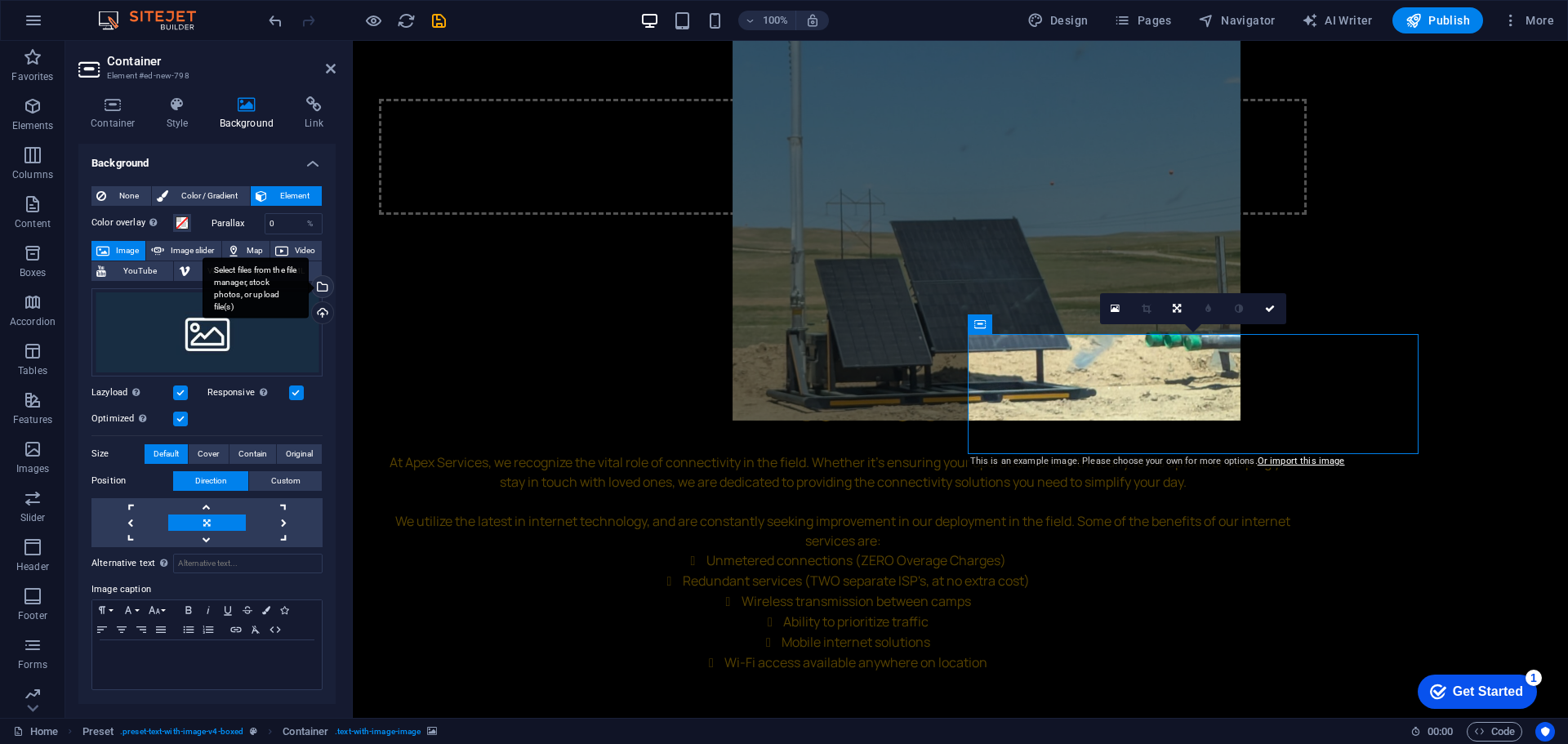
click at [322, 286] on div "Select files from the file manager, stock photos, or upload file(s)" at bounding box center [321, 288] width 24 height 24
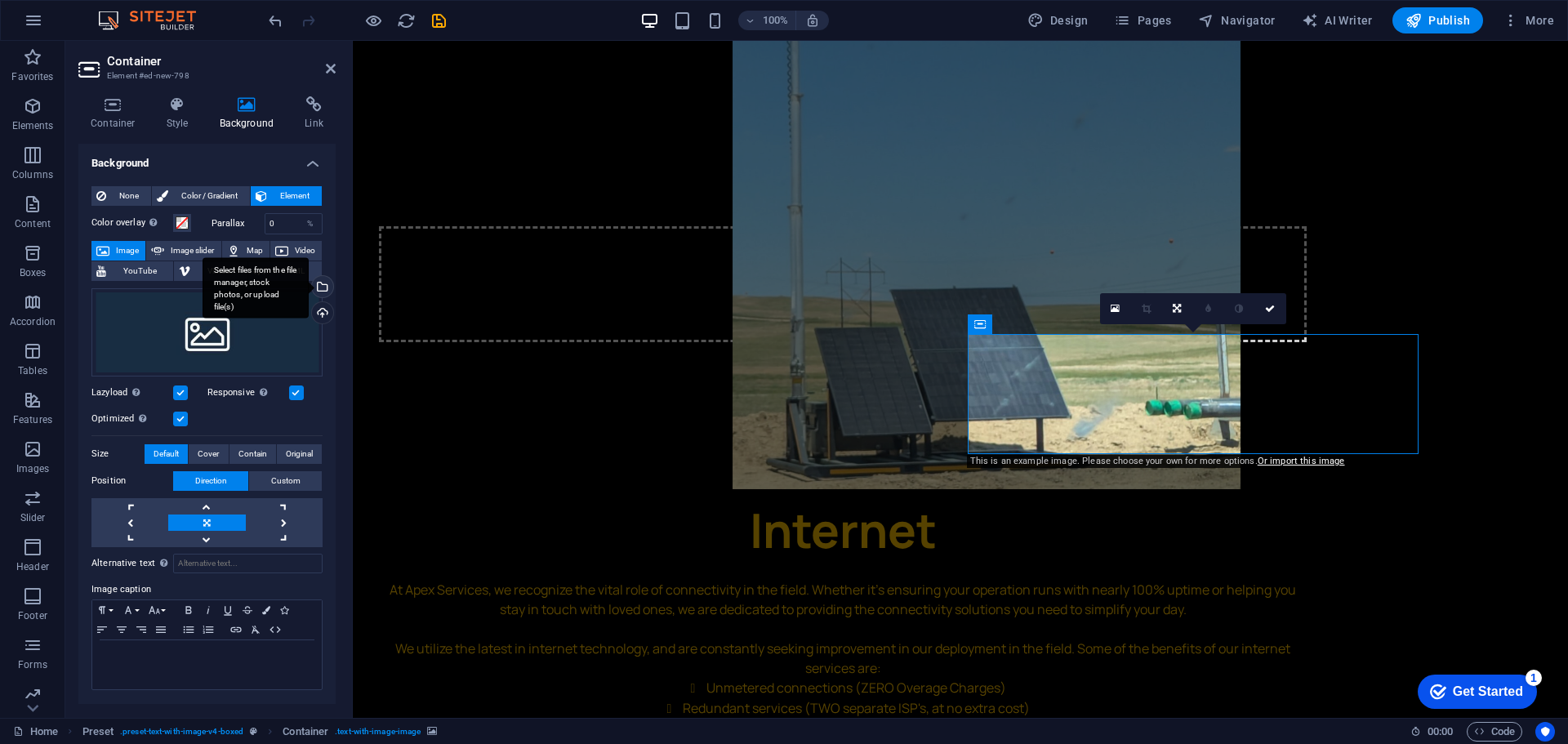
scroll to position [2881, 0]
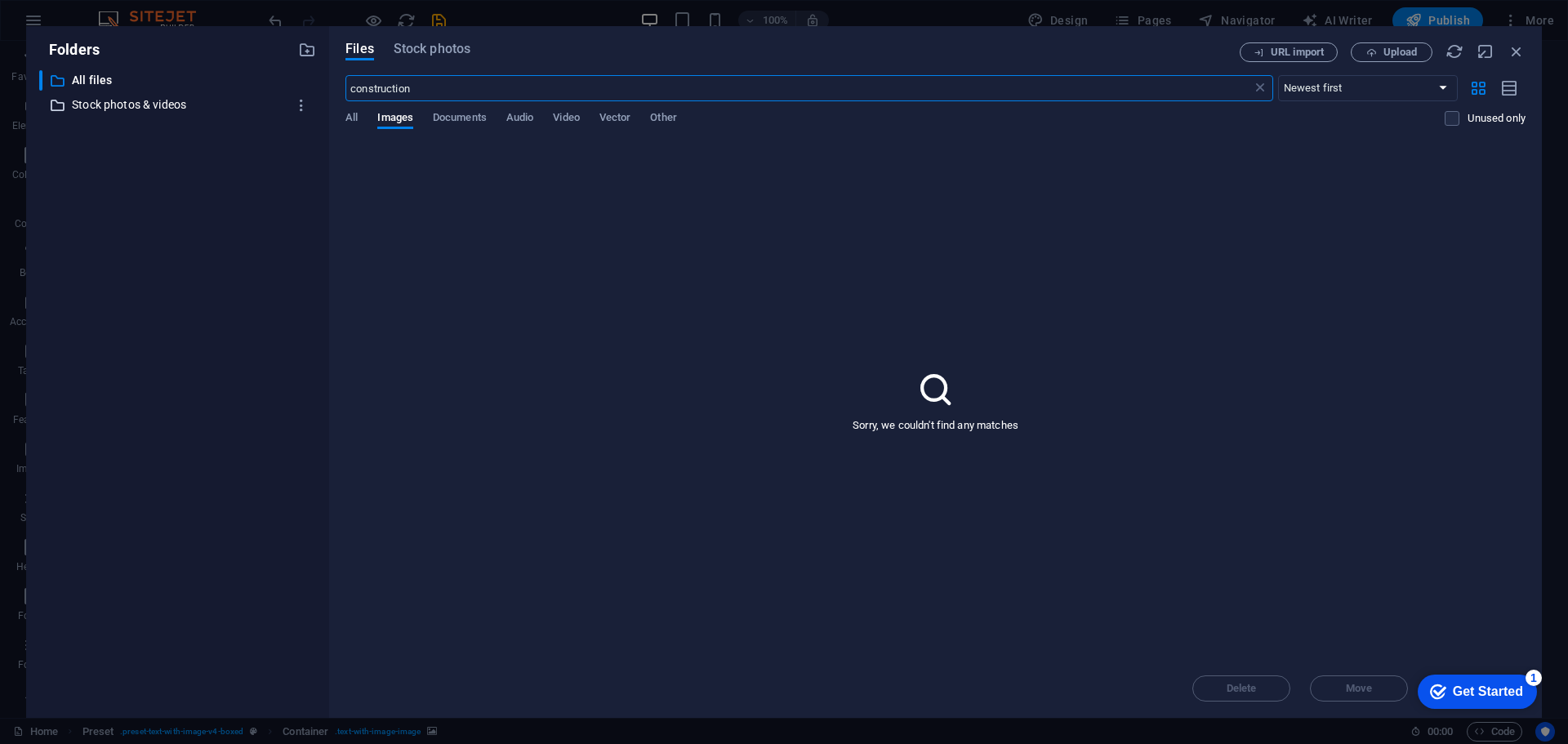
drag, startPoint x: 424, startPoint y: 90, endPoint x: 215, endPoint y: 96, distance: 209.1
click at [215, 96] on div "Folders ​ All files All files ​ Stock photos & videos Stock photos & videos Fil…" at bounding box center [784, 372] width 1516 height 692
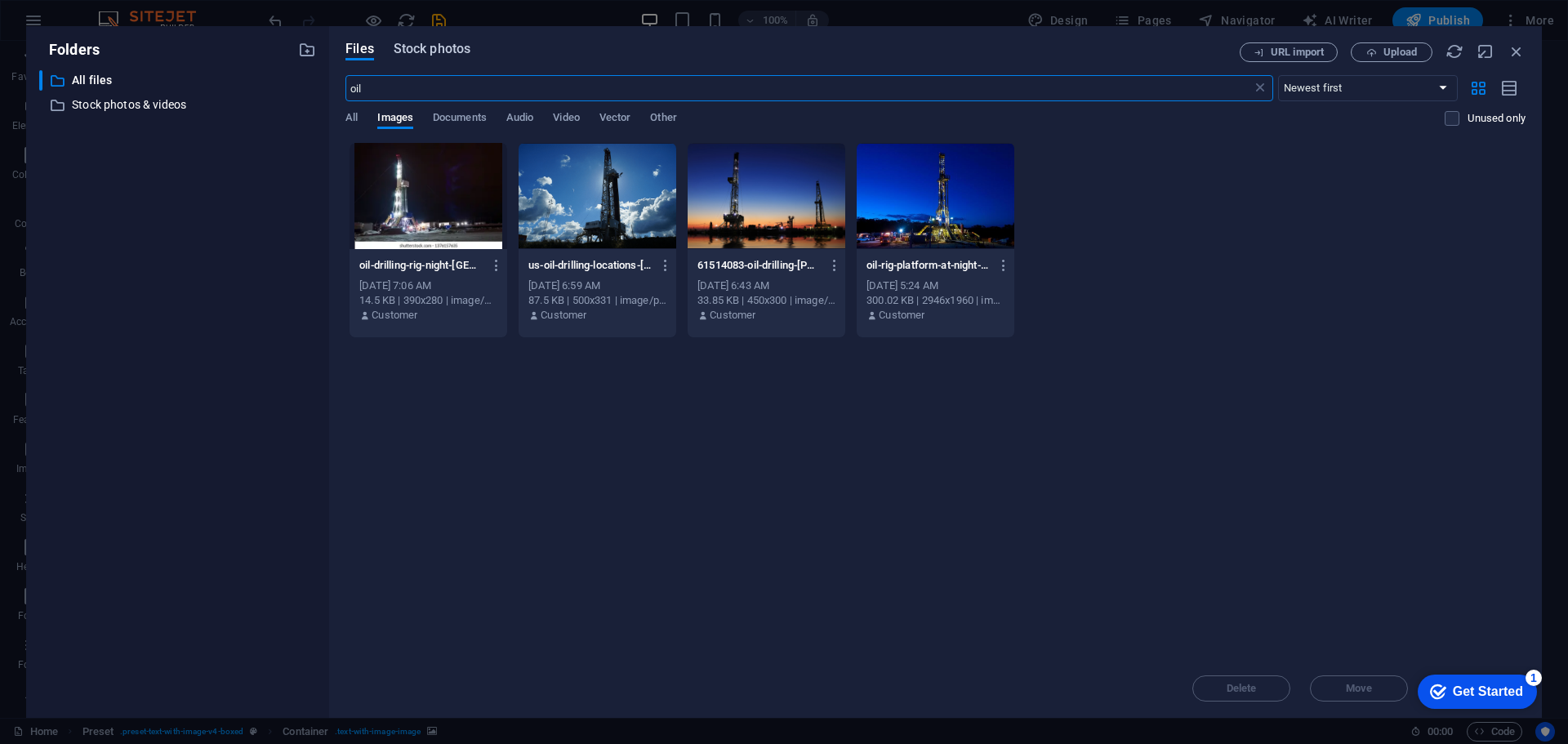
type input "oil"
click at [420, 44] on span "Stock photos" at bounding box center [432, 49] width 77 height 20
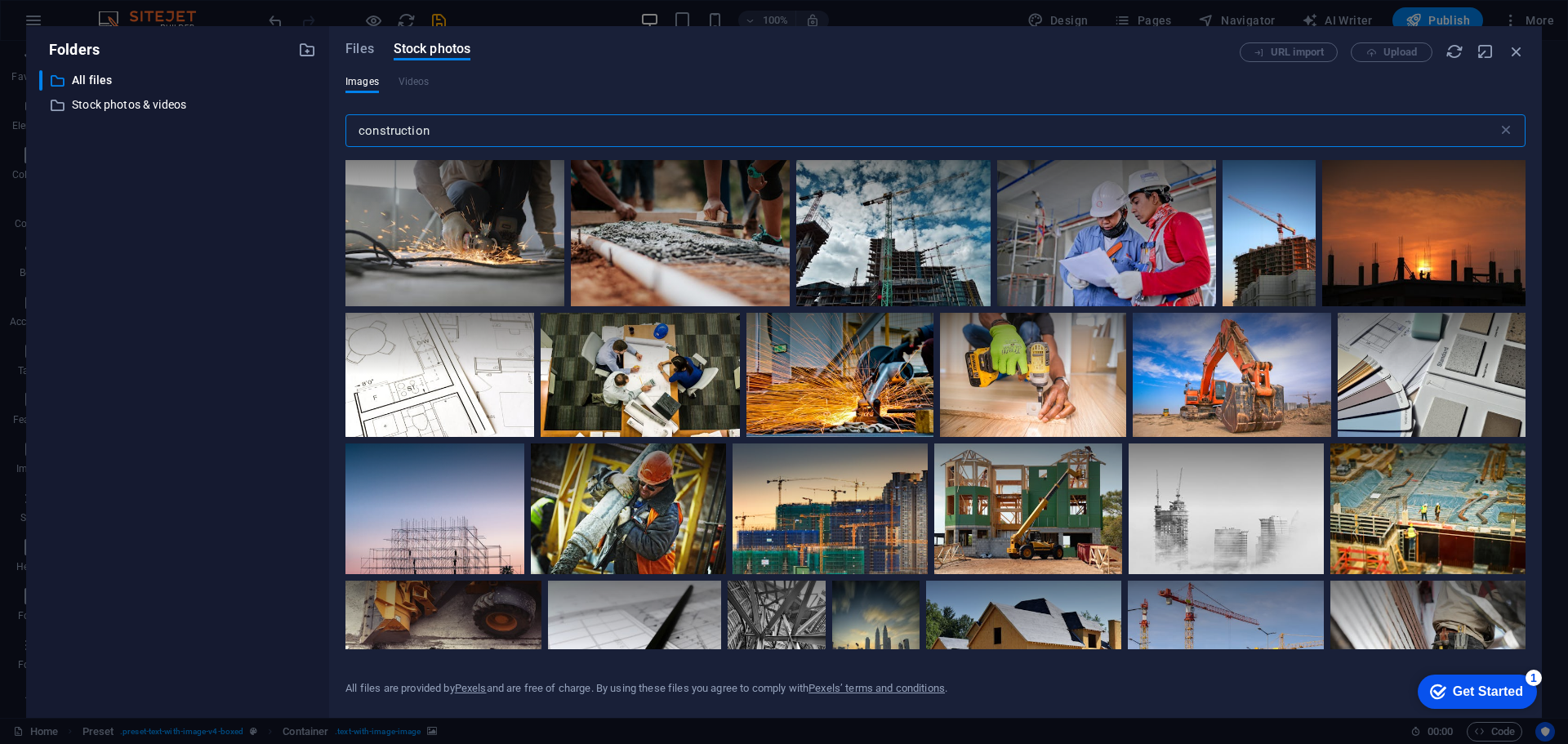
drag, startPoint x: 442, startPoint y: 134, endPoint x: 156, endPoint y: 142, distance: 286.1
click at [156, 142] on div "Folders ​ All files All files ​ Stock photos & videos Stock photos & videos Fil…" at bounding box center [784, 372] width 1516 height 692
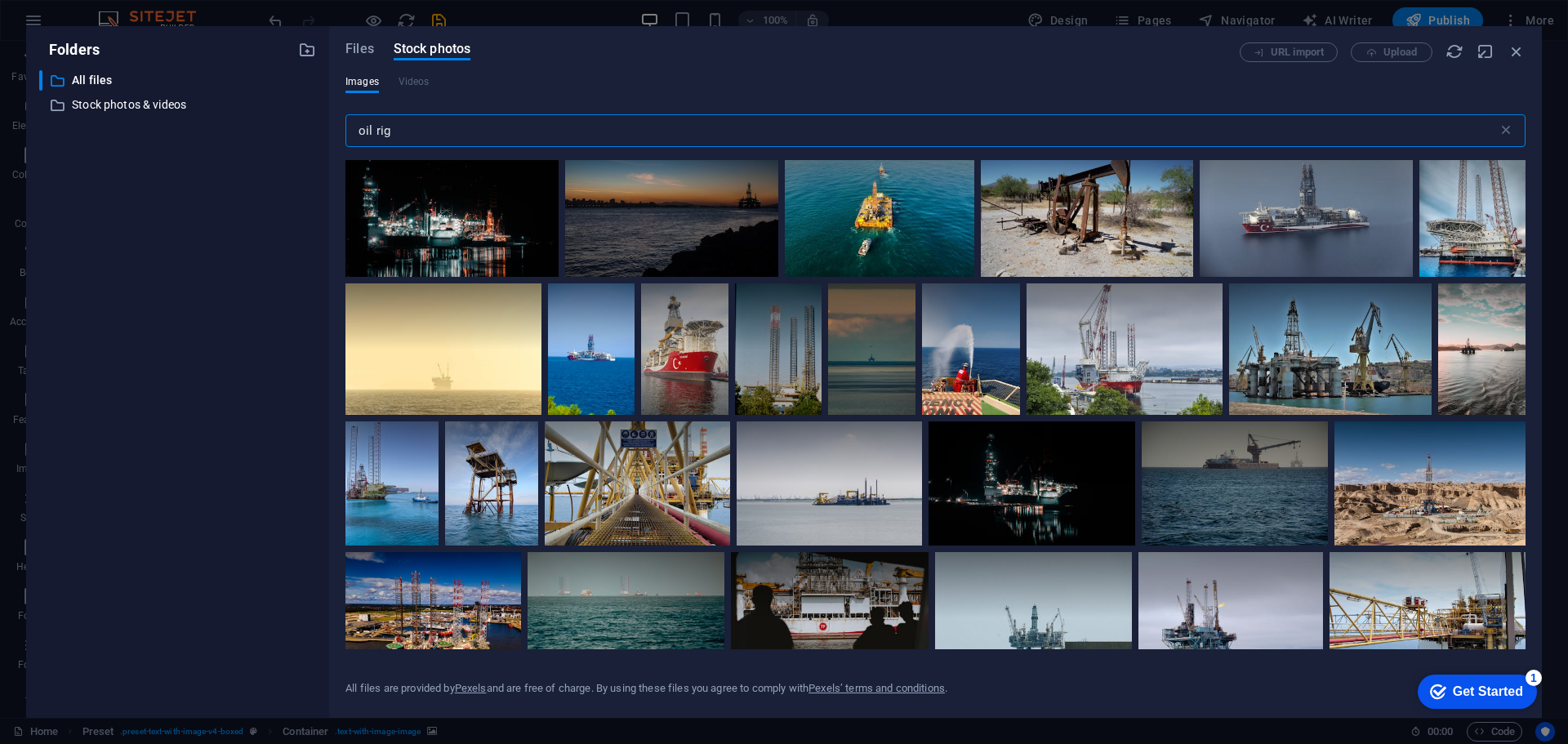
scroll to position [817, 0]
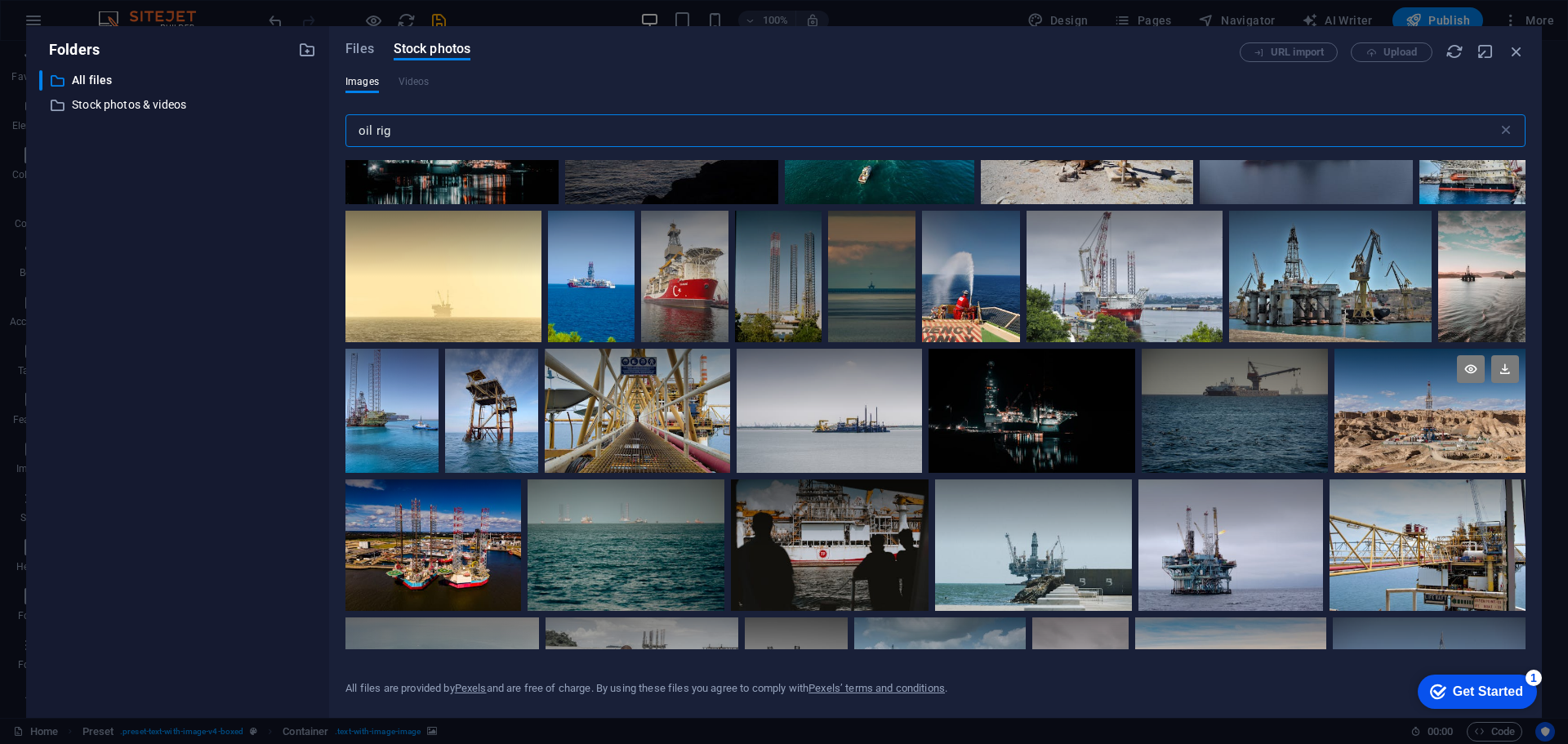
type input "oil rig"
click at [1415, 434] on div at bounding box center [1429, 410] width 191 height 124
click at [1469, 374] on icon at bounding box center [1471, 369] width 28 height 28
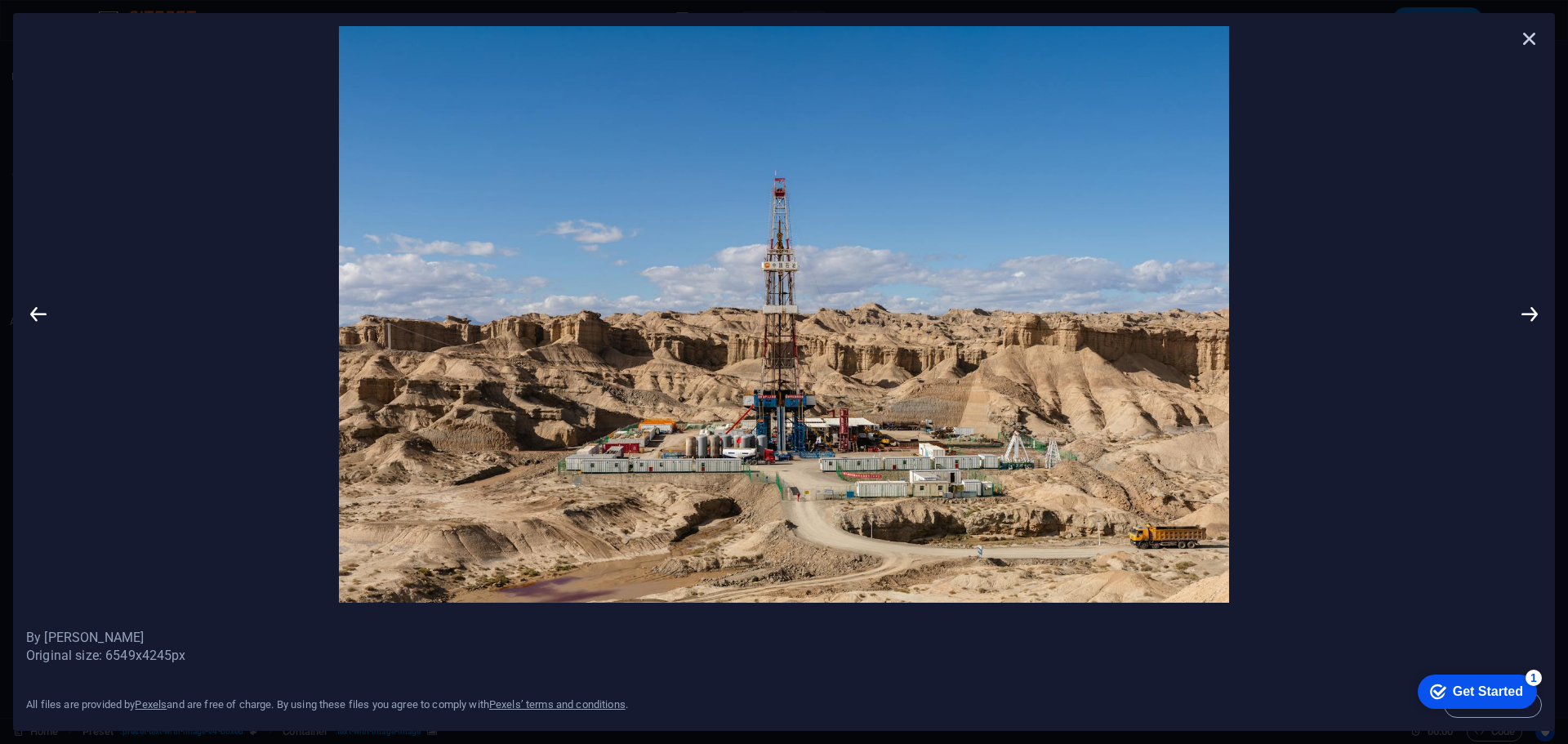
click at [1528, 42] on icon at bounding box center [1529, 38] width 24 height 24
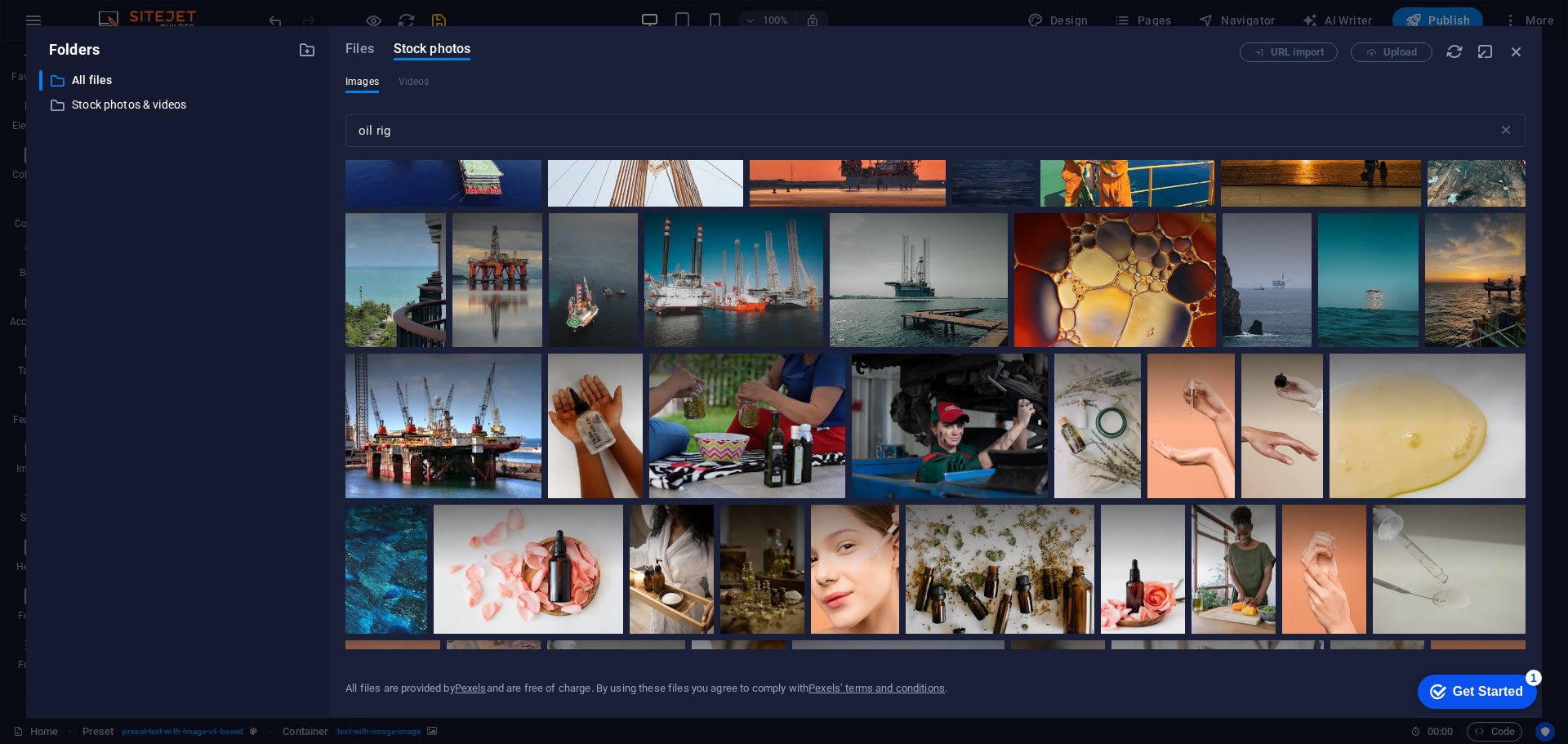
scroll to position [1715, 0]
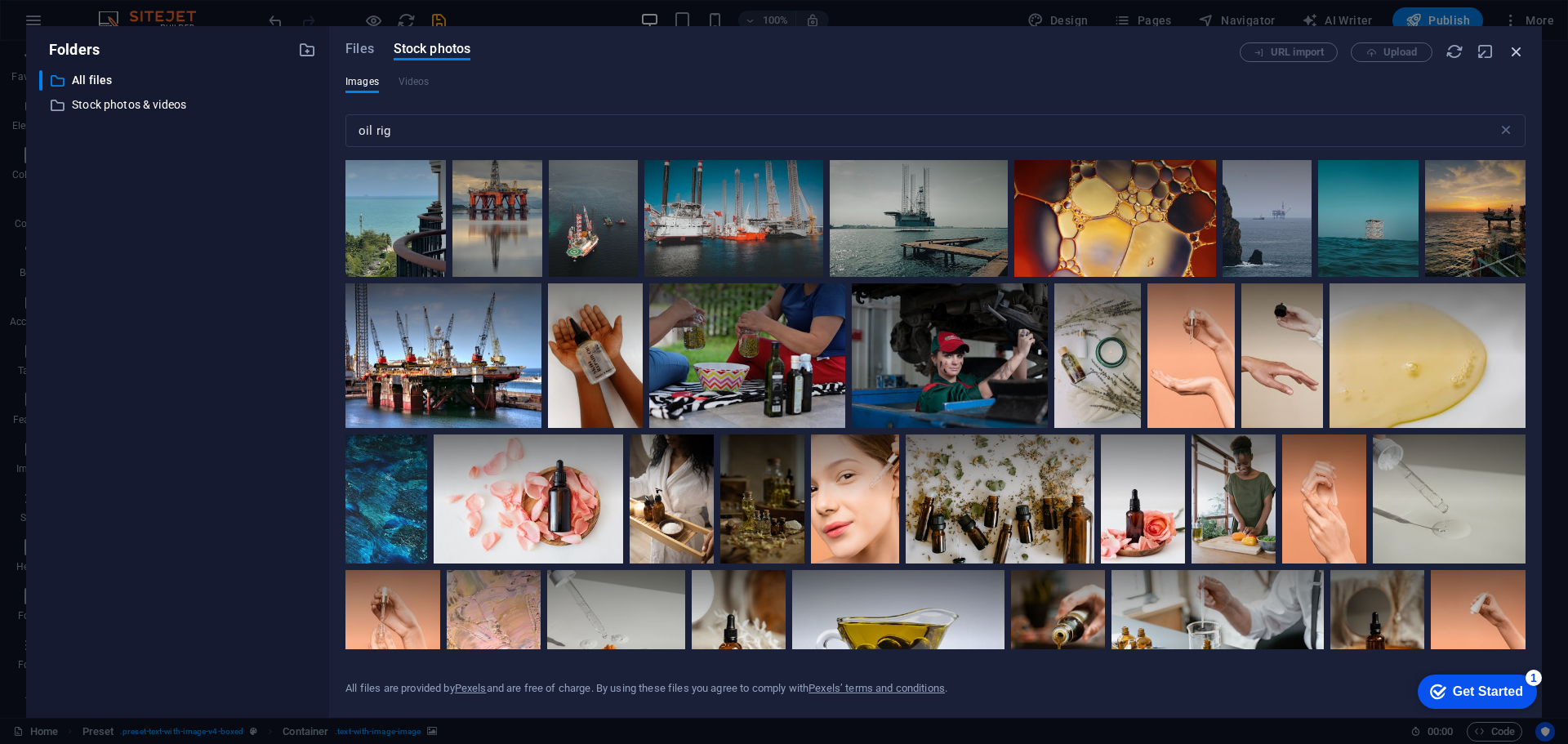
click at [1516, 50] on icon "button" at bounding box center [1516, 51] width 18 height 18
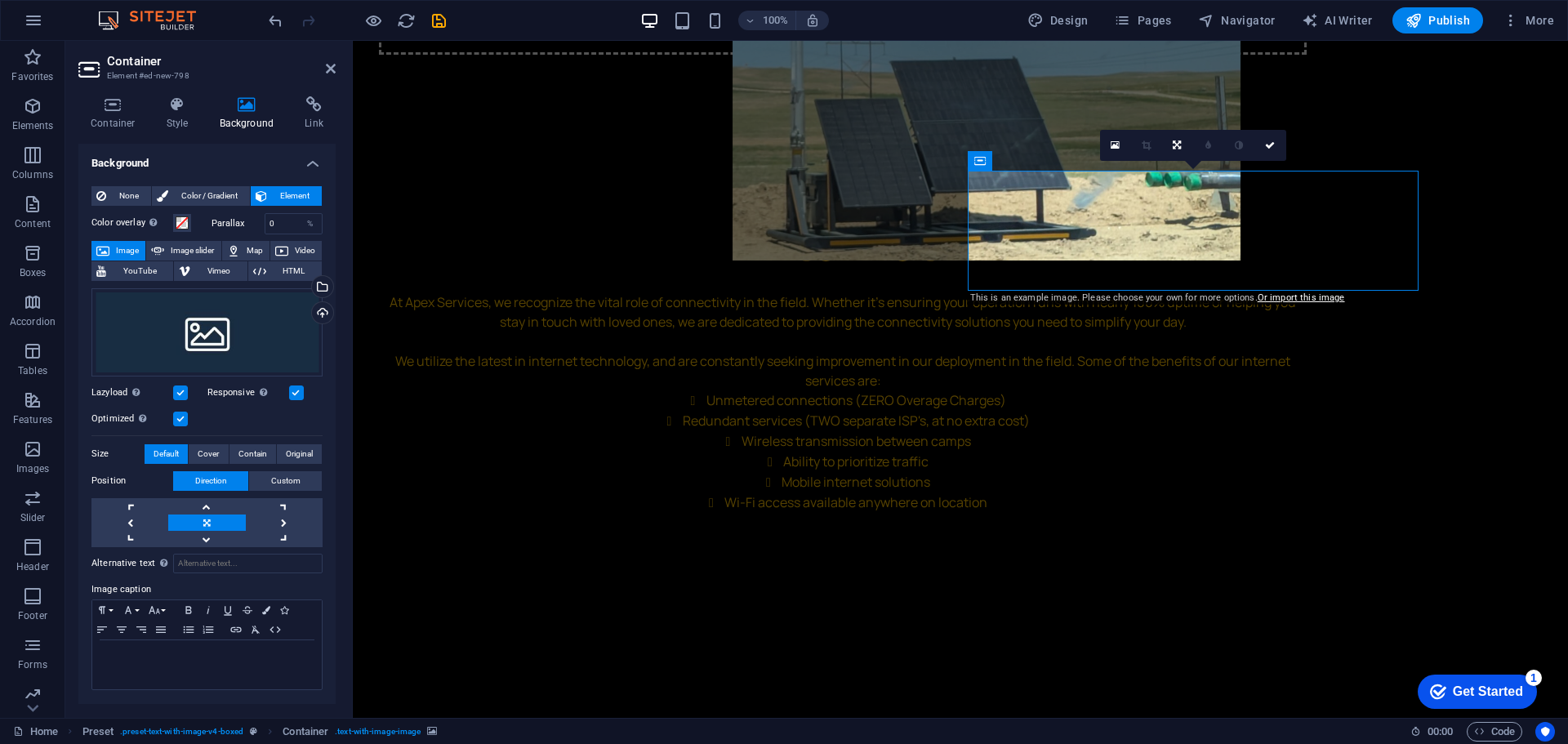
scroll to position [2877, 0]
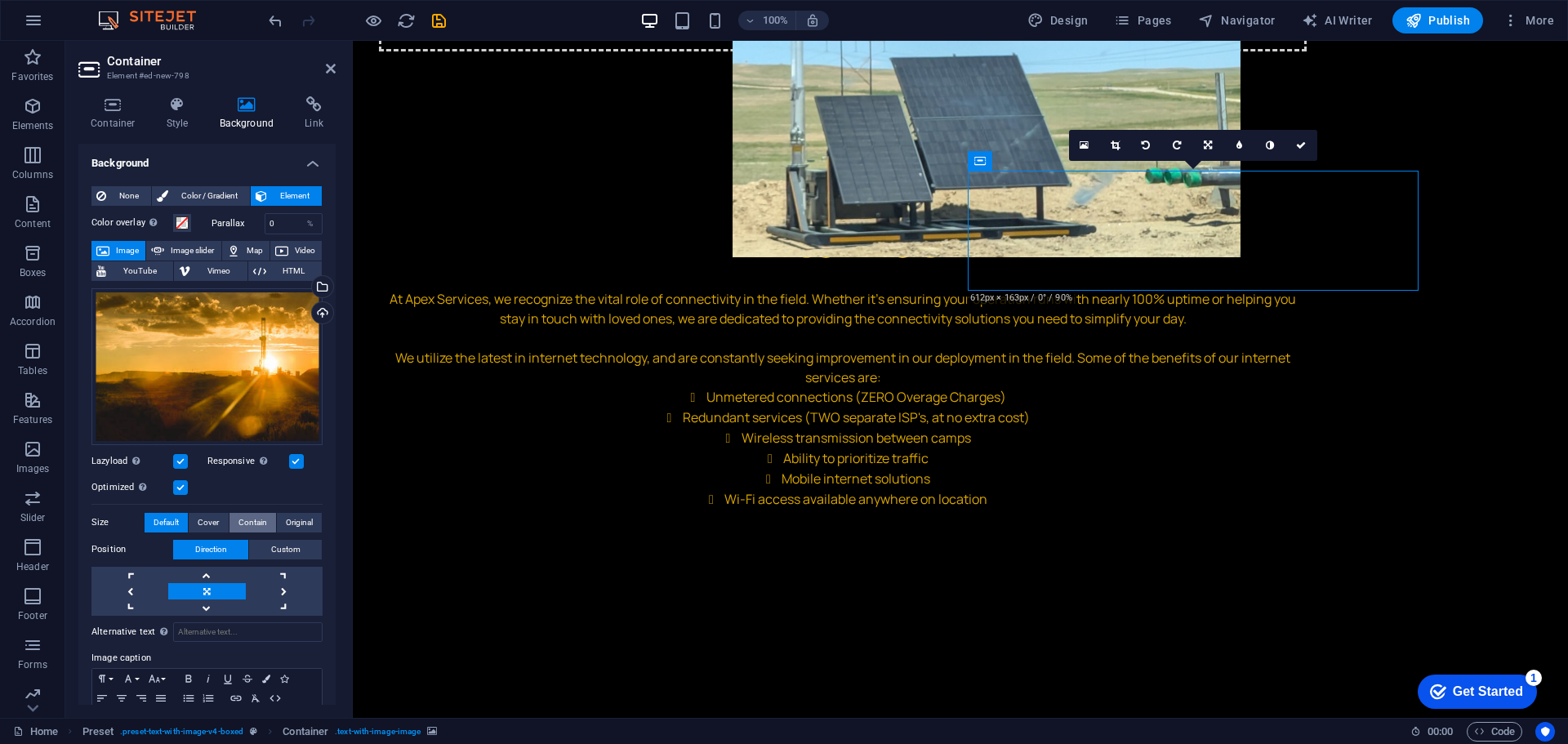
click at [238, 517] on span "Contain" at bounding box center [252, 523] width 29 height 20
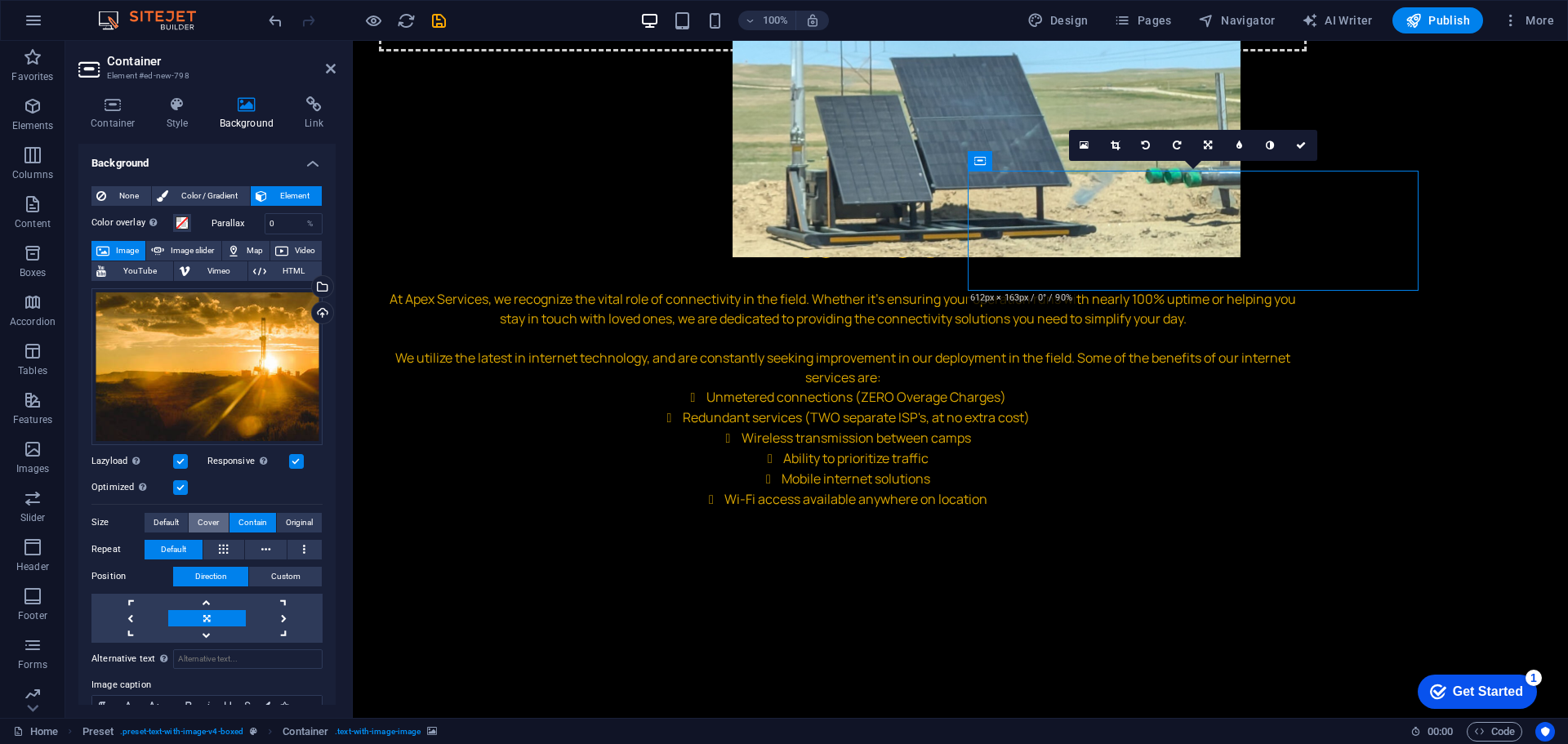
click at [219, 523] on button "Cover" at bounding box center [208, 523] width 39 height 20
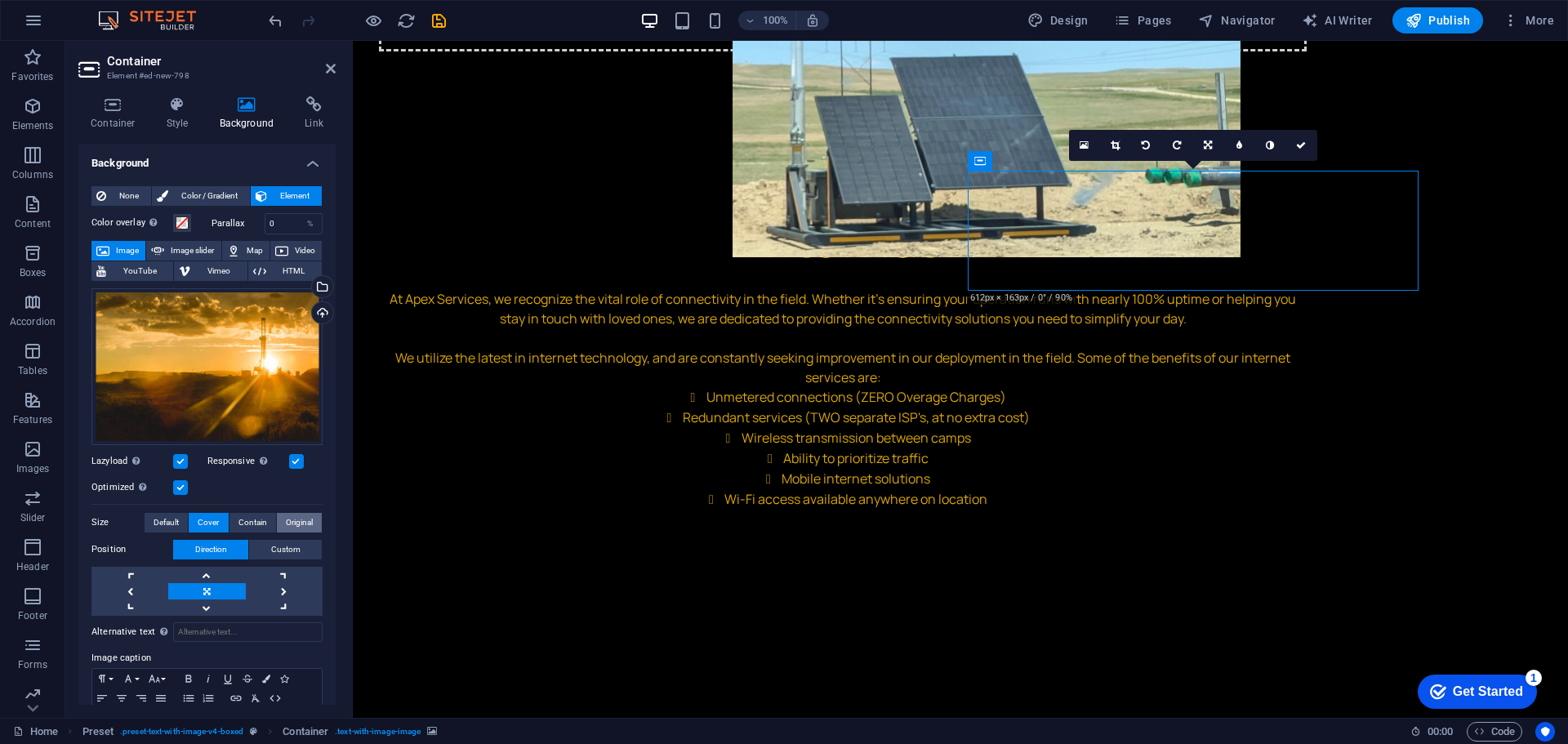
click at [305, 529] on span "Original" at bounding box center [299, 523] width 27 height 20
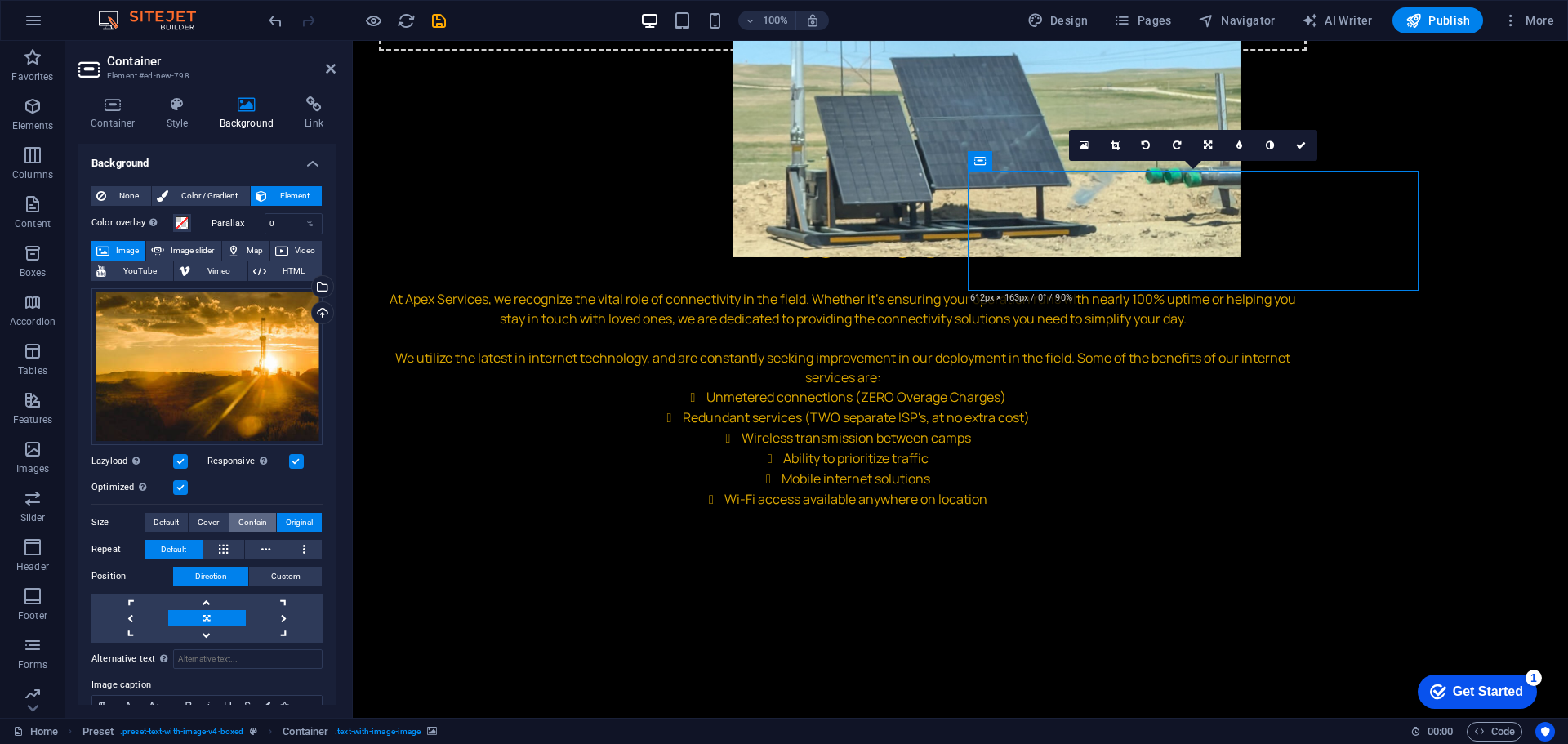
click at [246, 523] on span "Contain" at bounding box center [252, 523] width 29 height 20
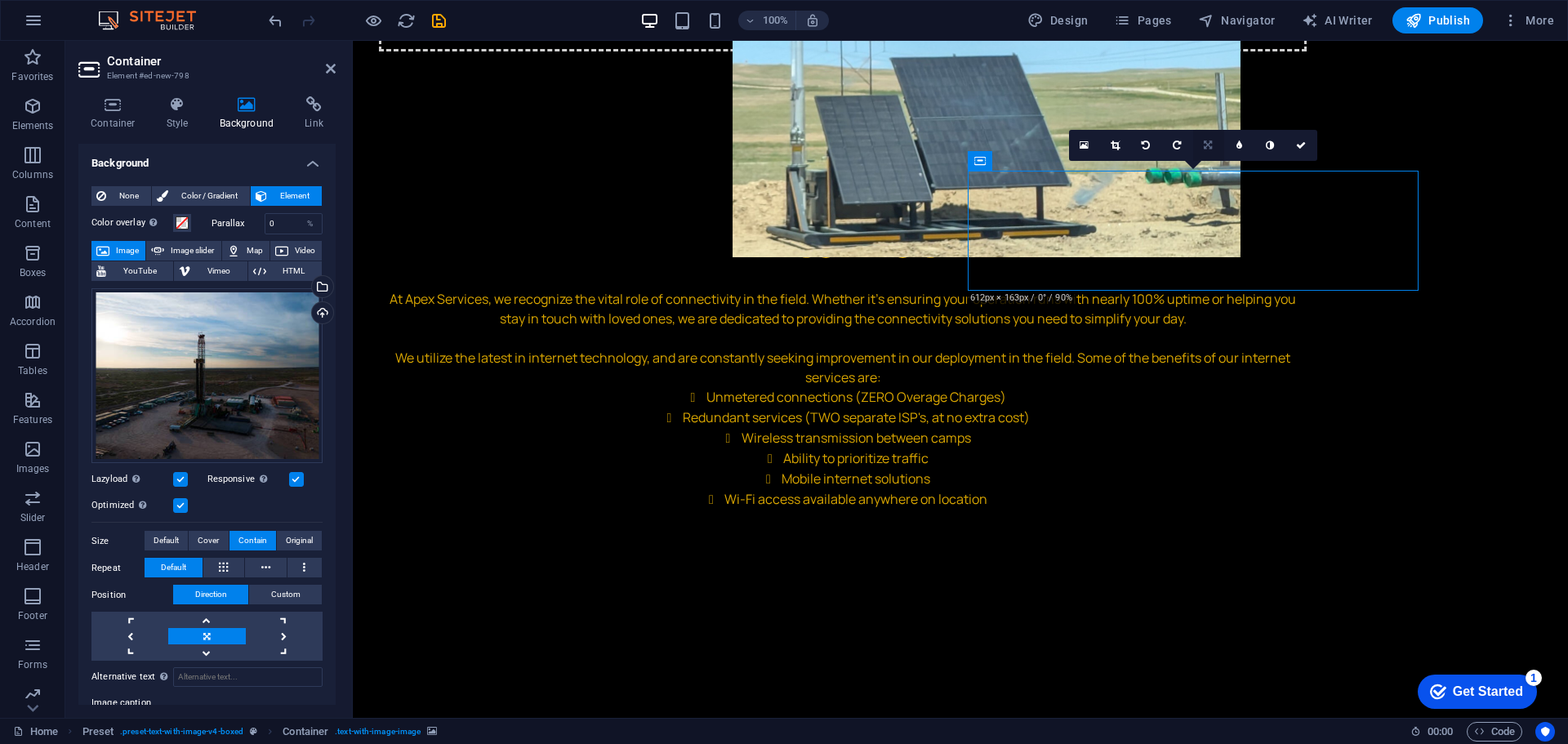
click at [1203, 149] on link at bounding box center [1208, 146] width 31 height 31
drag, startPoint x: 1209, startPoint y: 114, endPoint x: 856, endPoint y: 74, distance: 355.3
click at [1208, 114] on icon at bounding box center [1207, 114] width 10 height 10
click at [1208, 151] on link at bounding box center [1208, 146] width 31 height 31
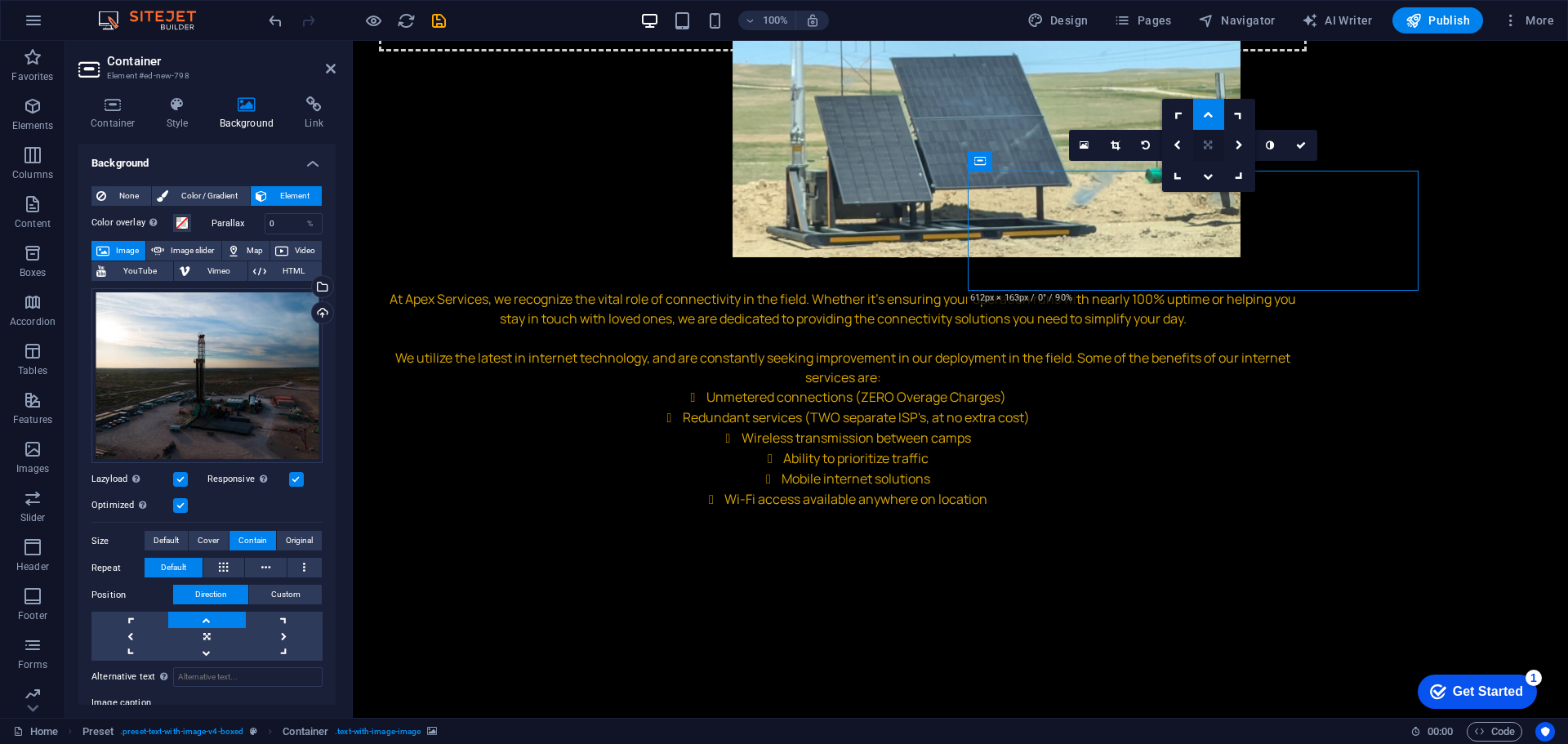
click at [1208, 156] on link at bounding box center [1208, 146] width 31 height 31
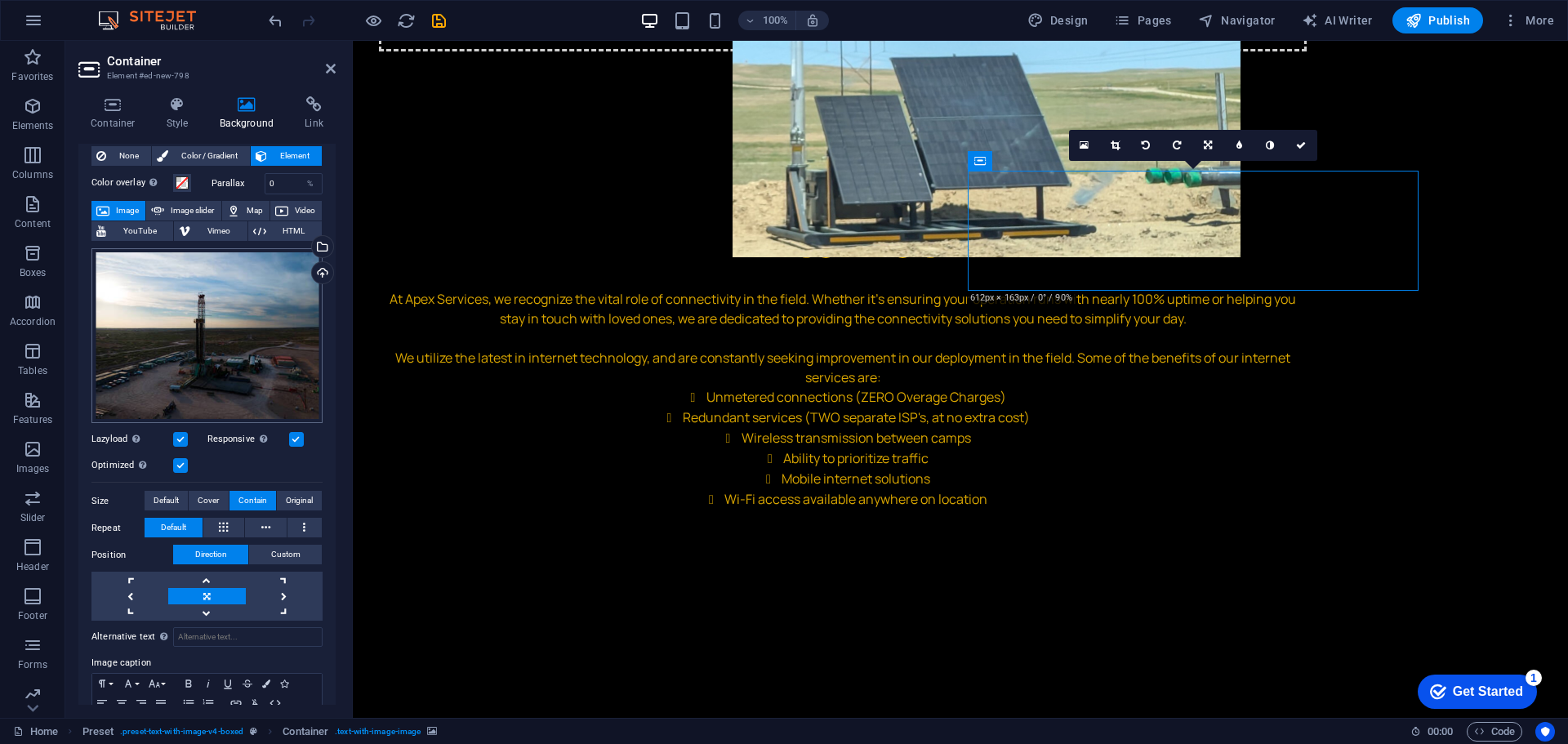
scroll to position [82, 0]
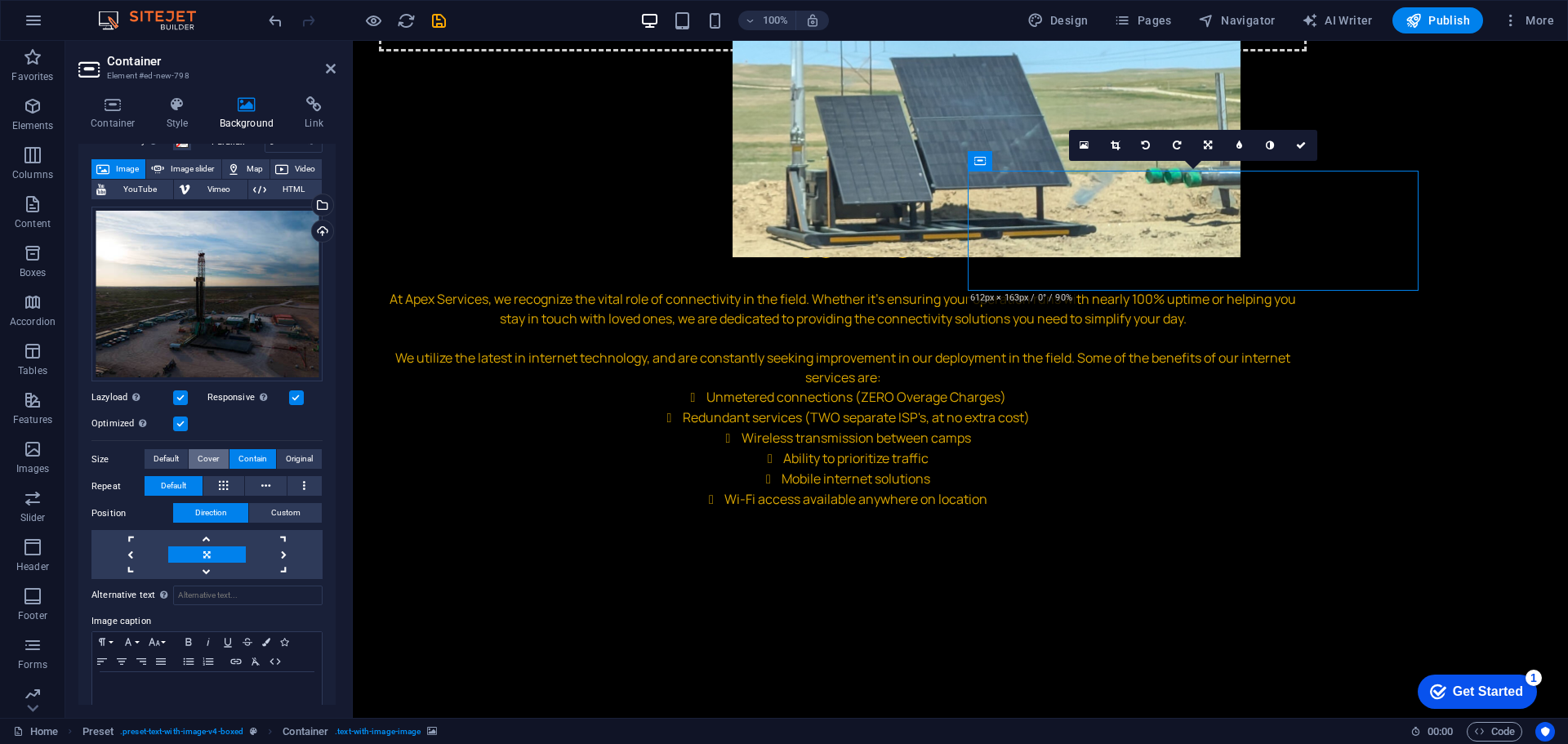
click at [207, 458] on span "Cover" at bounding box center [208, 459] width 21 height 20
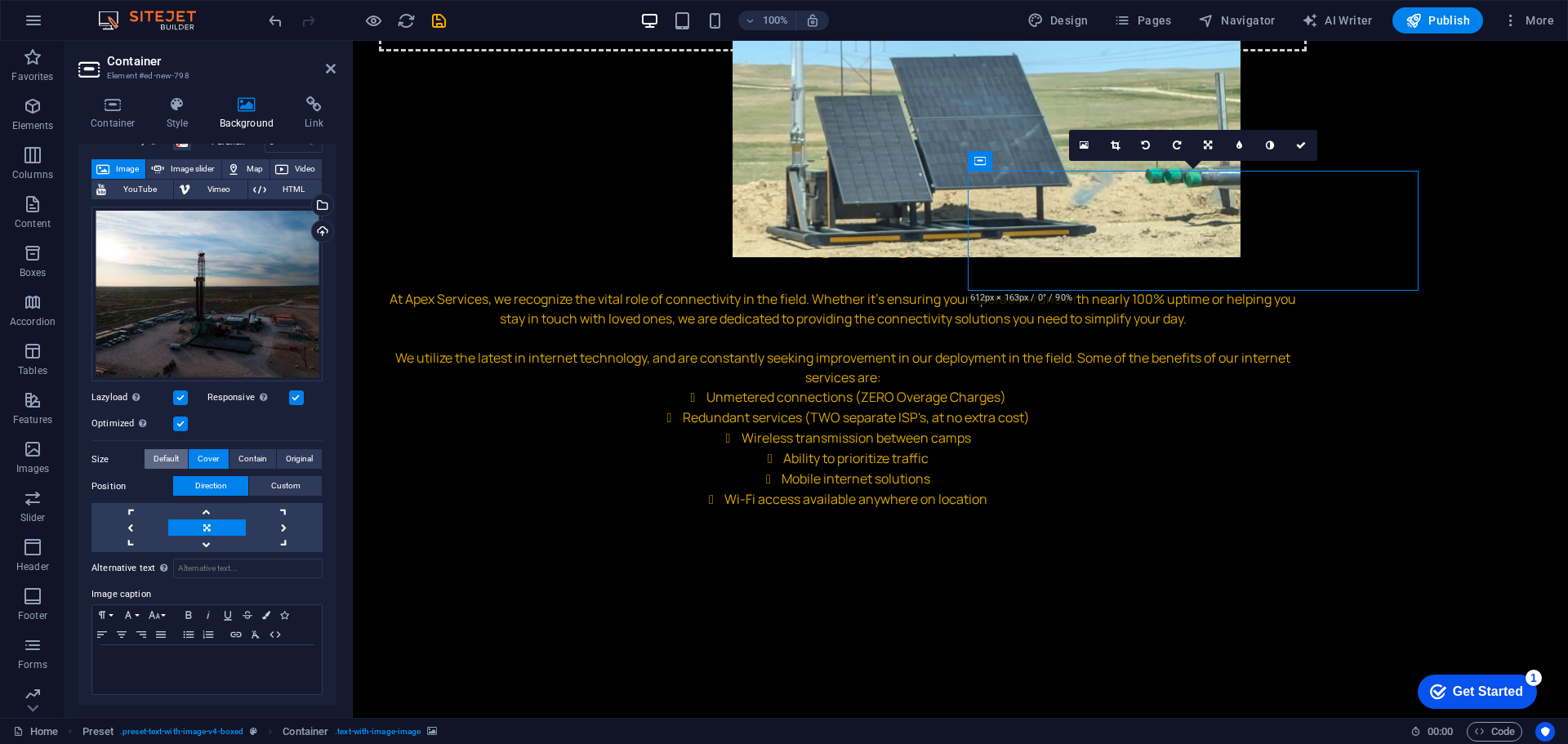
click at [181, 456] on button "Default" at bounding box center [166, 459] width 43 height 20
click at [177, 457] on span "Default" at bounding box center [166, 459] width 25 height 20
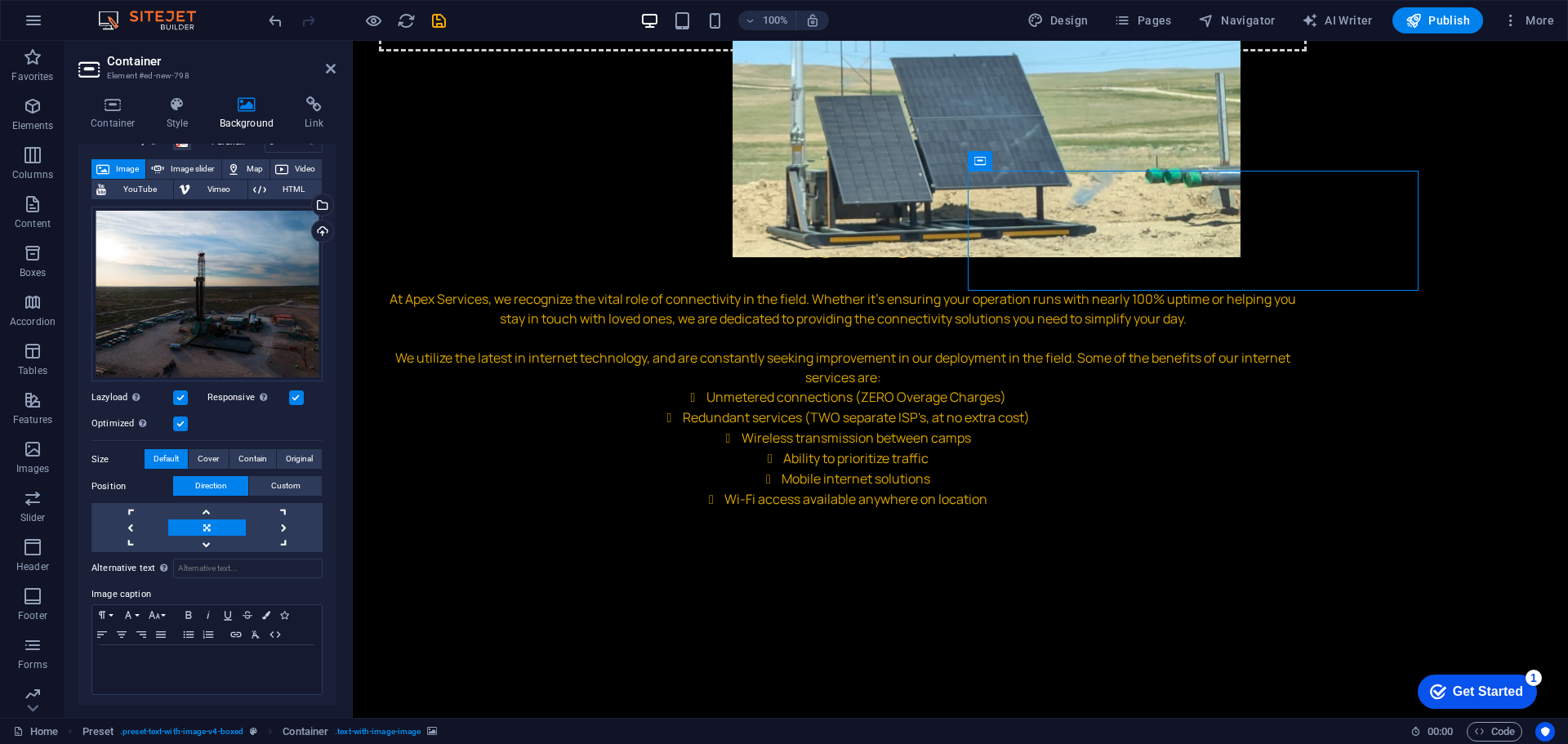
drag, startPoint x: 1408, startPoint y: 282, endPoint x: 1424, endPoint y: 292, distance: 18.9
click at [185, 105] on icon at bounding box center [178, 104] width 47 height 16
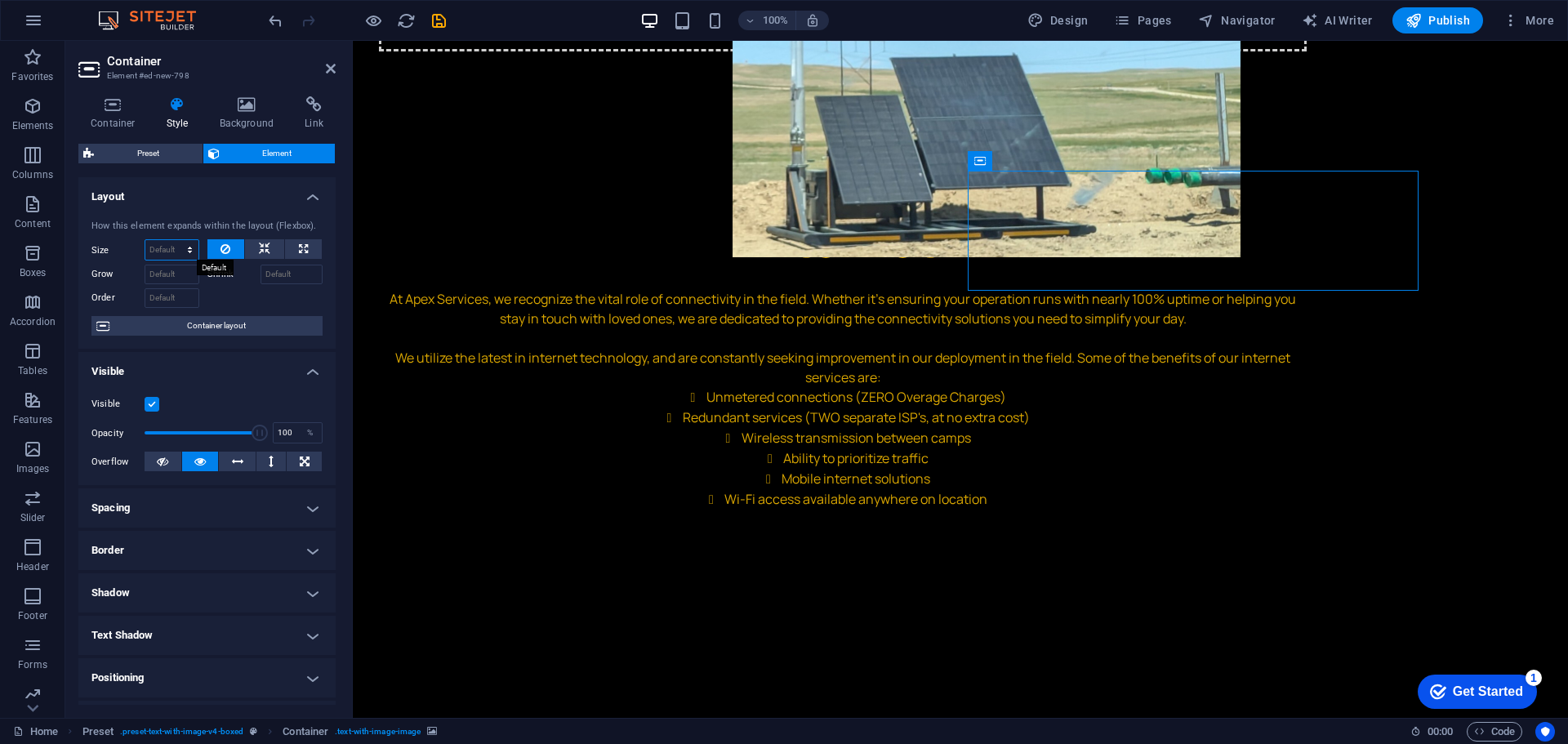
click at [175, 250] on select "Default auto px % 1/1 1/2 1/3 1/4 1/5 1/6 1/7 1/8 1/9 1/10" at bounding box center [172, 250] width 53 height 20
click at [146, 240] on select "Default auto px % 1/1 1/2 1/3 1/4 1/5 1/6 1/7 1/8 1/9 1/10" at bounding box center [172, 250] width 53 height 20
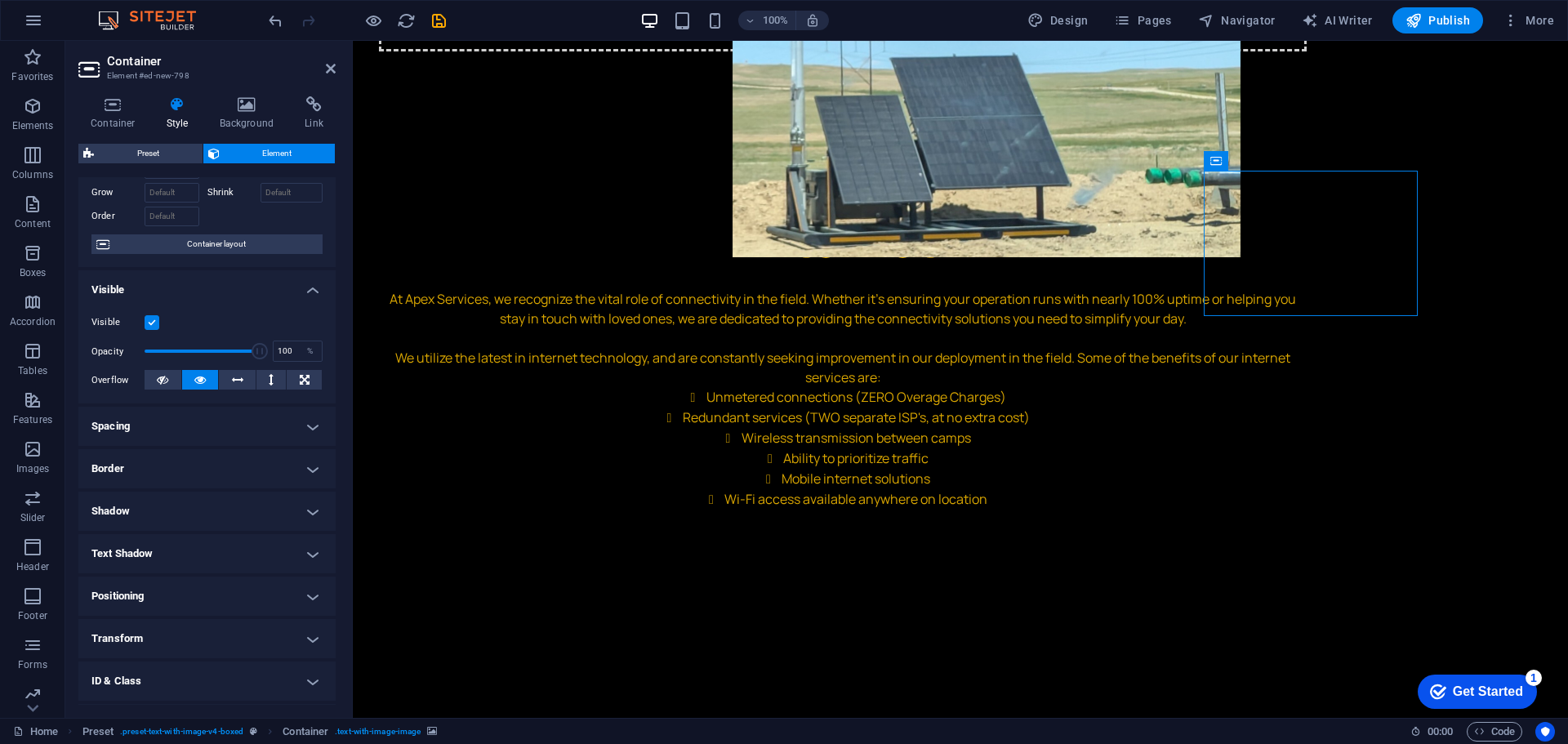
scroll to position [0, 0]
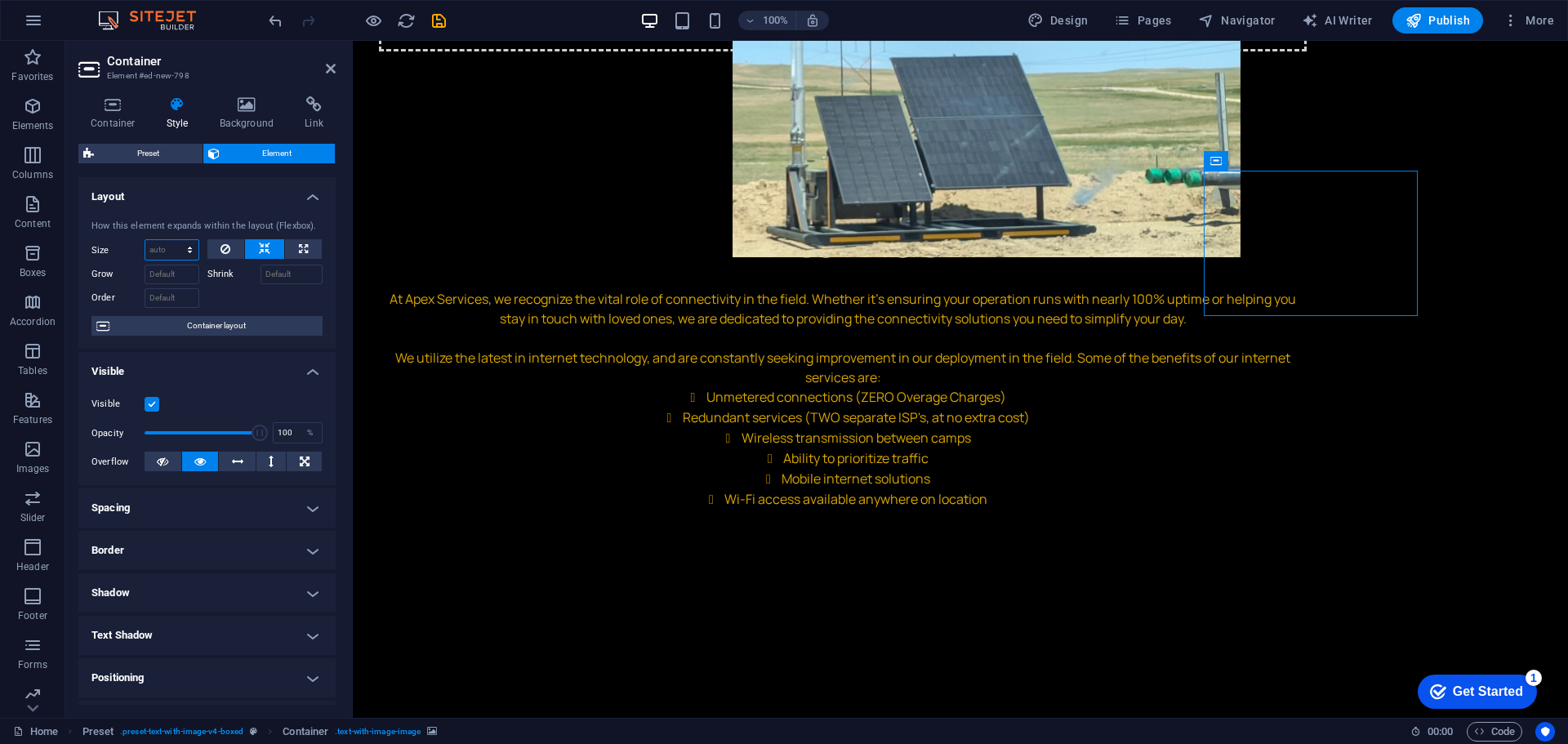
click at [167, 255] on select "Default auto px % 1/1 1/2 1/3 1/4 1/5 1/6 1/7 1/8 1/9 1/10" at bounding box center [172, 250] width 53 height 20
select select "px"
click at [173, 240] on select "Default auto px % 1/1 1/2 1/3 1/4 1/5 1/6 1/7 1/8 1/9 1/10" at bounding box center [172, 250] width 53 height 20
drag, startPoint x: 165, startPoint y: 250, endPoint x: 142, endPoint y: 250, distance: 23.0
click at [142, 250] on div "Size 200 Default auto px % 1/1 1/2 1/3 1/4 1/5 1/6 1/7 1/8 1/9 1/10" at bounding box center [146, 250] width 107 height 21
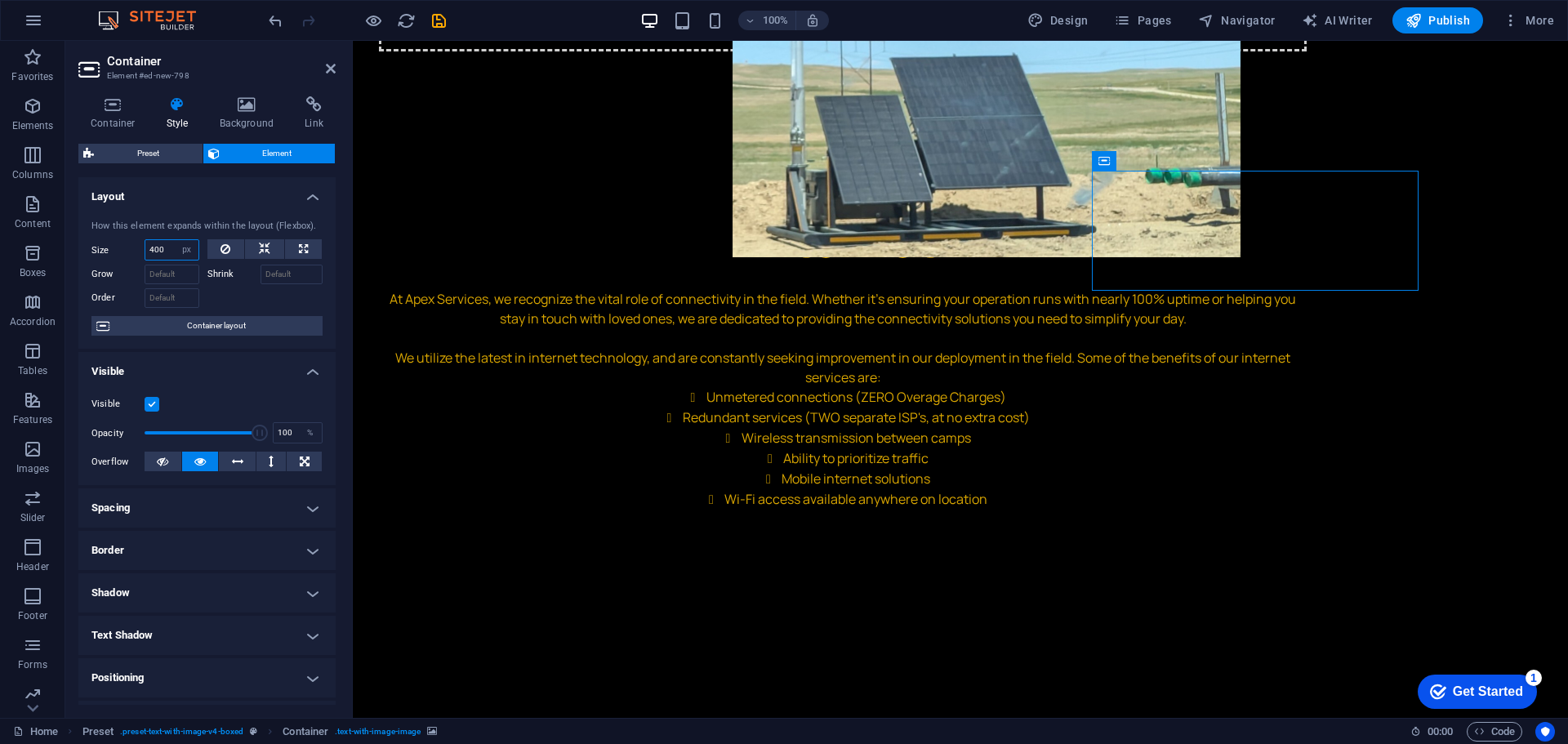
drag, startPoint x: 165, startPoint y: 255, endPoint x: 108, endPoint y: 252, distance: 57.1
click at [108, 252] on div "Size 400 Default auto px % 1/1 1/2 1/3 1/4 1/5 1/6 1/7 1/8 1/9 1/10" at bounding box center [146, 250] width 107 height 21
type input "600"
click at [237, 252] on button at bounding box center [225, 249] width 37 height 20
click at [260, 253] on icon at bounding box center [264, 249] width 11 height 20
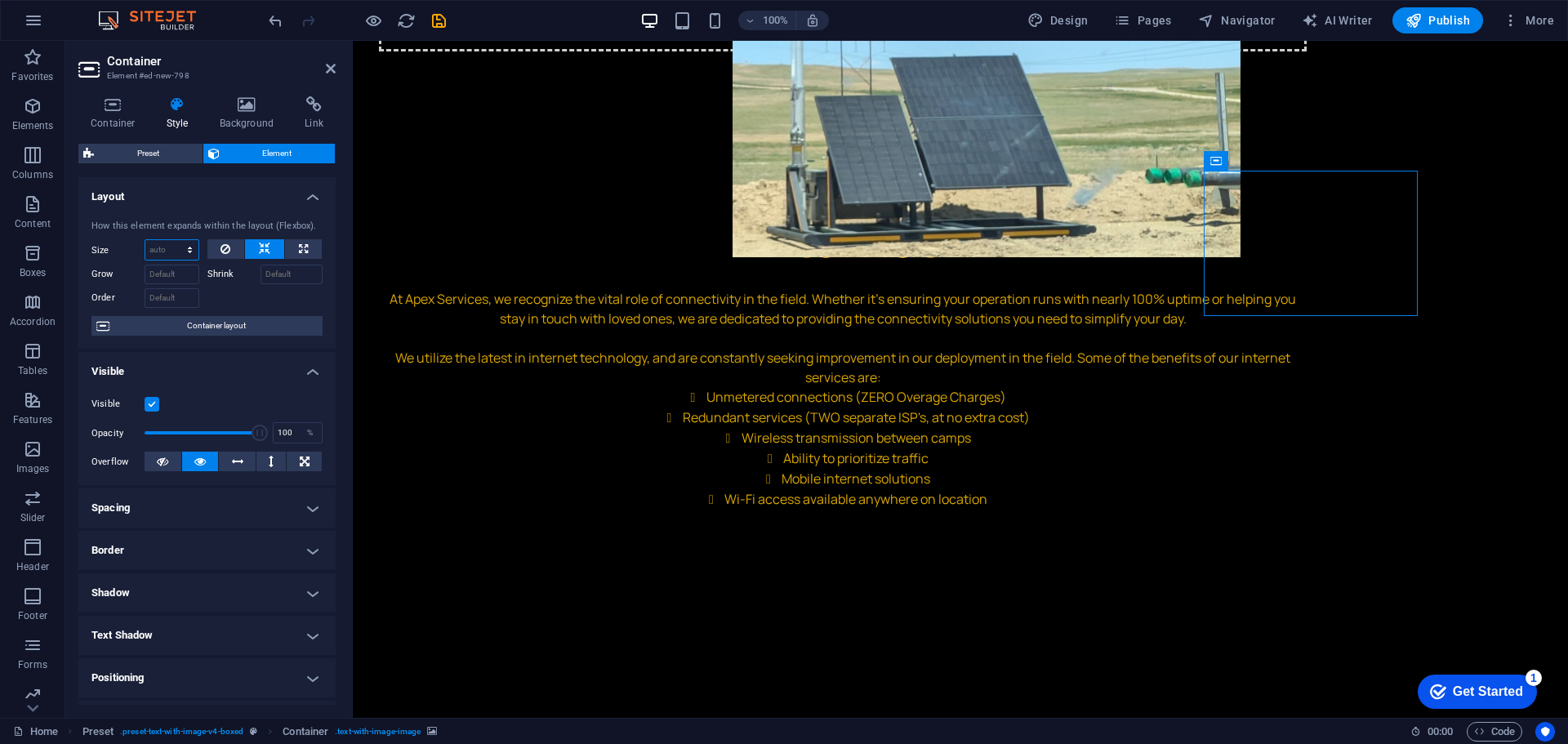
click at [173, 251] on select "Default auto px % 1/1 1/2 1/3 1/4 1/5 1/6 1/7 1/8 1/9 1/10" at bounding box center [172, 250] width 53 height 20
select select "1/8"
click at [173, 240] on select "Default auto px % 1/1 1/2 1/3 1/4 1/5 1/6 1/7 1/8 1/9 1/10" at bounding box center [172, 250] width 53 height 20
type input "12.5"
click at [182, 249] on select "Default auto px % 1/1 1/2 1/3 1/4 1/5 1/6 1/7 1/8 1/9 1/10" at bounding box center [187, 250] width 23 height 20
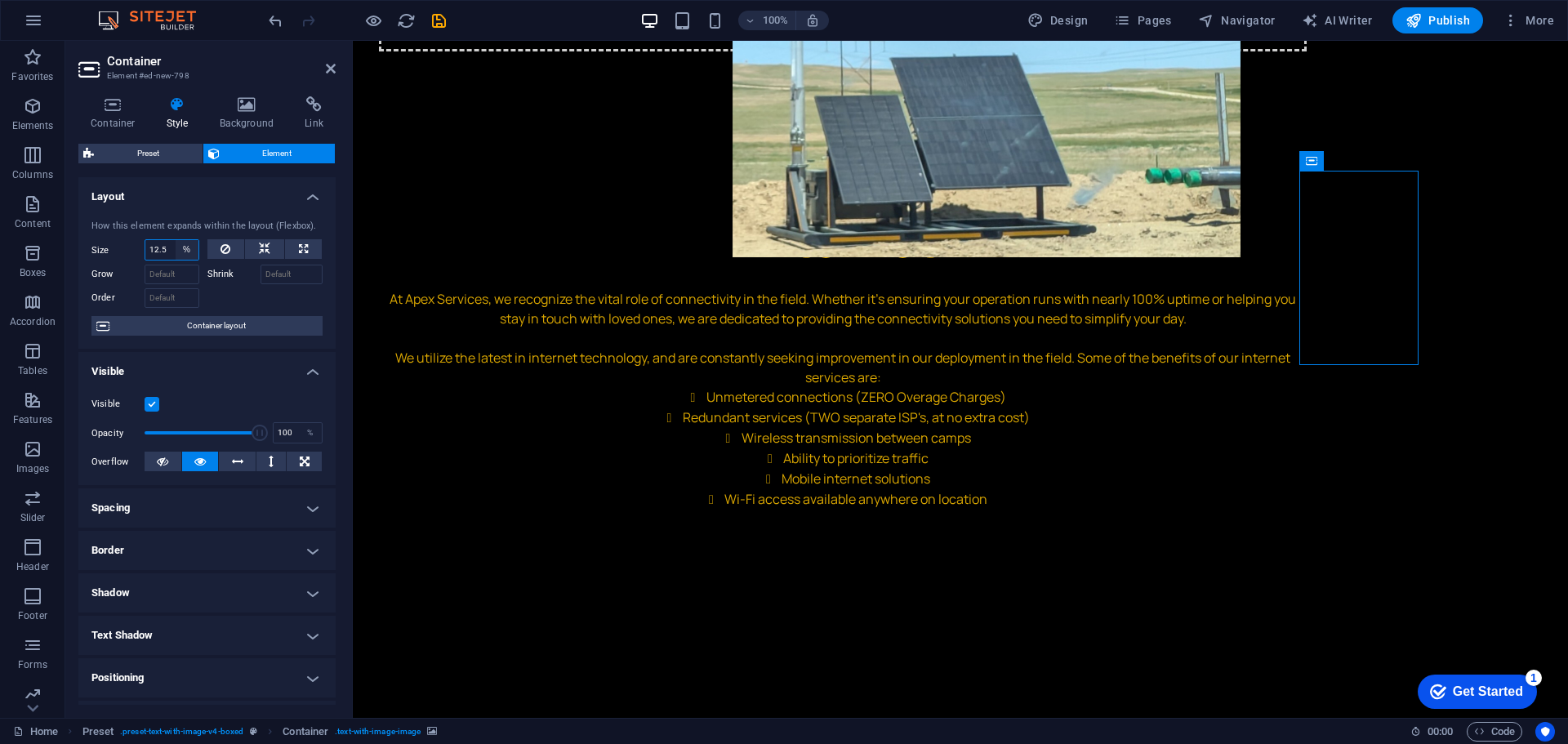
select select "px"
click at [176, 240] on select "Default auto px % 1/1 1/2 1/3 1/4 1/5 1/6 1/7 1/8 1/9 1/10" at bounding box center [187, 250] width 23 height 20
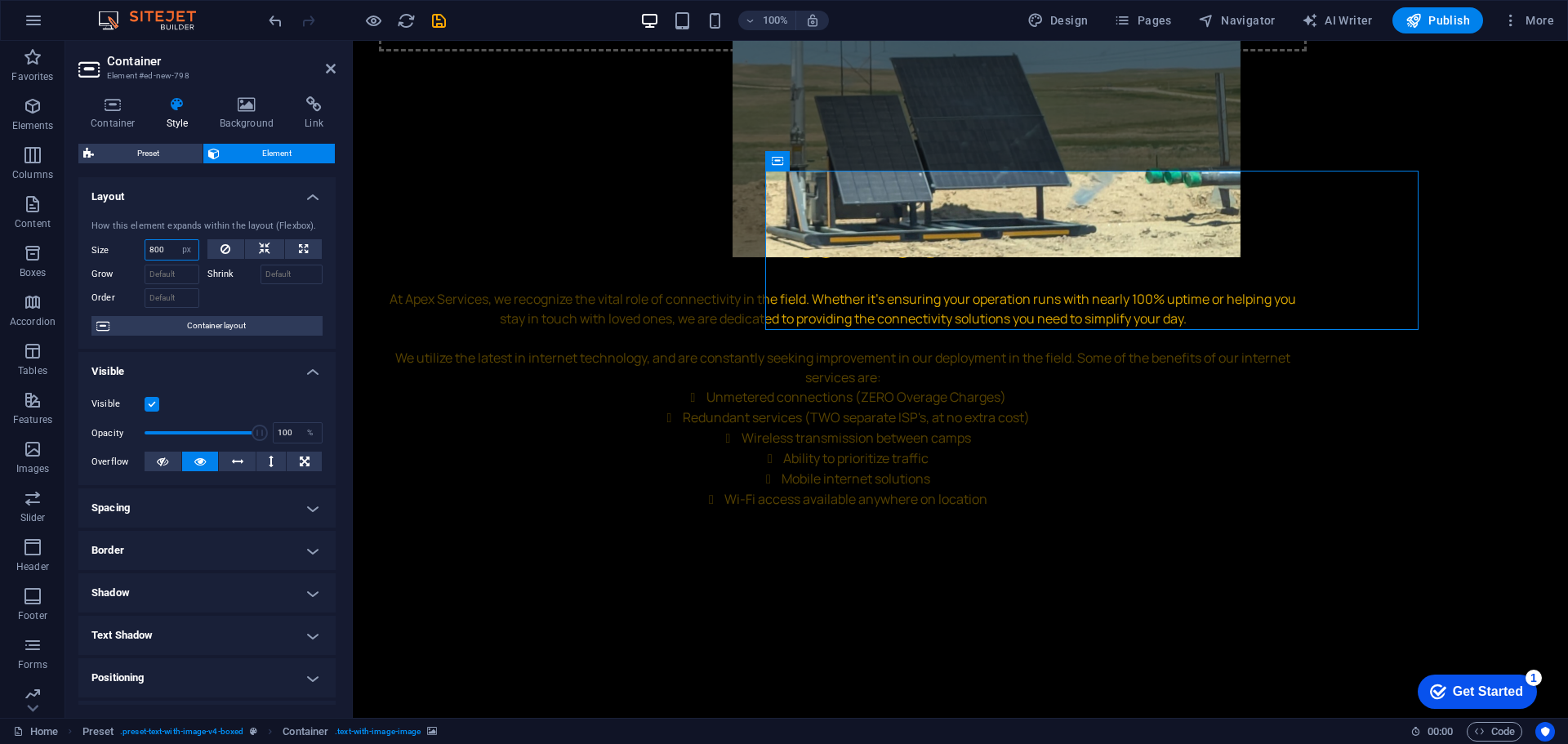
type input "800"
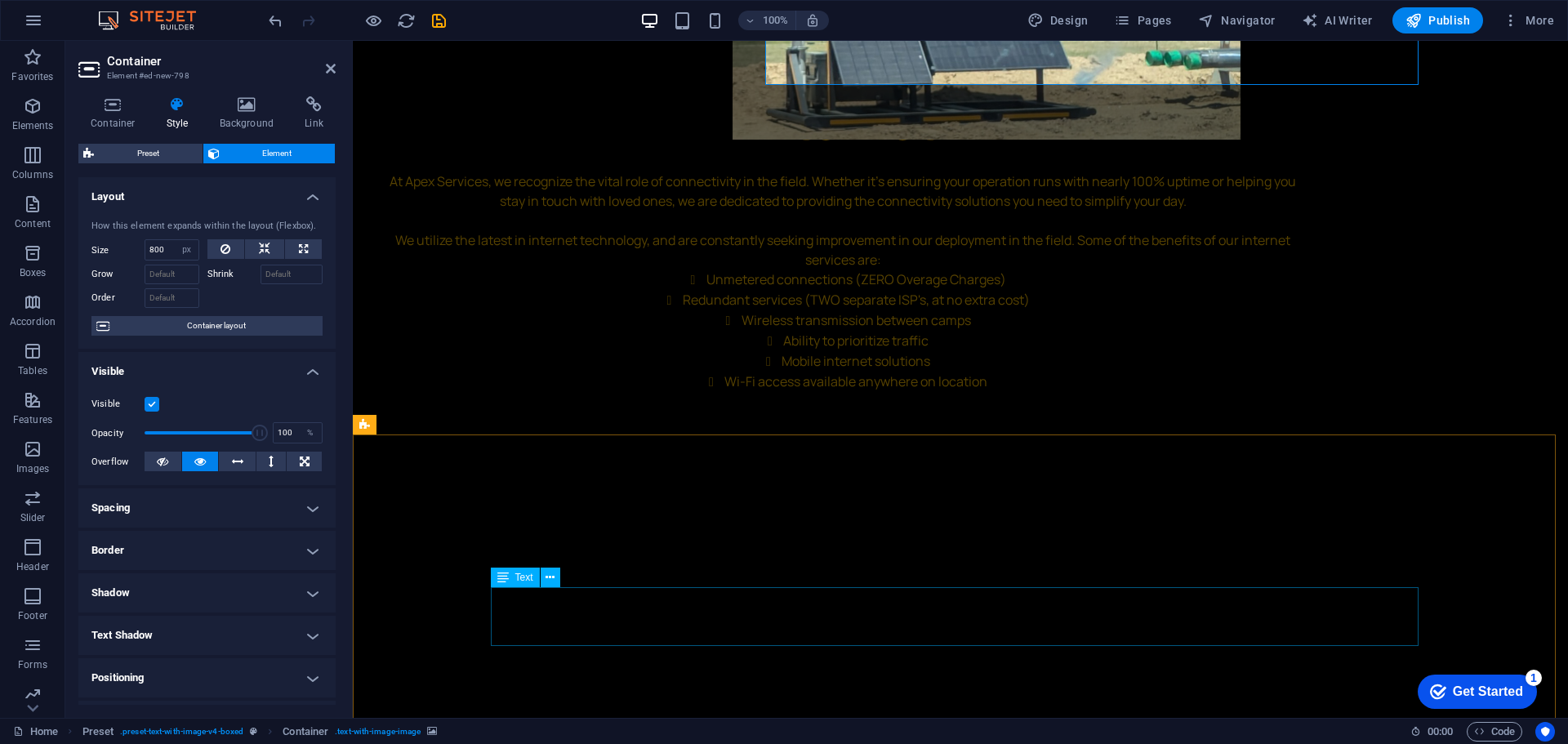
scroll to position [2796, 0]
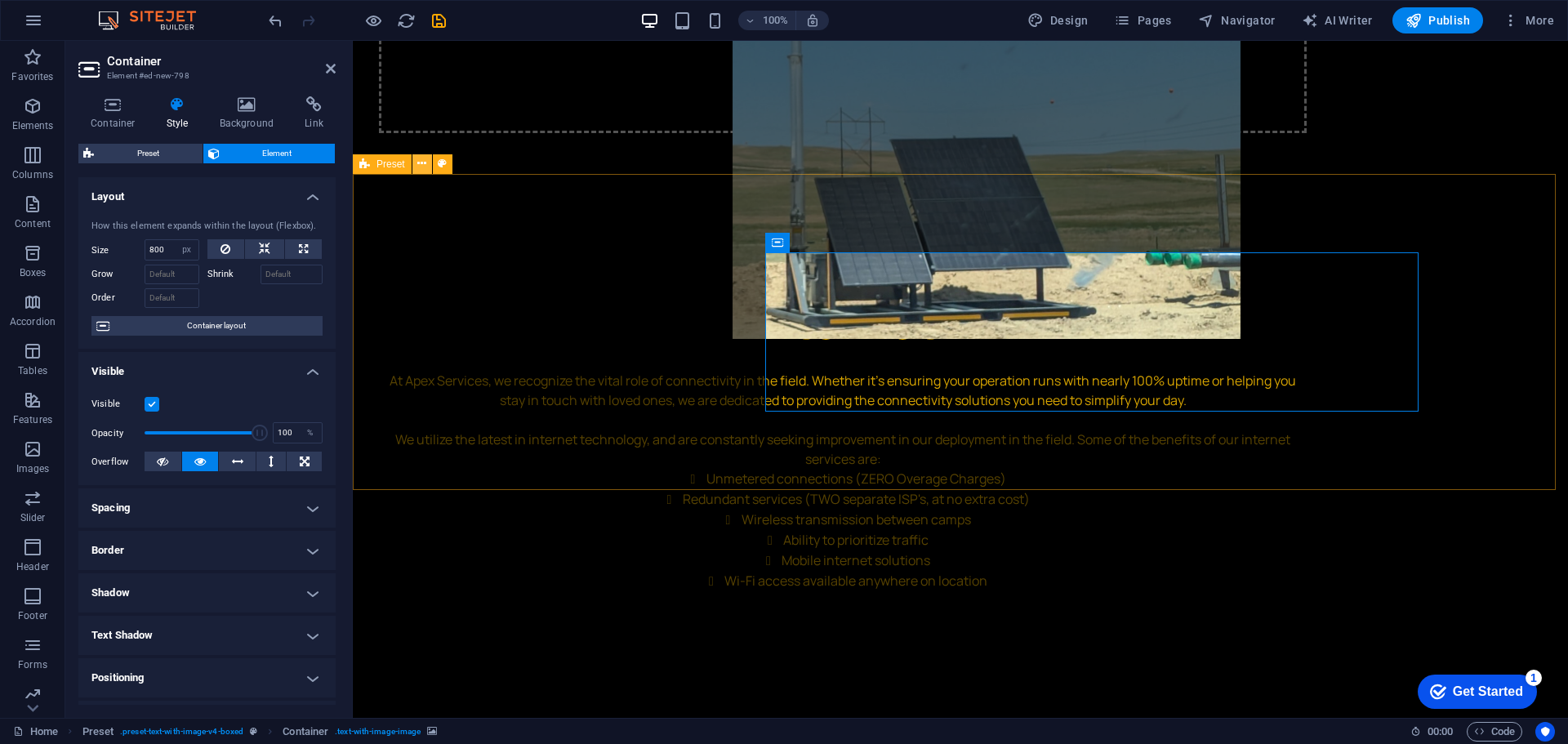
click at [422, 161] on icon at bounding box center [421, 164] width 9 height 17
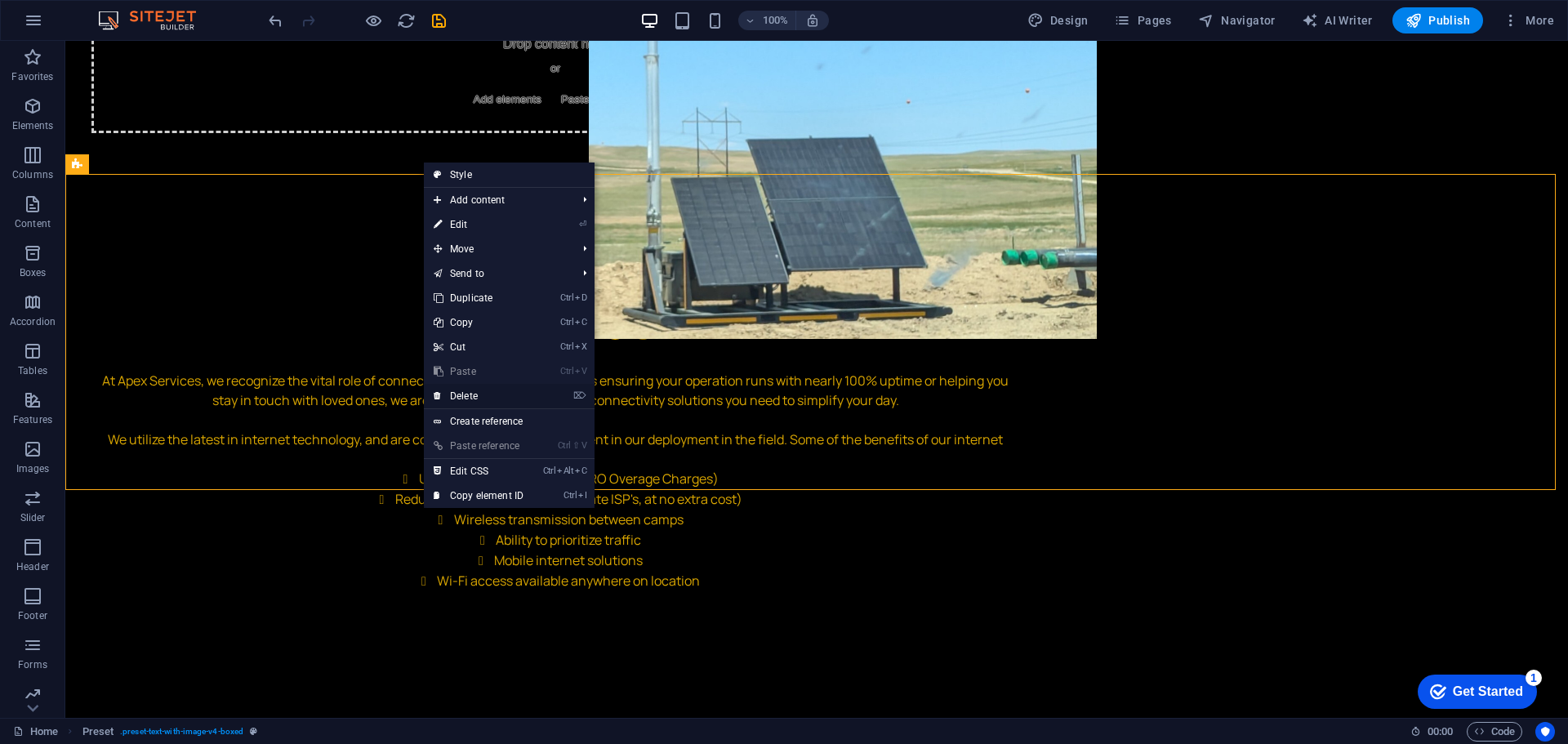
click at [470, 399] on link "⌦ Delete" at bounding box center [478, 396] width 109 height 24
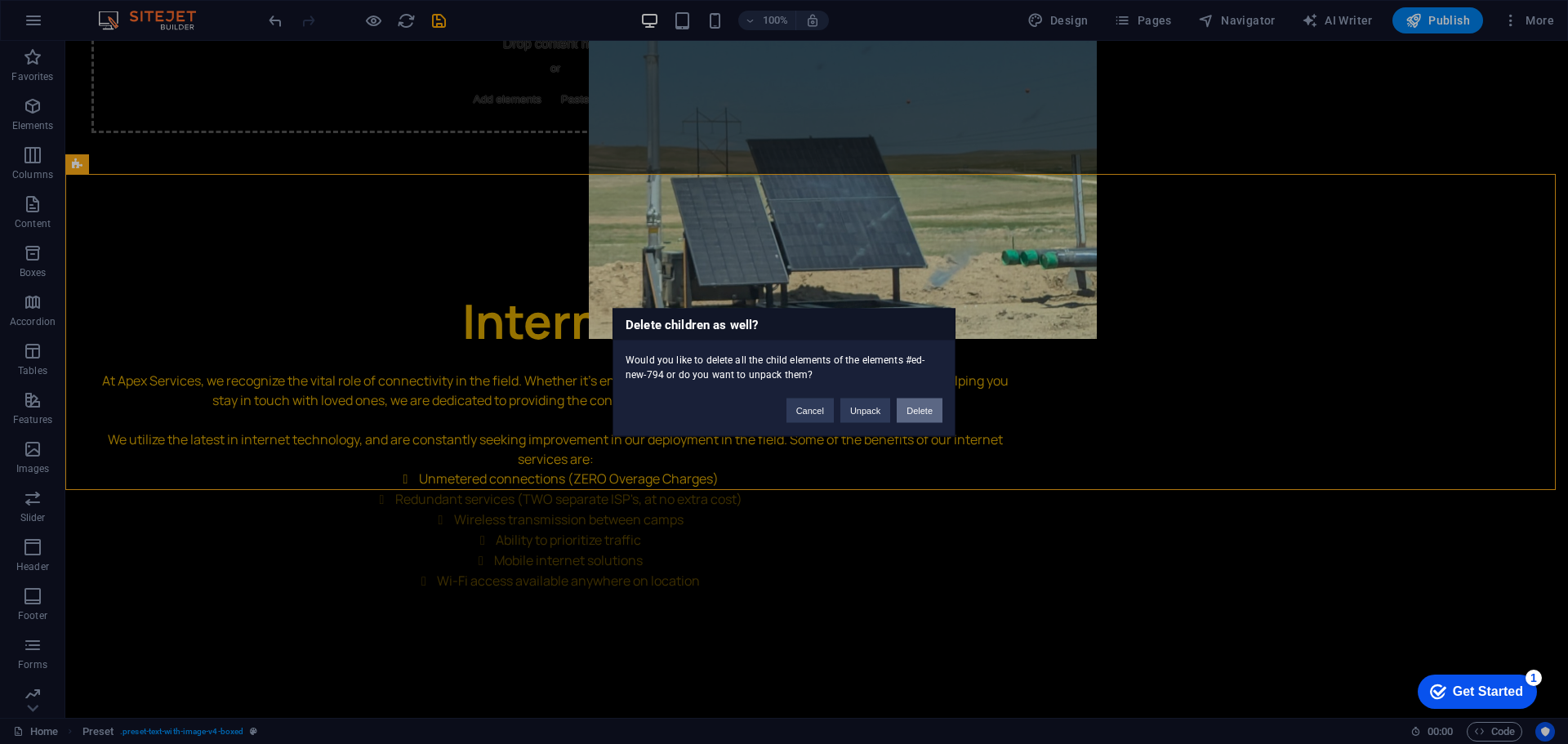
click at [915, 414] on button "Delete" at bounding box center [919, 410] width 46 height 24
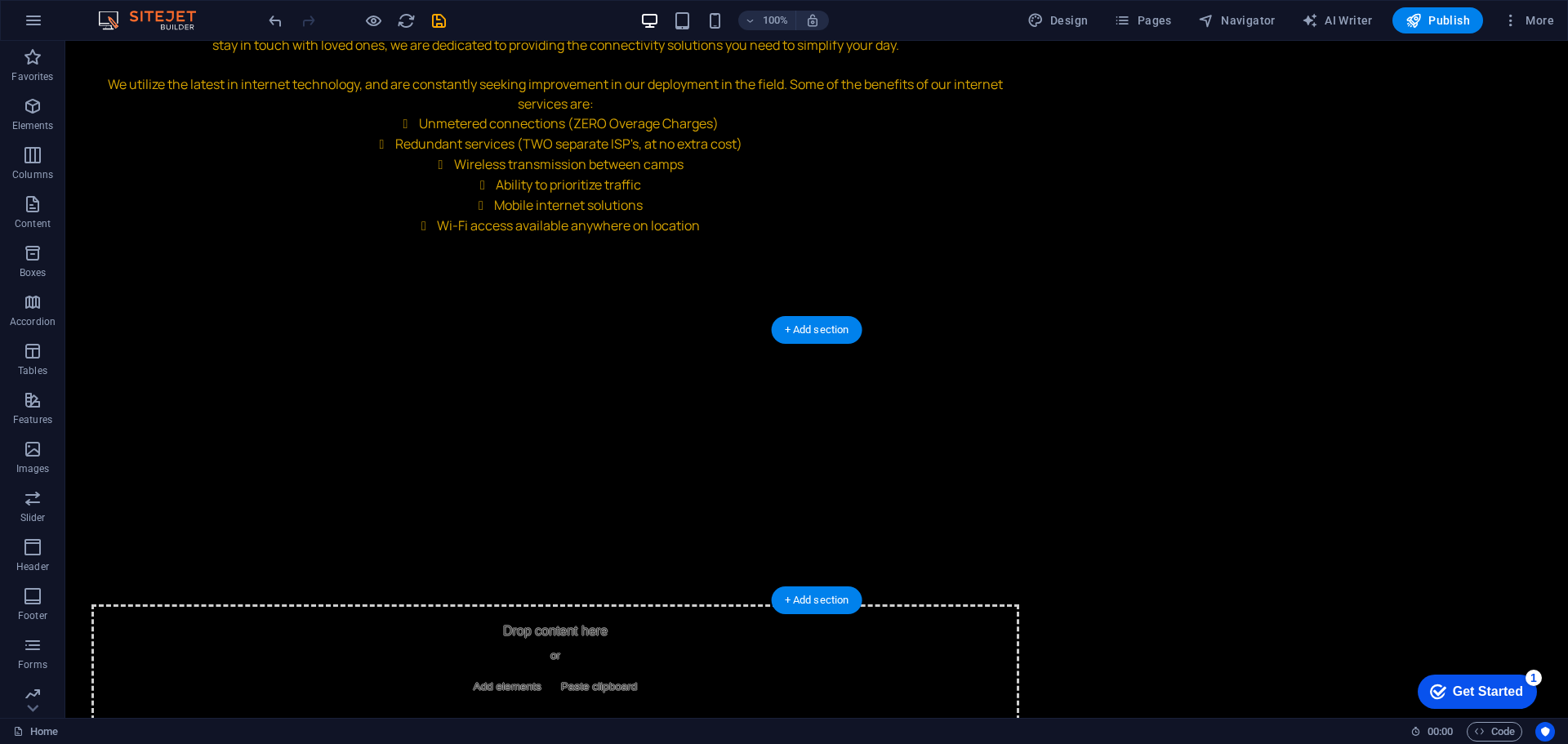
scroll to position [3204, 0]
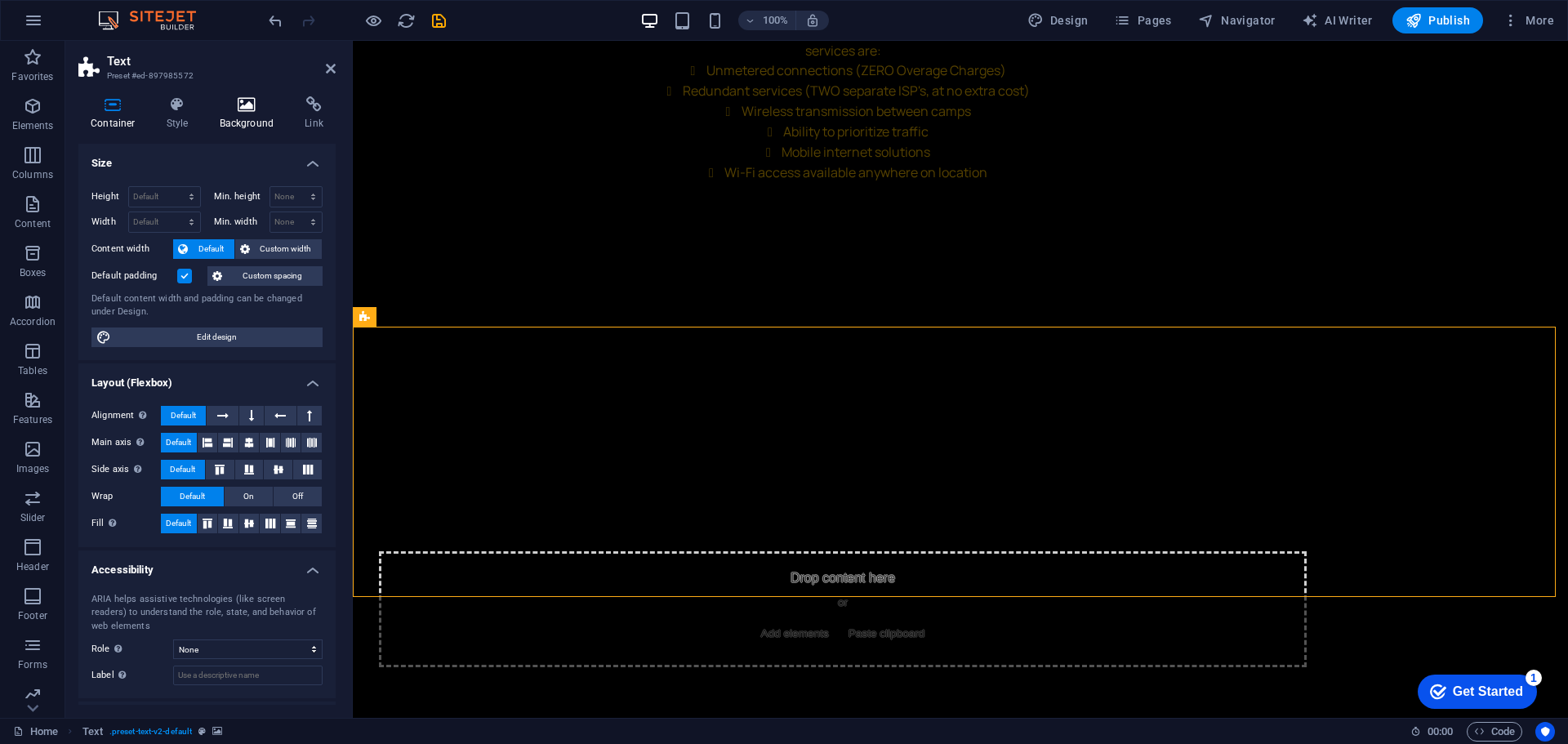
click at [242, 109] on icon at bounding box center [246, 104] width 79 height 16
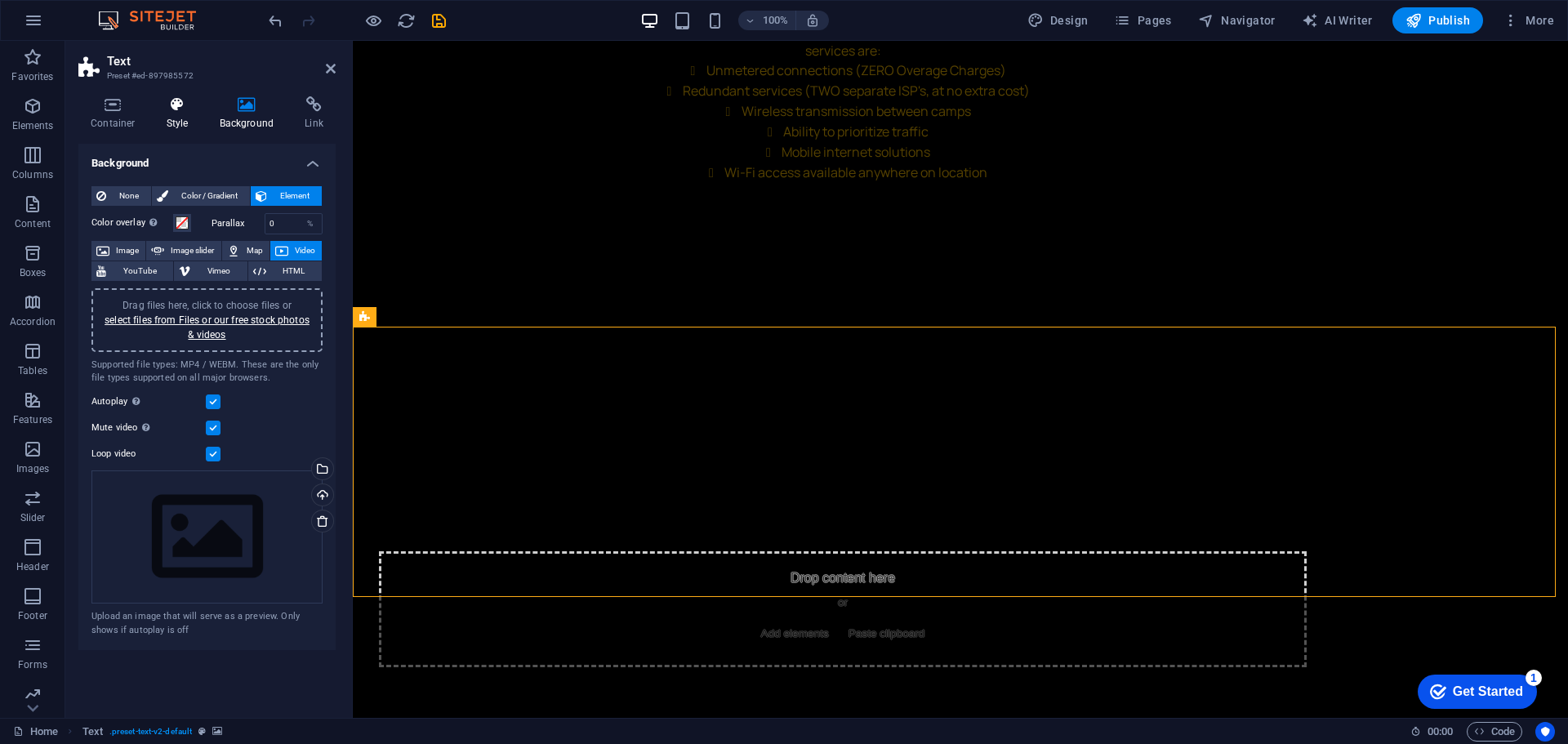
click at [181, 114] on h4 "Style" at bounding box center [180, 114] width 53 height 35
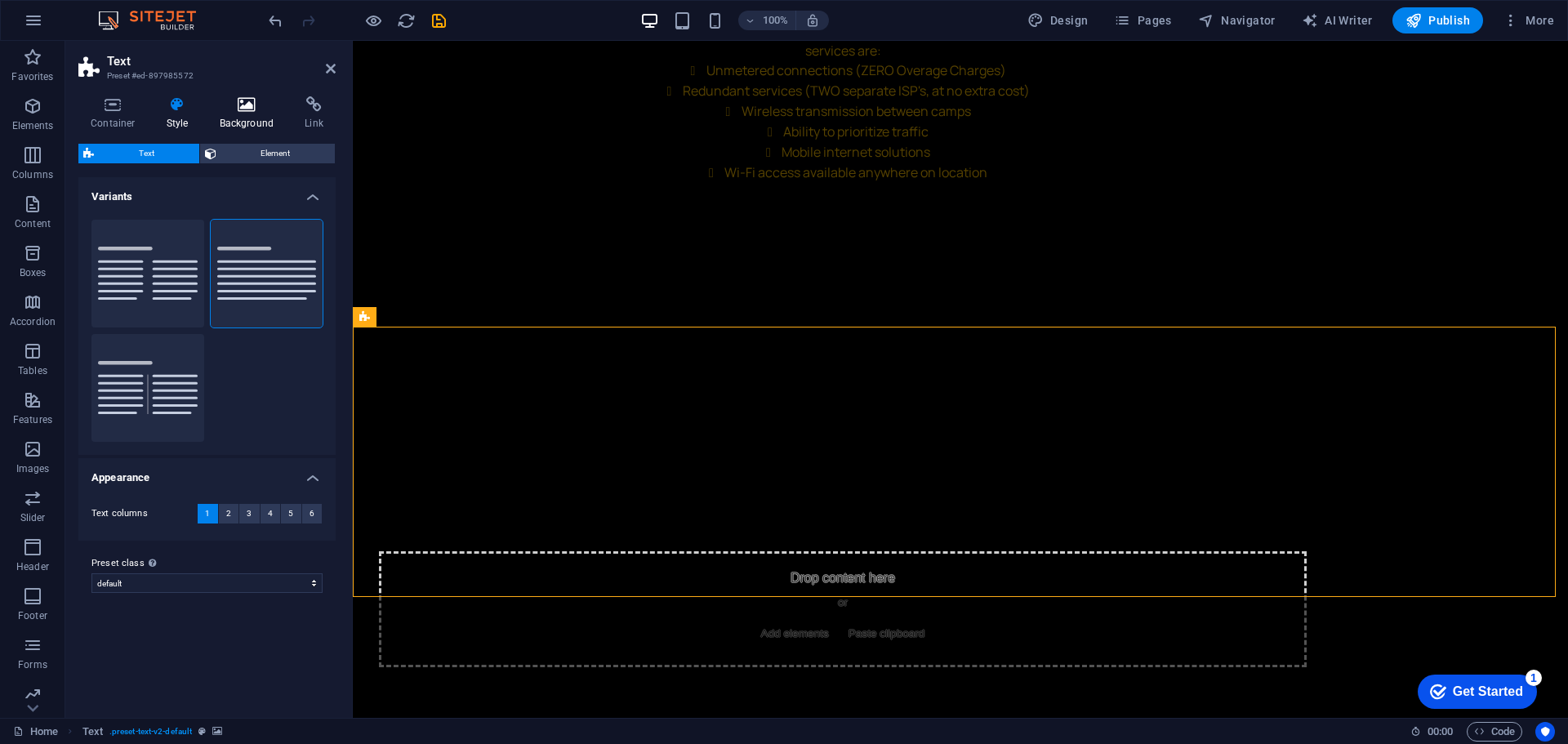
click at [243, 115] on h4 "Background" at bounding box center [250, 114] width 86 height 35
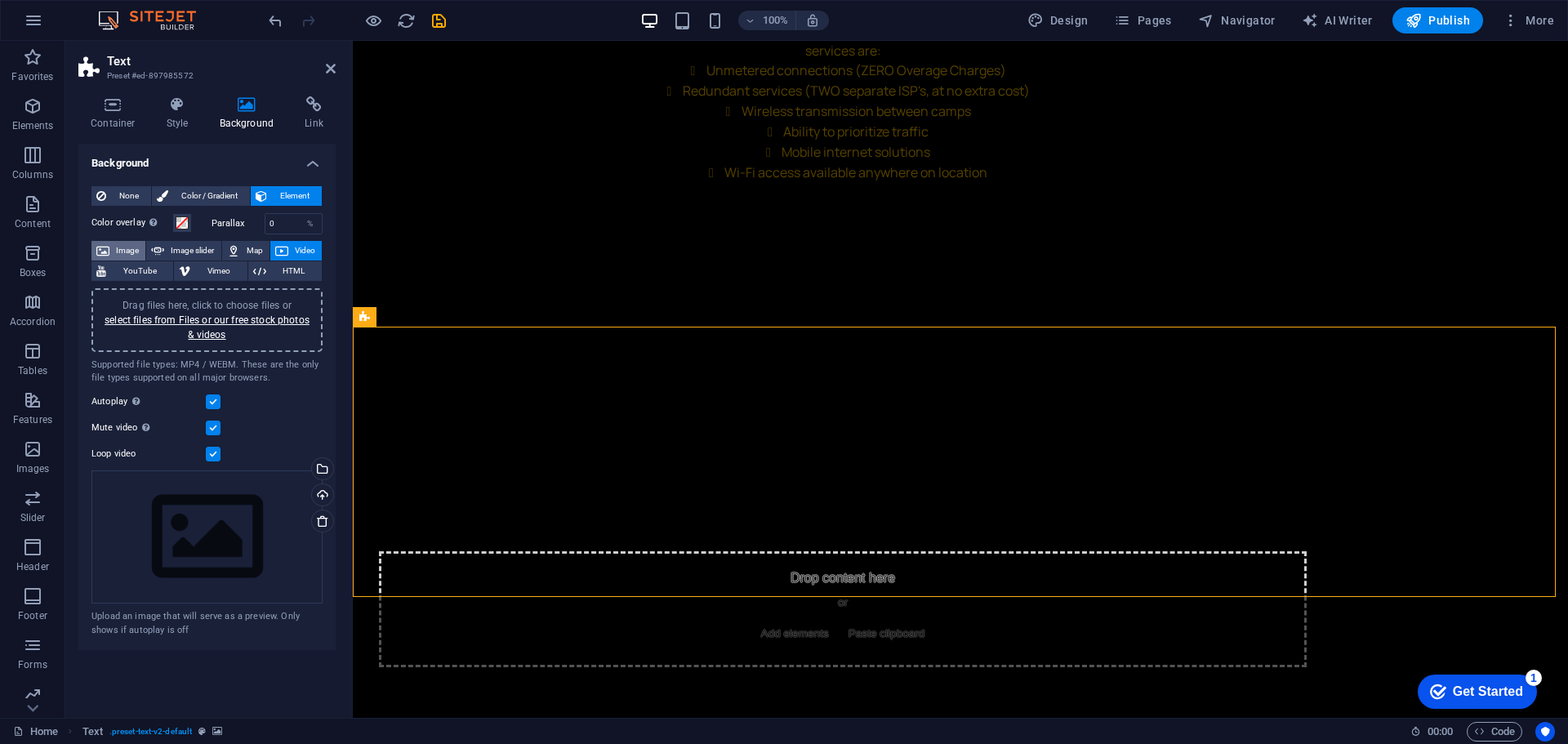
click at [122, 247] on span "Image" at bounding box center [127, 251] width 26 height 20
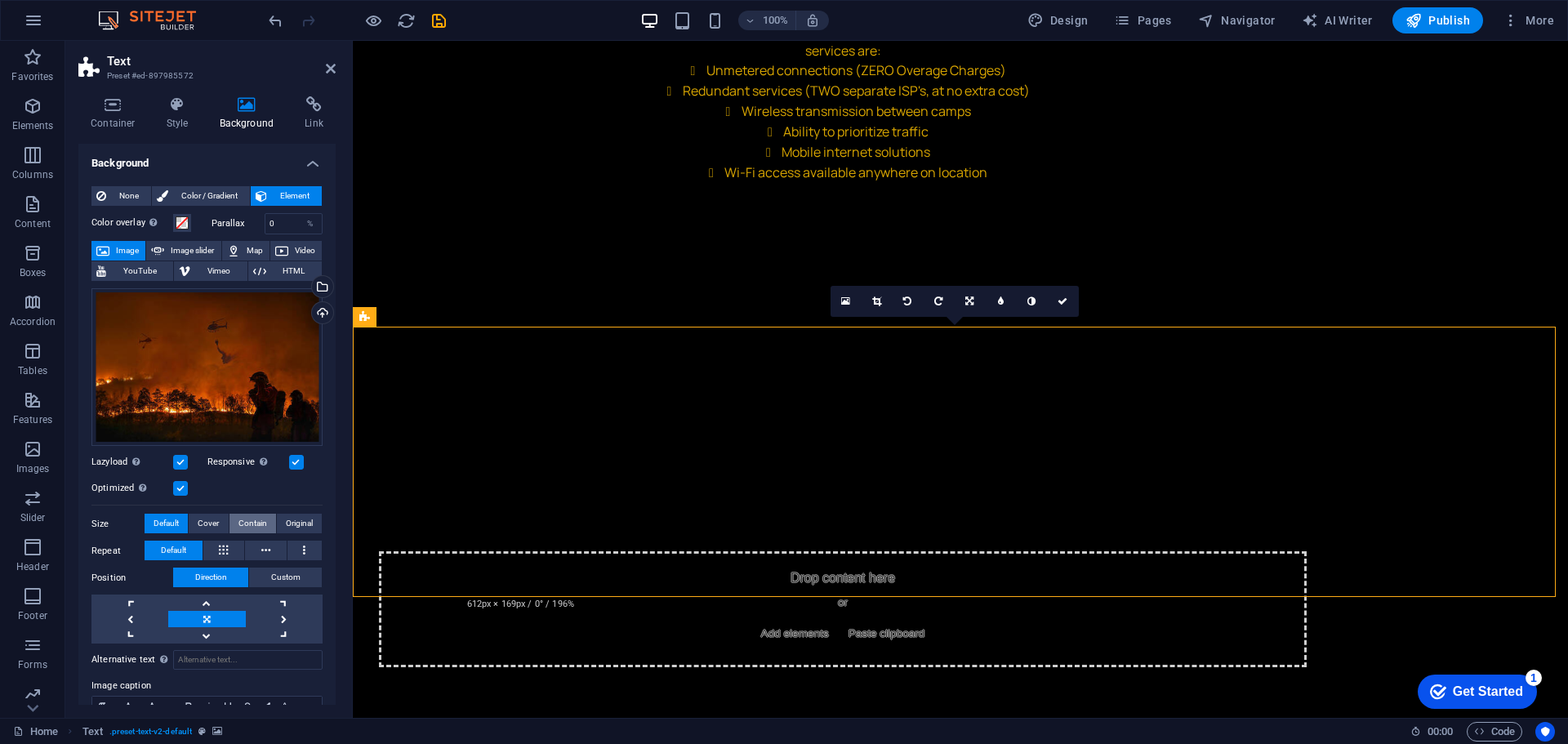
click at [247, 522] on span "Contain" at bounding box center [252, 524] width 29 height 20
click at [218, 514] on span "Cover" at bounding box center [208, 524] width 21 height 20
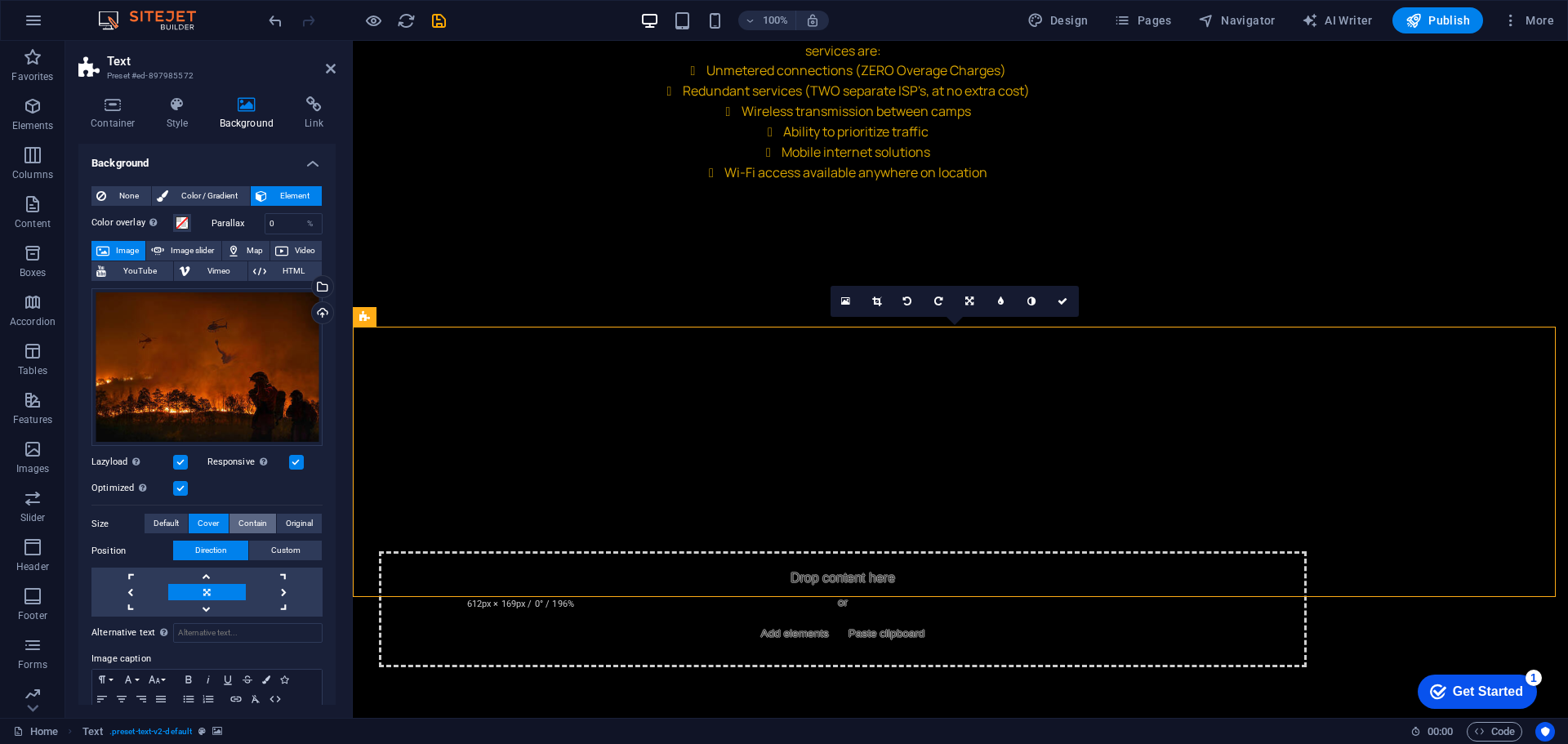
click at [242, 518] on span "Contain" at bounding box center [252, 524] width 29 height 20
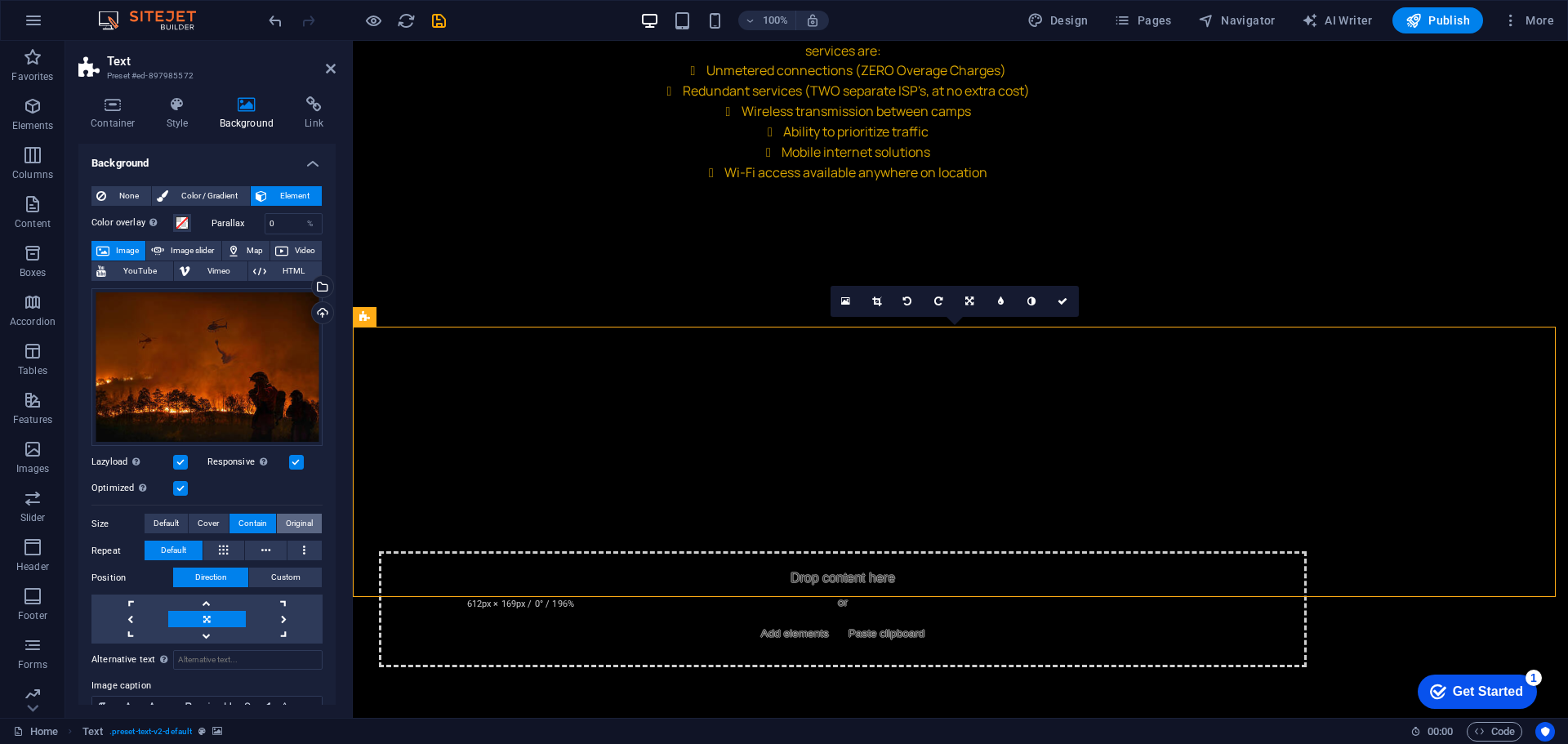
click at [286, 519] on span "Original" at bounding box center [299, 524] width 27 height 20
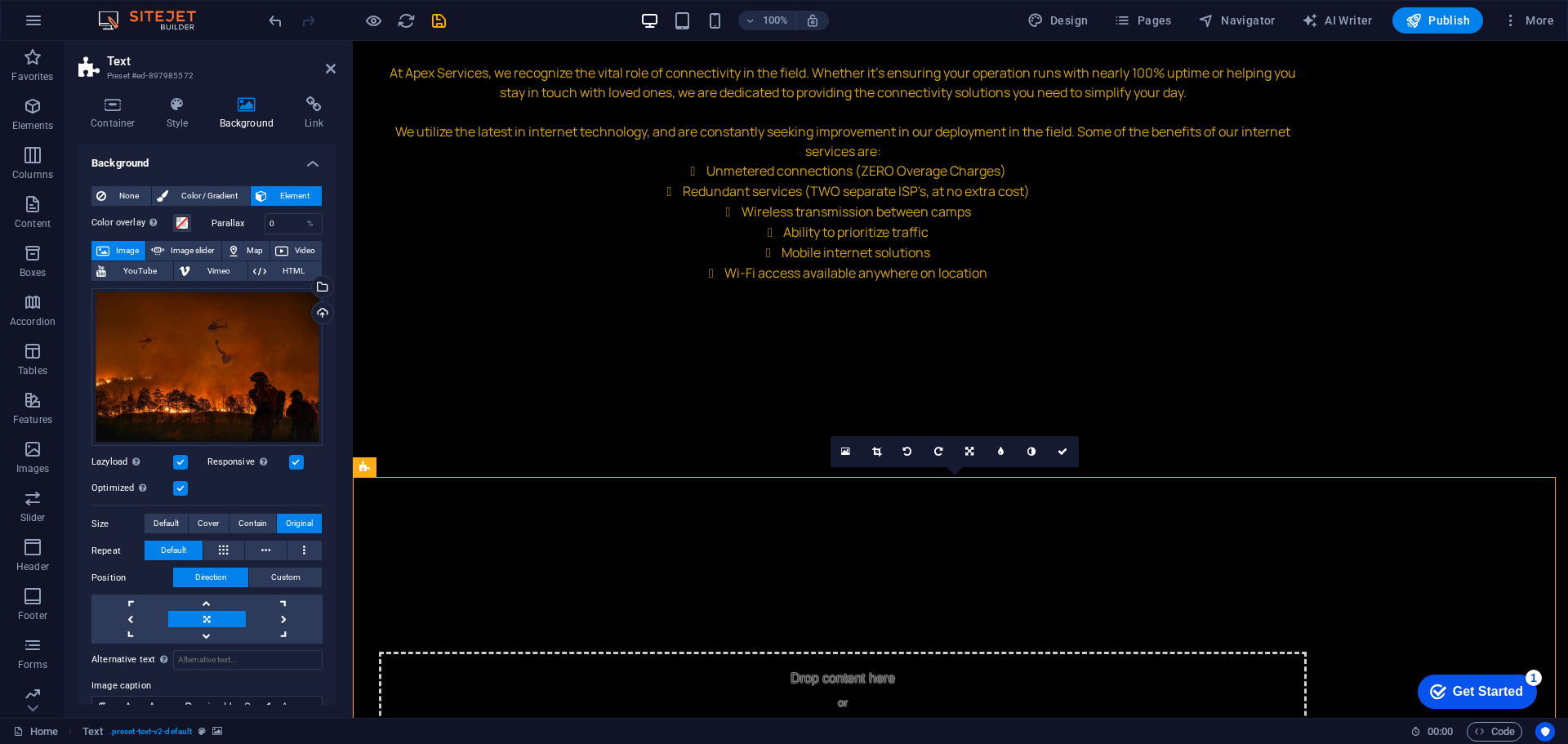
scroll to position [3123, 0]
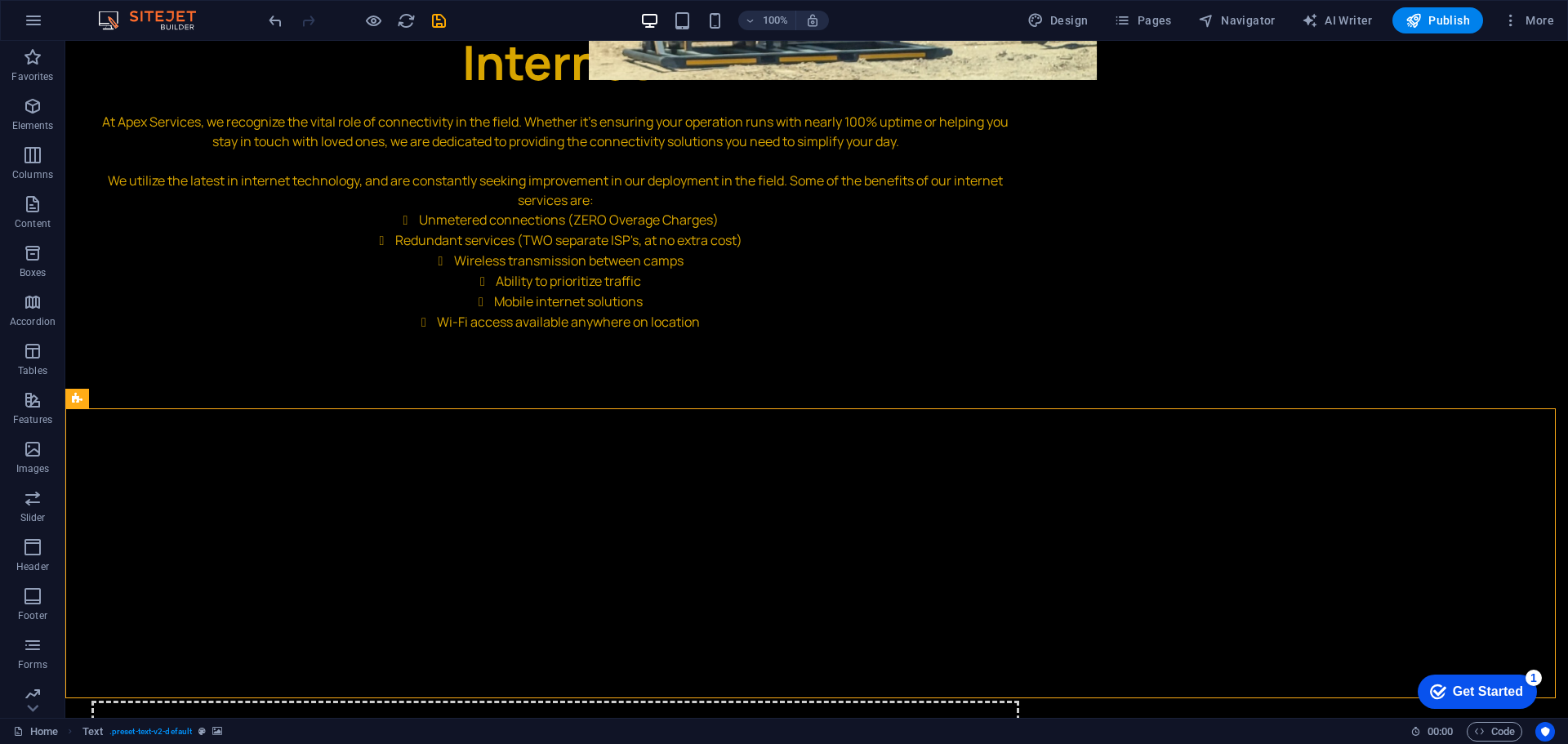
scroll to position [2959, 0]
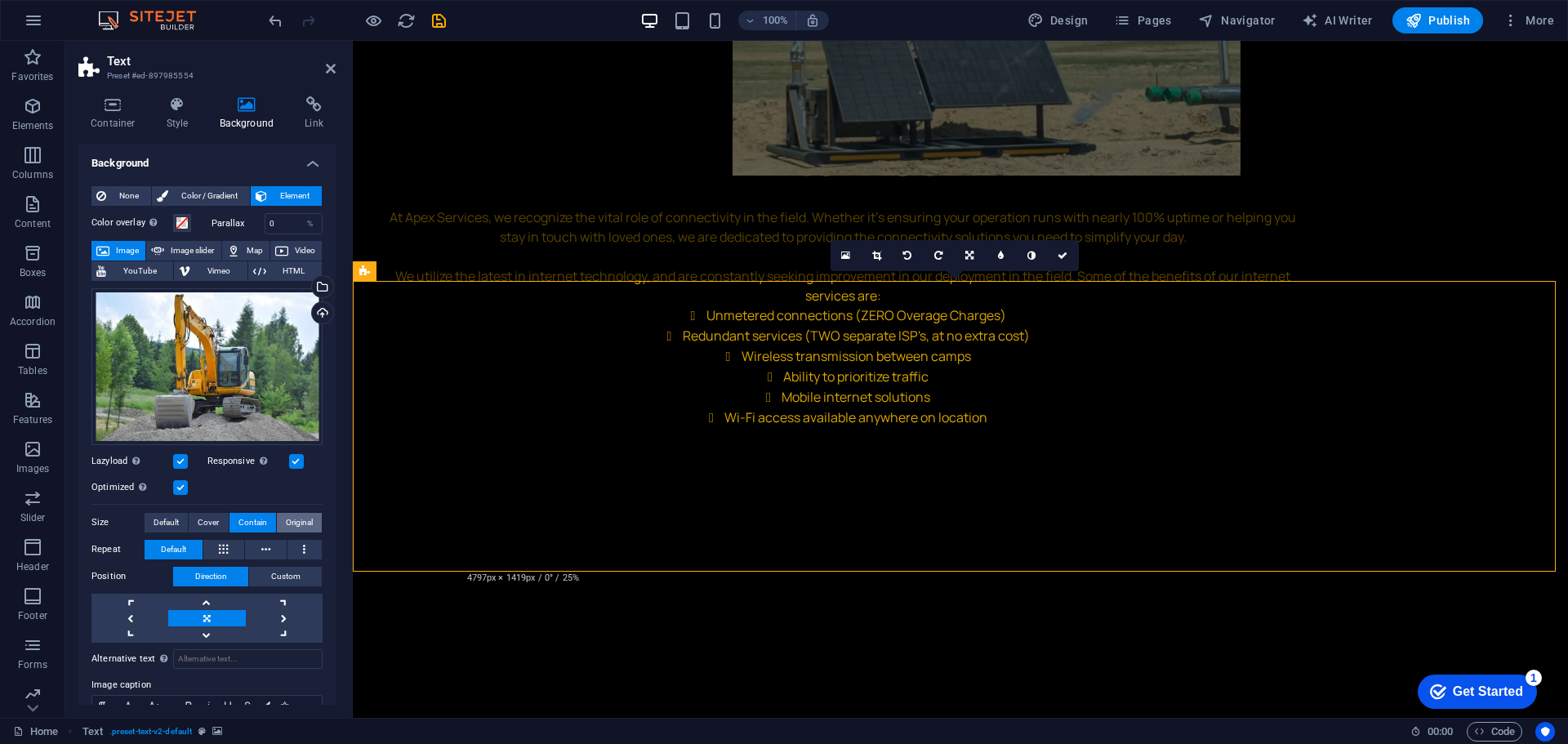
click at [286, 518] on span "Original" at bounding box center [299, 523] width 27 height 20
click at [255, 518] on span "Contain" at bounding box center [252, 523] width 29 height 20
click at [218, 518] on span "Cover" at bounding box center [208, 523] width 21 height 20
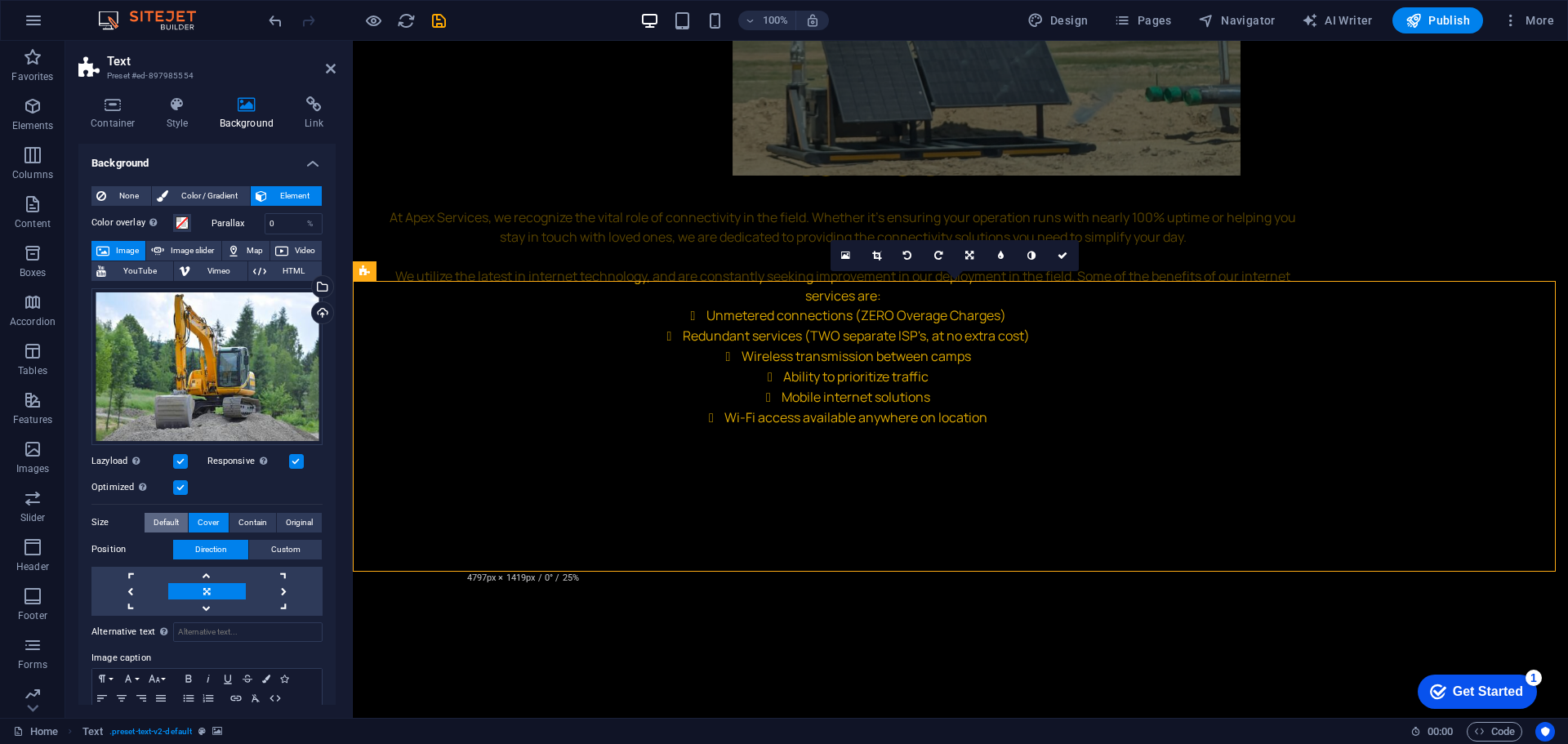
click at [177, 519] on span "Default" at bounding box center [166, 523] width 25 height 20
click at [176, 522] on span "Default" at bounding box center [166, 523] width 25 height 20
click at [234, 522] on button "Contain" at bounding box center [253, 523] width 47 height 20
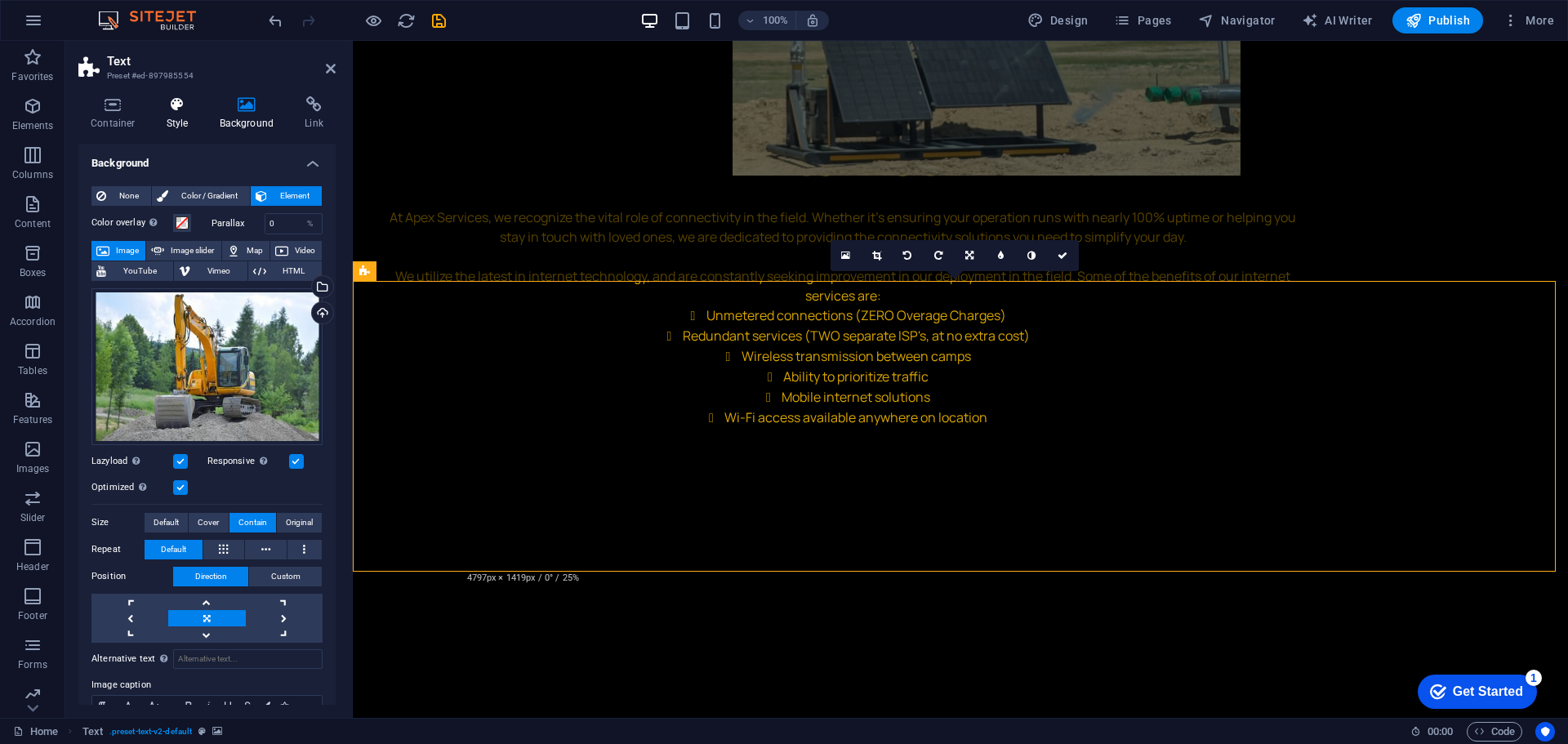
click at [186, 115] on h4 "Style" at bounding box center [180, 114] width 53 height 35
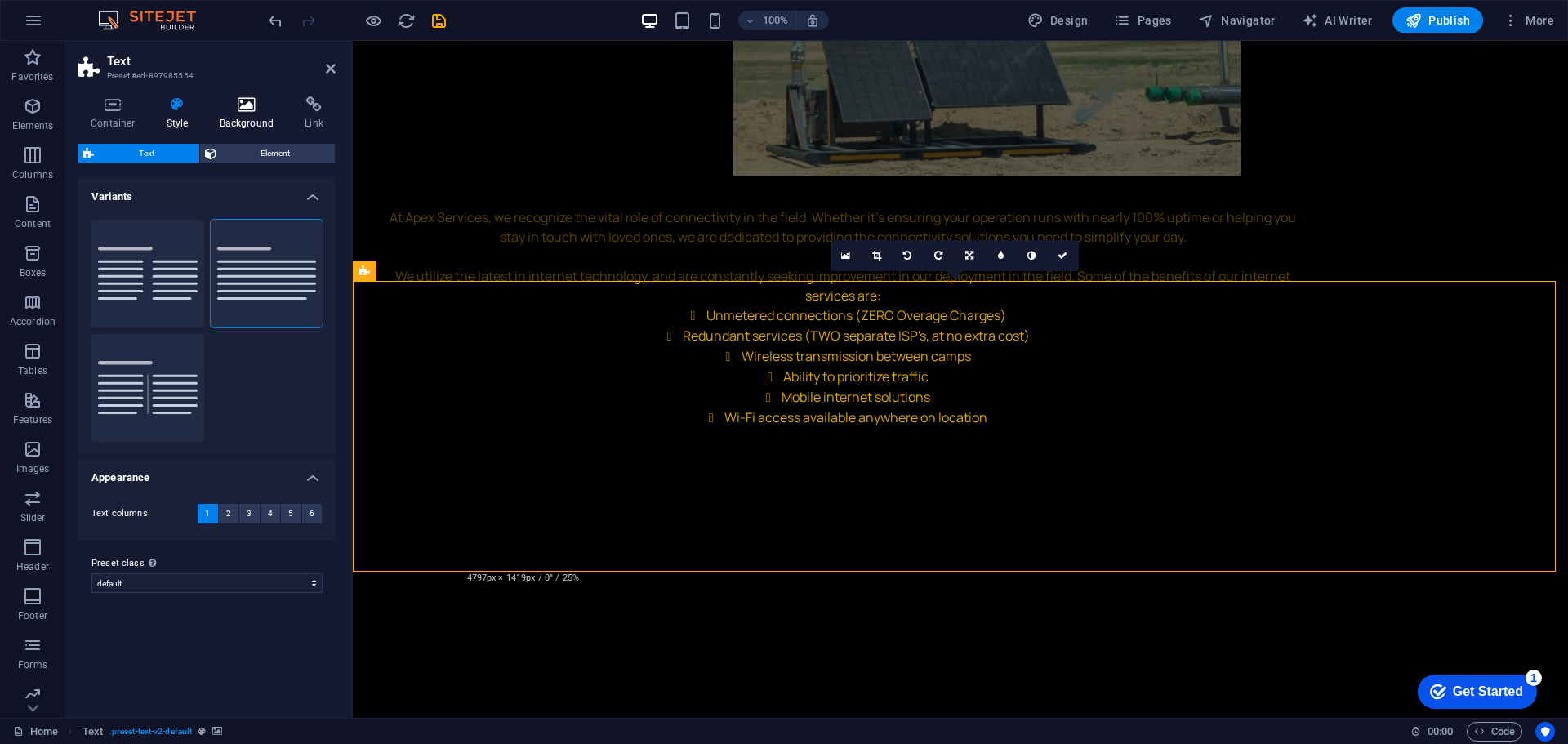
click at [254, 126] on h4 "Background" at bounding box center [250, 114] width 86 height 35
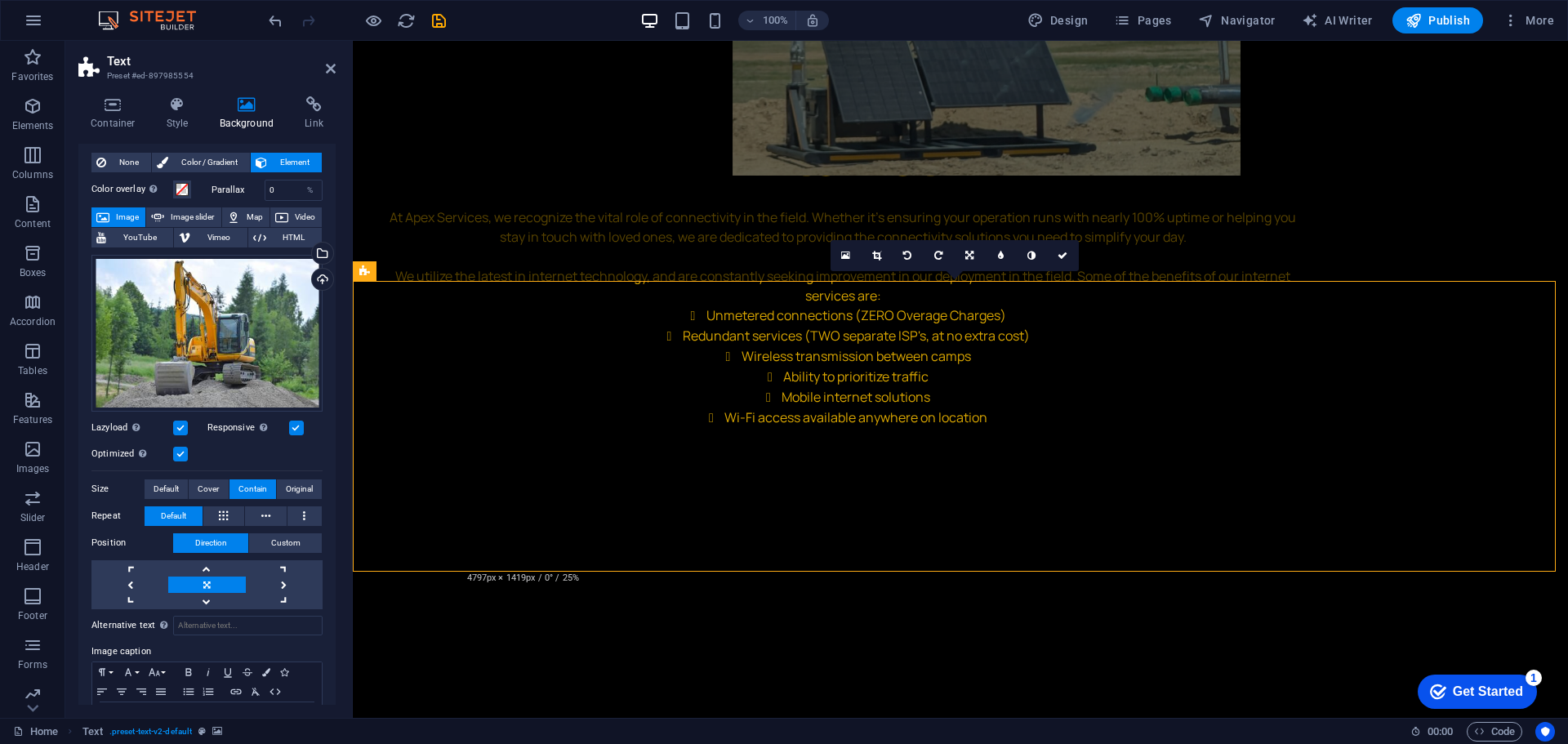
scroll to position [92, 0]
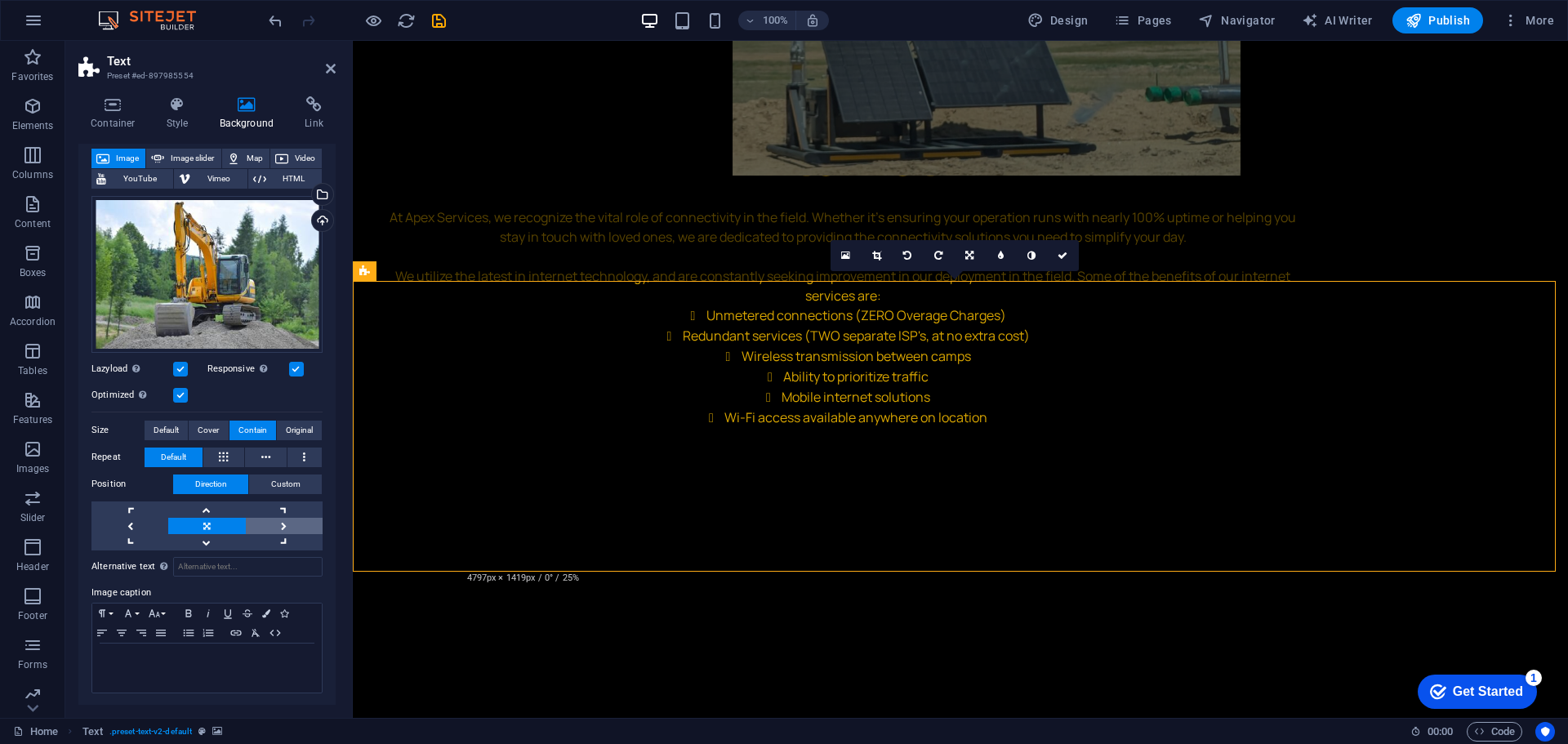
click at [270, 525] on link at bounding box center [284, 525] width 77 height 16
click at [216, 520] on link at bounding box center [206, 525] width 77 height 16
click at [266, 480] on button "Custom" at bounding box center [285, 484] width 73 height 20
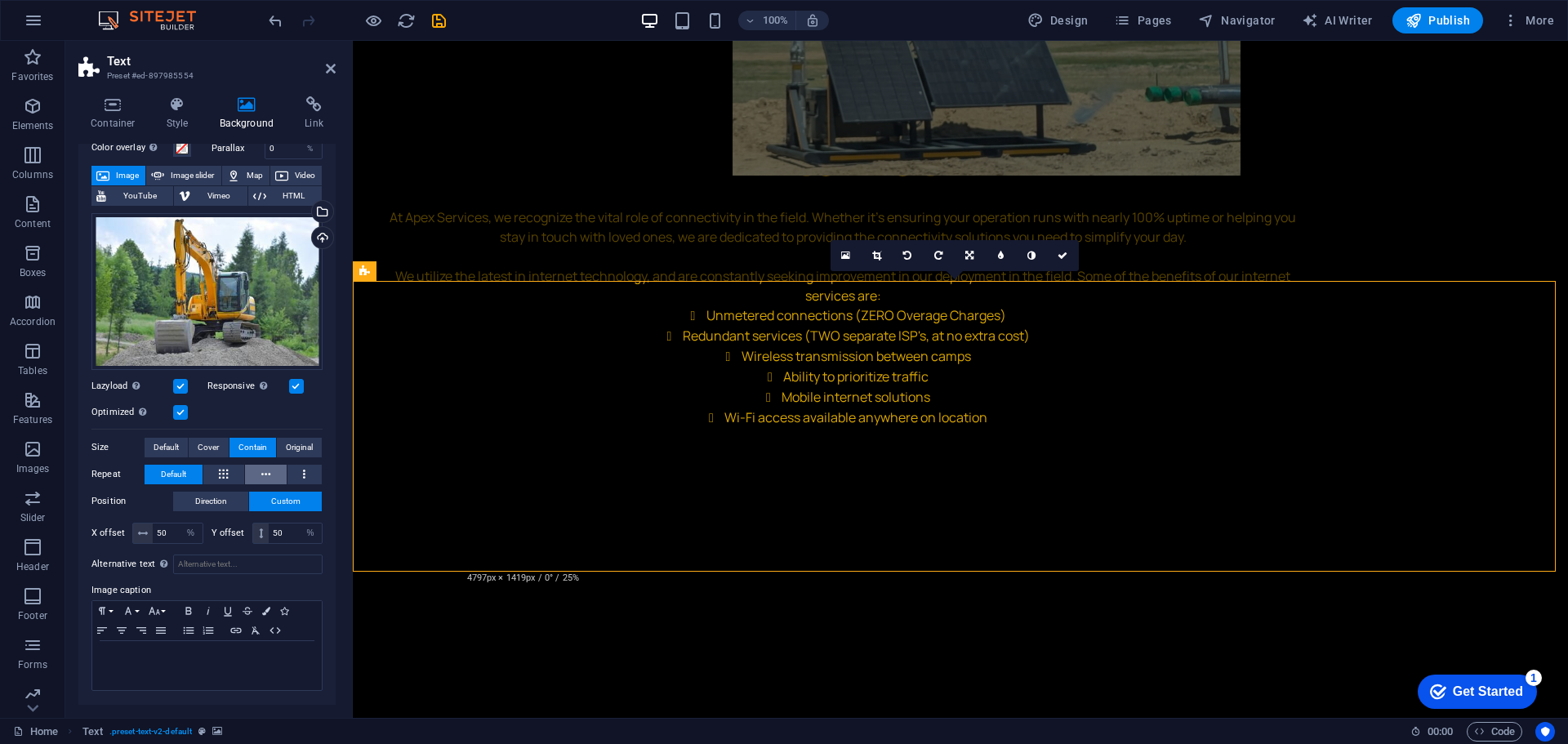
scroll to position [74, 0]
click at [203, 494] on span "Direction" at bounding box center [211, 503] width 32 height 20
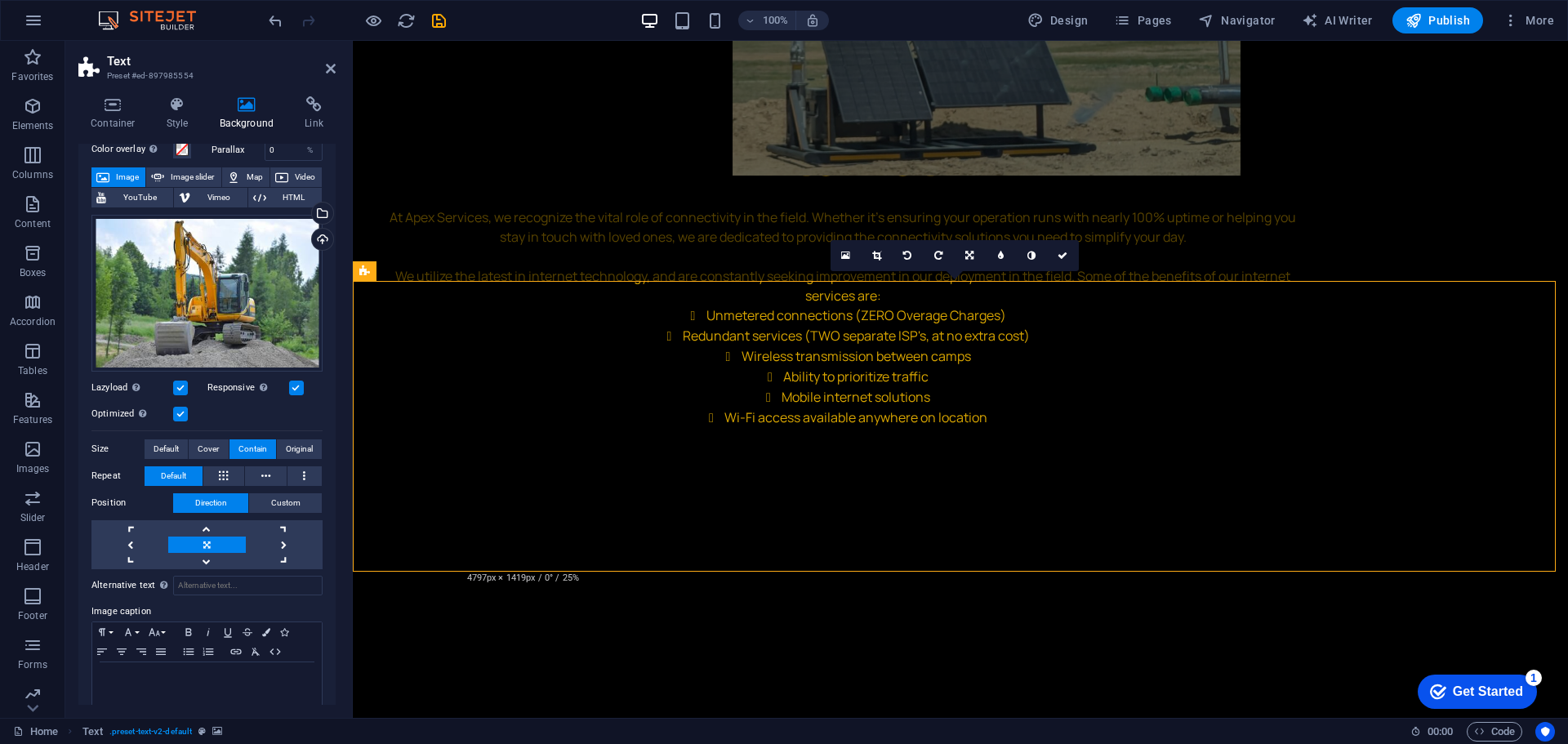
drag, startPoint x: 1276, startPoint y: 641, endPoint x: 1276, endPoint y: 630, distance: 11.0
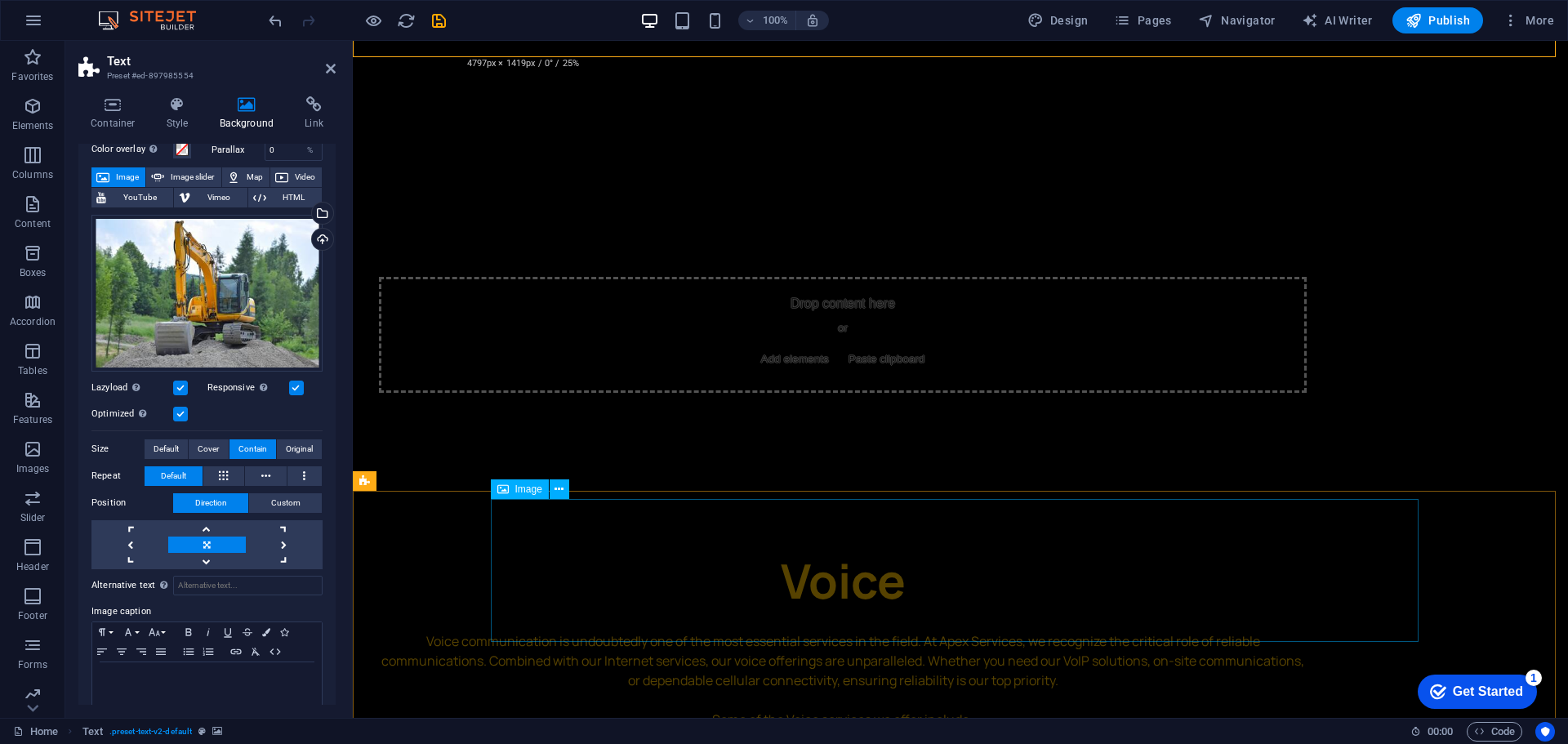
scroll to position [3492, 0]
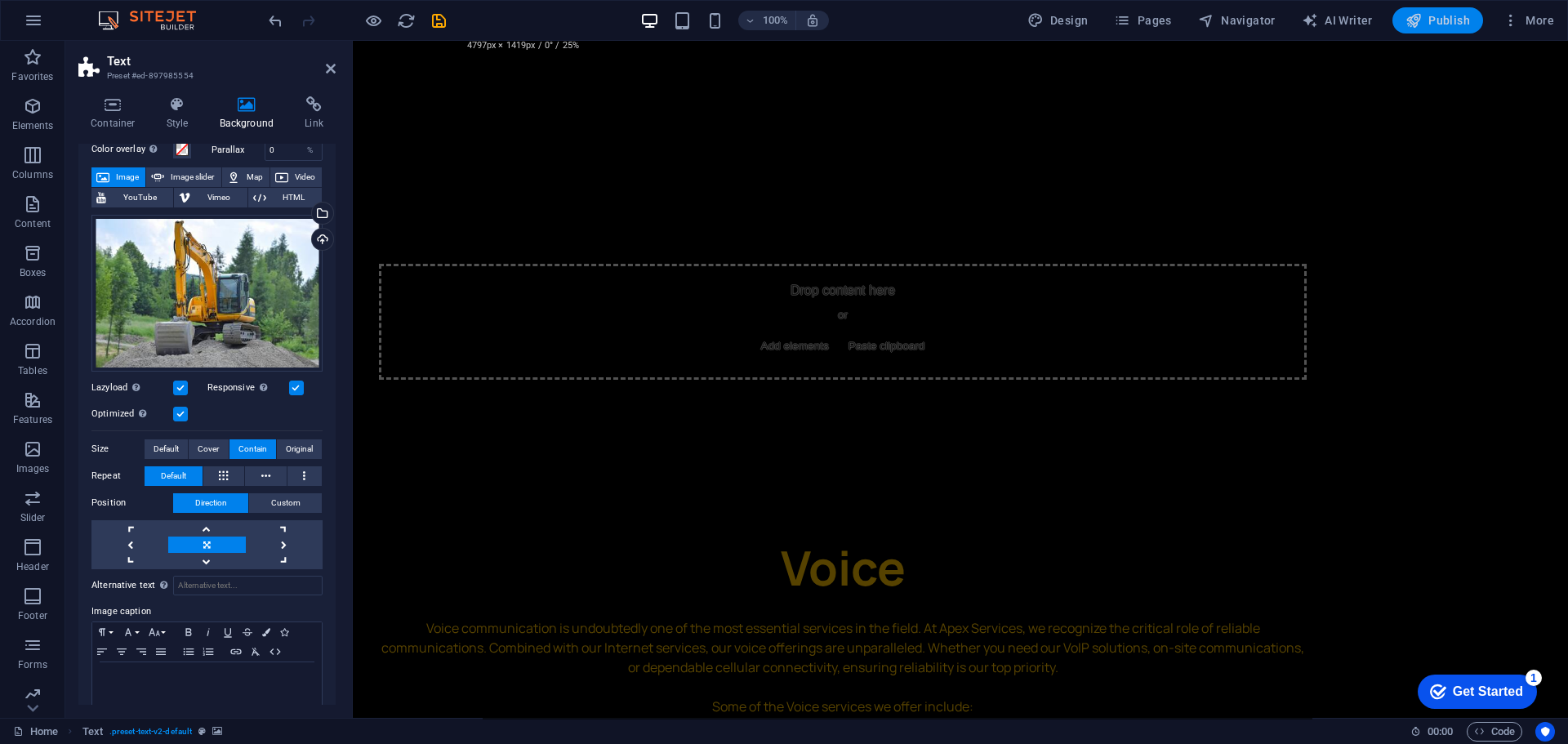
click at [1454, 21] on span "Publish" at bounding box center [1437, 20] width 64 height 16
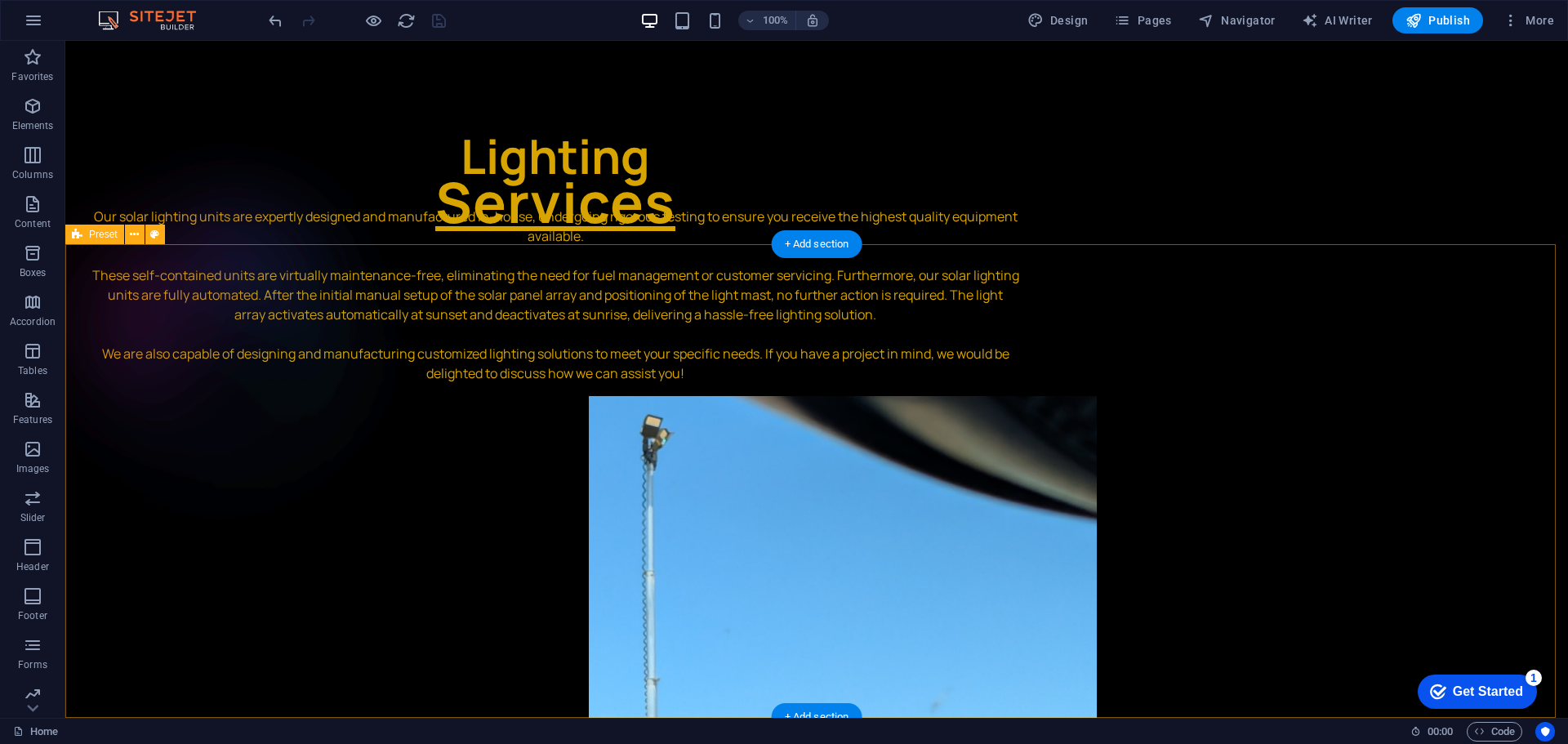
scroll to position [2025, 0]
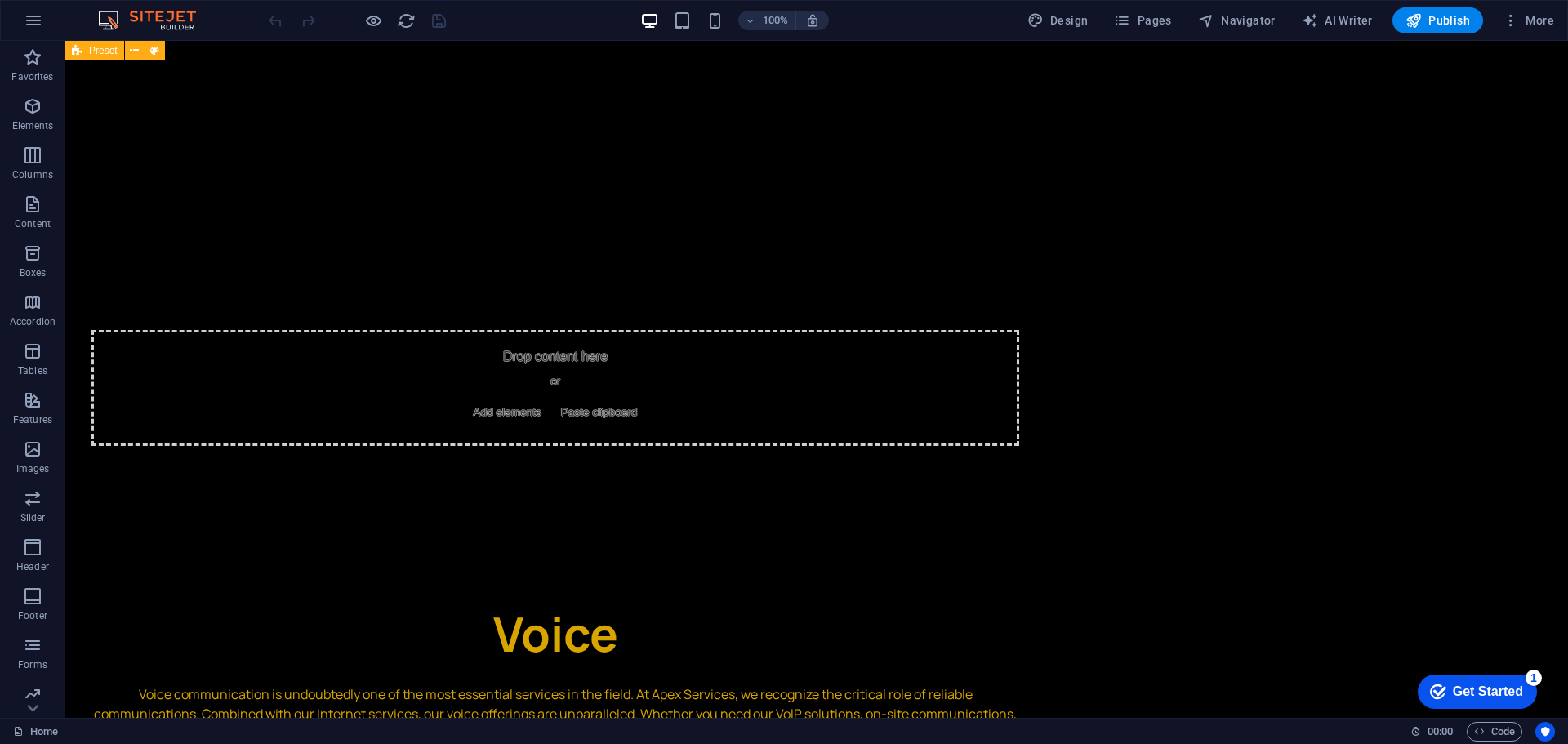
scroll to position [3492, 0]
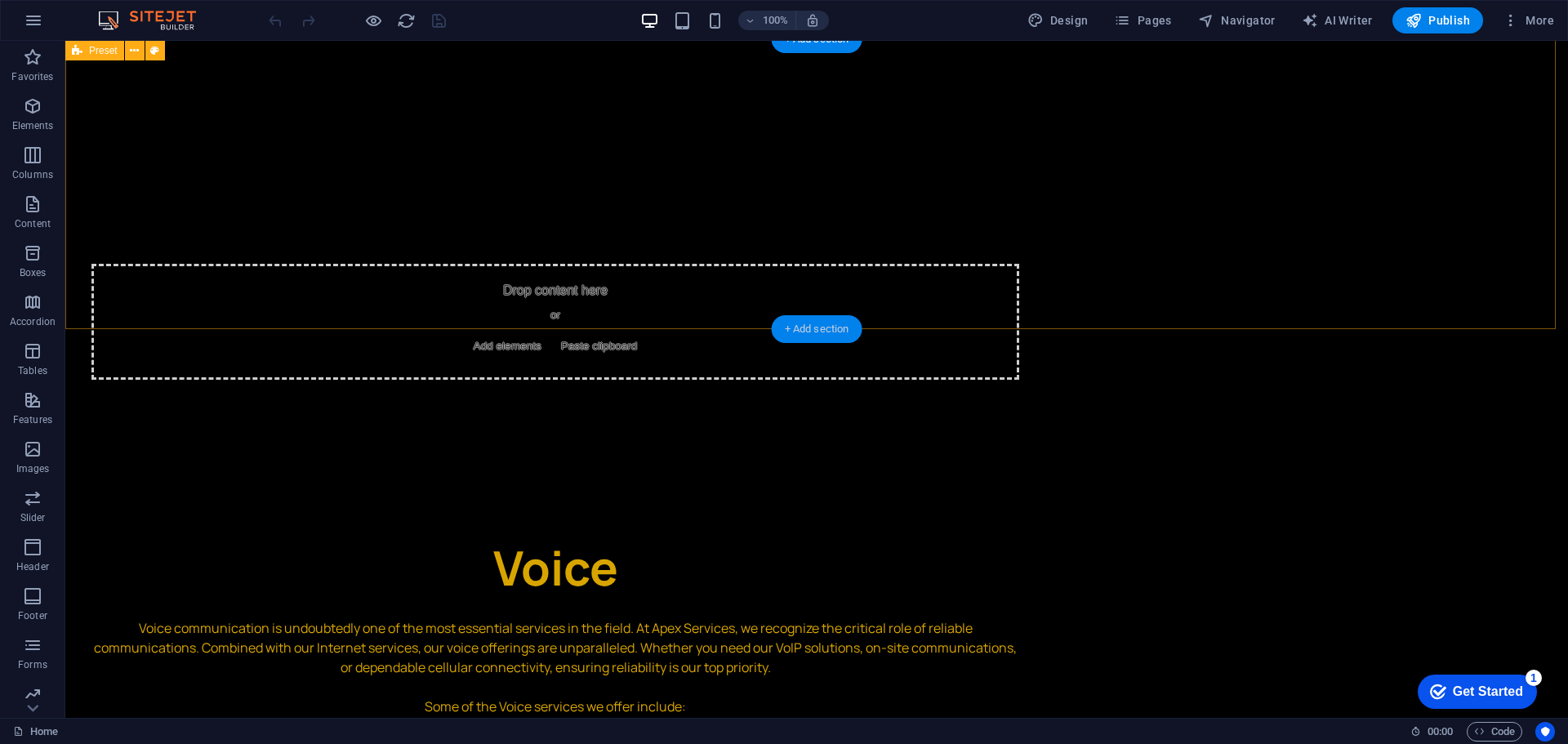
click at [797, 323] on div "+ Add section" at bounding box center [817, 330] width 91 height 28
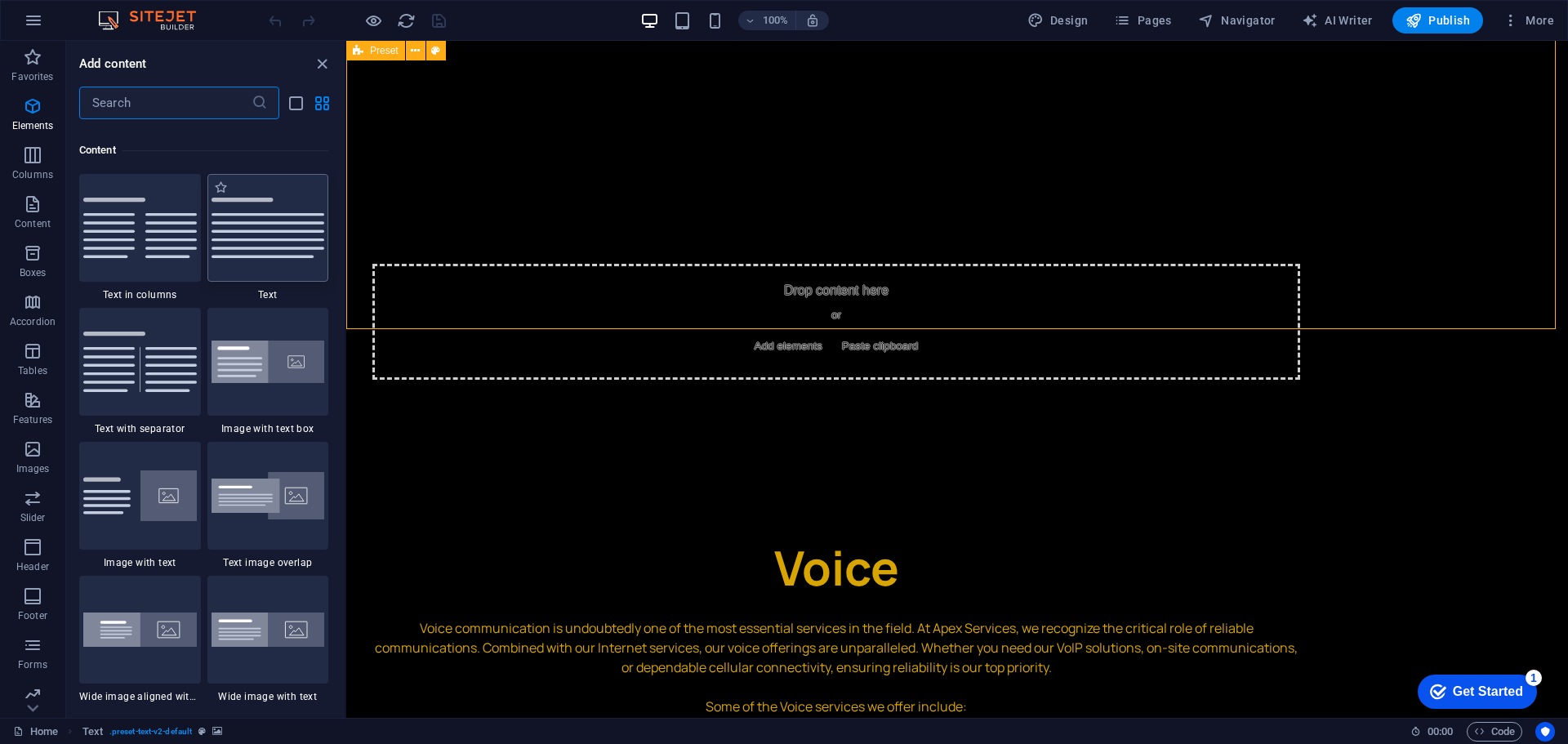
scroll to position [2858, 0]
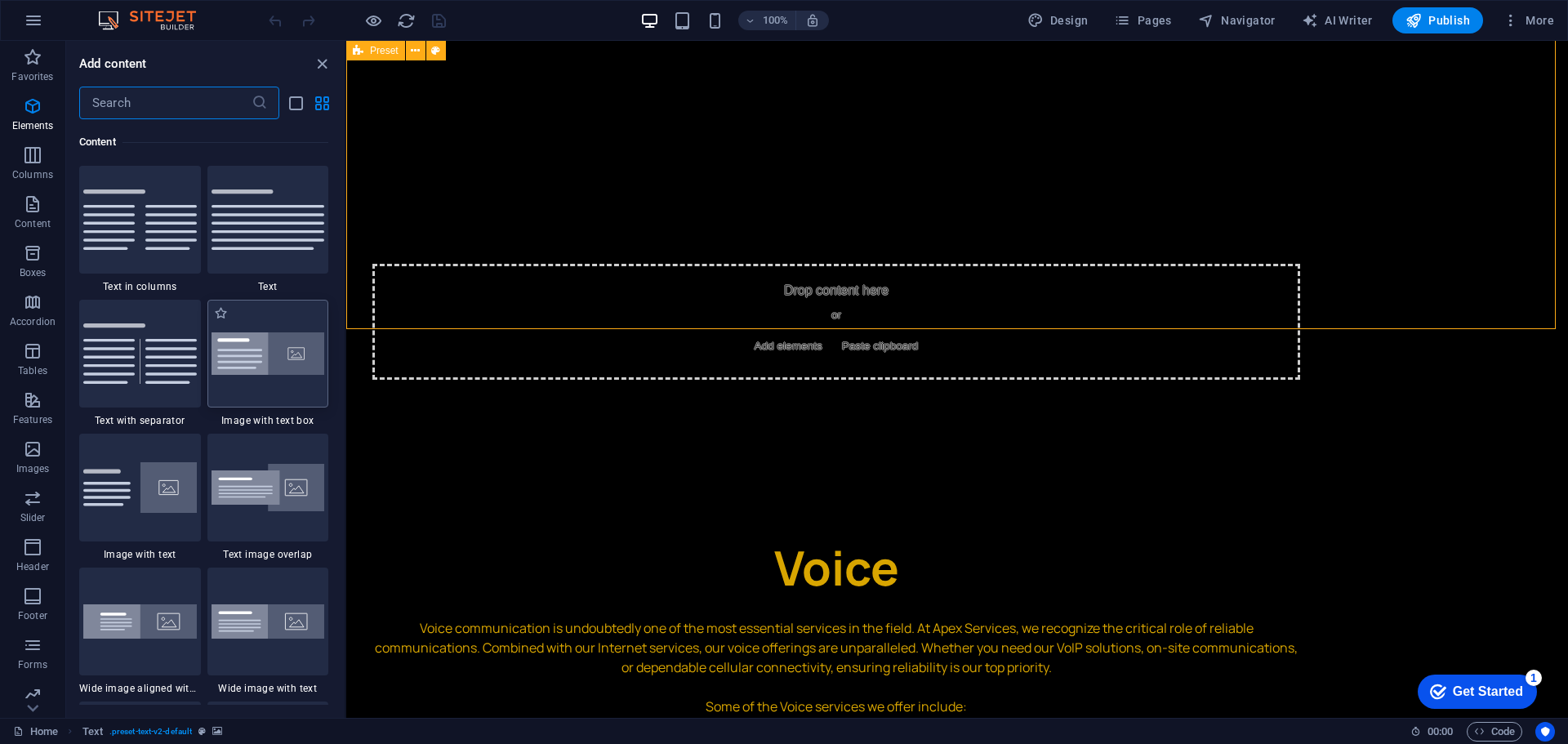
click at [264, 350] on img at bounding box center [268, 354] width 114 height 43
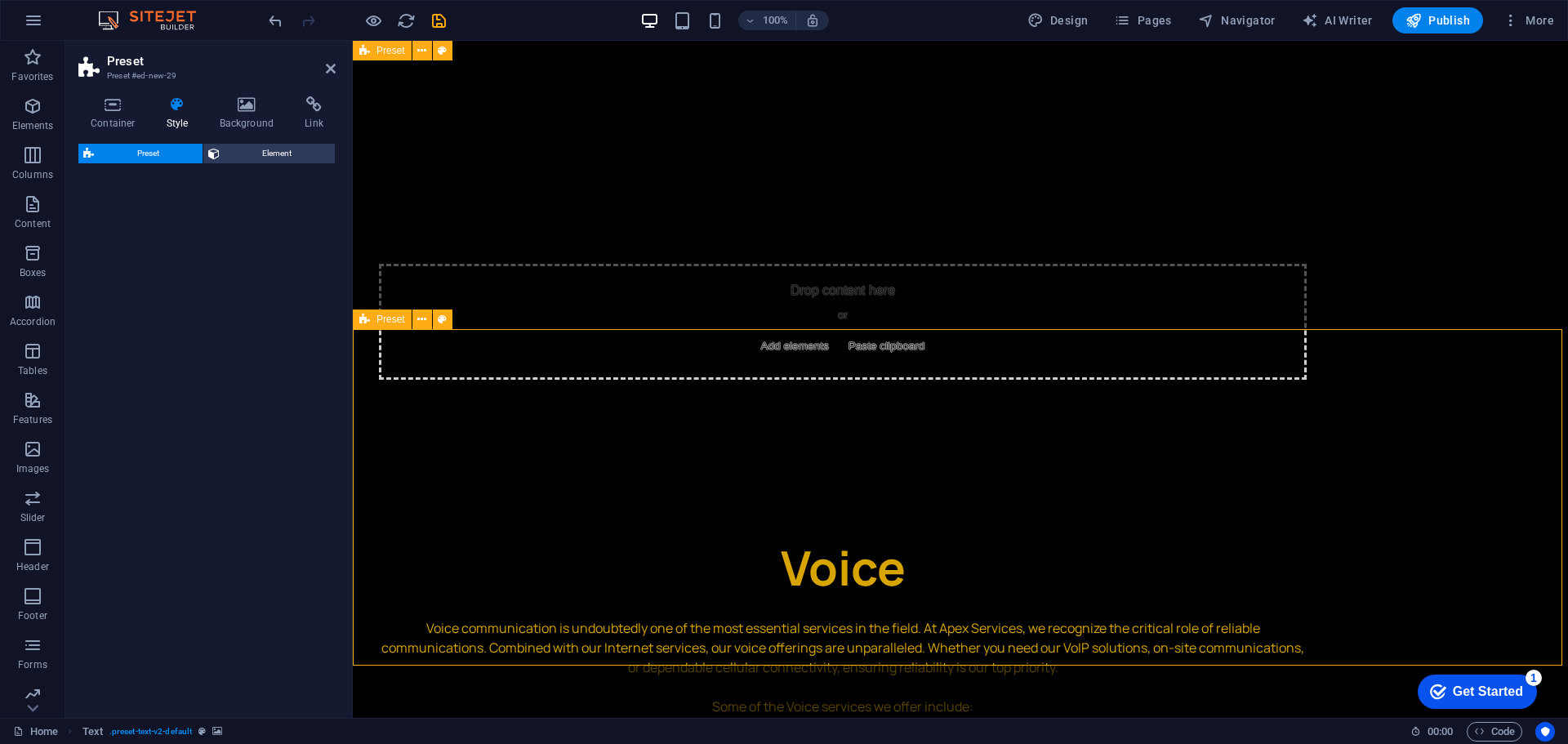
select select "rem"
select select "px"
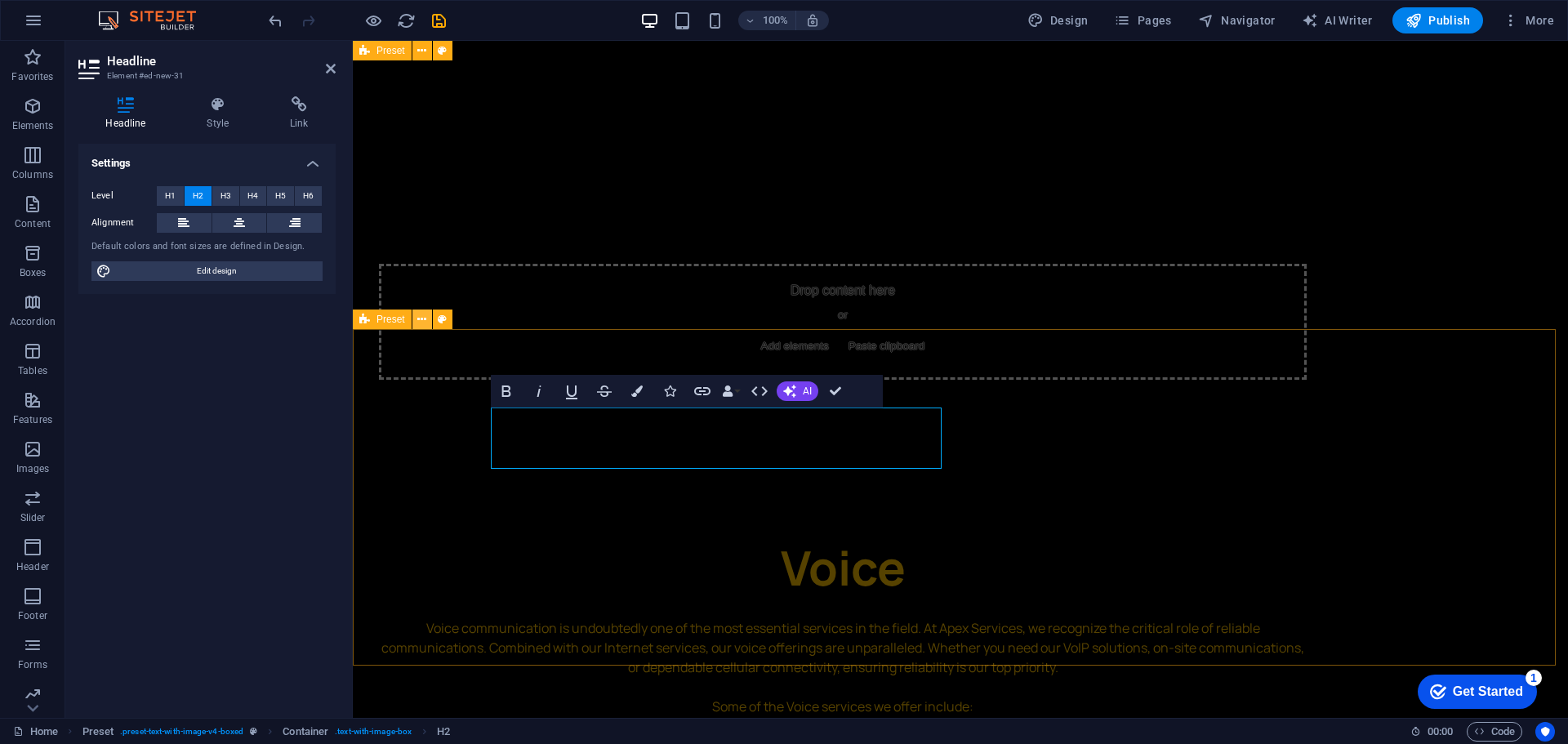
click at [417, 316] on icon at bounding box center [421, 320] width 9 height 17
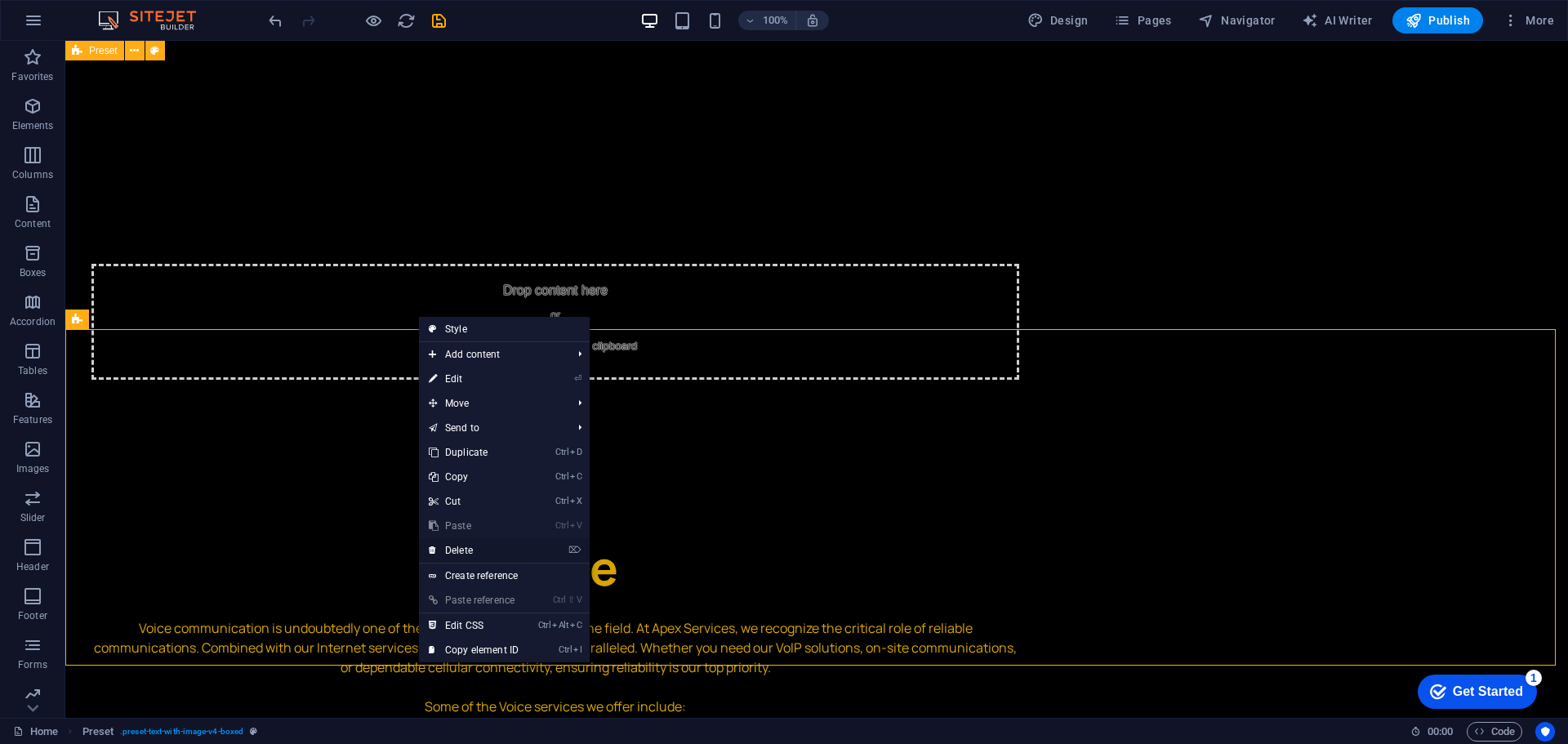
click at [463, 554] on link "⌦ Delete" at bounding box center [473, 551] width 109 height 24
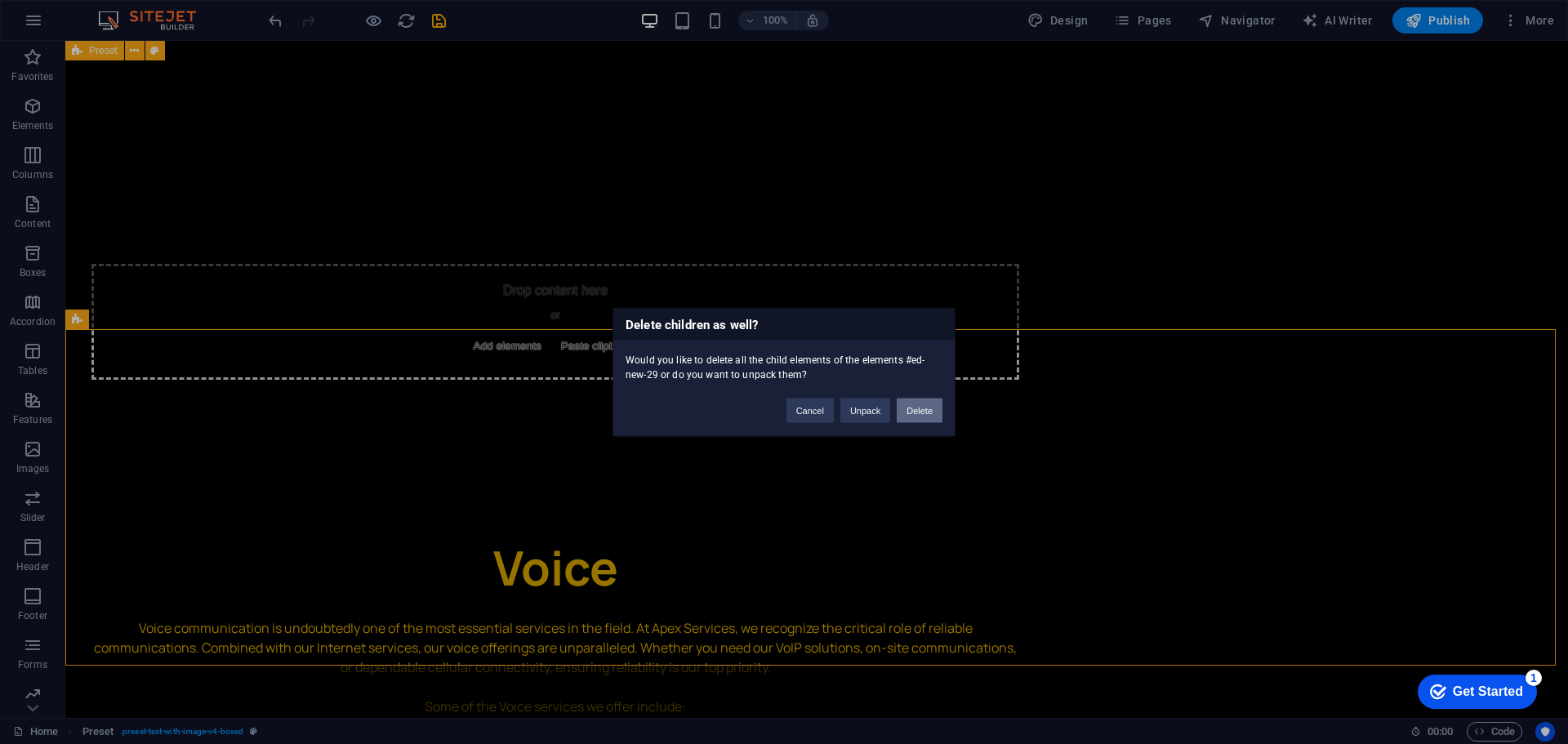
click at [926, 413] on button "Delete" at bounding box center [919, 410] width 46 height 24
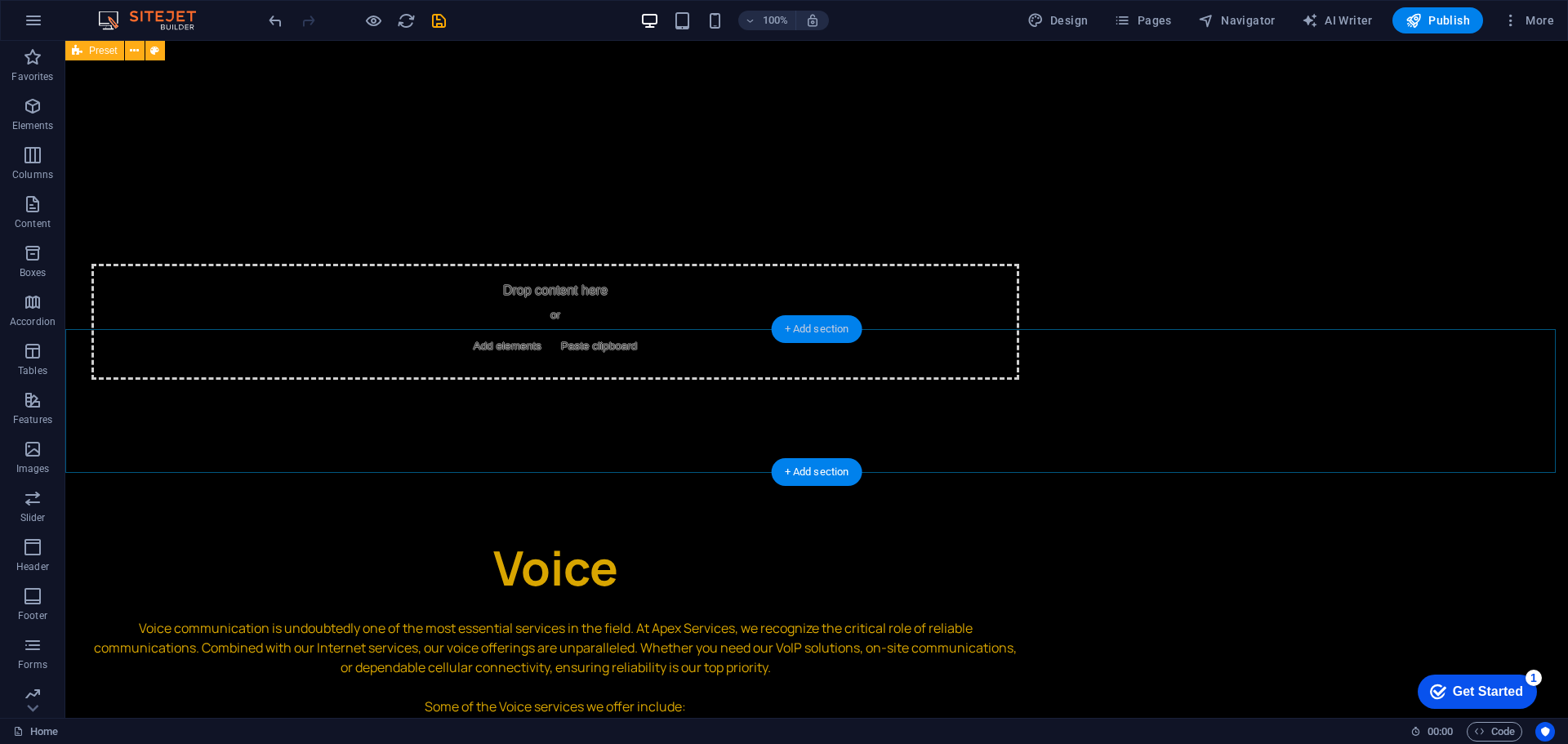
click at [820, 326] on div "+ Add section" at bounding box center [817, 330] width 91 height 28
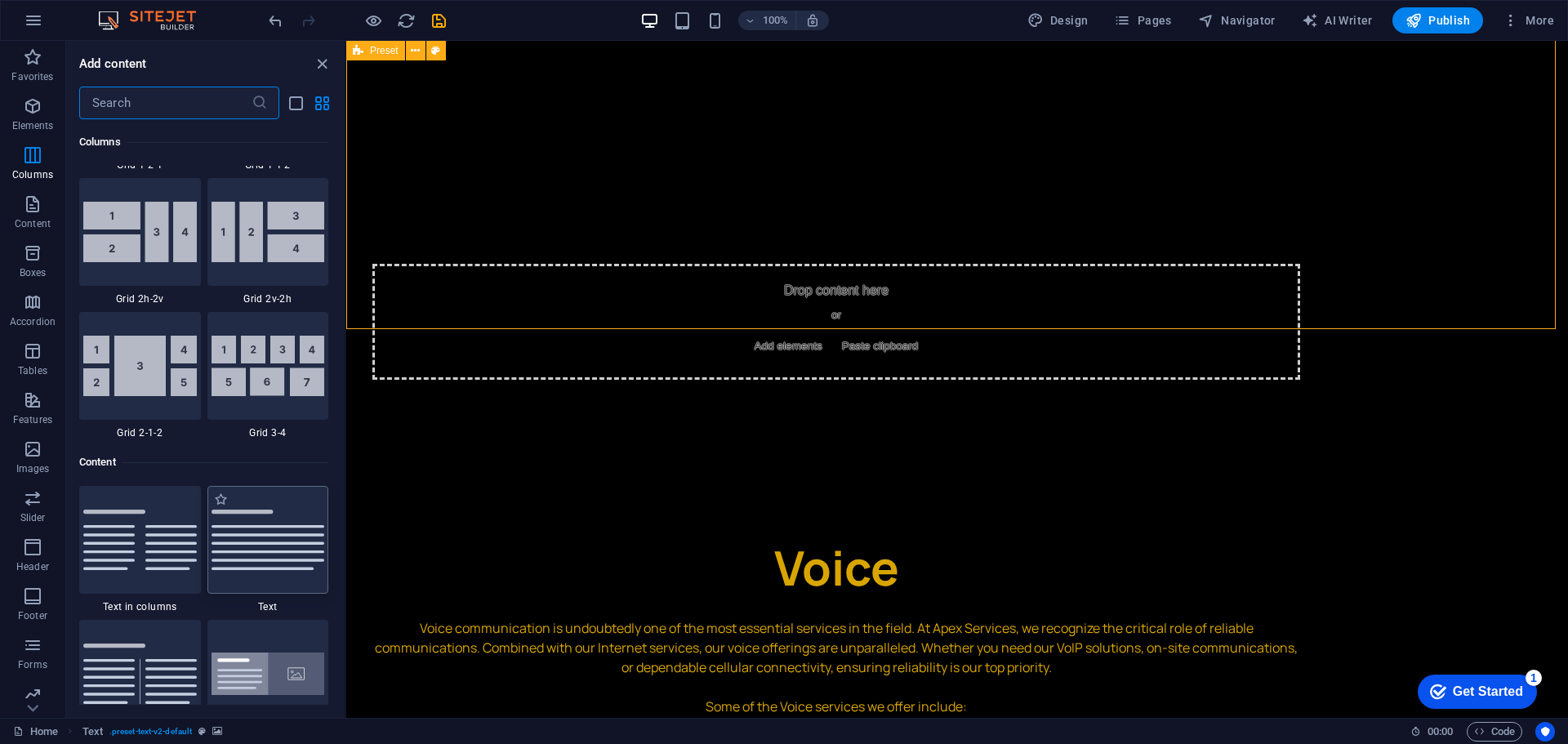
scroll to position [2695, 0]
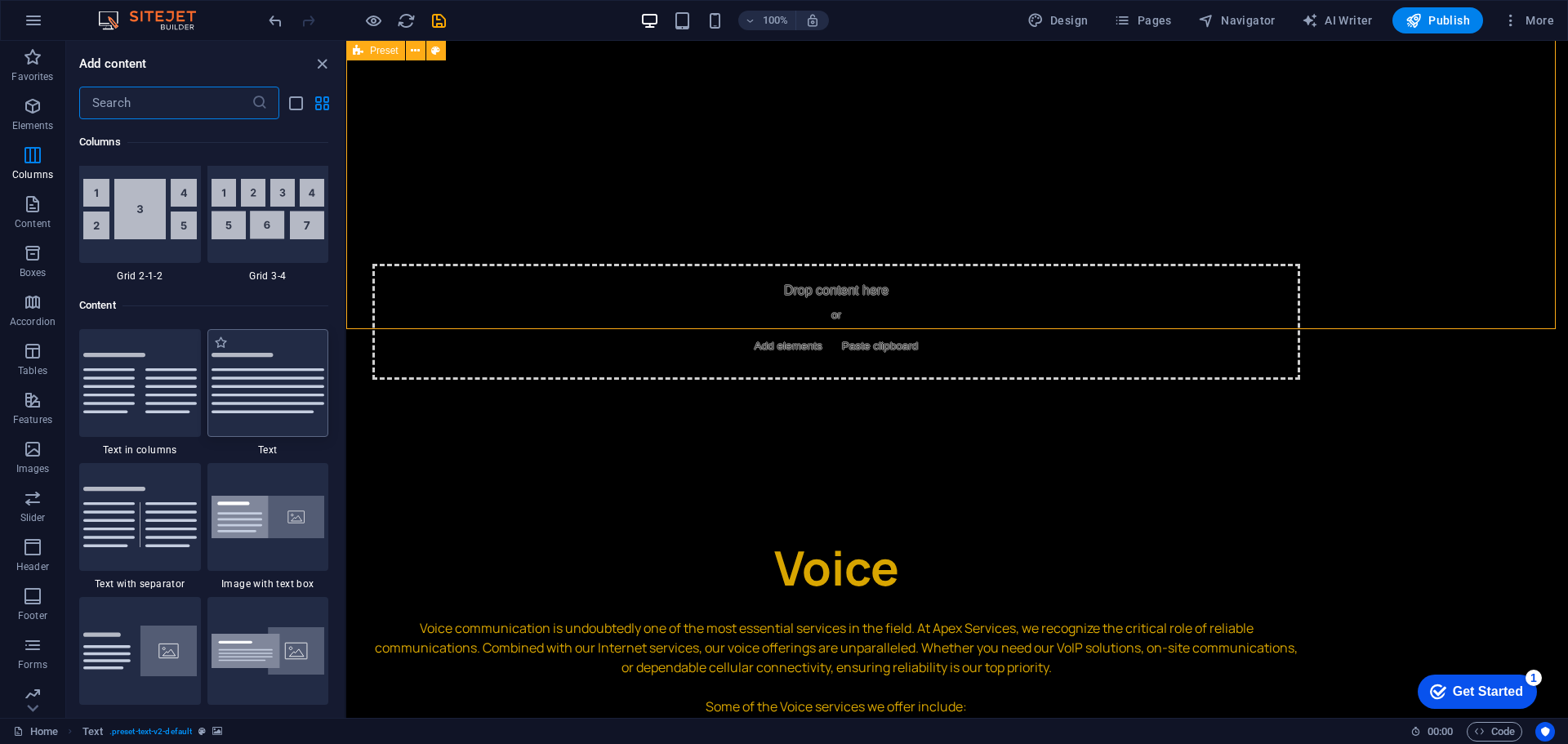
click at [261, 389] on img at bounding box center [268, 383] width 114 height 61
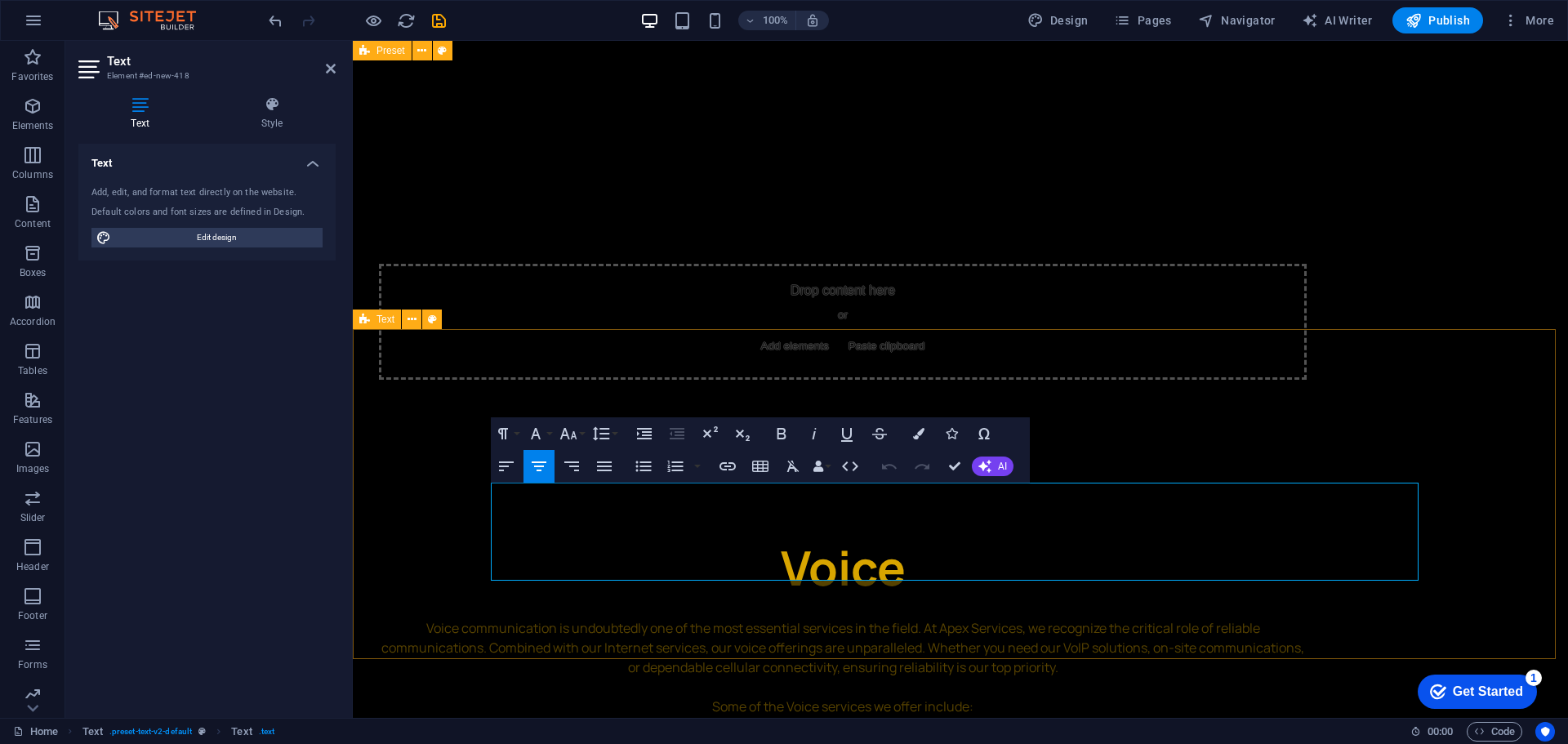
drag, startPoint x: 999, startPoint y: 570, endPoint x: 418, endPoint y: 485, distance: 587.2
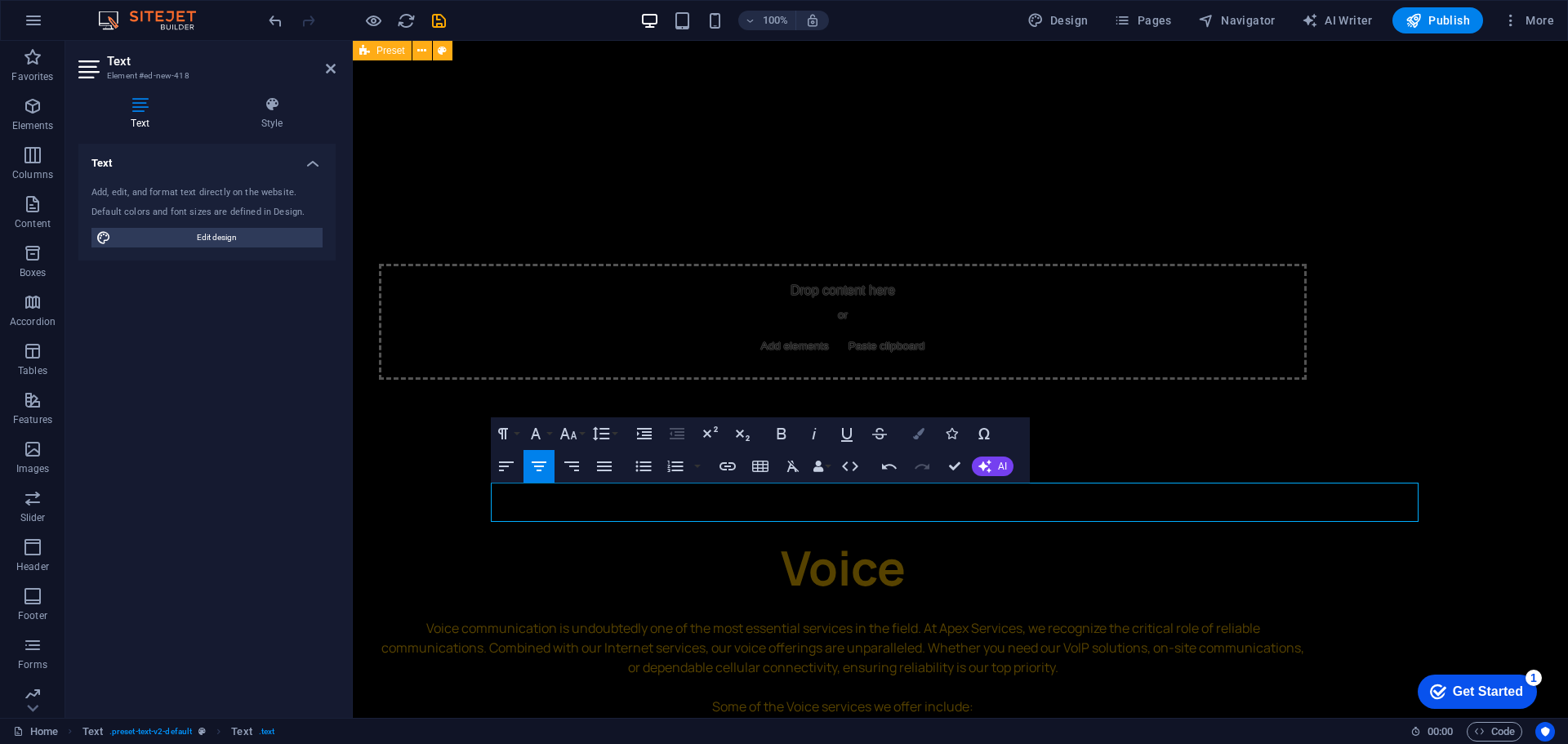
click at [927, 435] on button "Colors" at bounding box center [919, 434] width 31 height 33
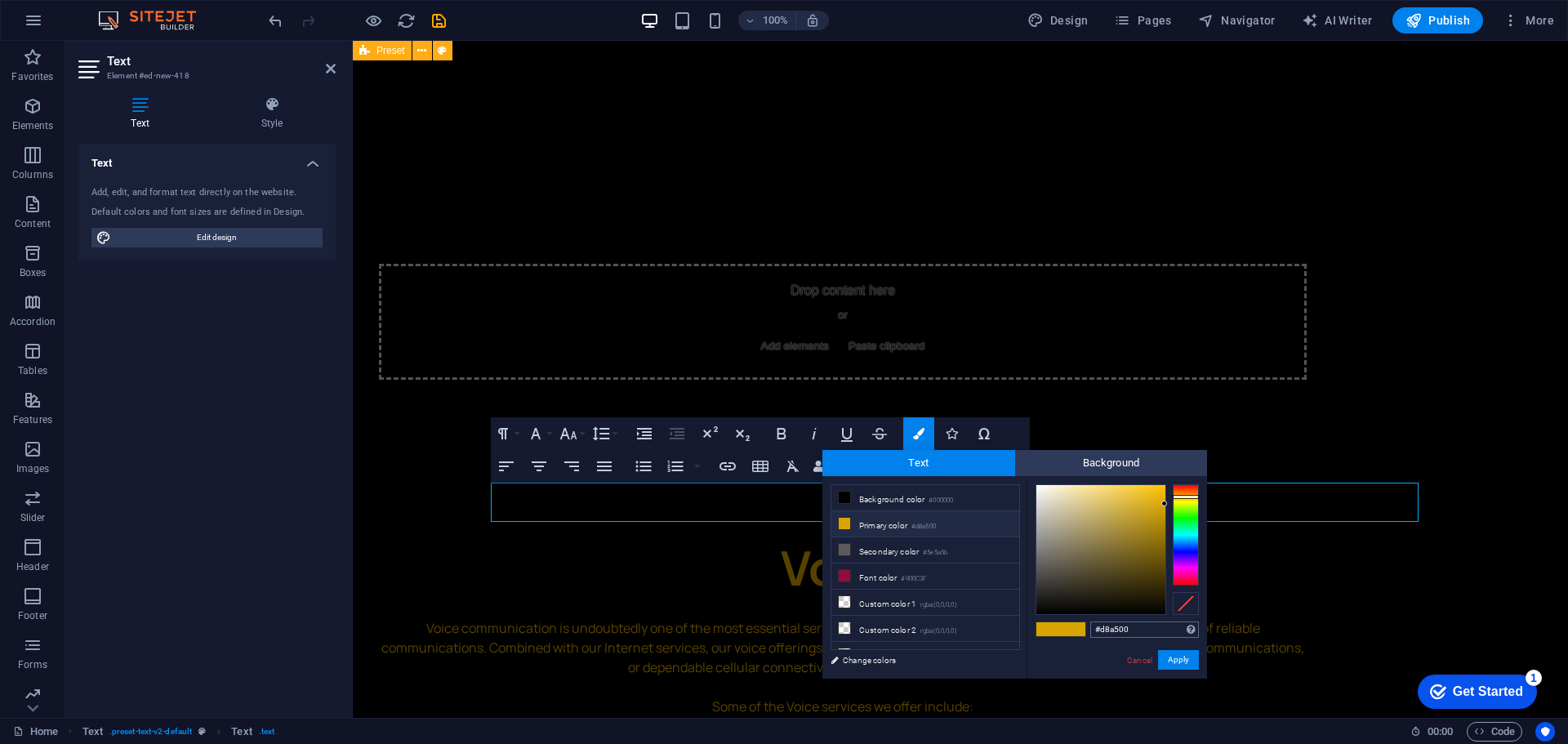
click at [1129, 629] on input "#d8a500" at bounding box center [1144, 630] width 108 height 16
click at [1140, 630] on input "#d8a500" at bounding box center [1144, 630] width 108 height 16
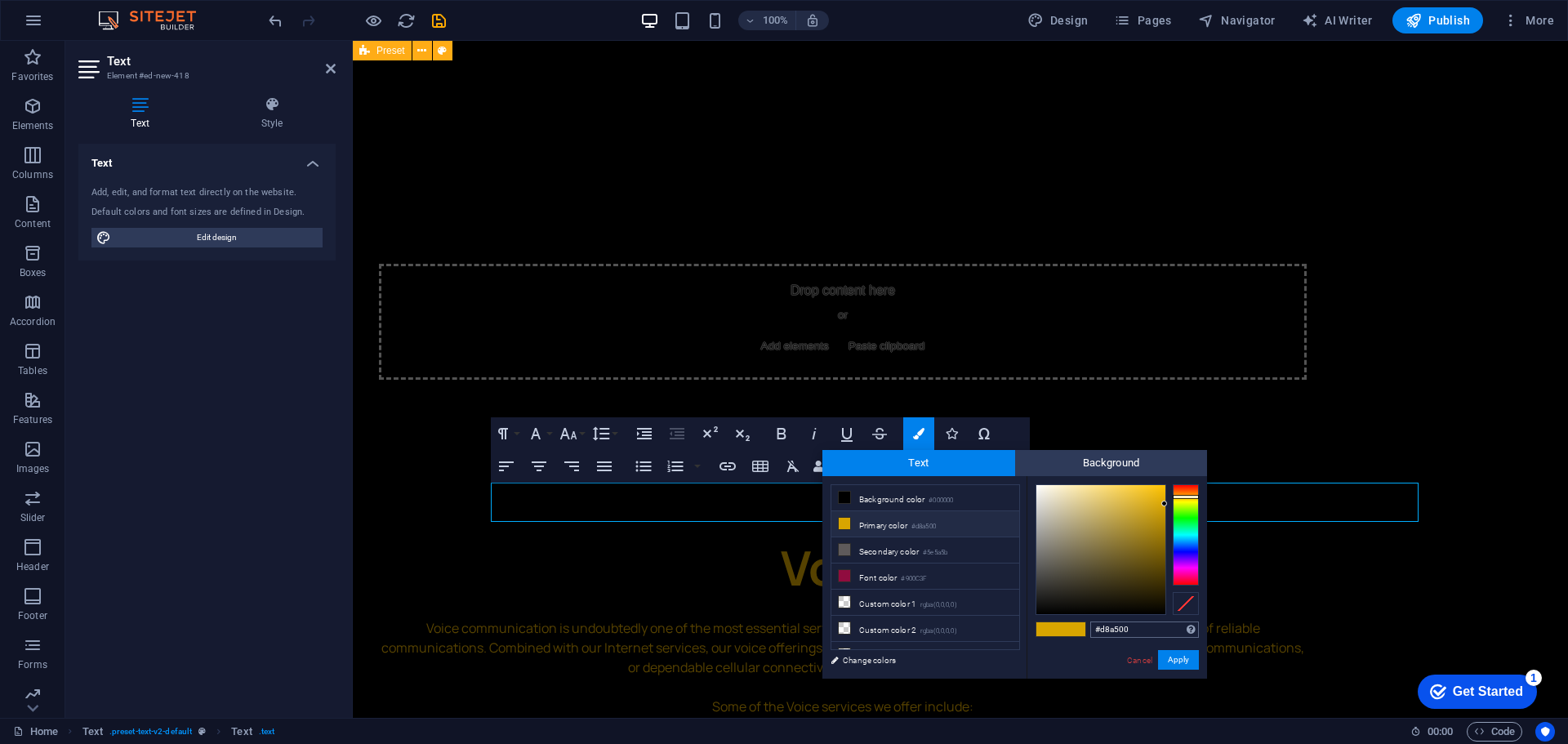
click at [1140, 630] on input "#d8a500" at bounding box center [1144, 630] width 108 height 16
drag, startPoint x: 1148, startPoint y: 658, endPoint x: 794, endPoint y: 617, distance: 356.4
click at [1148, 658] on link "Cancel" at bounding box center [1139, 661] width 29 height 12
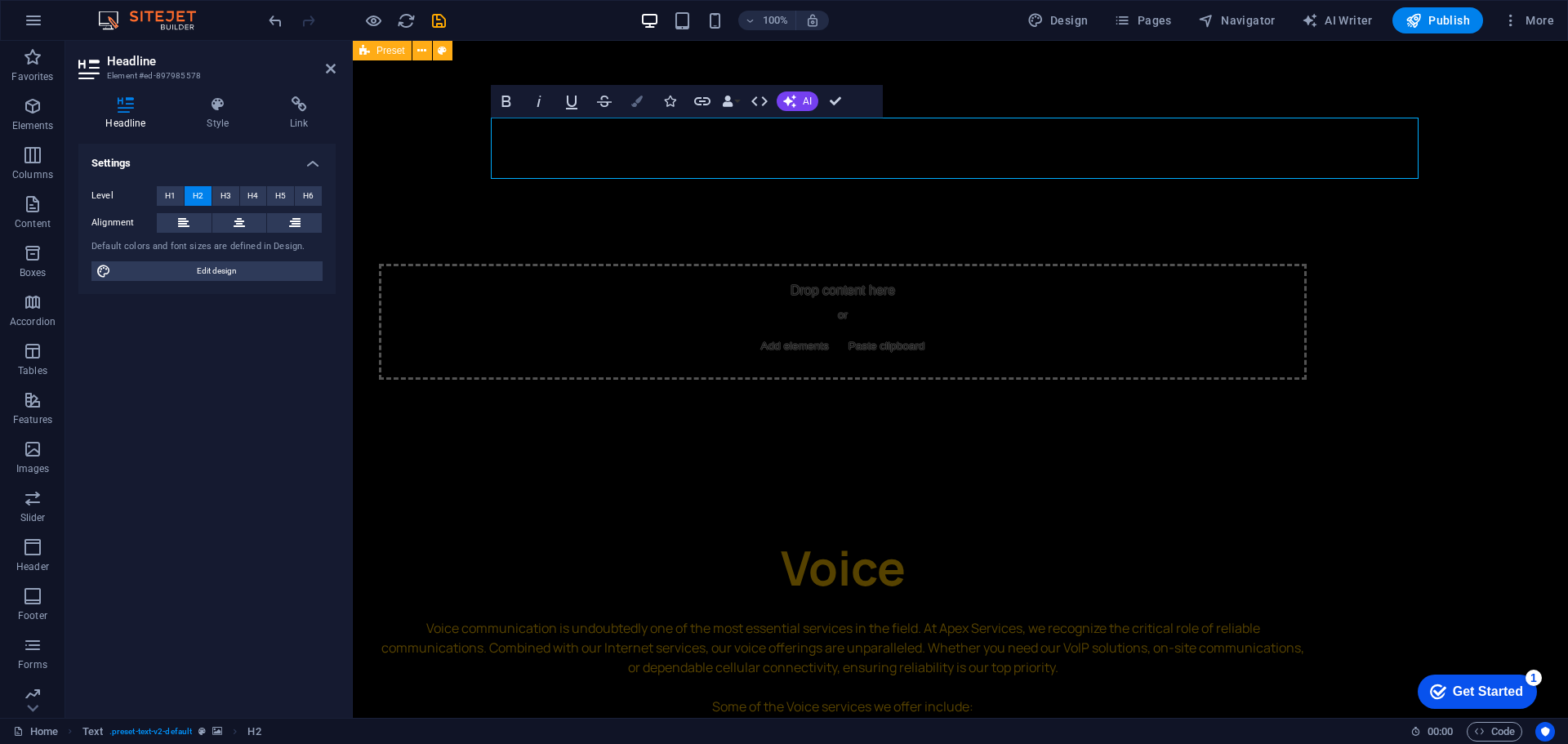
click at [644, 99] on button "Colors" at bounding box center [637, 101] width 31 height 33
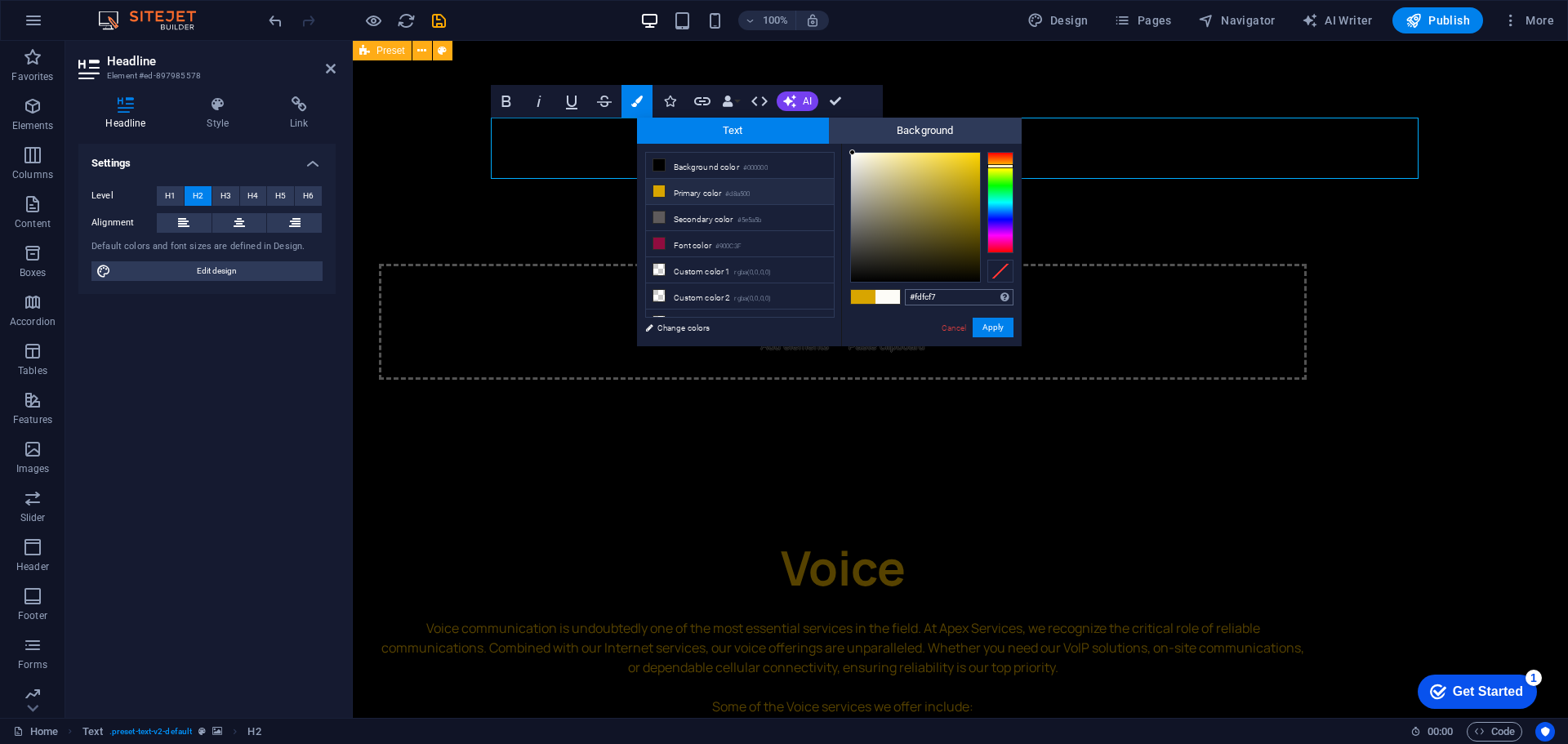
click at [934, 295] on input "#fdfcf7" at bounding box center [959, 297] width 108 height 16
click at [965, 326] on link "Cancel" at bounding box center [953, 328] width 29 height 12
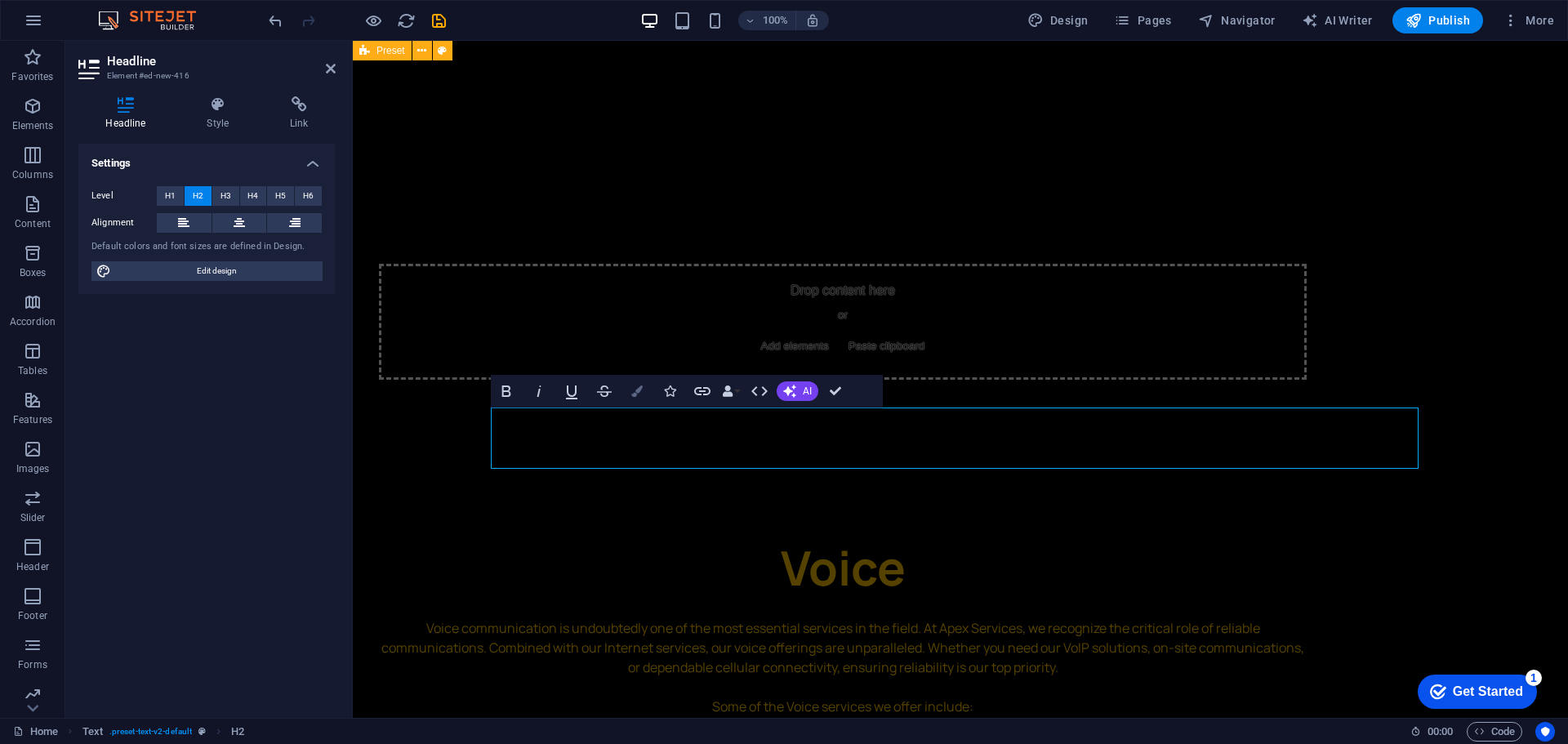
click at [643, 389] on button "Colors" at bounding box center [637, 391] width 31 height 33
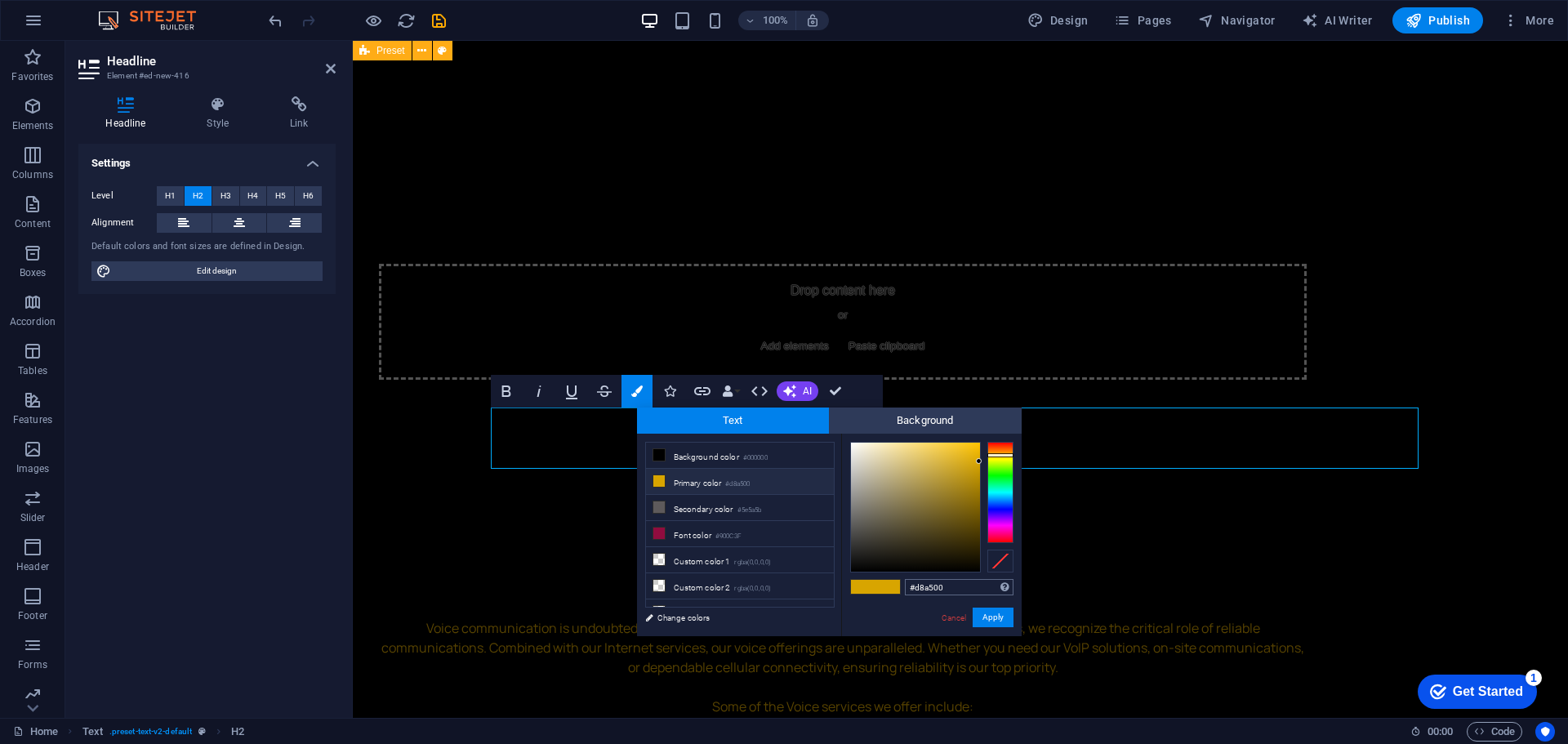
click at [980, 591] on input "#d8a500" at bounding box center [959, 587] width 108 height 16
type input "#fdfcf7"
click at [991, 610] on button "Apply" at bounding box center [992, 617] width 41 height 20
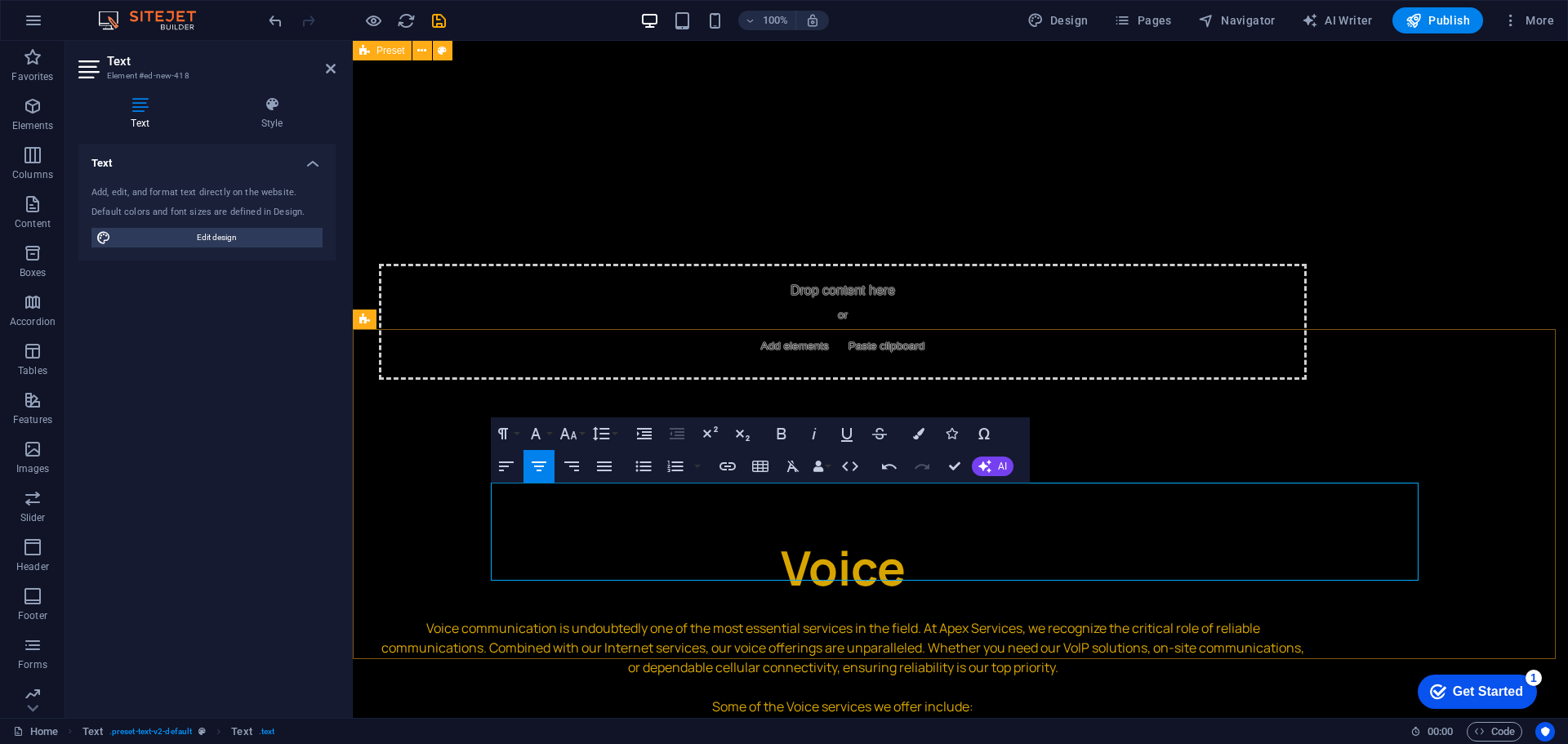
drag, startPoint x: 1166, startPoint y: 567, endPoint x: 727, endPoint y: 491, distance: 445.5
click at [917, 437] on icon "button" at bounding box center [918, 434] width 11 height 11
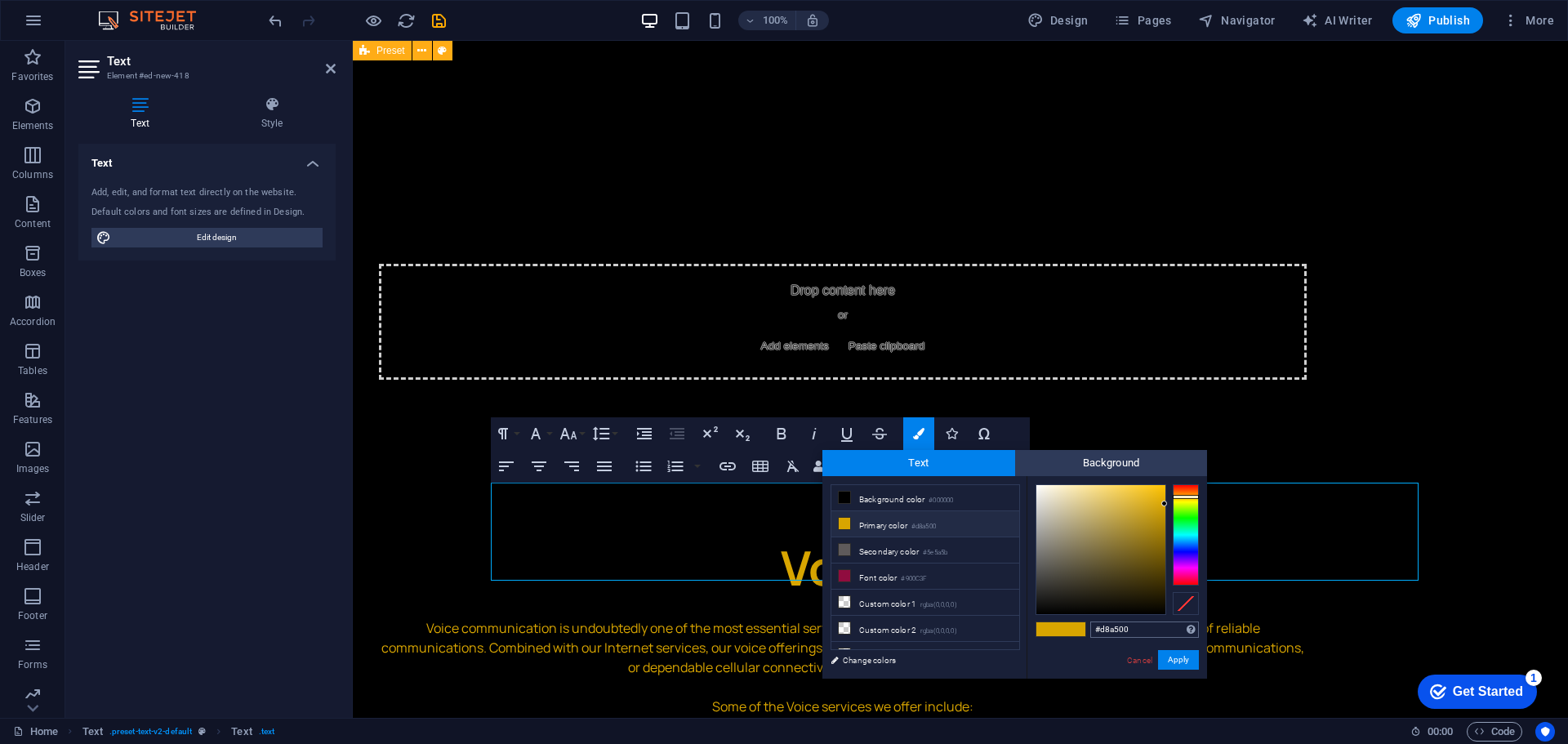
click at [1131, 631] on input "#d8a500" at bounding box center [1144, 630] width 108 height 16
type input "#fdfcf7"
click at [1166, 656] on button "Apply" at bounding box center [1178, 660] width 41 height 20
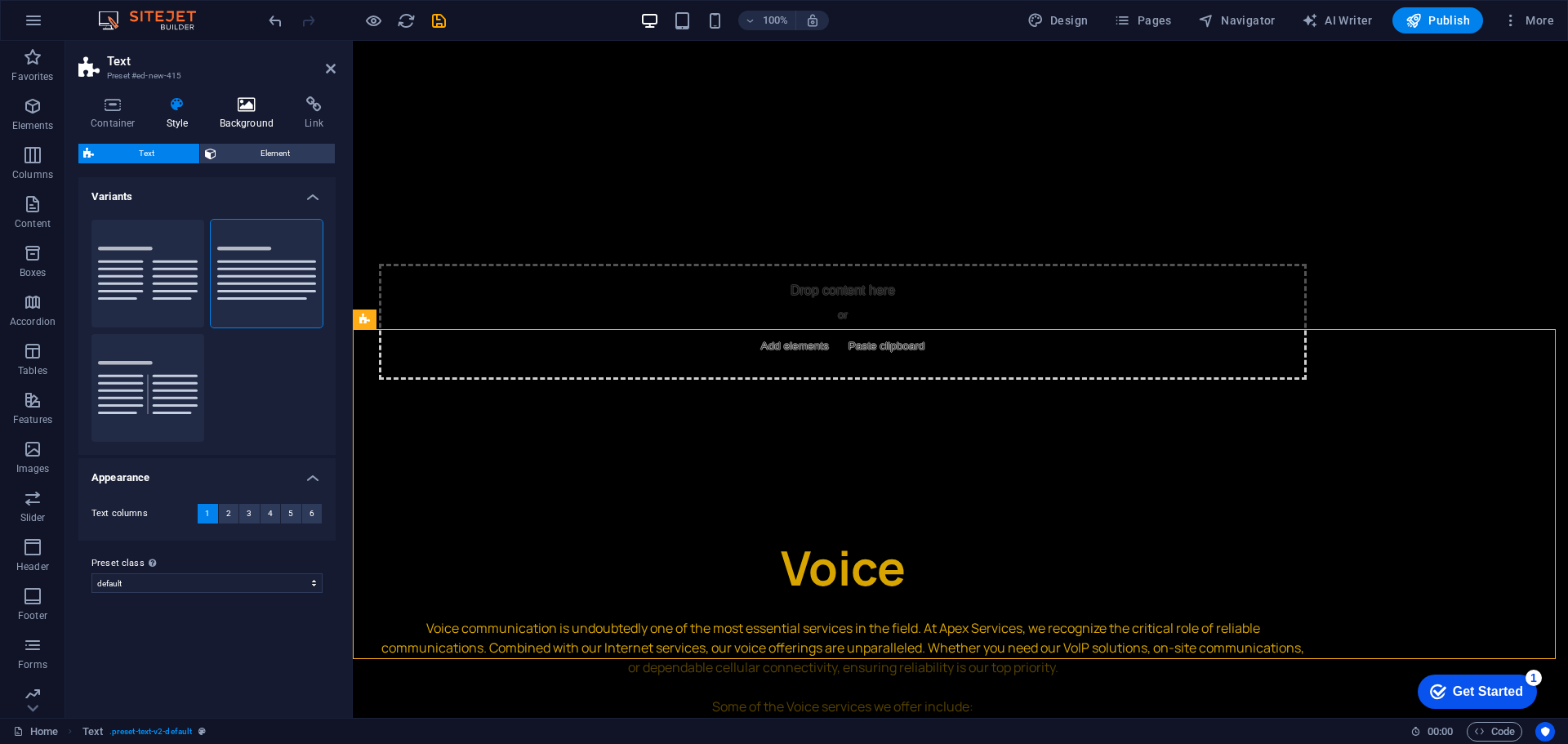
click at [231, 109] on icon at bounding box center [246, 104] width 79 height 16
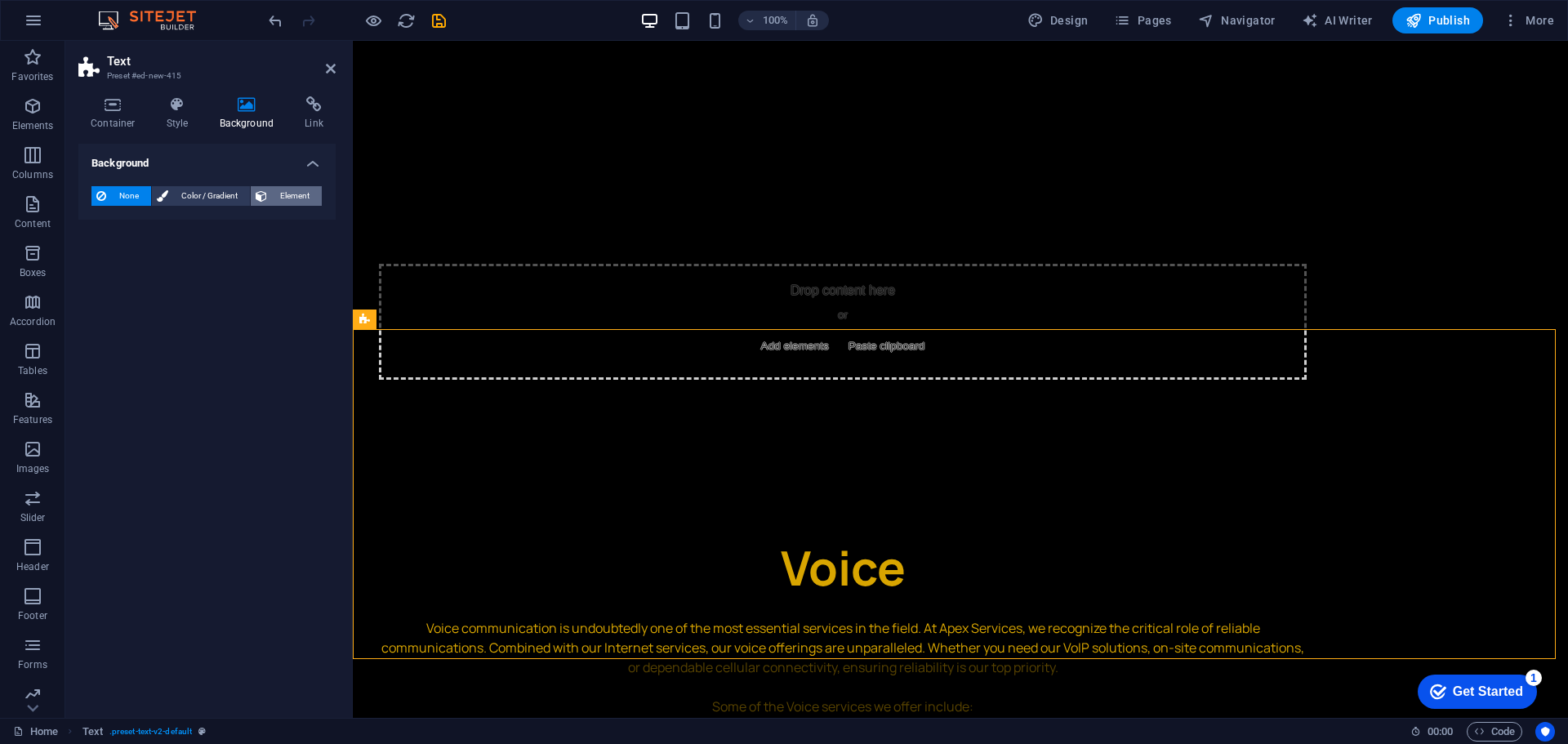
click at [285, 205] on span "Element" at bounding box center [295, 196] width 45 height 20
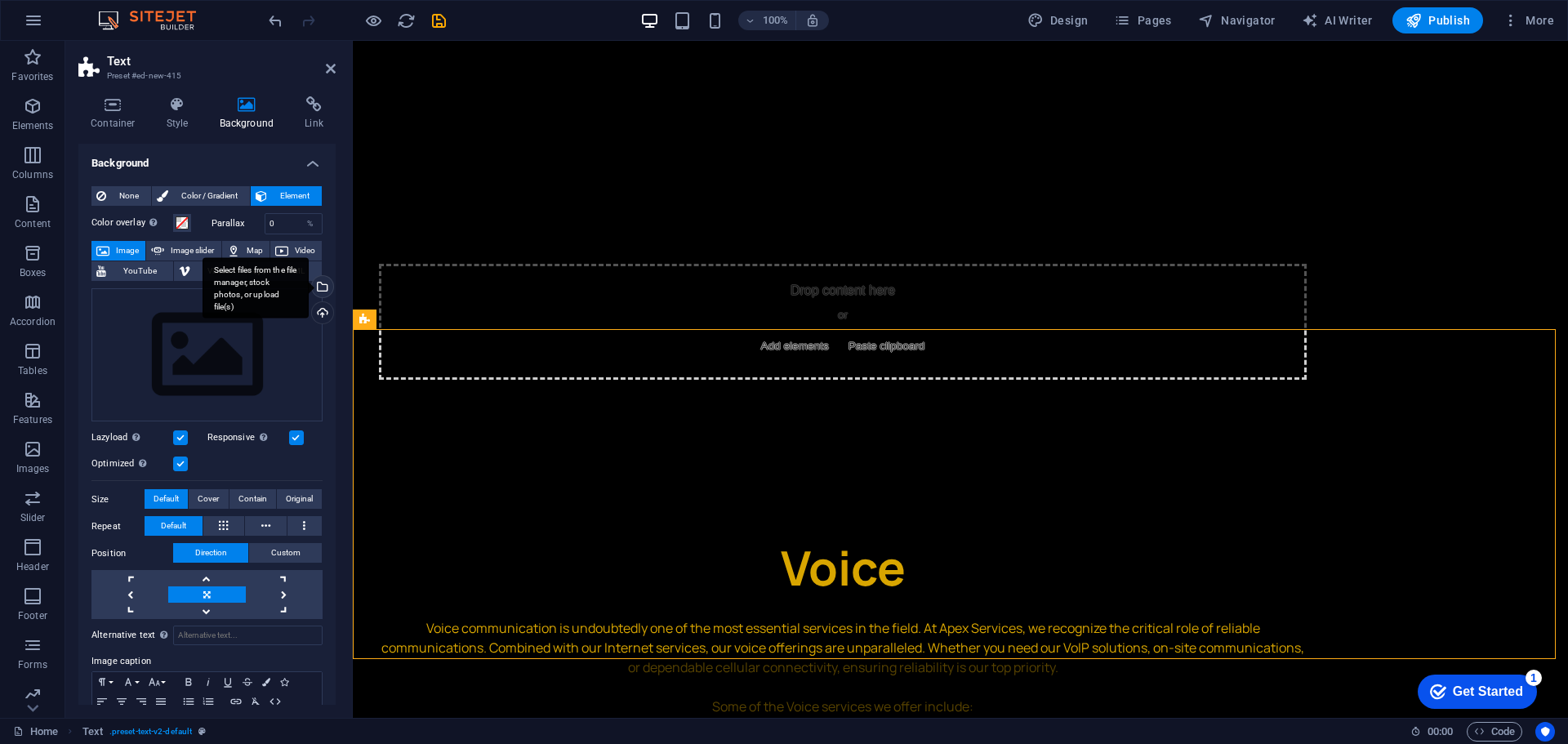
click at [322, 284] on div "Select files from the file manager, stock photos, or upload file(s)" at bounding box center [321, 288] width 24 height 24
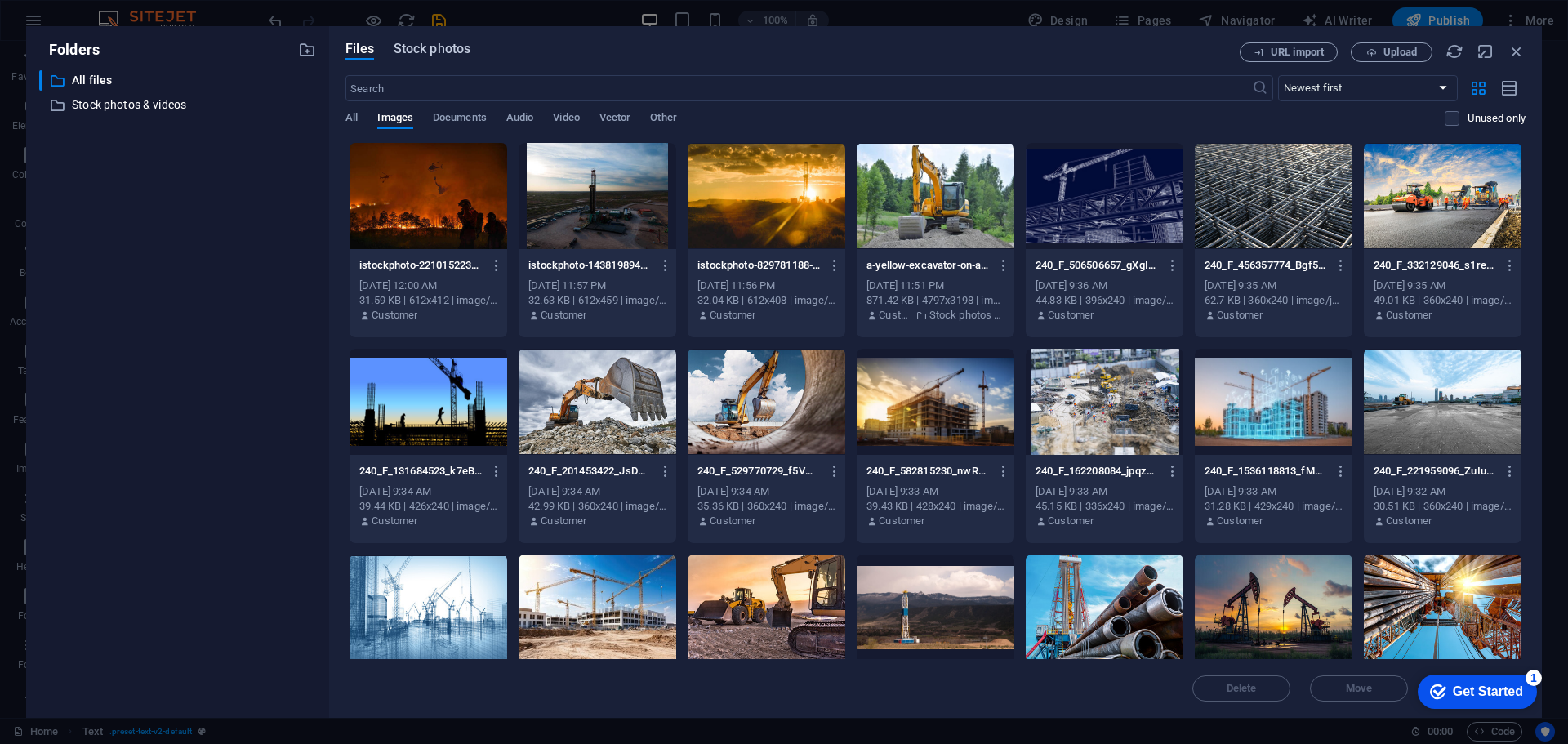
click at [437, 46] on span "Stock photos" at bounding box center [432, 49] width 77 height 20
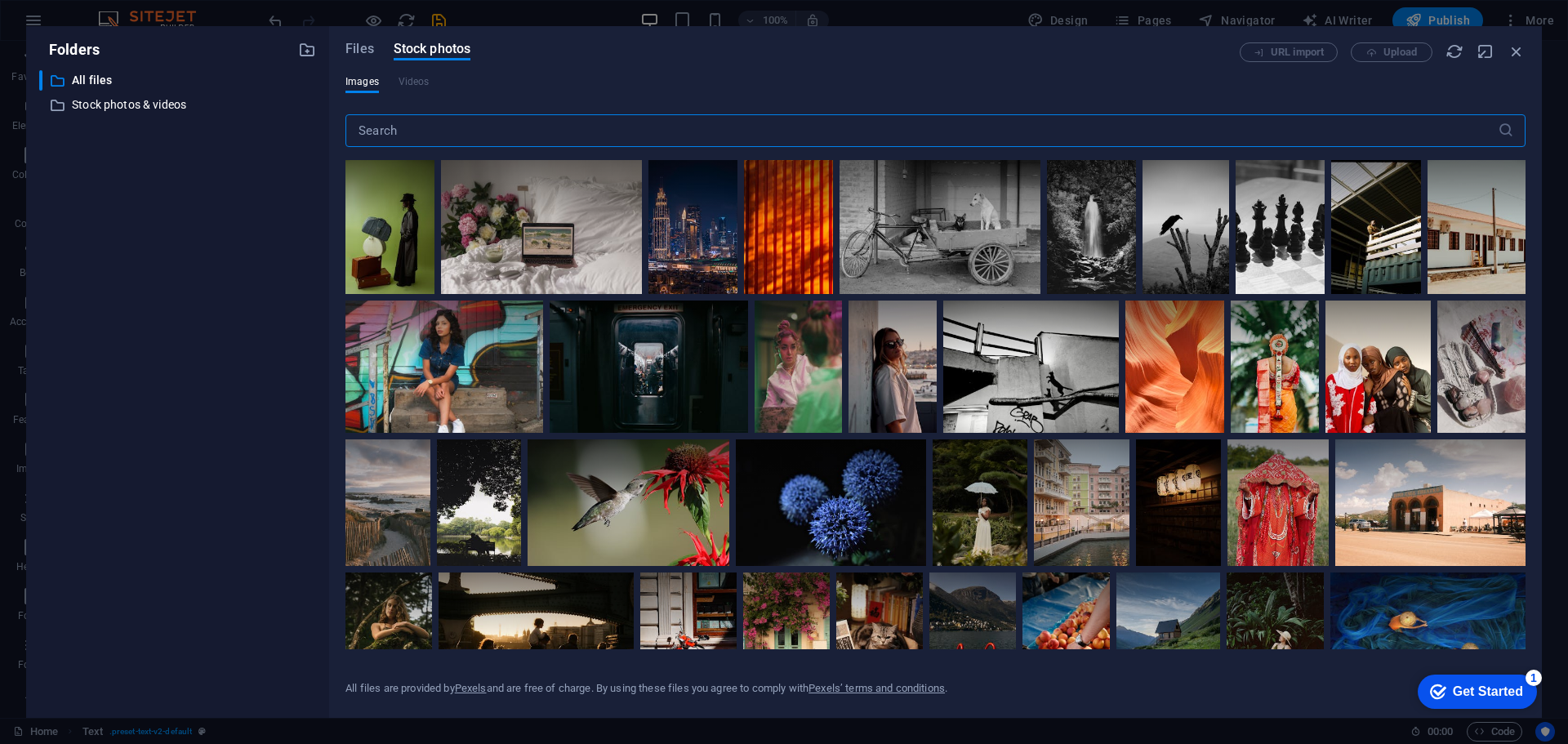
click at [453, 124] on input "text" at bounding box center [921, 131] width 1152 height 33
click at [357, 49] on span "Files" at bounding box center [360, 49] width 29 height 20
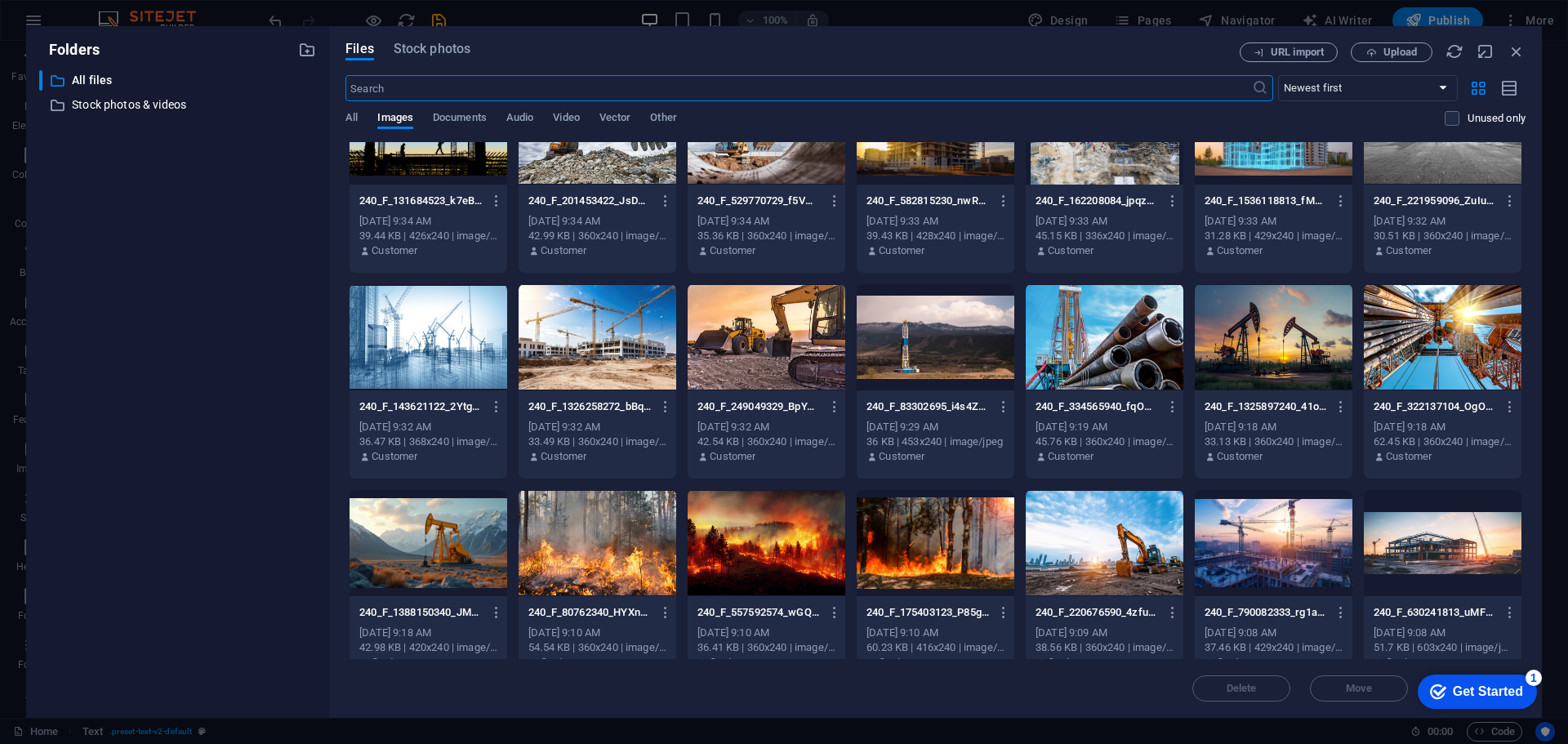
scroll to position [0, 0]
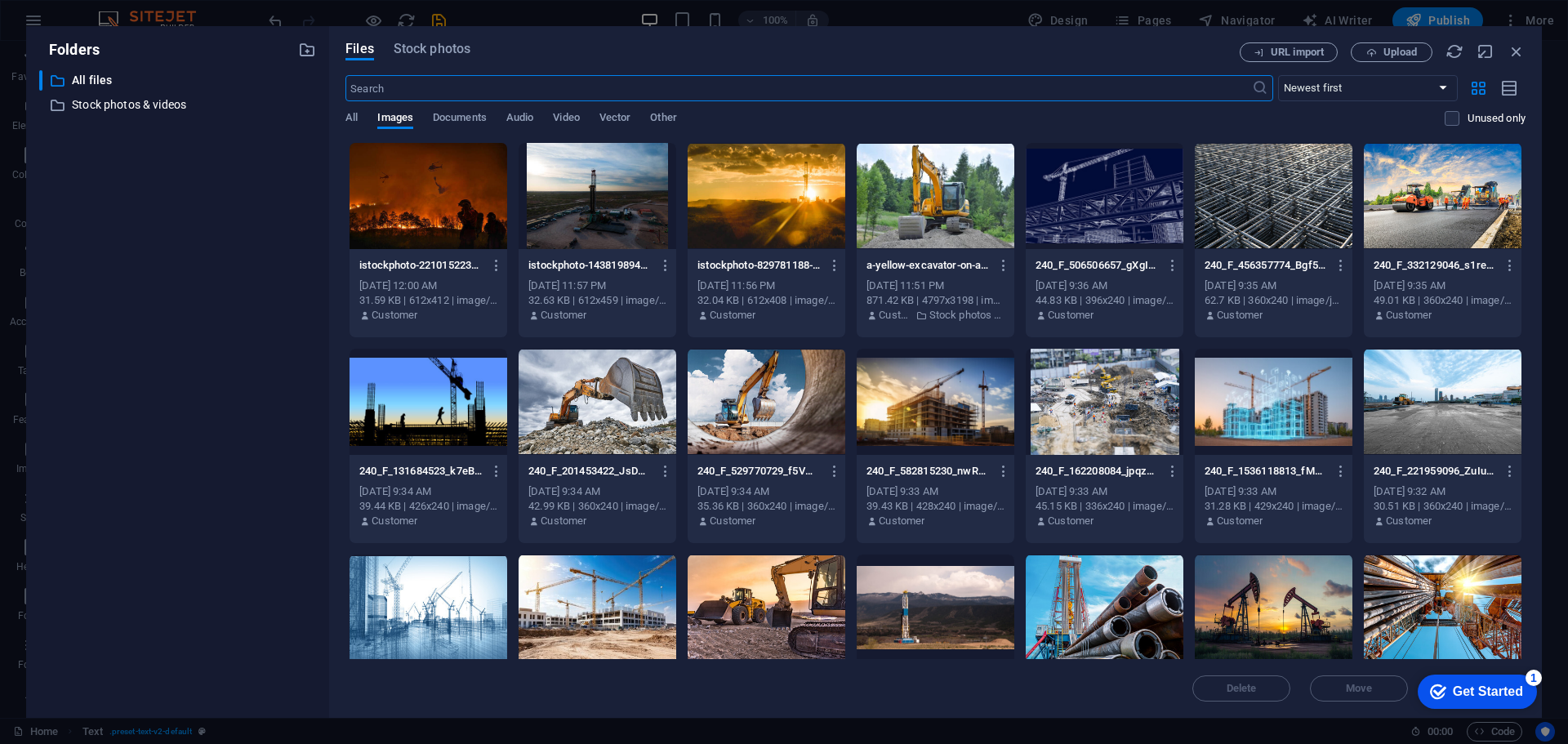
click at [410, 42] on div "Files Stock photos URL import Upload ​ Newest first Oldest first Name (A-Z) Nam…" at bounding box center [935, 372] width 1213 height 692
click at [448, 47] on span "Stock photos" at bounding box center [432, 49] width 77 height 20
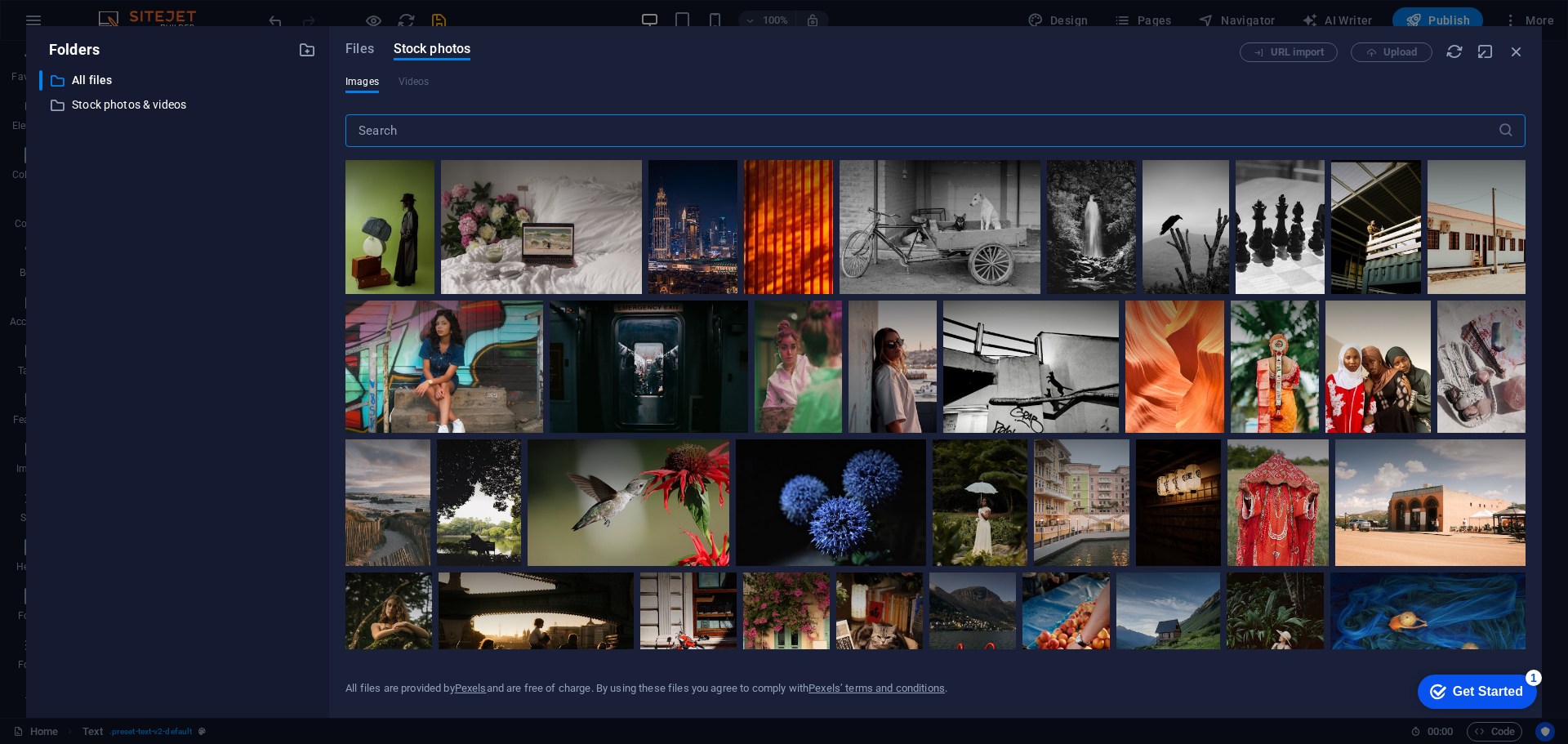
click at [467, 121] on input "text" at bounding box center [921, 131] width 1152 height 33
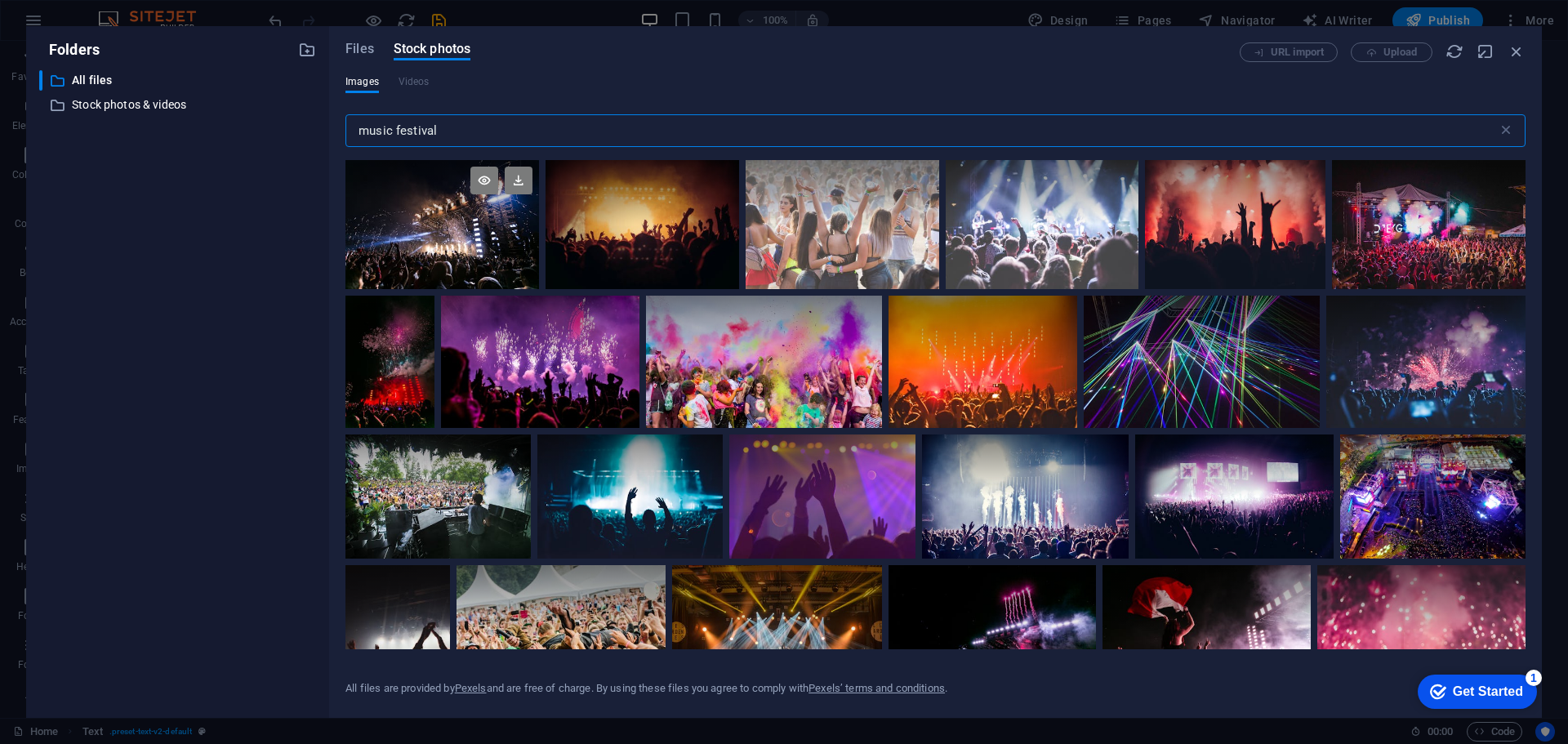
type input "music festival"
click at [459, 243] on div at bounding box center [442, 225] width 193 height 129
click at [459, 243] on div at bounding box center [442, 257] width 193 height 64
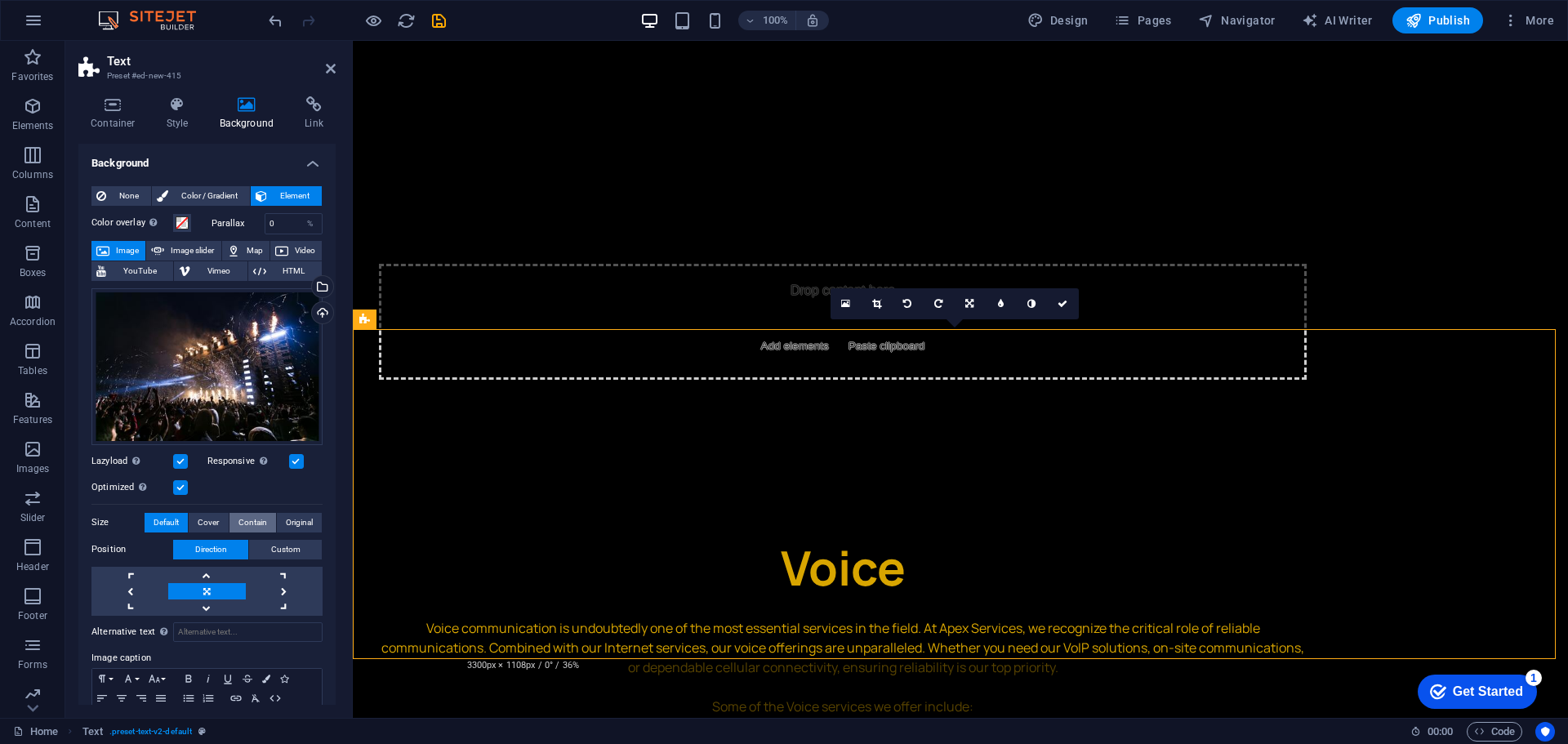
click at [248, 515] on span "Contain" at bounding box center [252, 523] width 29 height 20
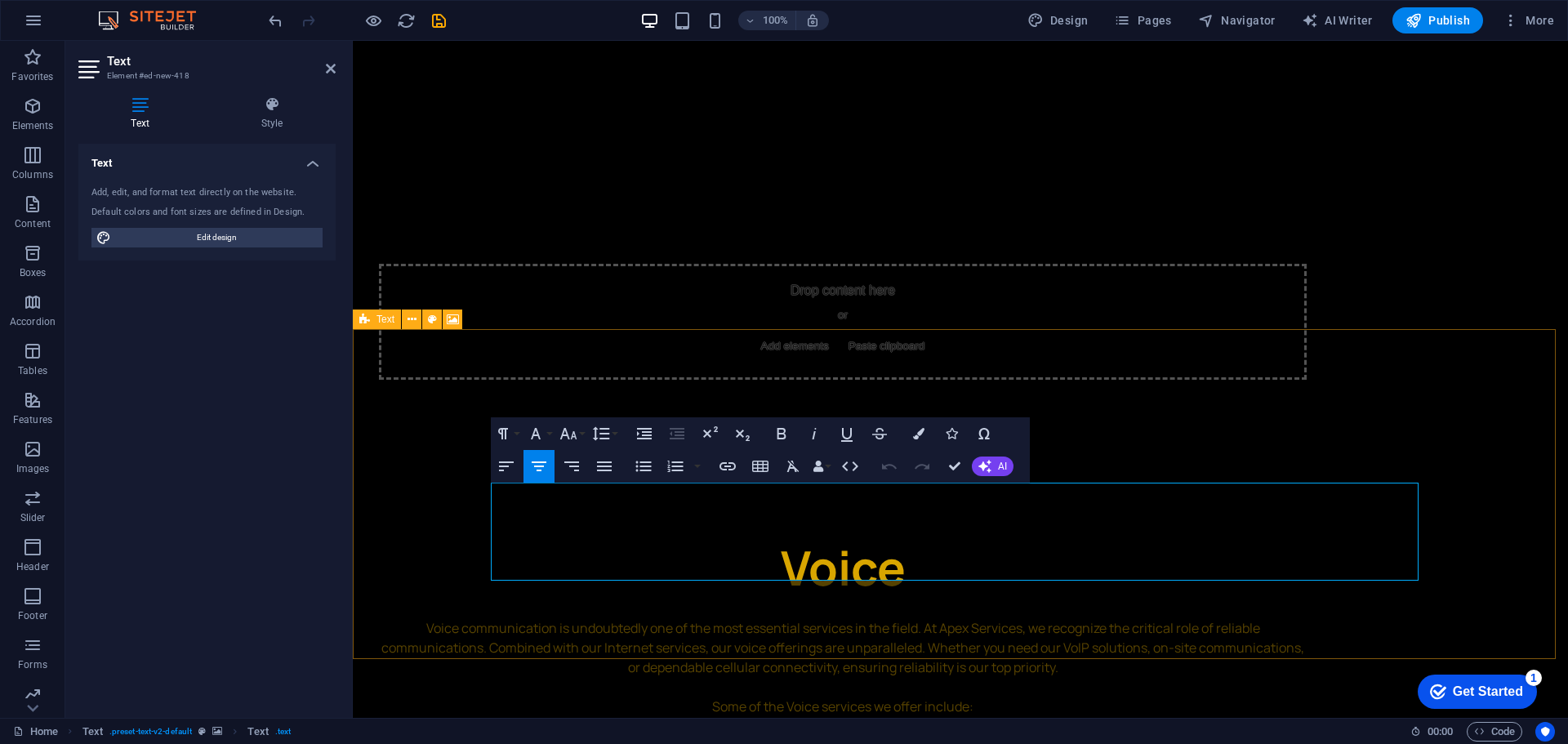
drag, startPoint x: 1172, startPoint y: 579, endPoint x: 747, endPoint y: 585, distance: 425.0
copy span "the solution you need to make your operation as smooth as possible."
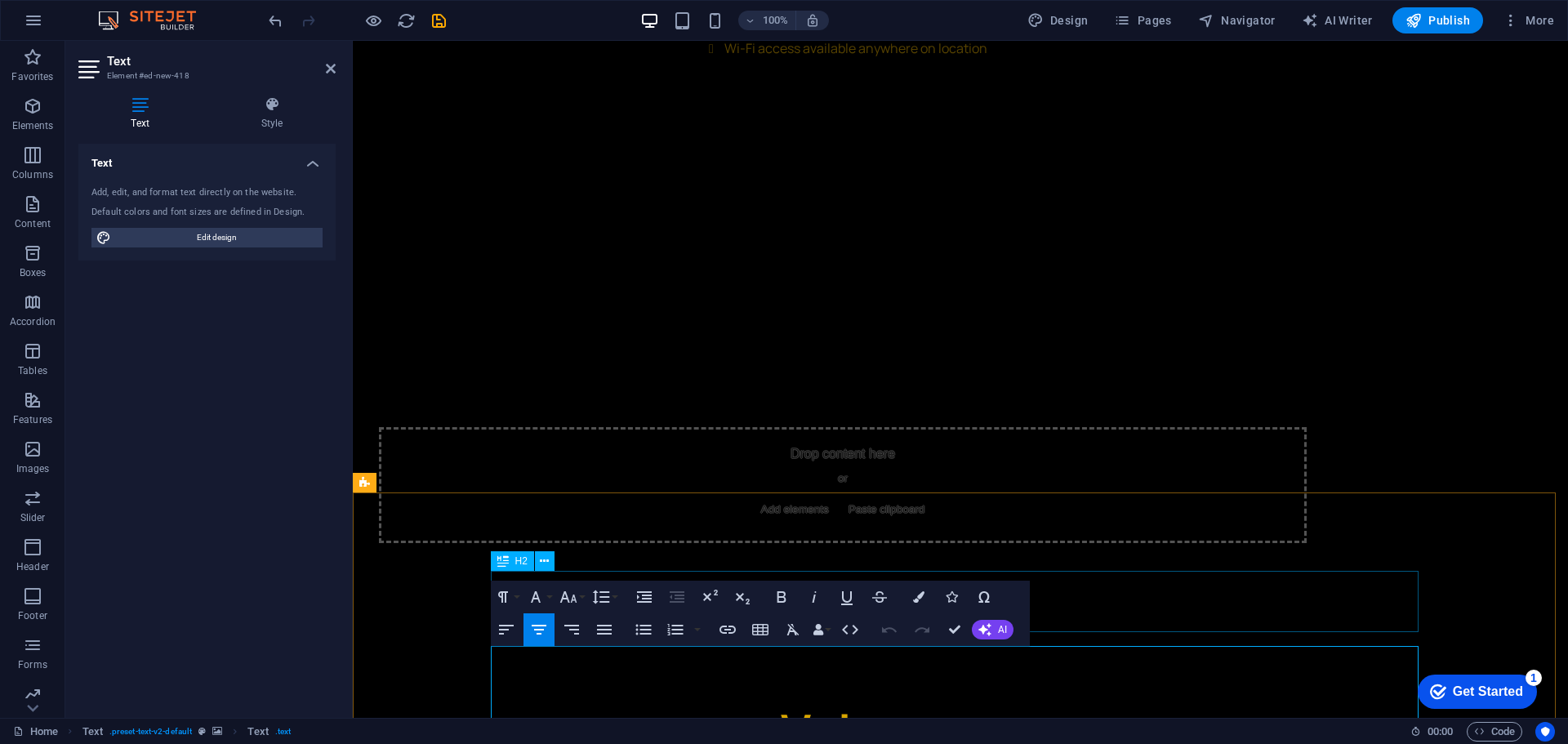
scroll to position [3655, 0]
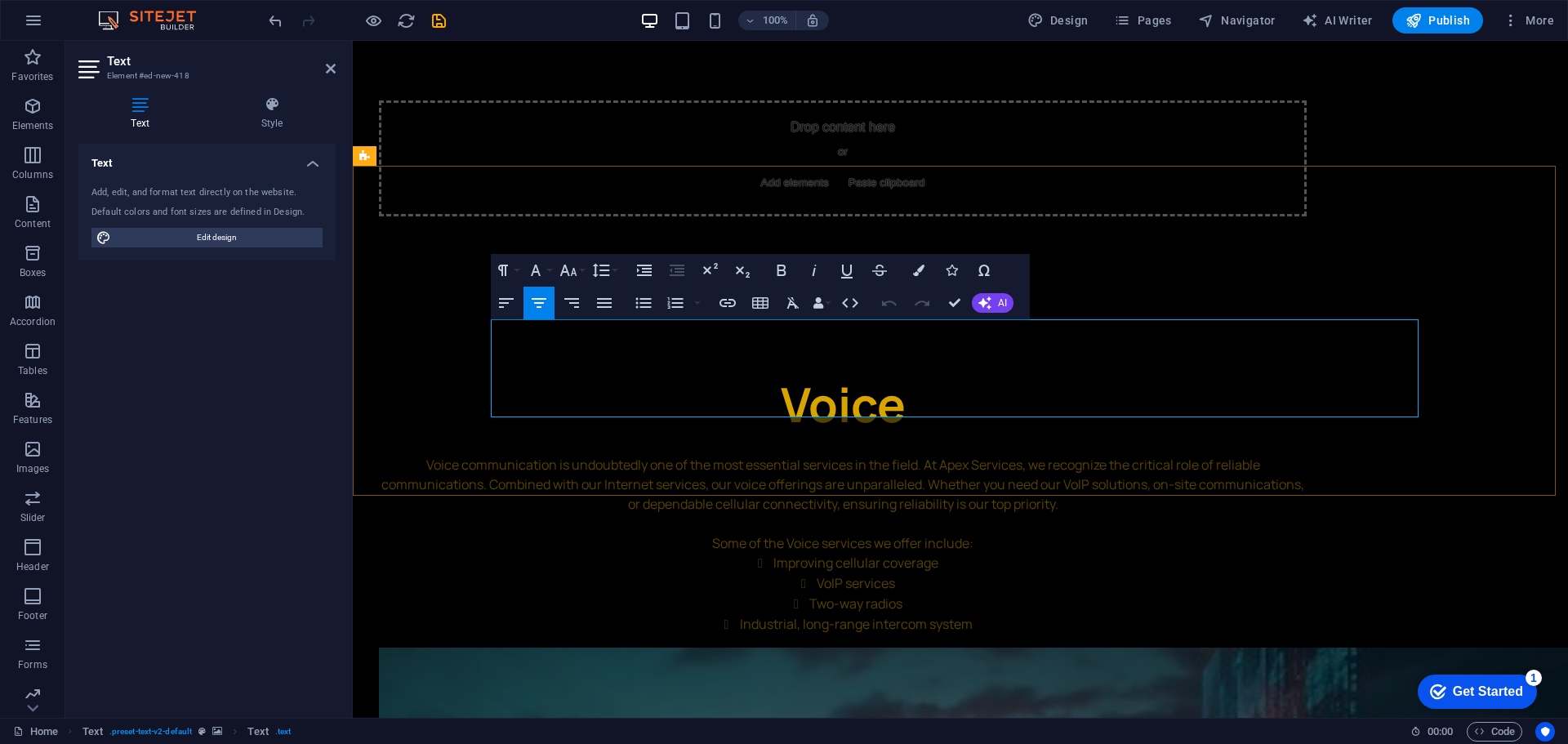
drag, startPoint x: 1169, startPoint y: 409, endPoint x: 699, endPoint y: 461, distance: 472.9
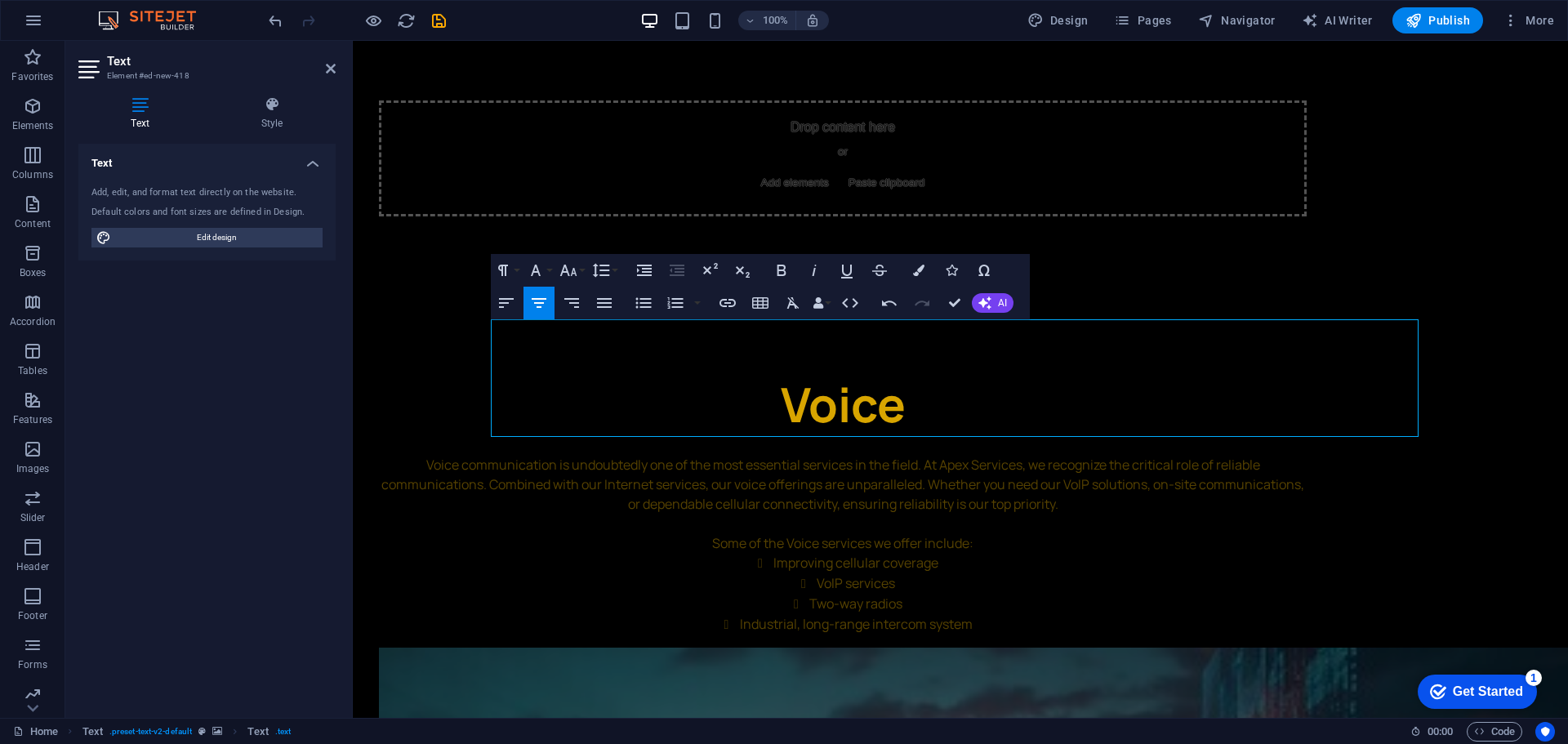
drag, startPoint x: 1311, startPoint y: 392, endPoint x: 1218, endPoint y: 462, distance: 116.4
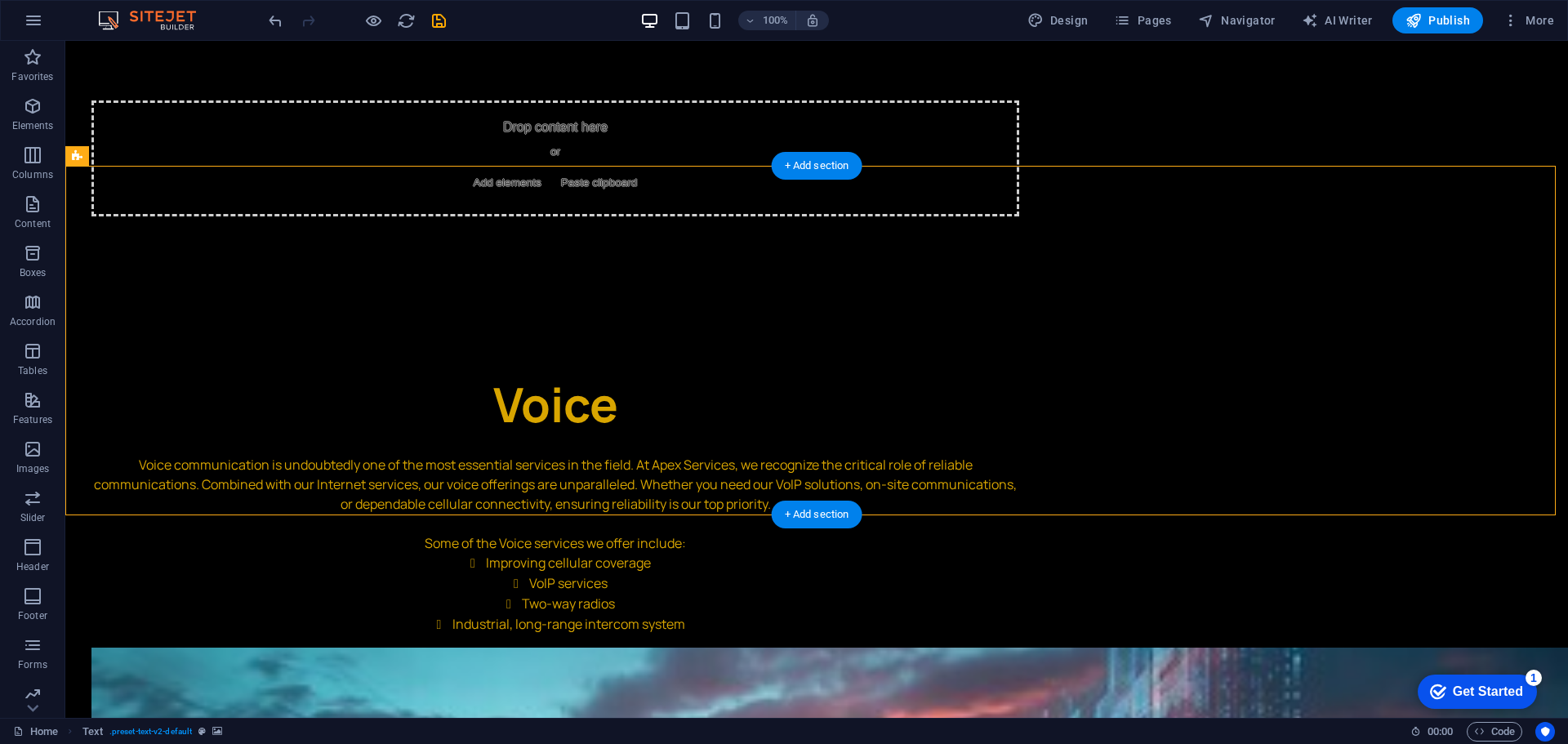
drag, startPoint x: 912, startPoint y: 466, endPoint x: 628, endPoint y: 465, distance: 284.0
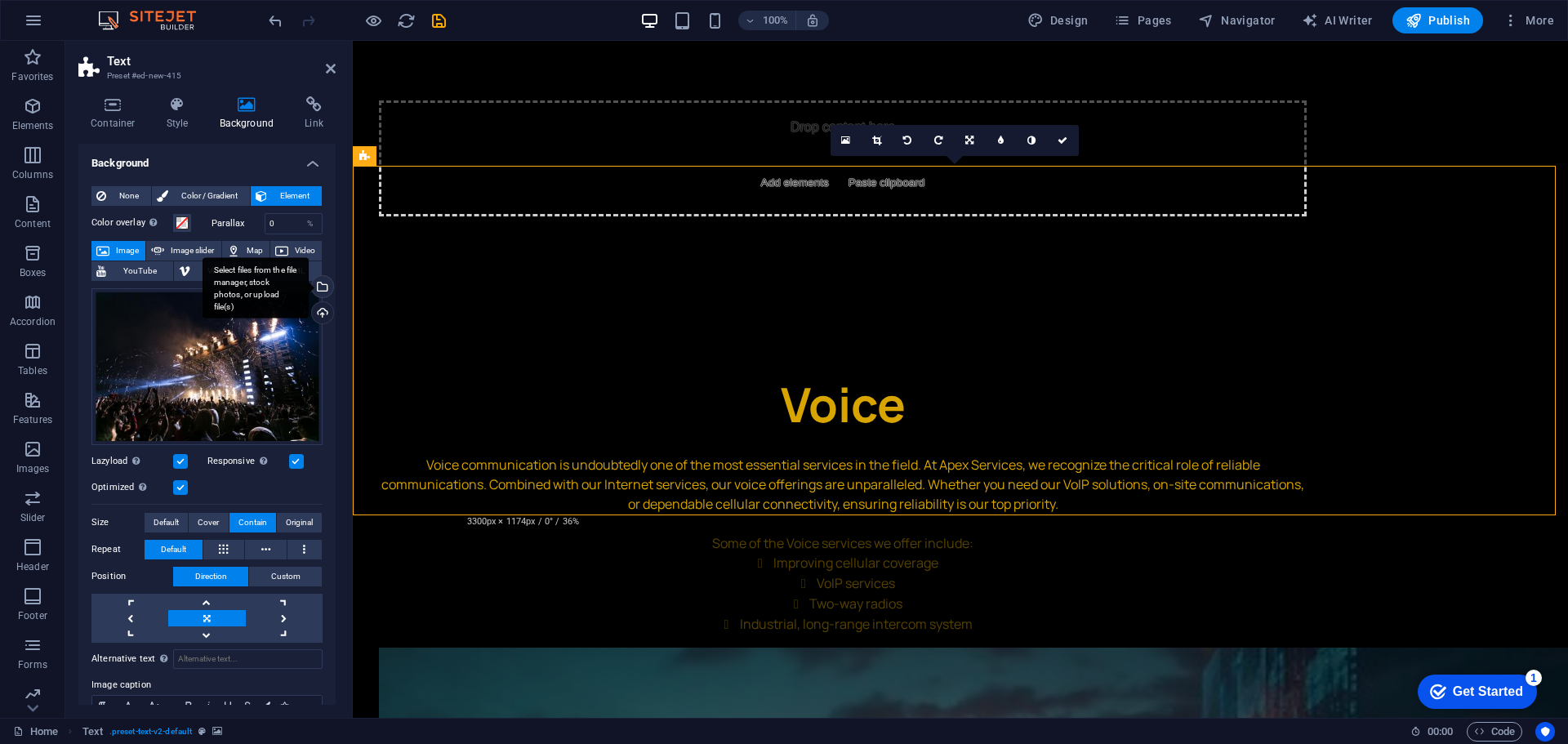
click at [319, 290] on div "Select files from the file manager, stock photos, or upload file(s)" at bounding box center [321, 288] width 24 height 24
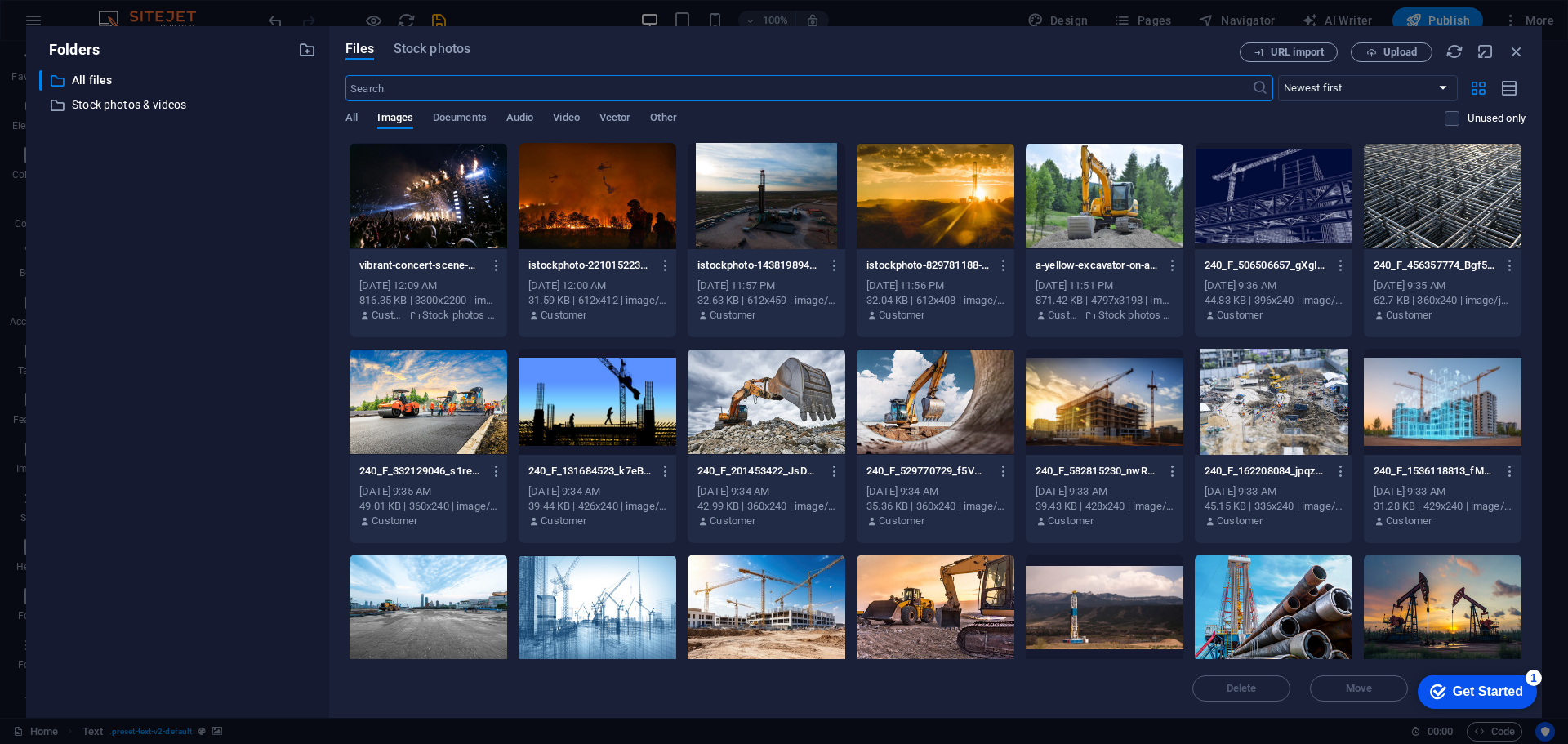
click at [554, 88] on input "text" at bounding box center [798, 88] width 906 height 26
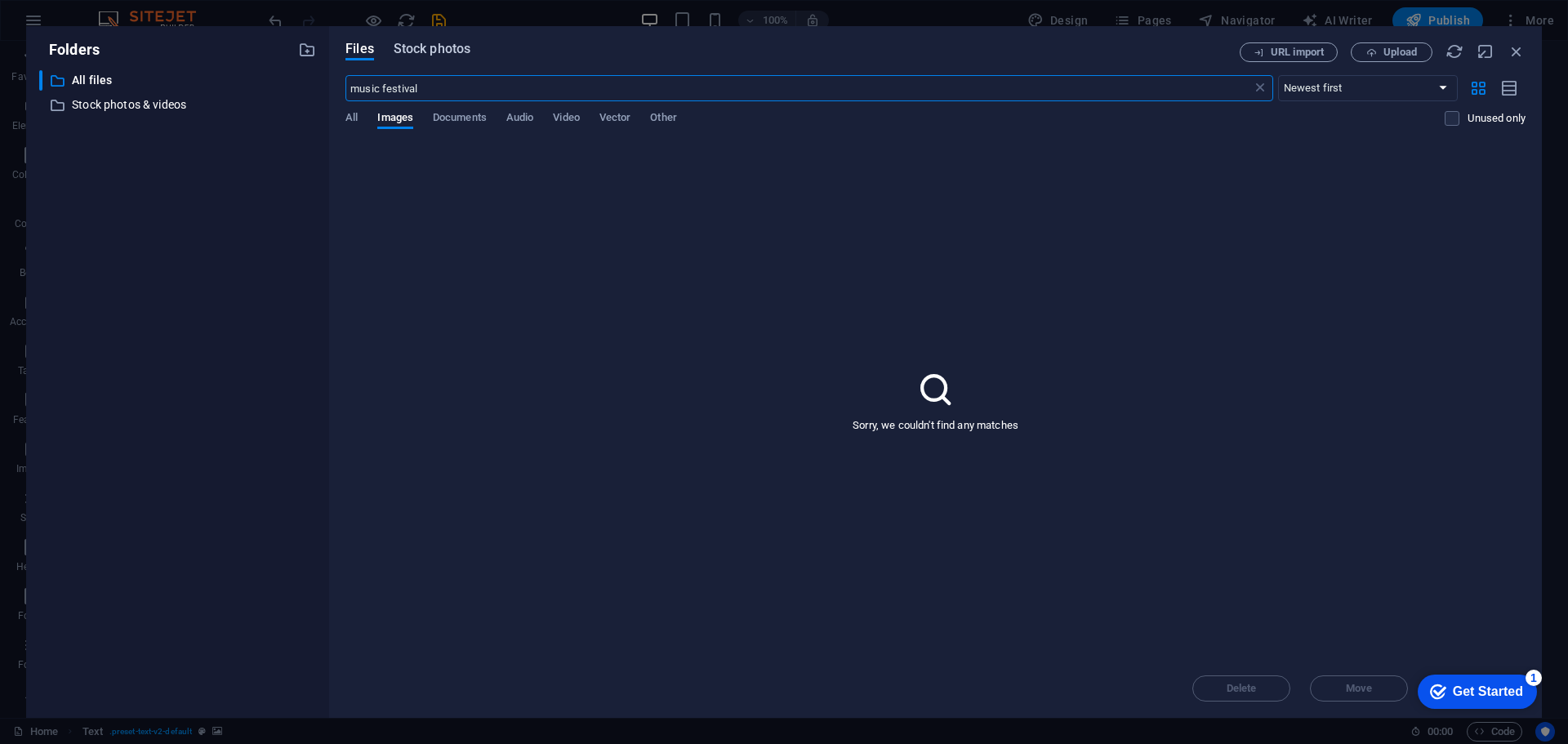
type input "music festival"
click at [455, 52] on span "Stock photos" at bounding box center [432, 49] width 77 height 20
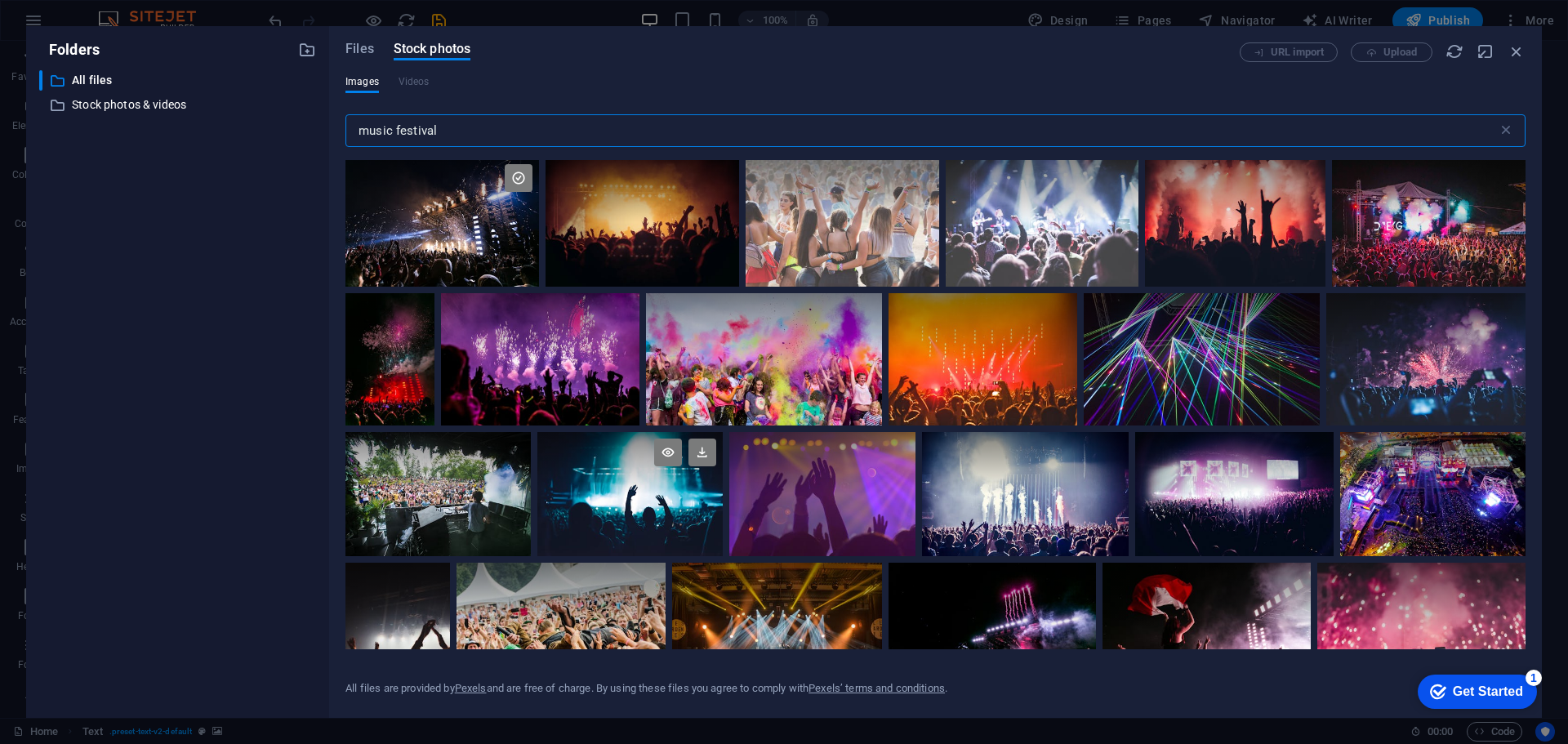
scroll to position [0, 0]
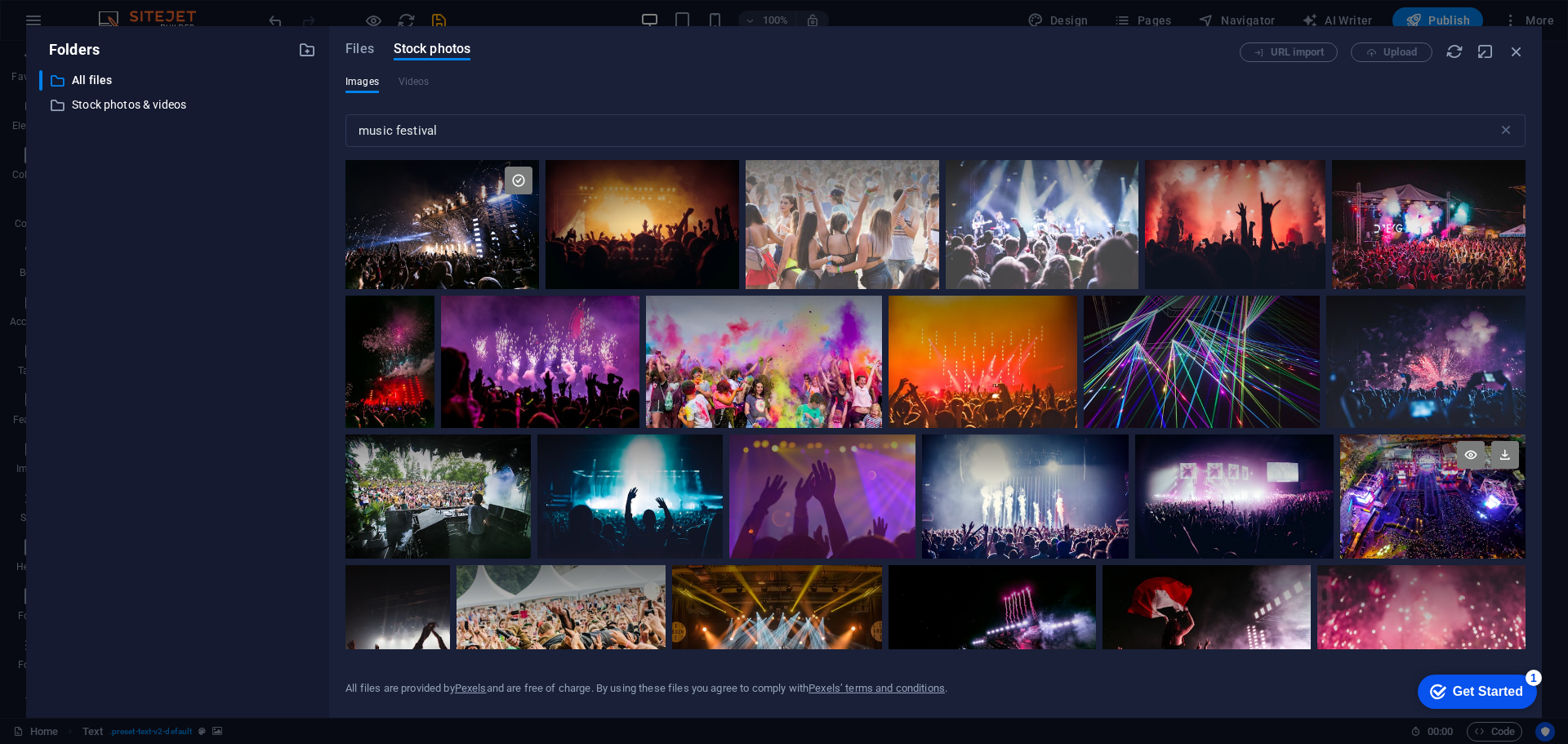
click at [1449, 518] on div at bounding box center [1433, 496] width 185 height 124
click at [1449, 518] on div at bounding box center [1433, 528] width 185 height 62
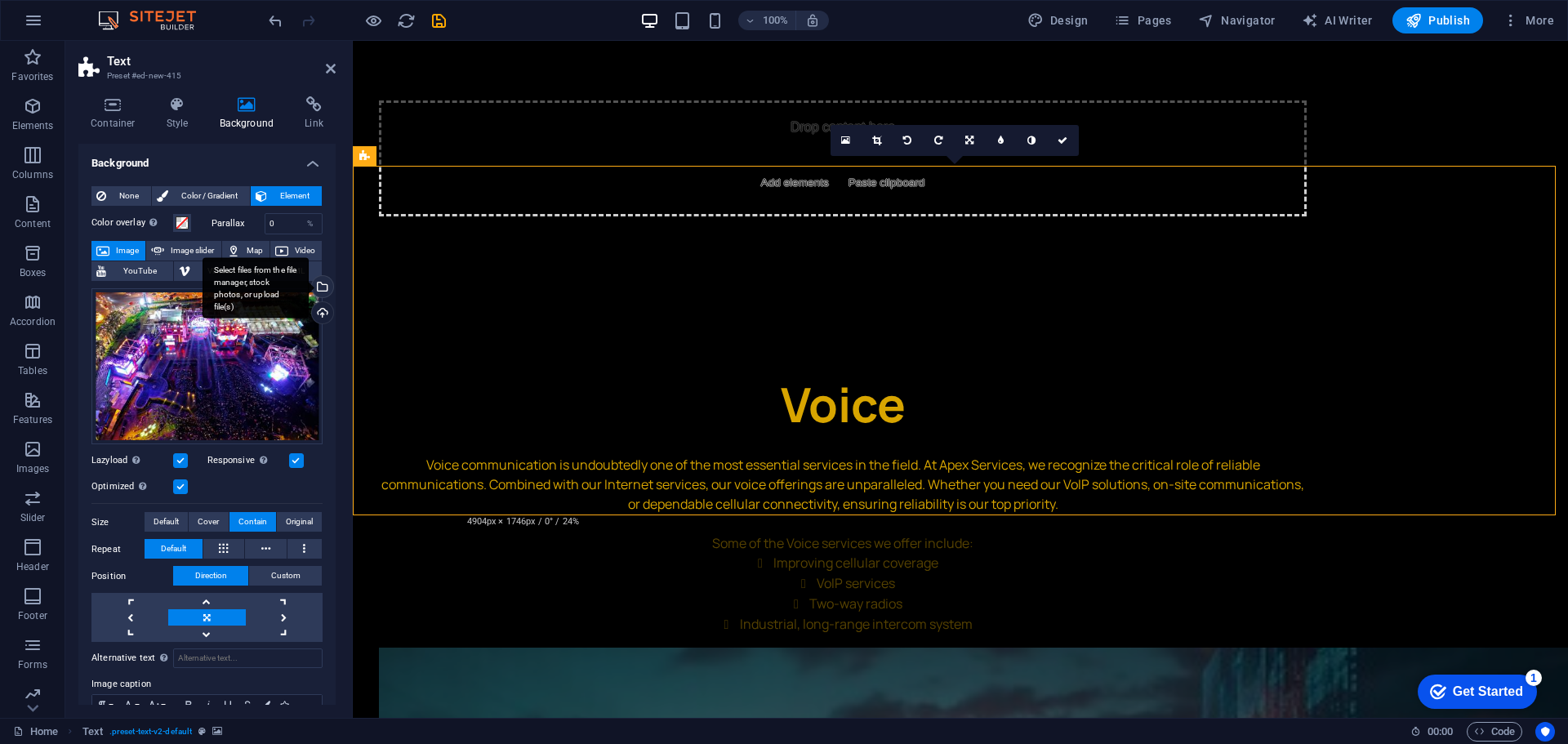
click at [308, 289] on div "Select files from the file manager, stock photos, or upload file(s)" at bounding box center [256, 288] width 106 height 62
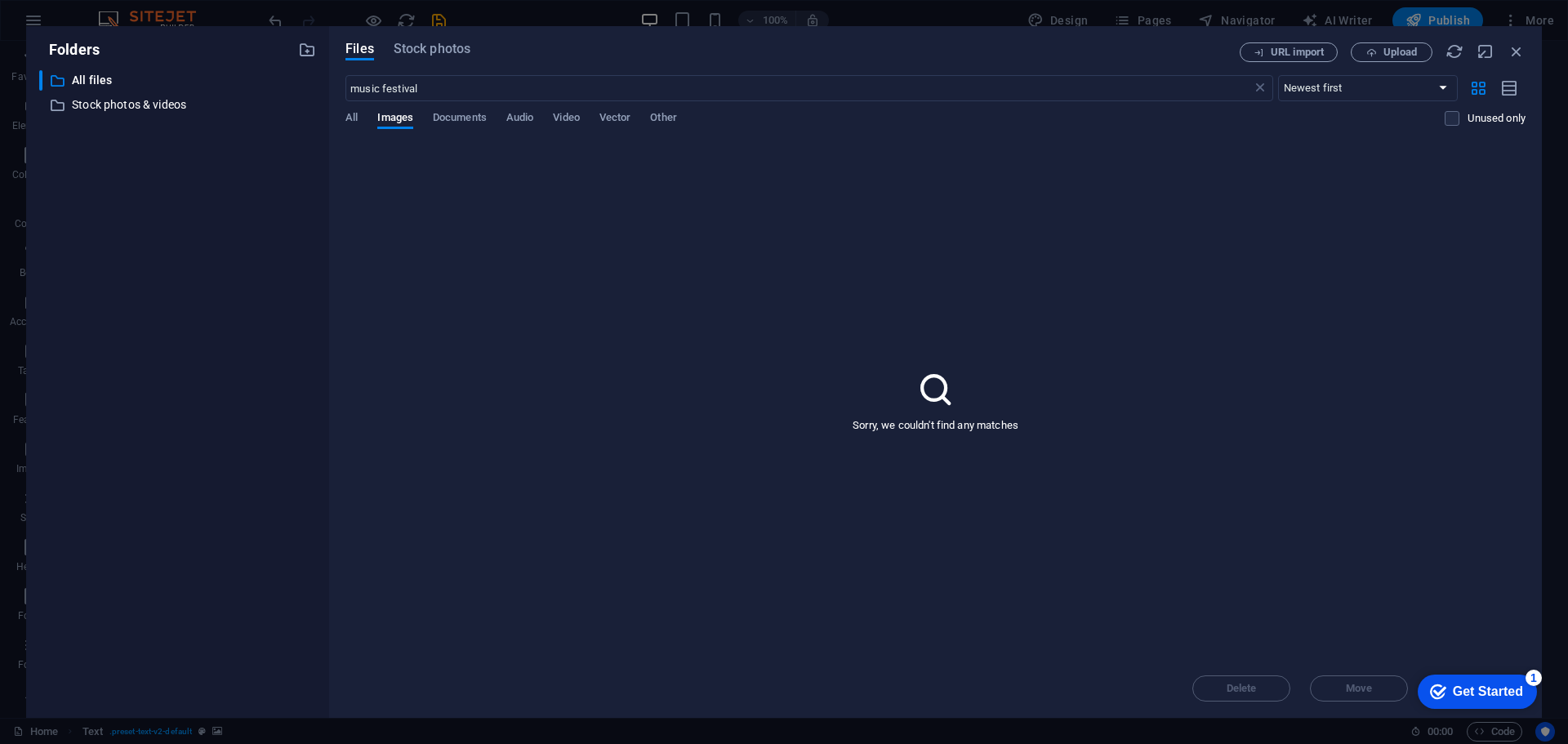
click at [388, 30] on div "Files Stock photos URL import Upload music festival ​ Newest first Oldest first…" at bounding box center [935, 372] width 1213 height 692
click at [394, 38] on div "Files Stock photos URL import Upload music festival ​ Newest first Oldest first…" at bounding box center [935, 372] width 1213 height 692
click at [398, 49] on span "Stock photos" at bounding box center [432, 49] width 77 height 20
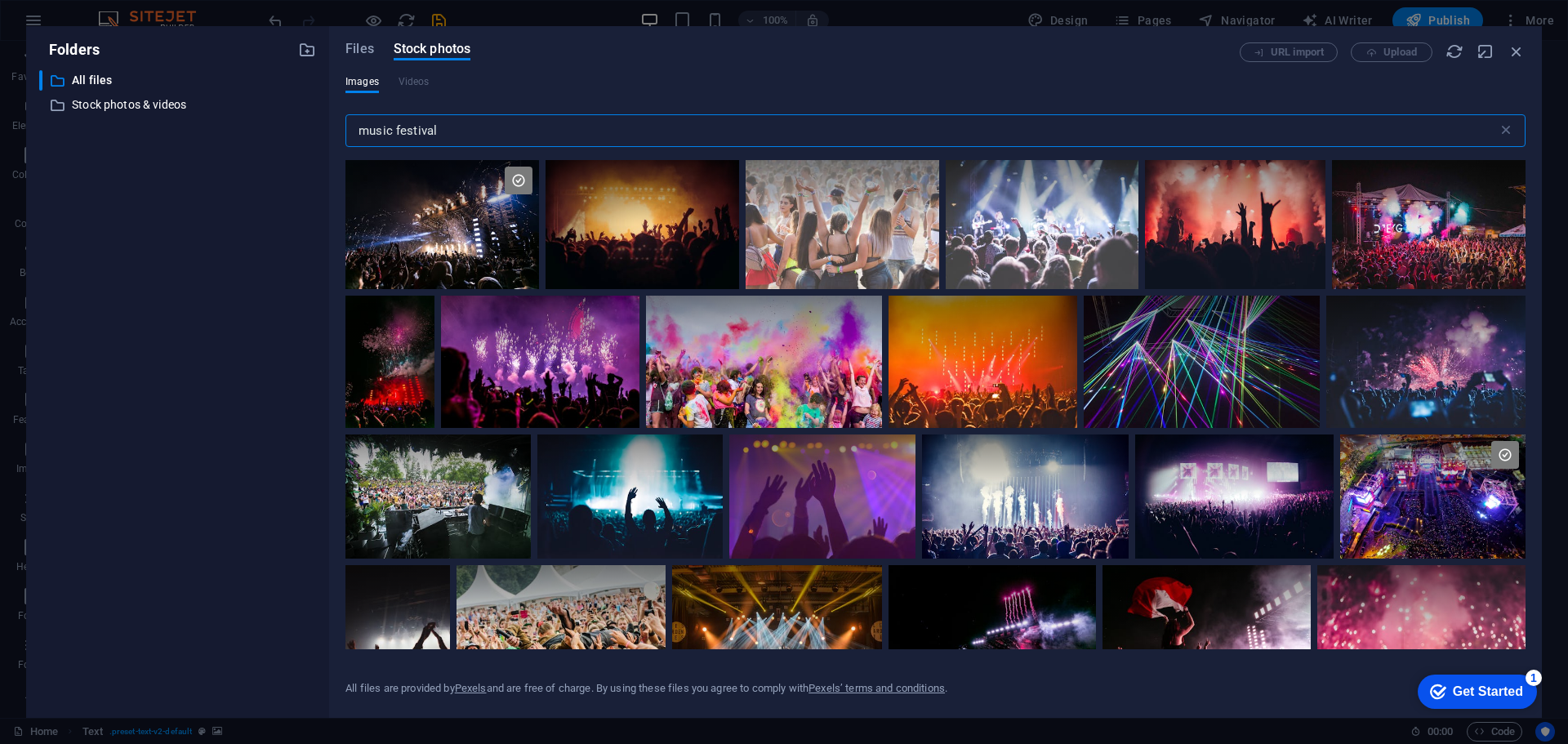
click at [428, 129] on input "music festival" at bounding box center [921, 131] width 1152 height 33
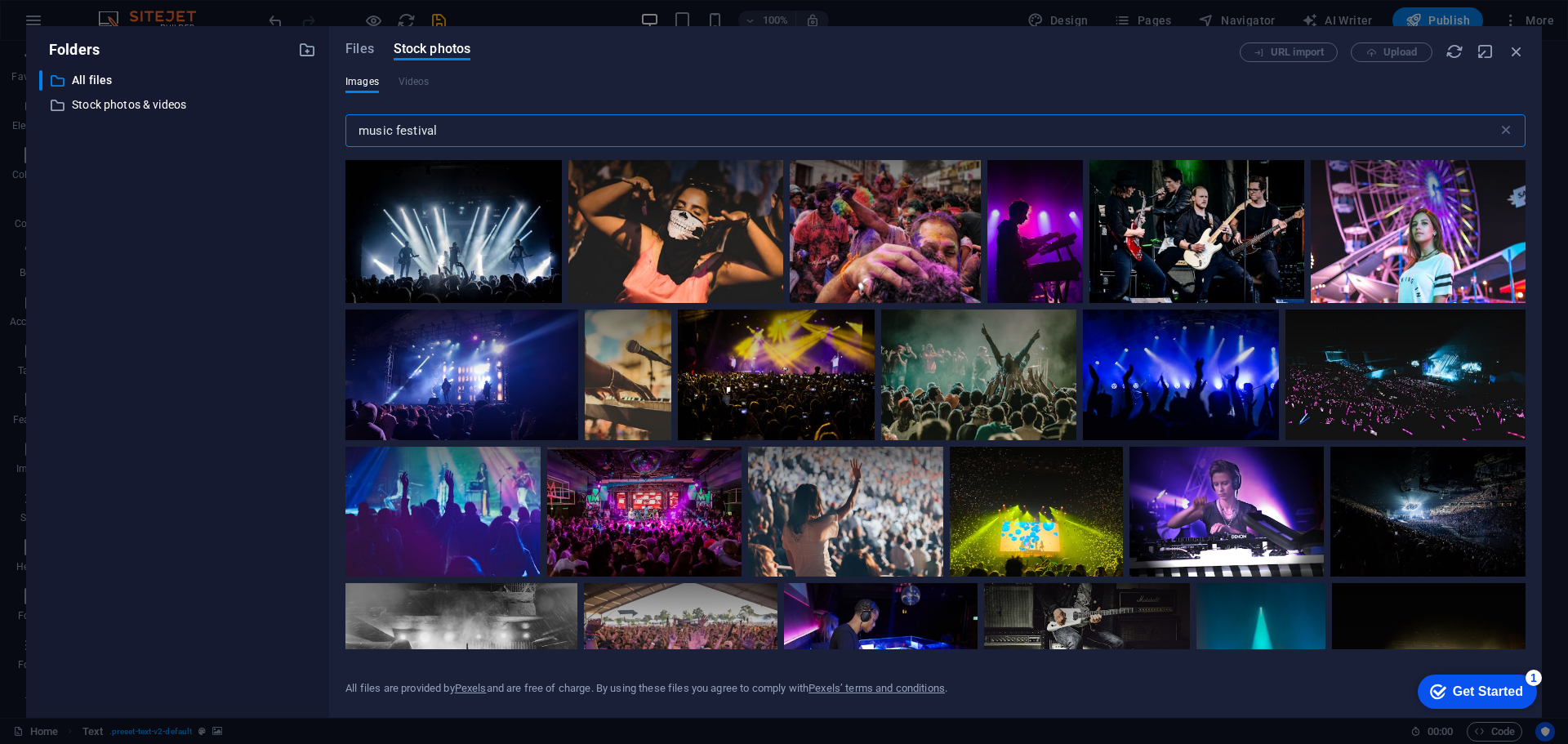
scroll to position [1225, 0]
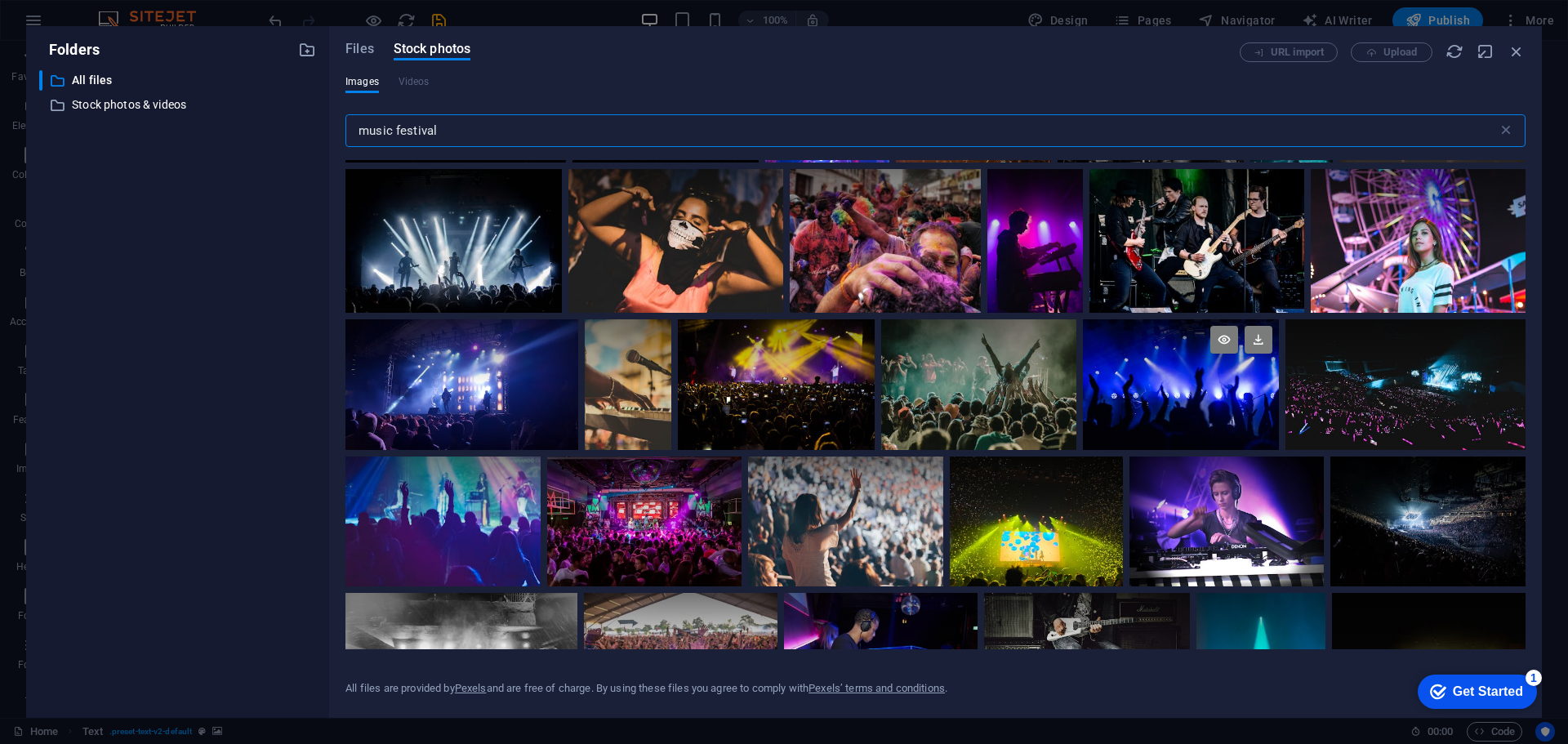
click at [1181, 372] on div at bounding box center [1181, 351] width 196 height 65
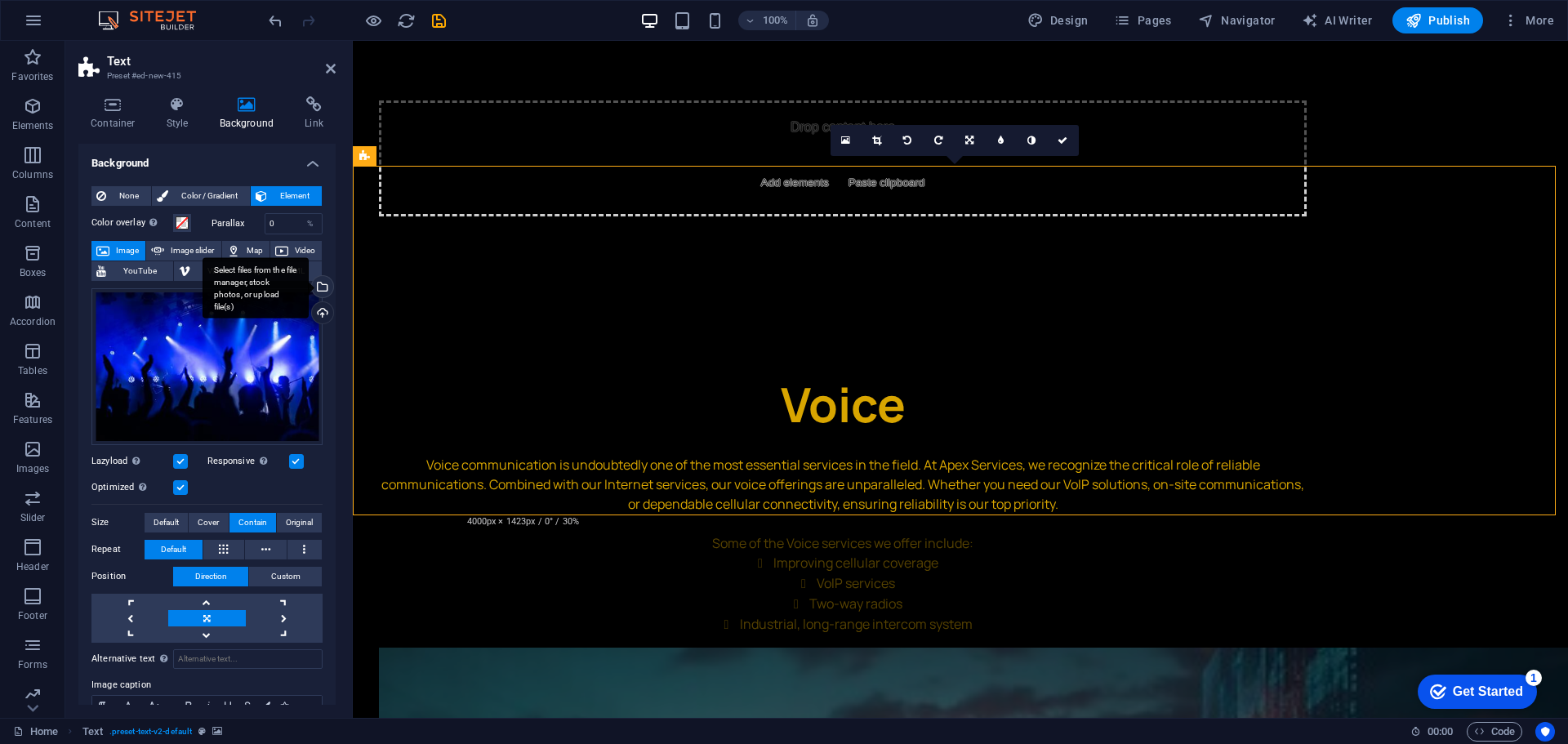
click at [309, 283] on div "Select files from the file manager, stock photos, or upload file(s)" at bounding box center [256, 288] width 106 height 62
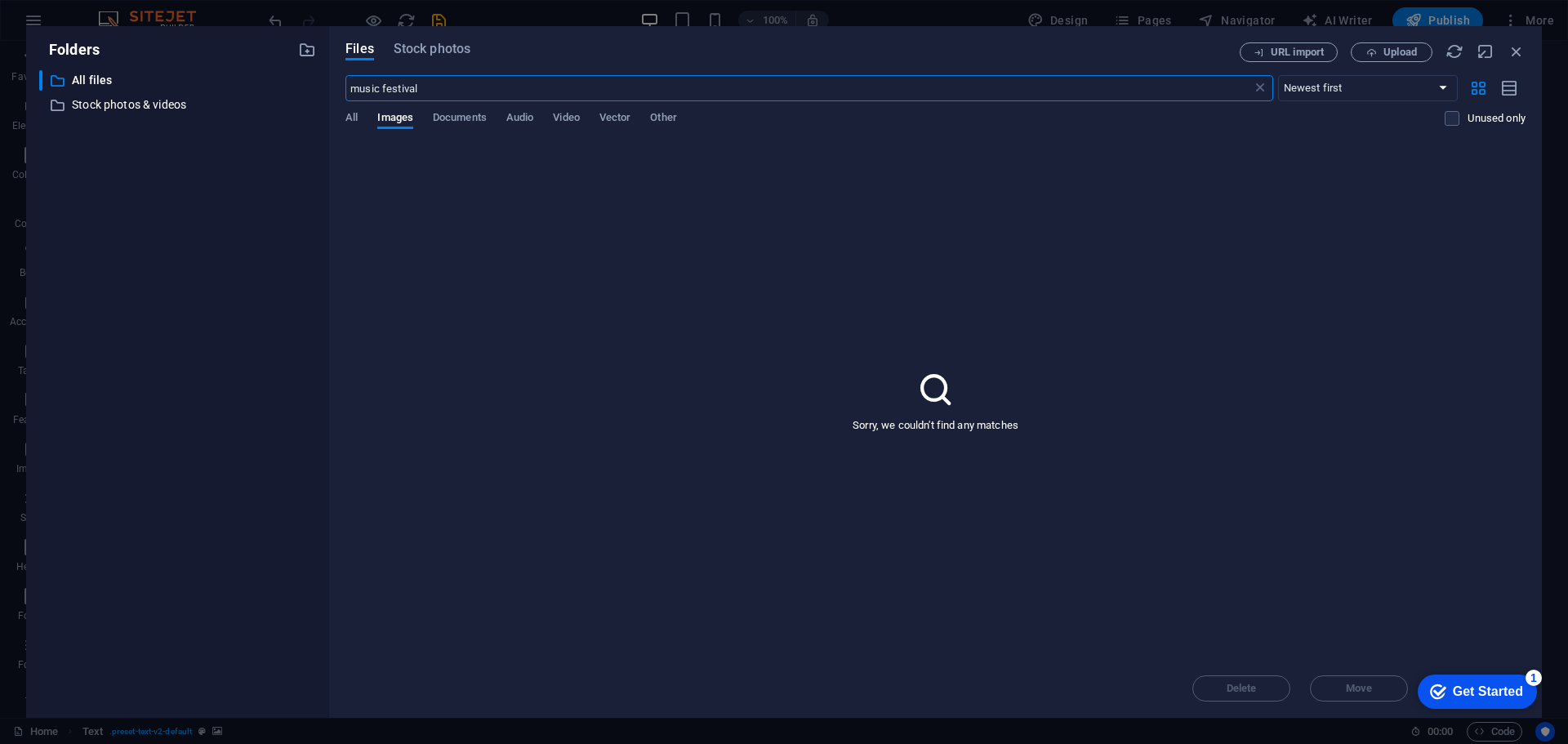
click at [420, 39] on div "Files Stock photos URL import Upload music festival ​ Newest first Oldest first…" at bounding box center [935, 372] width 1213 height 692
click at [430, 49] on span "Stock photos" at bounding box center [432, 49] width 77 height 20
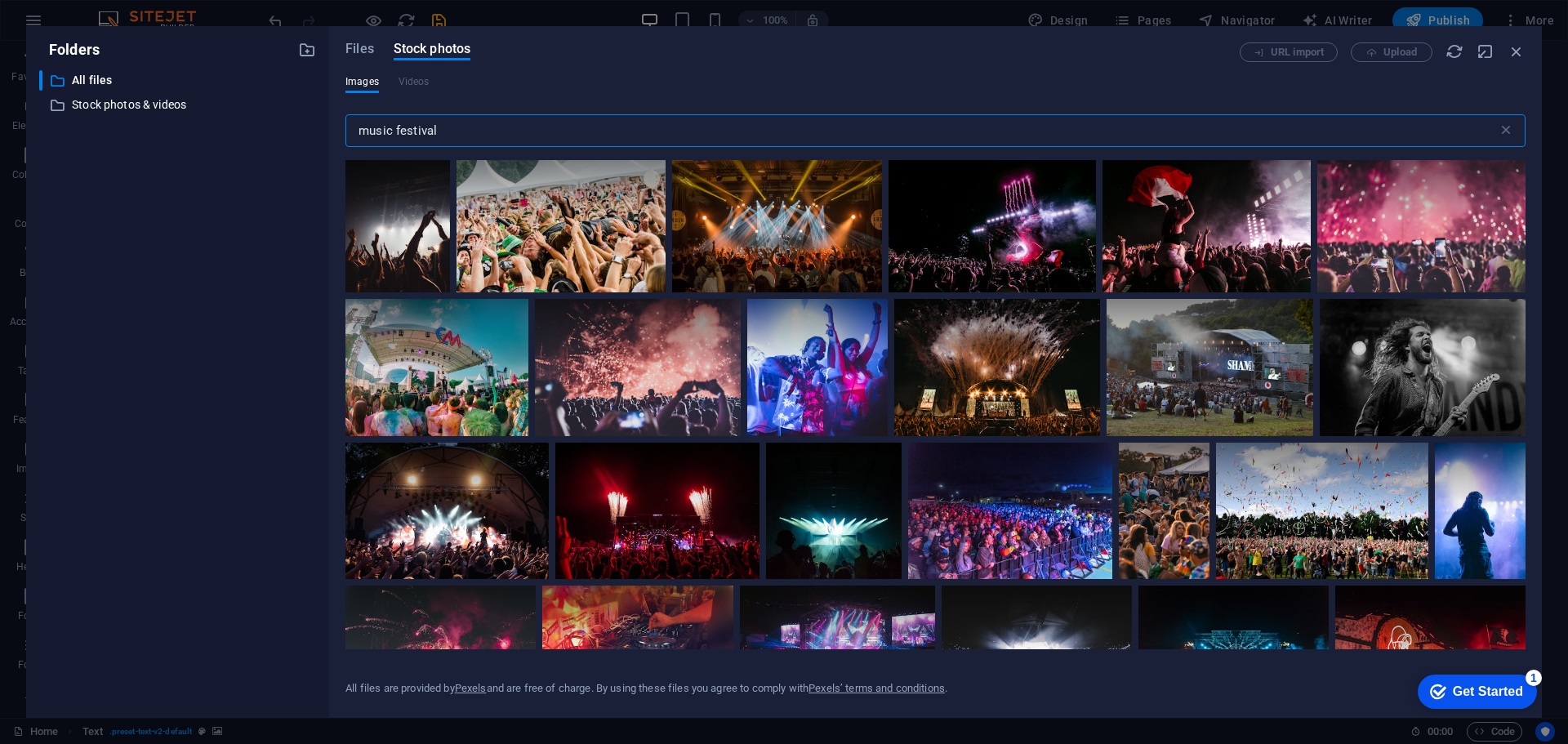
scroll to position [408, 0]
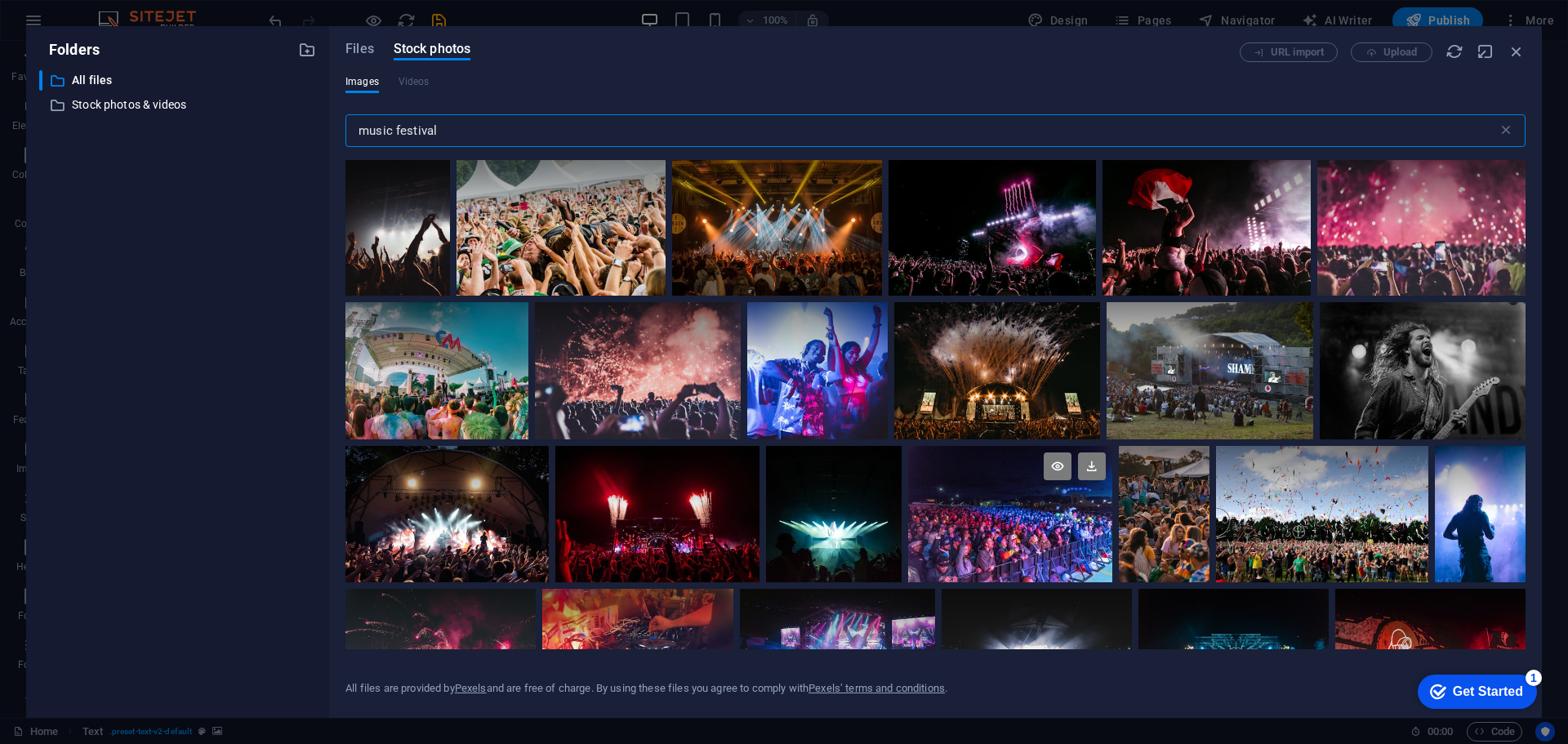
click at [1022, 530] on div at bounding box center [1010, 513] width 204 height 136
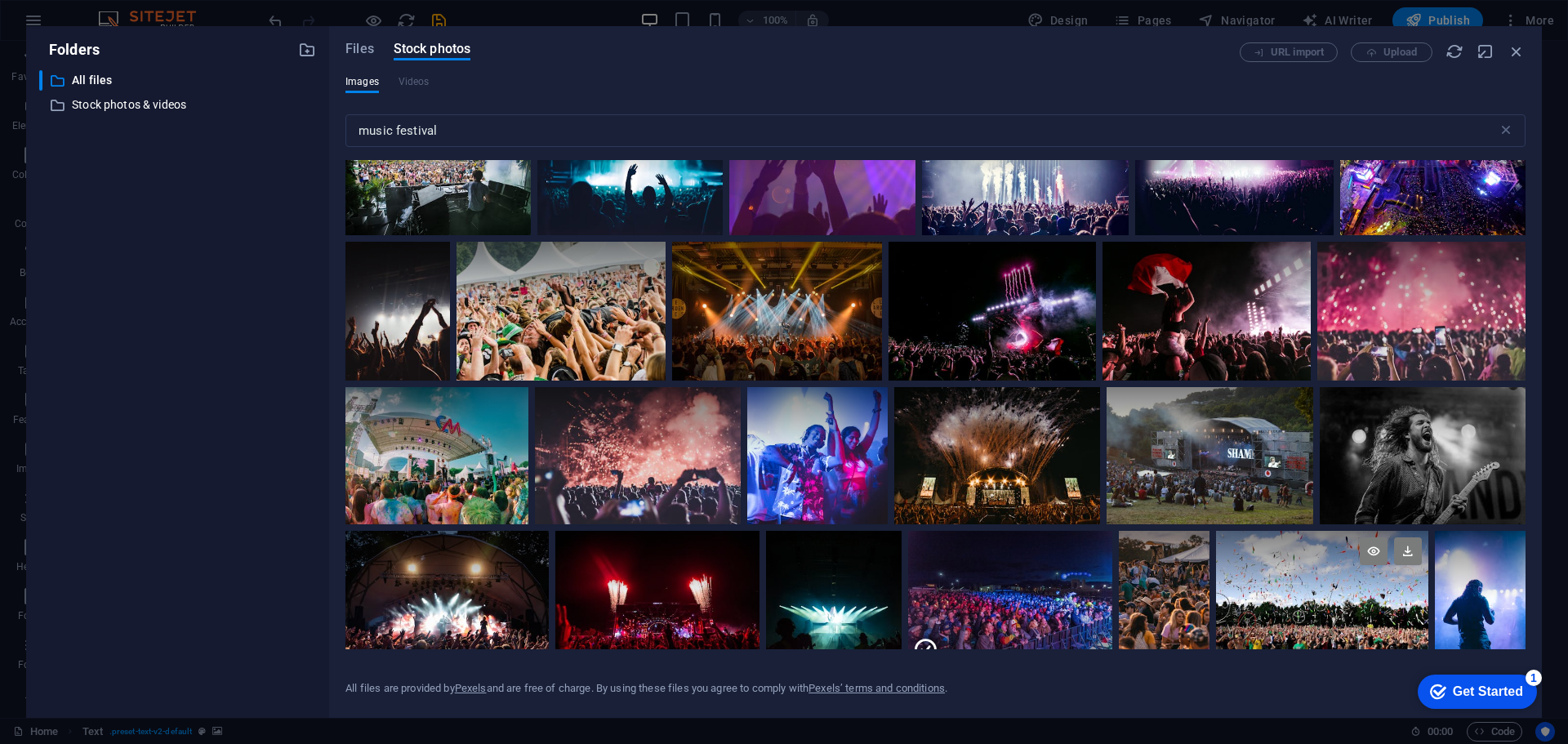
scroll to position [245, 0]
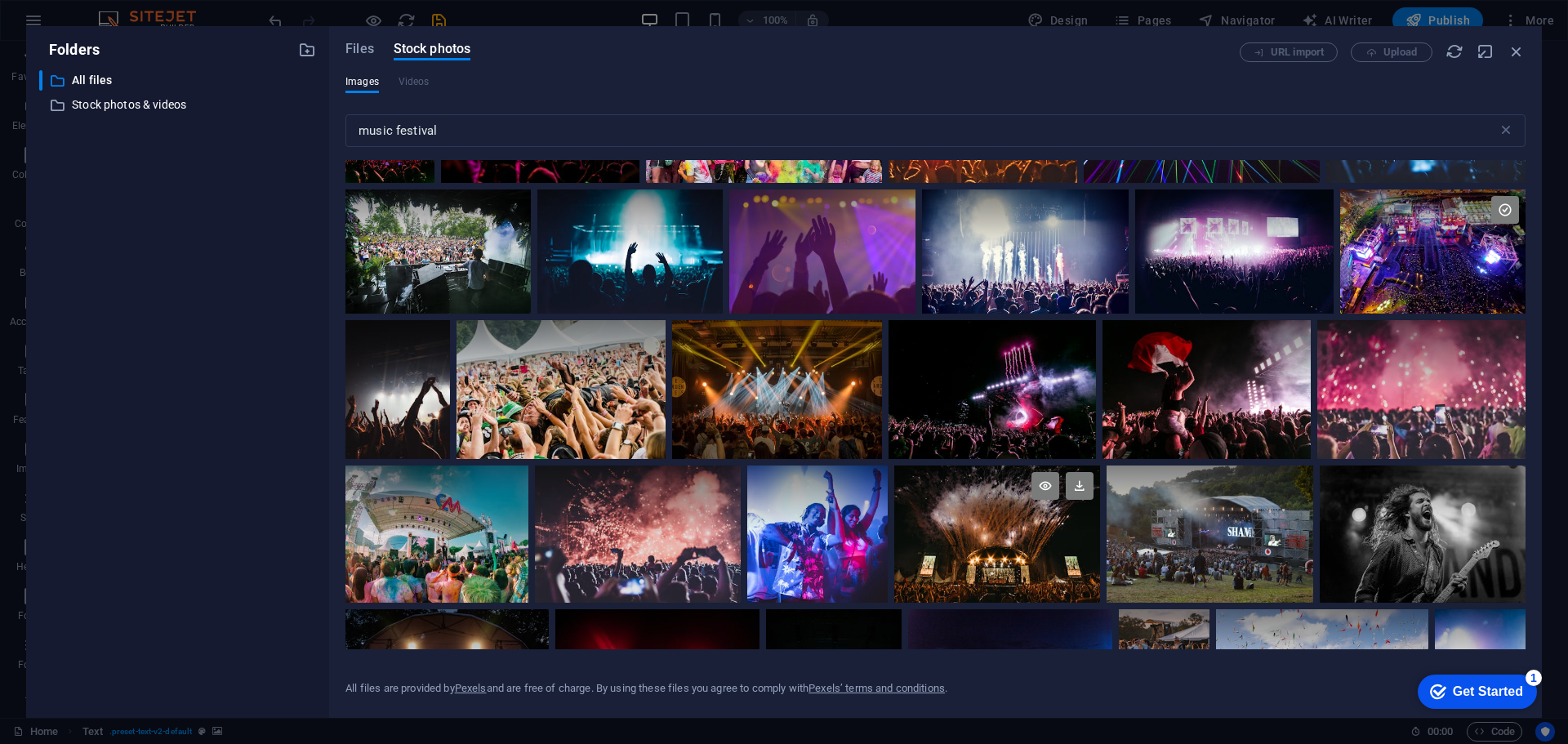
click at [965, 519] on div at bounding box center [997, 499] width 205 height 69
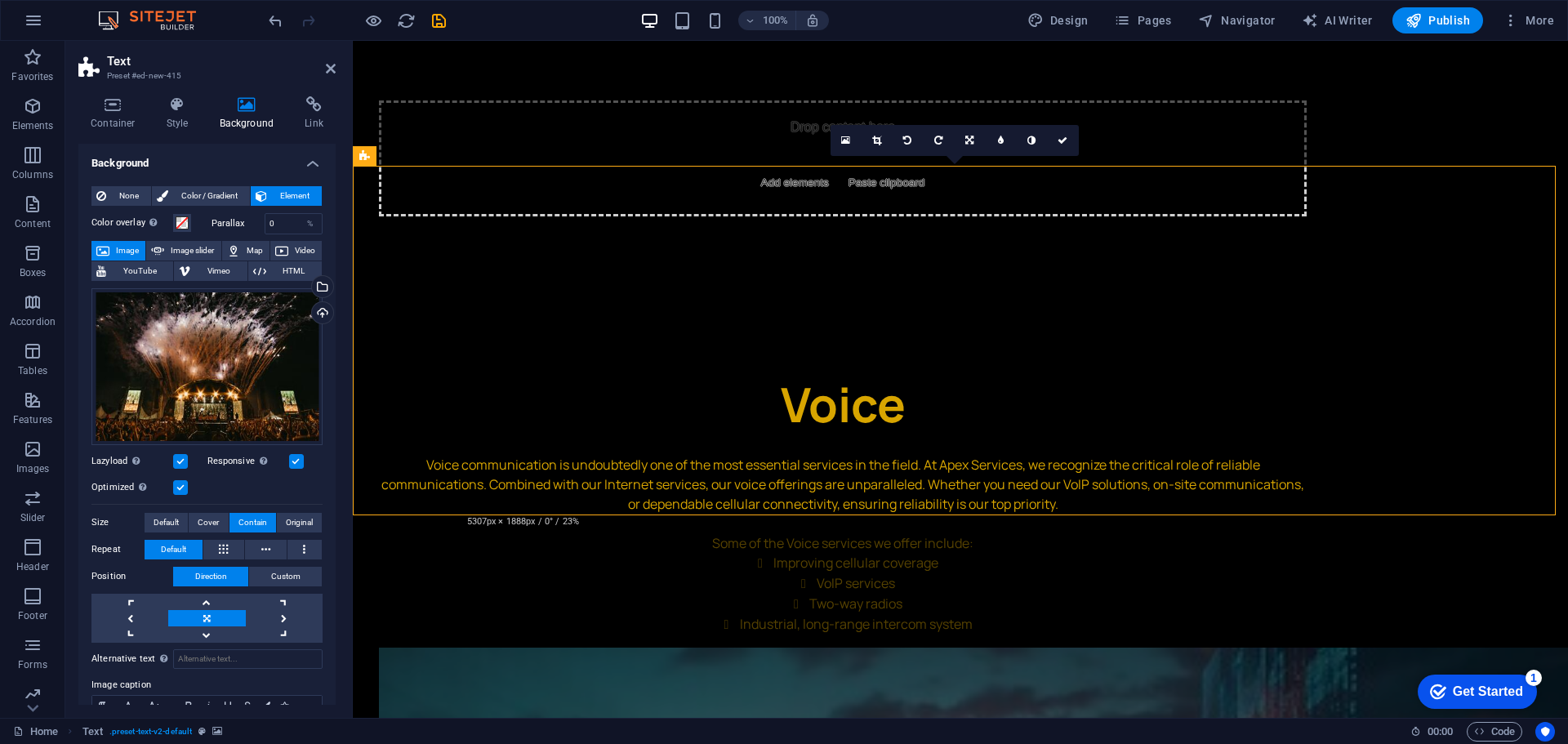
scroll to position [3410, 0]
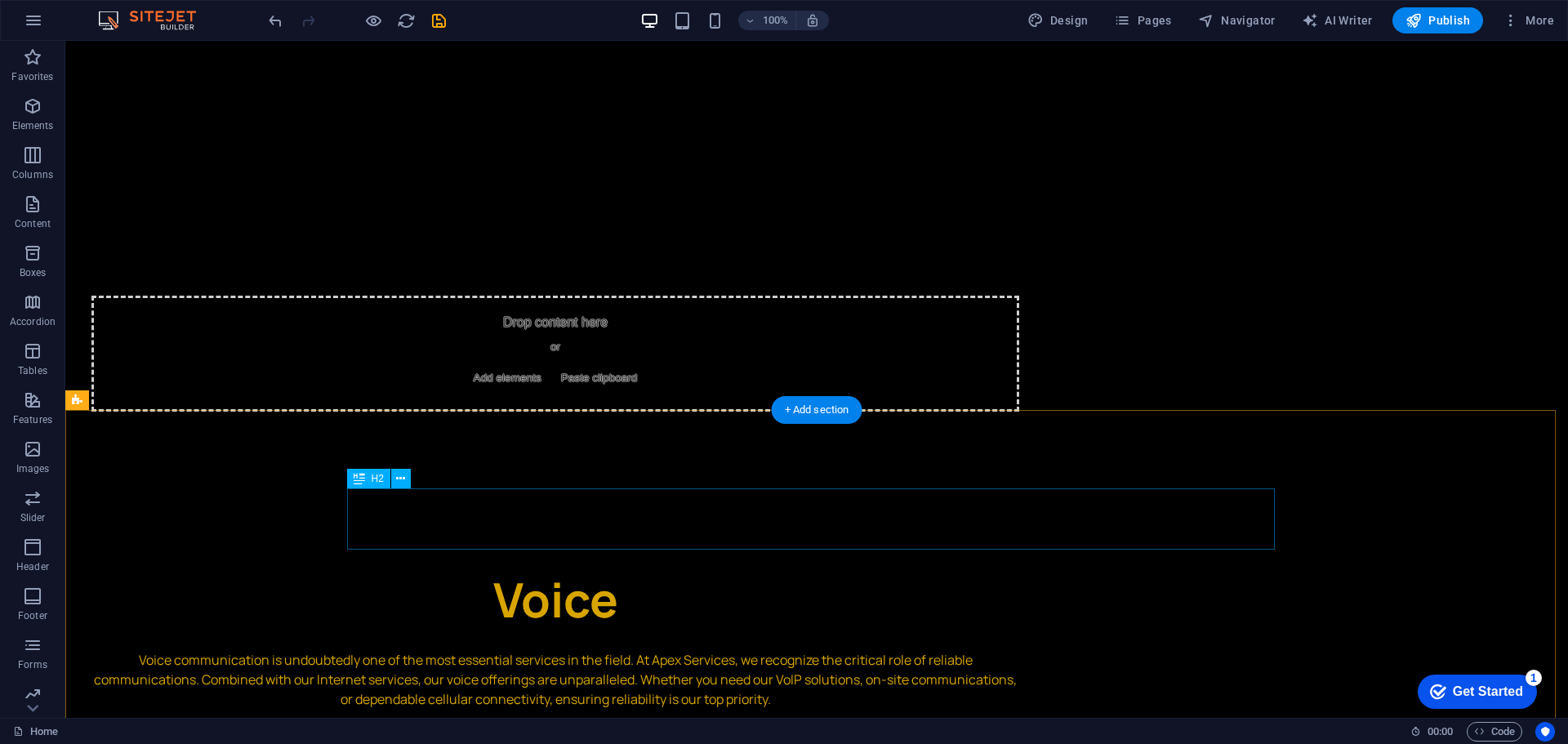
scroll to position [3492, 0]
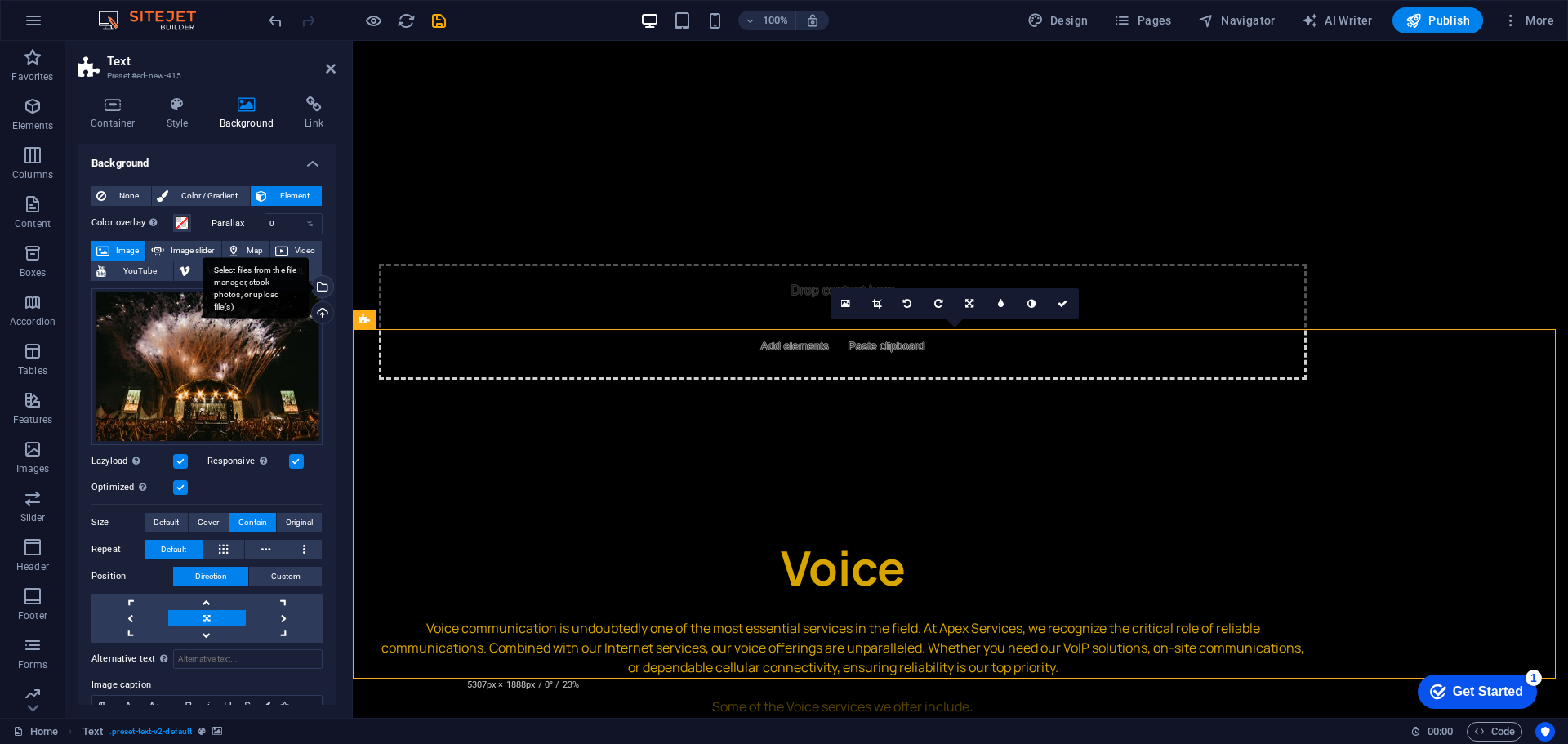
click at [317, 286] on div "Select files from the file manager, stock photos, or upload file(s)" at bounding box center [321, 288] width 24 height 24
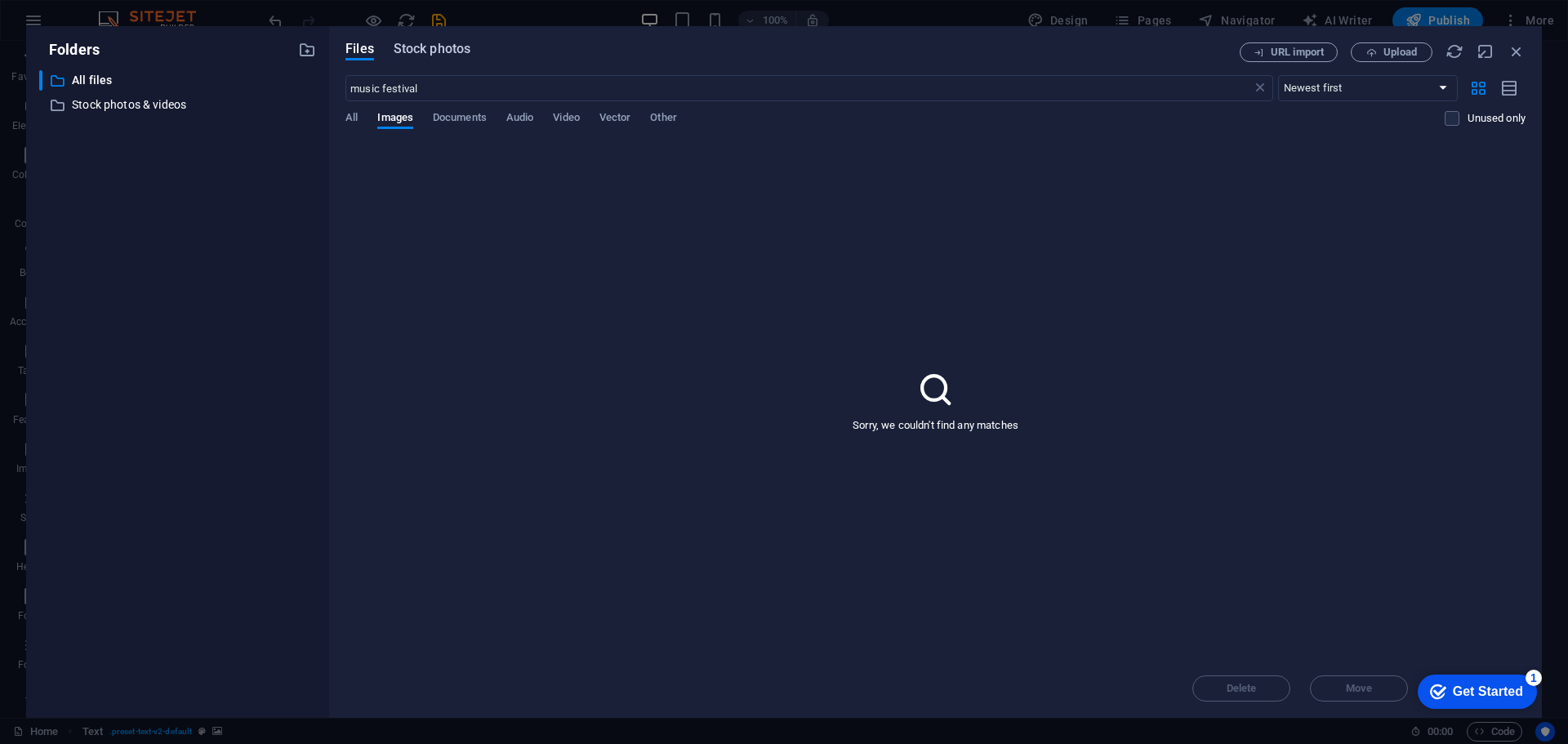
click at [420, 49] on span "Stock photos" at bounding box center [432, 49] width 77 height 20
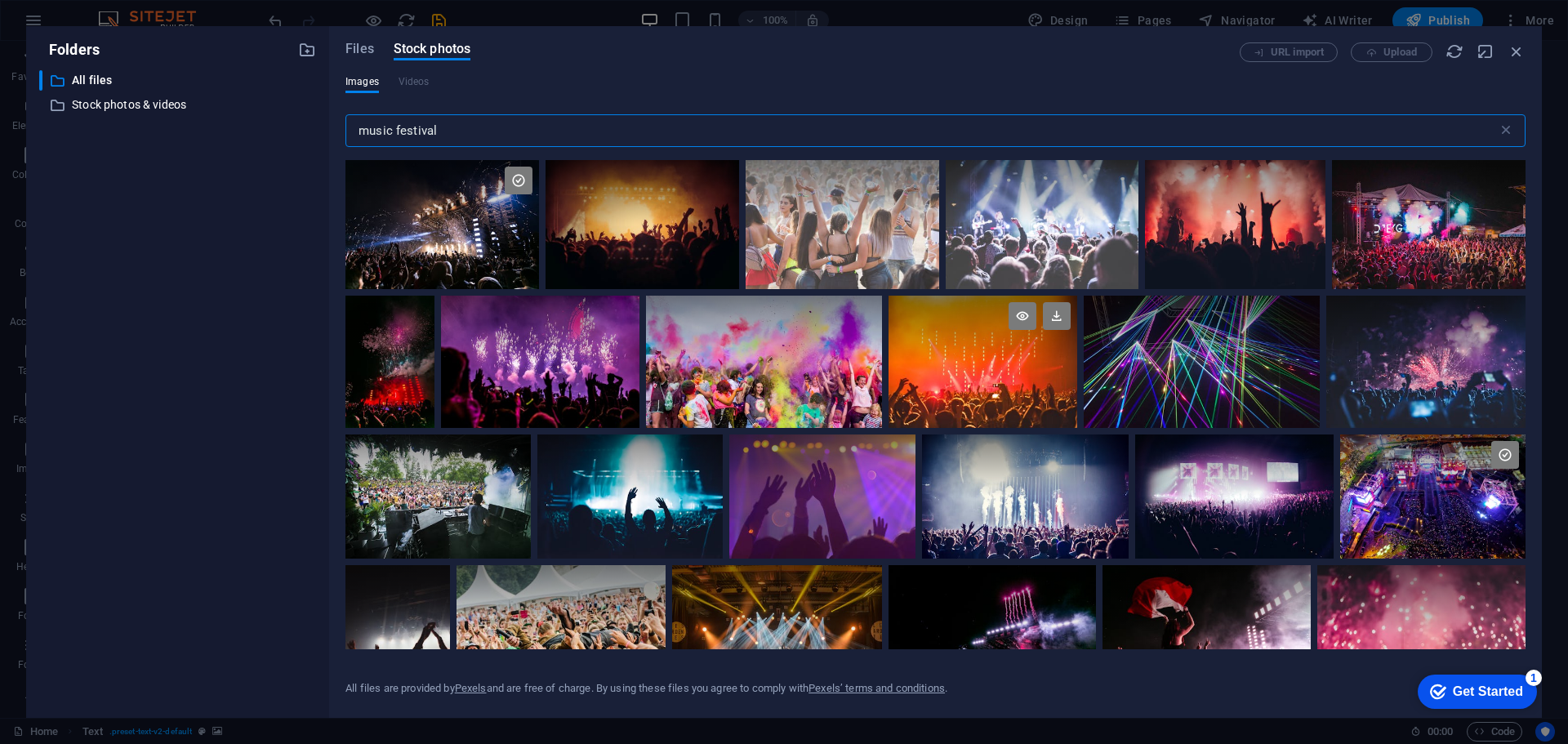
click at [960, 352] on div at bounding box center [983, 329] width 189 height 66
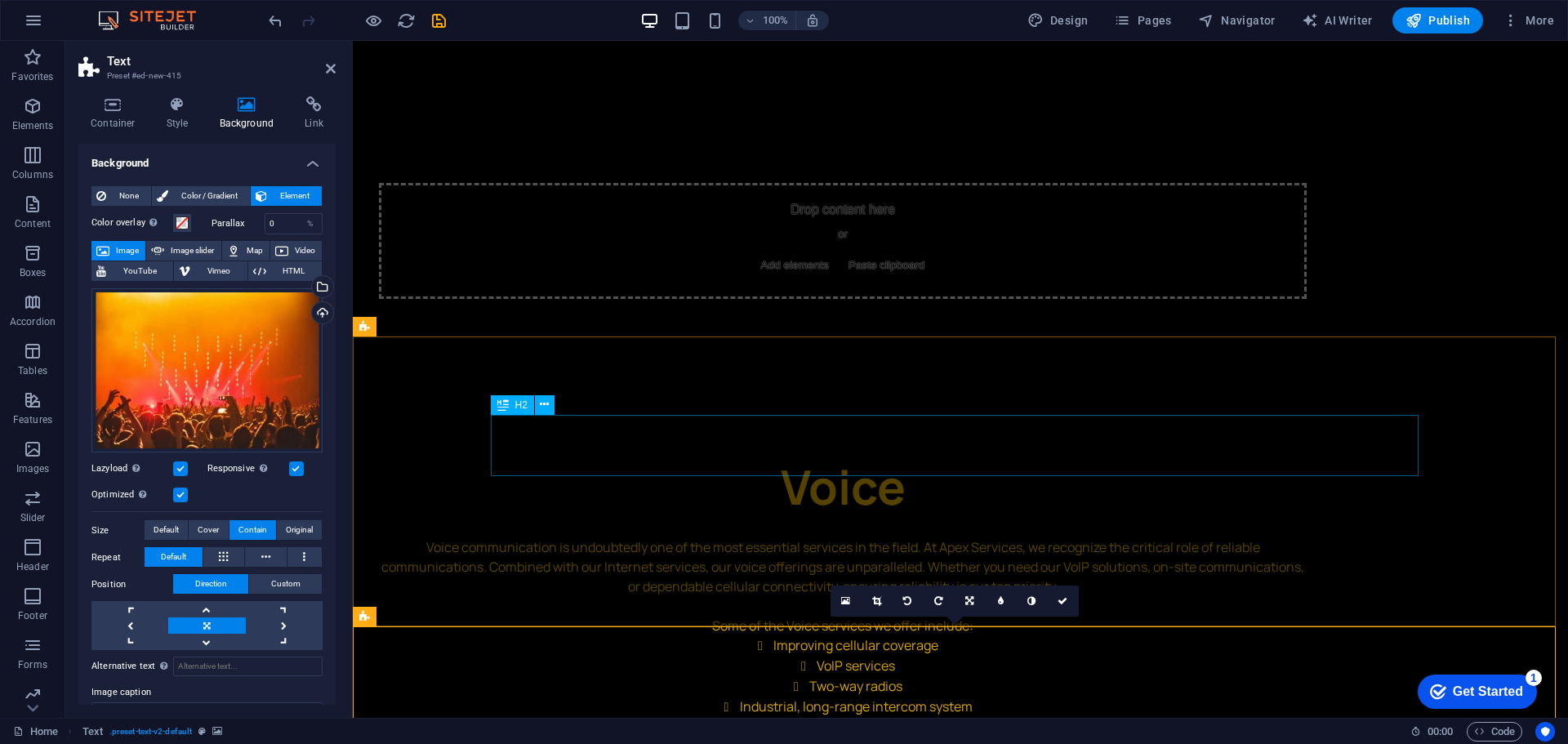
scroll to position [3573, 0]
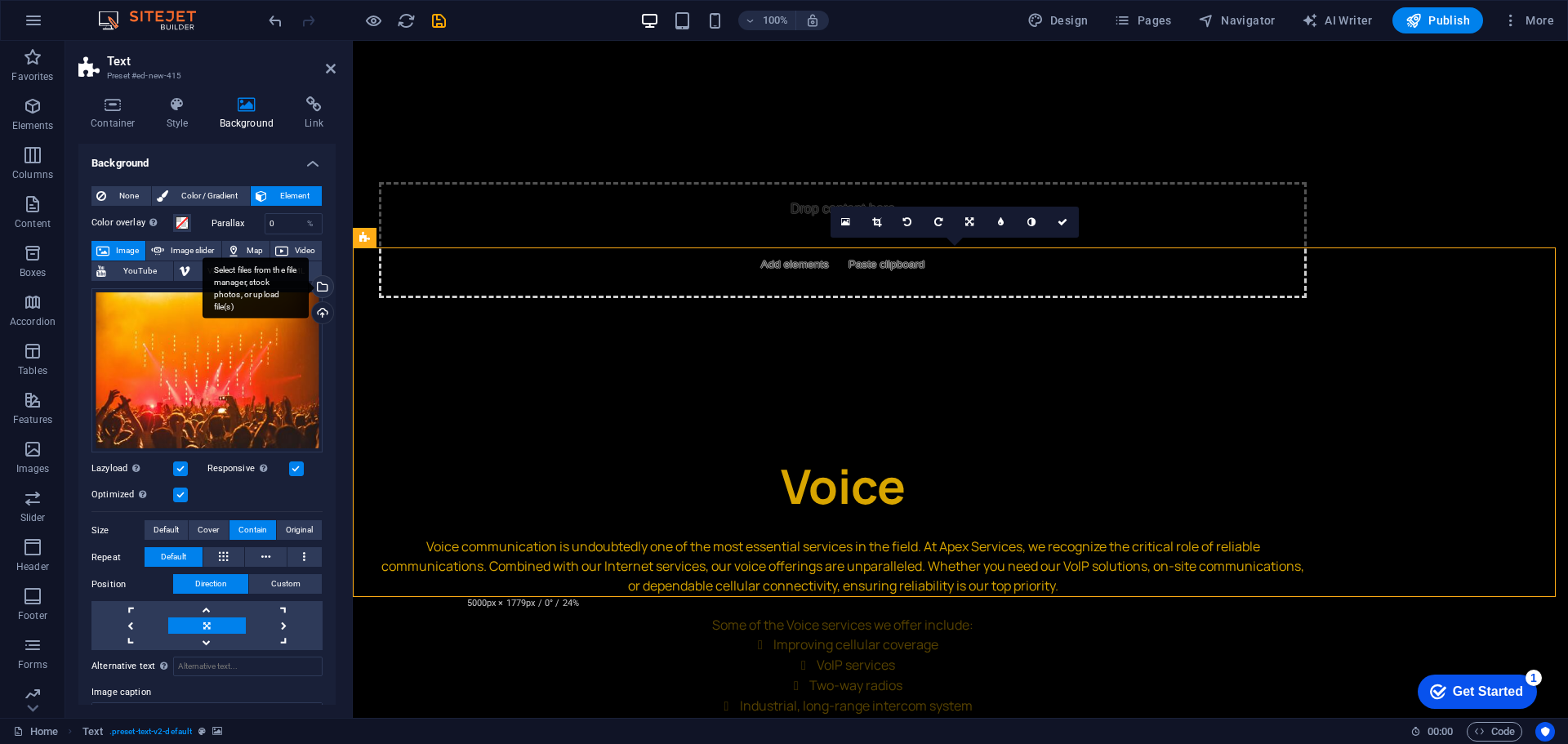
click at [322, 286] on div "Select files from the file manager, stock photos, or upload file(s)" at bounding box center [321, 288] width 24 height 24
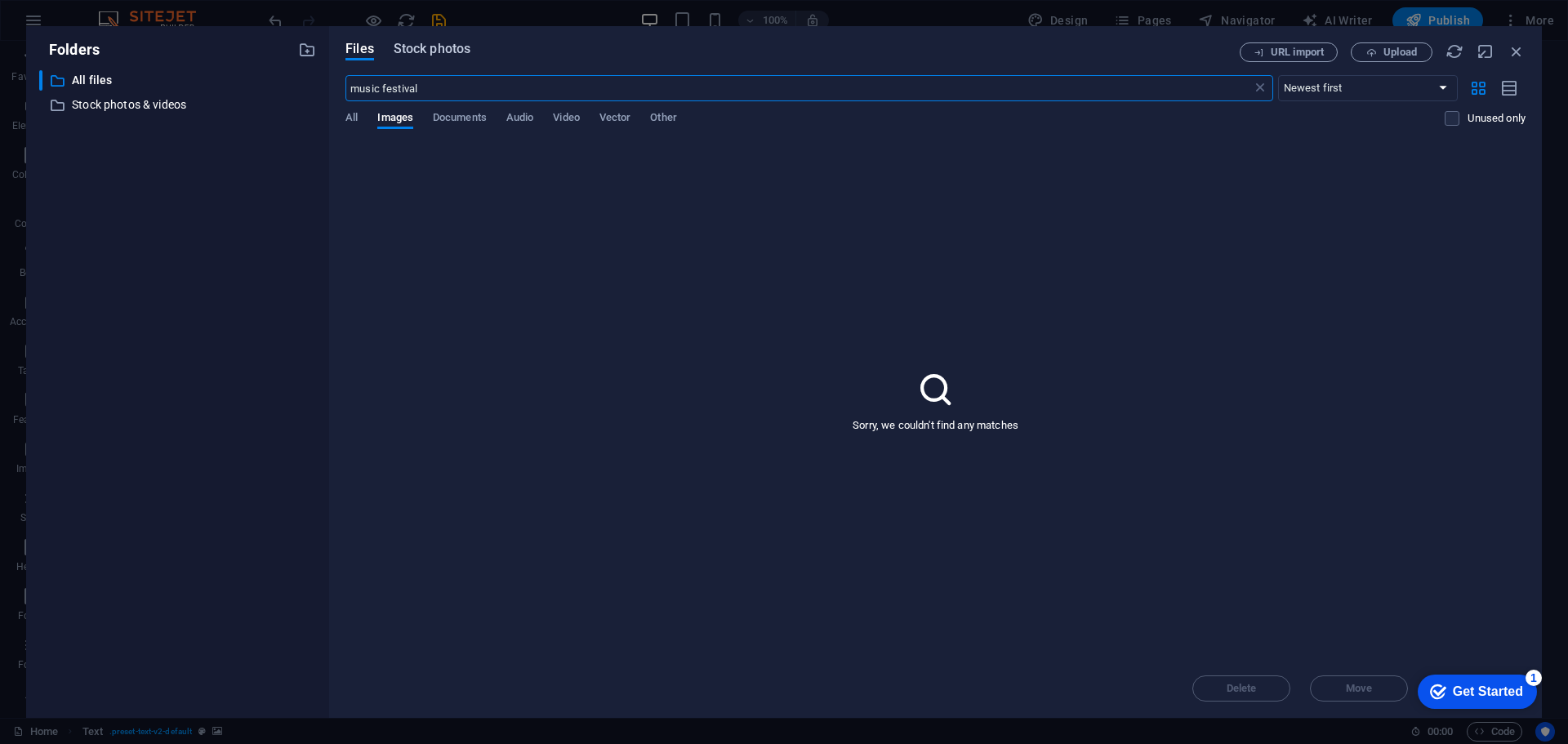
click at [433, 44] on span "Stock photos" at bounding box center [432, 49] width 77 height 20
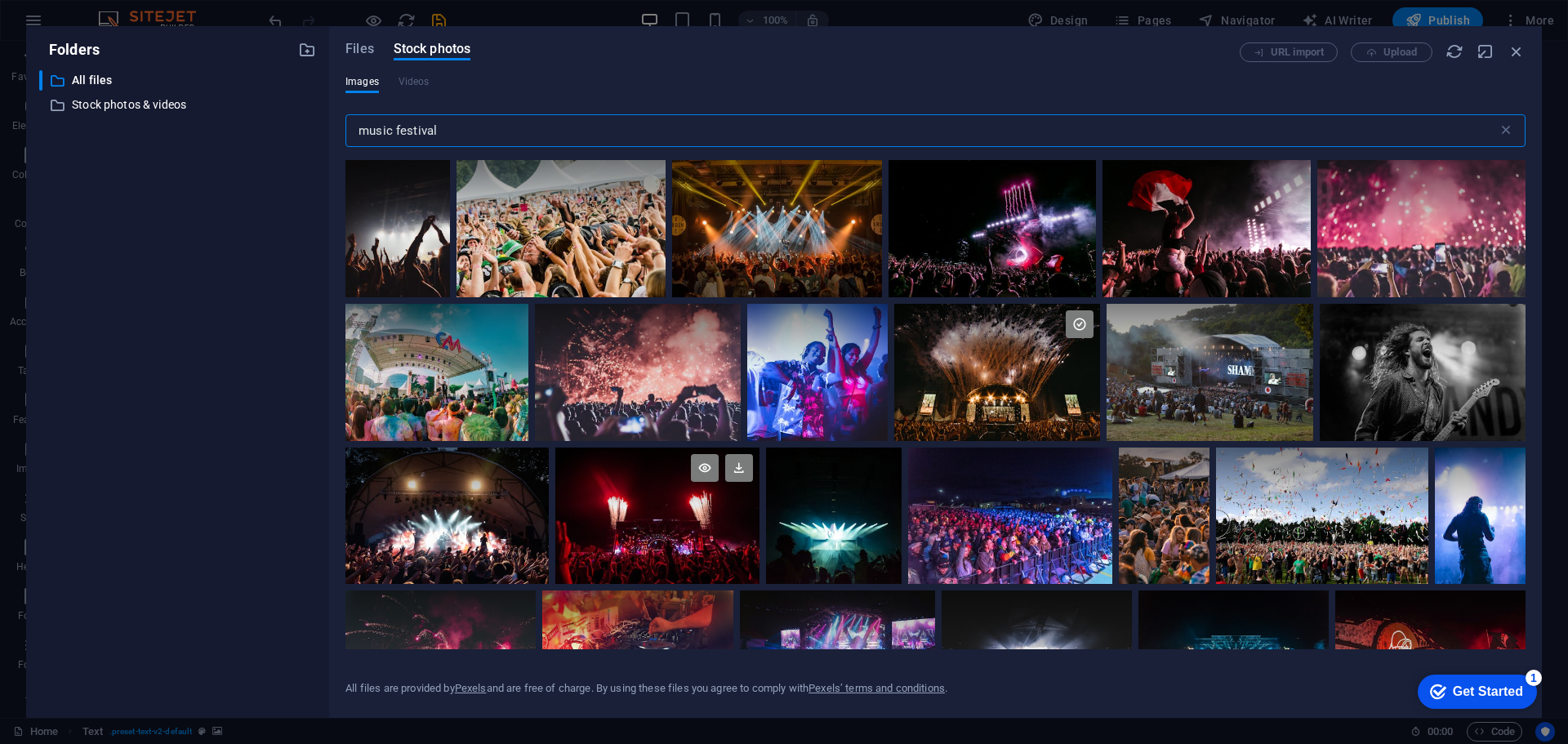
scroll to position [408, 0]
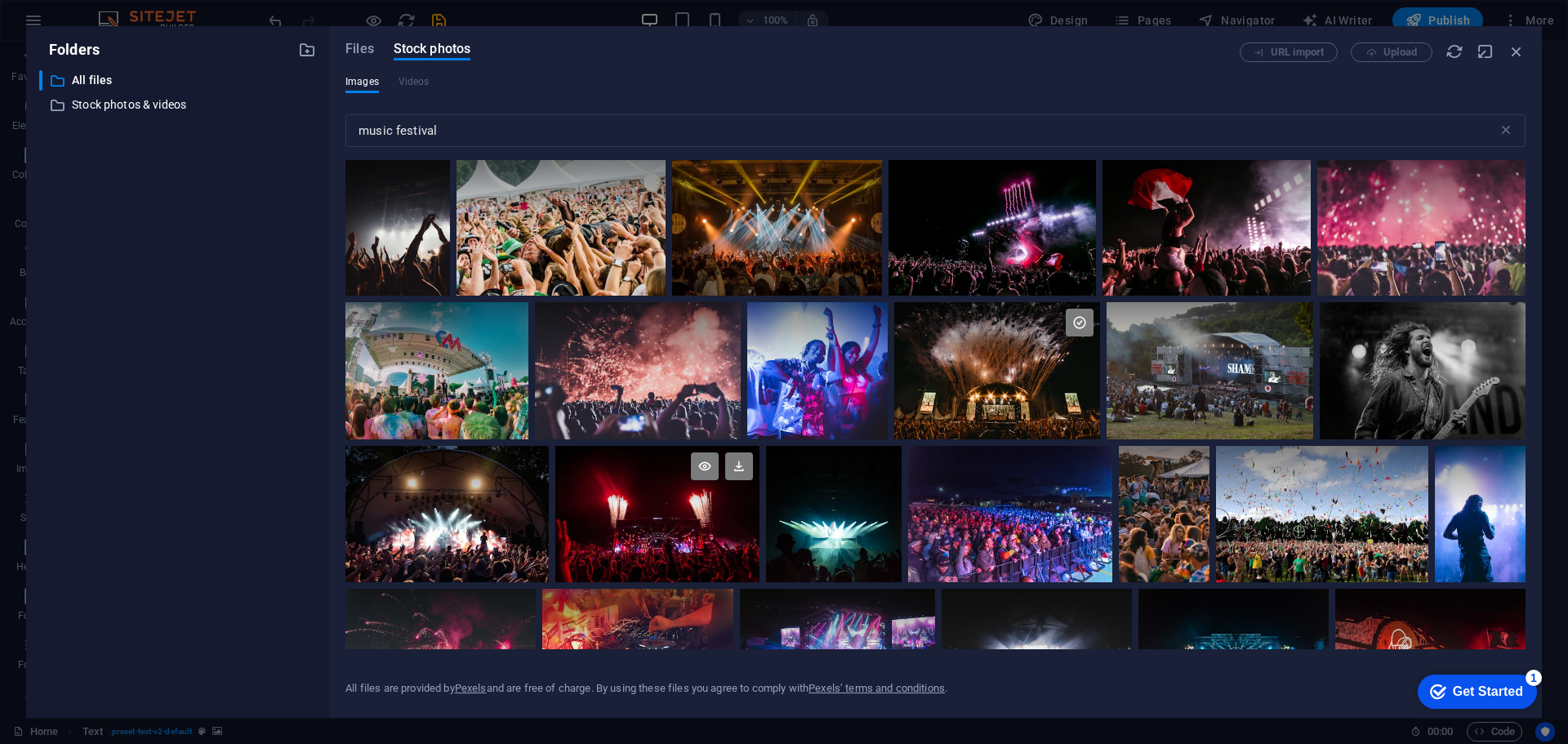
click at [679, 536] on div at bounding box center [658, 513] width 205 height 136
click at [679, 536] on div at bounding box center [658, 548] width 205 height 68
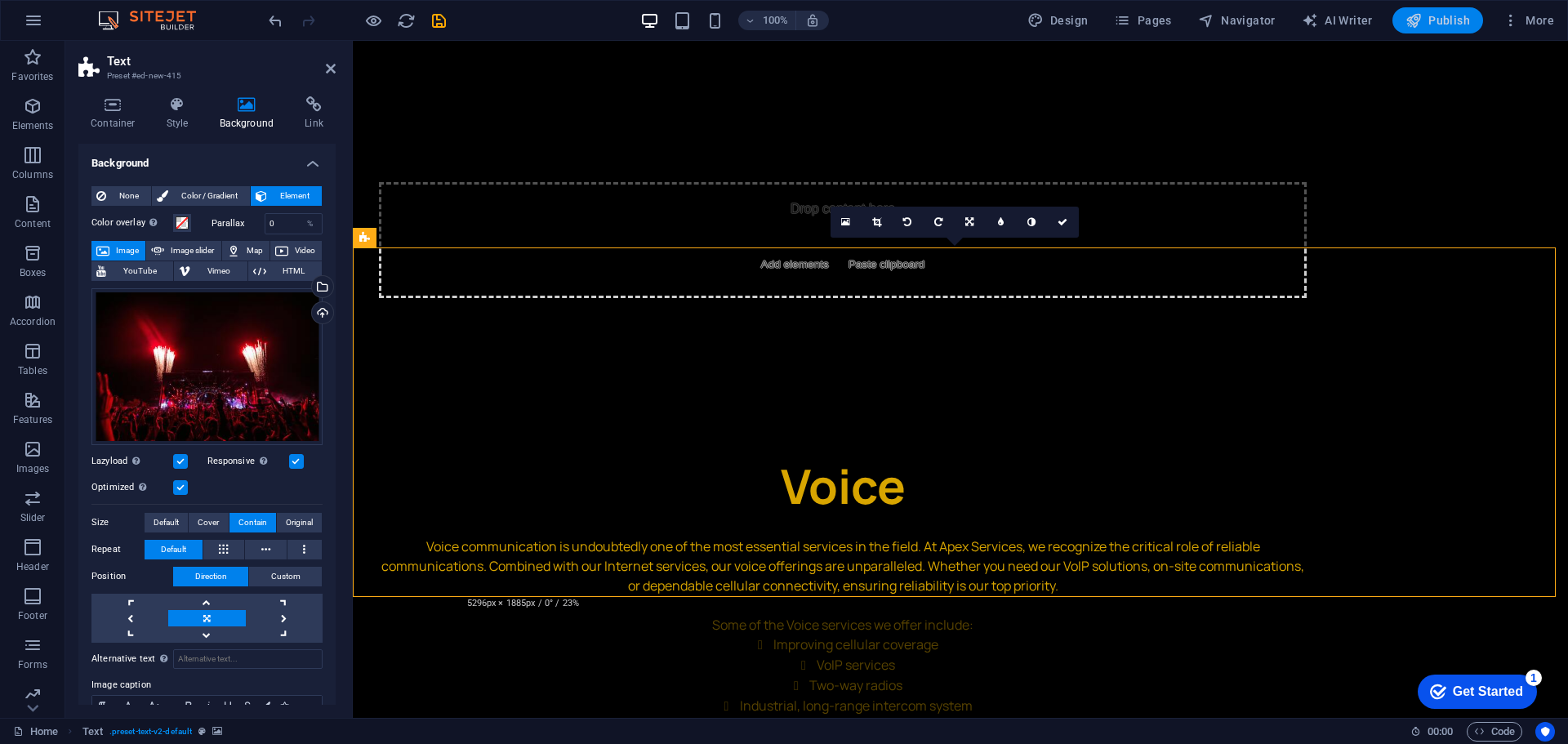
click at [1402, 20] on button "Publish" at bounding box center [1437, 20] width 91 height 26
